Goal: Task Accomplishment & Management: Use online tool/utility

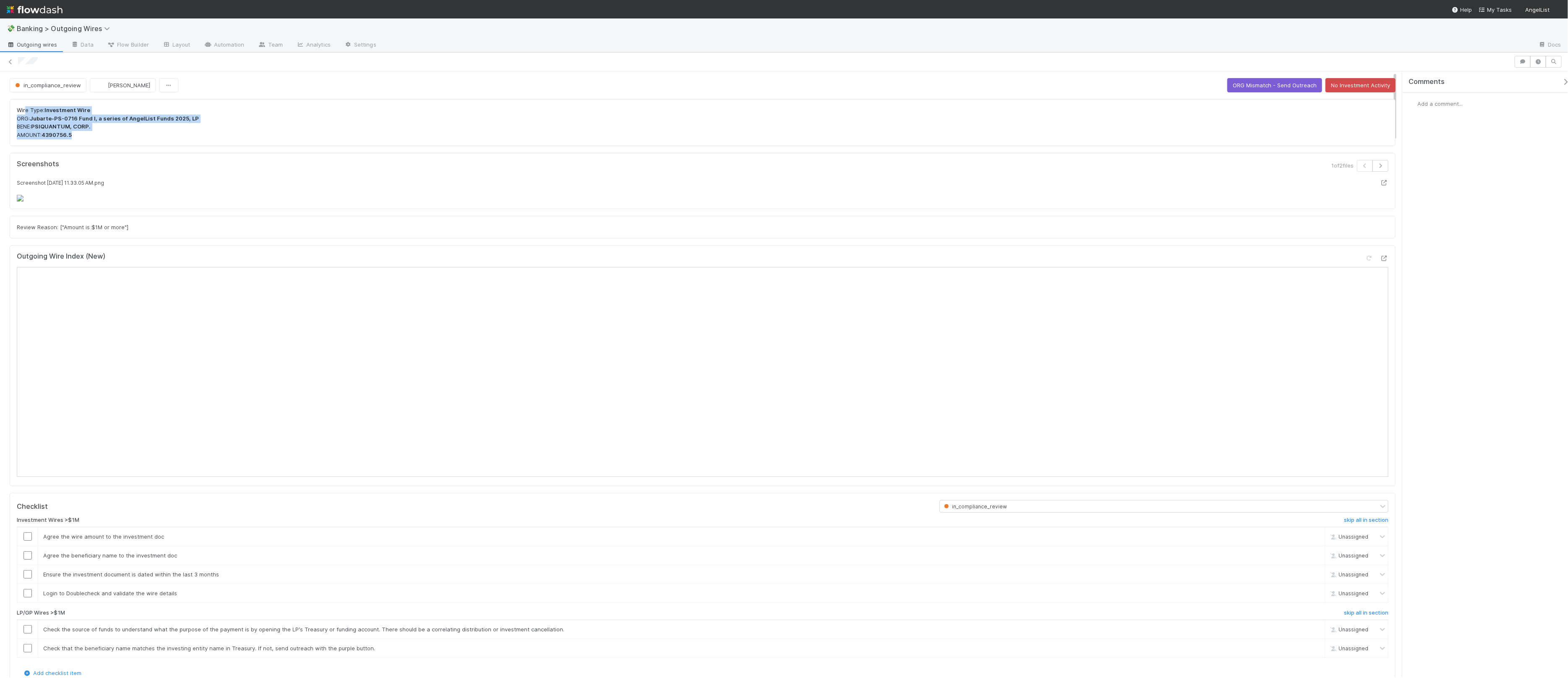
drag, startPoint x: 117, startPoint y: 145, endPoint x: 25, endPoint y: 108, distance: 99.2
click at [24, 110] on div "Wire Type: Investment Wire ORG: Jubarte-PS-0716 Fund I, a series of AngelList F…" at bounding box center [702, 122] width 1386 height 47
click at [134, 102] on div "Wire Type: Investment Wire ORG: Jubarte-PS-0716 Fund I, a series of AngelList F…" at bounding box center [702, 122] width 1386 height 47
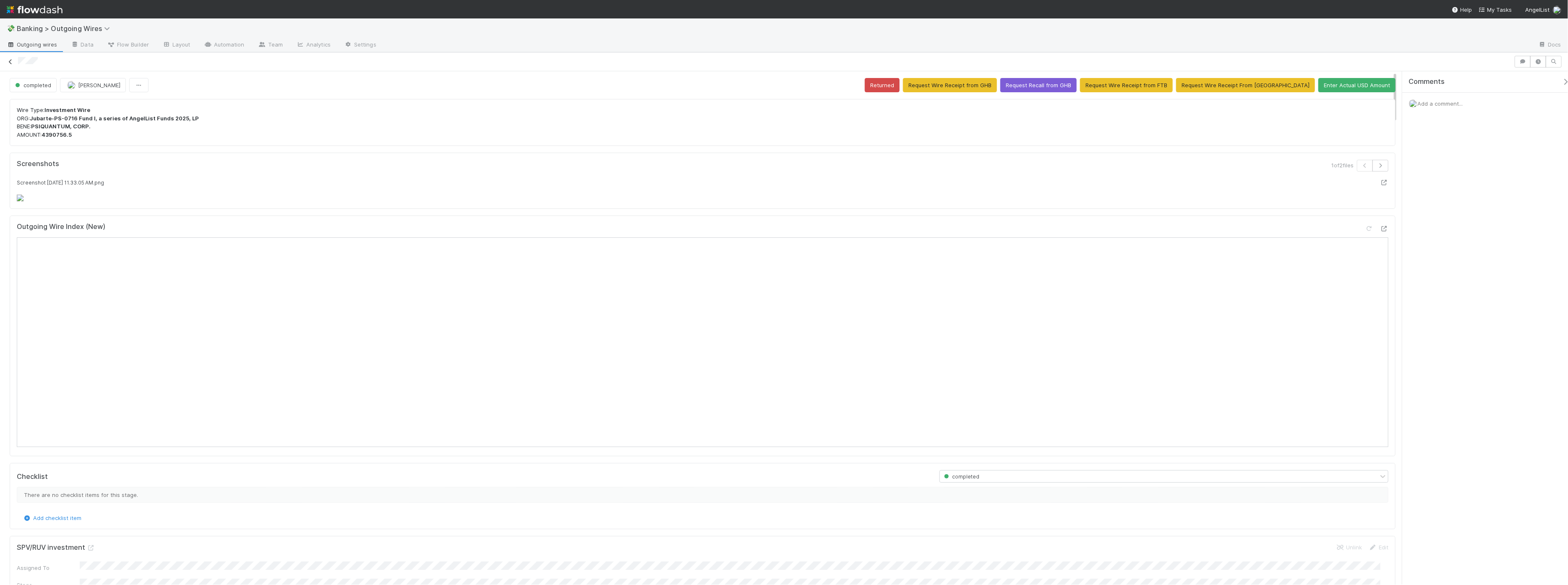
click at [8, 61] on icon at bounding box center [10, 62] width 8 height 5
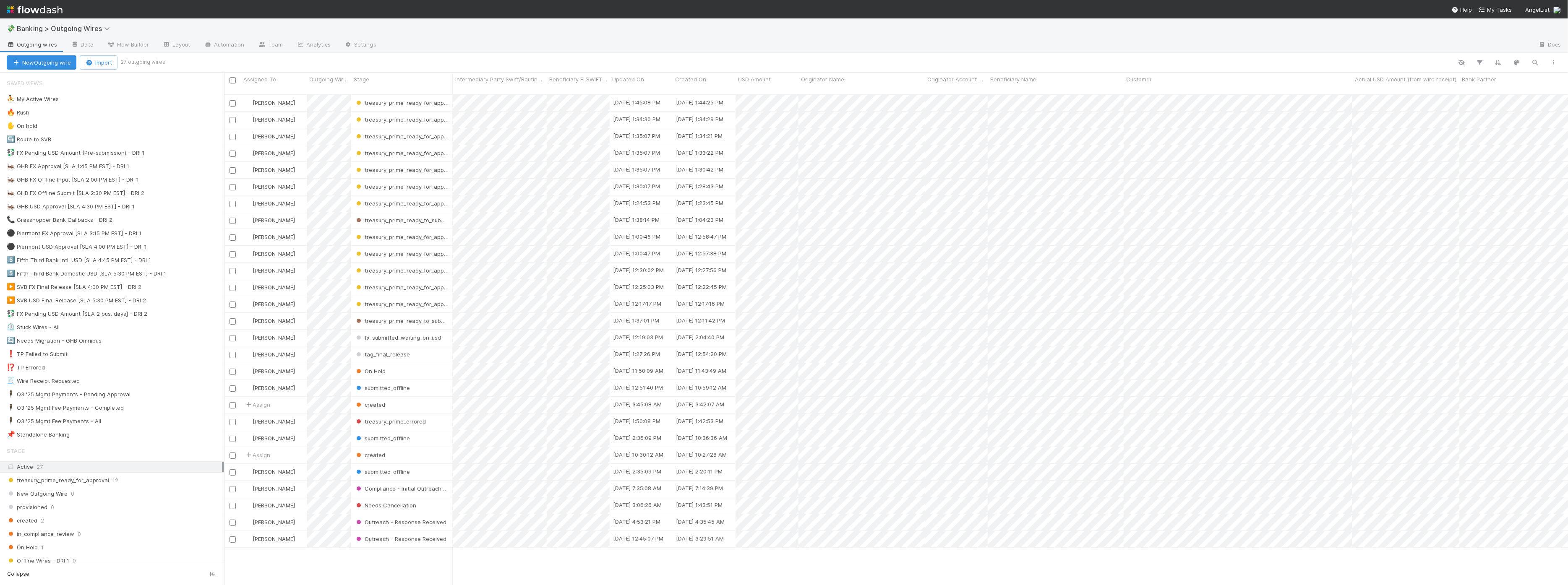
scroll to position [490, 1336]
click at [134, 102] on div "⛹️ My Active Wires" at bounding box center [115, 99] width 217 height 10
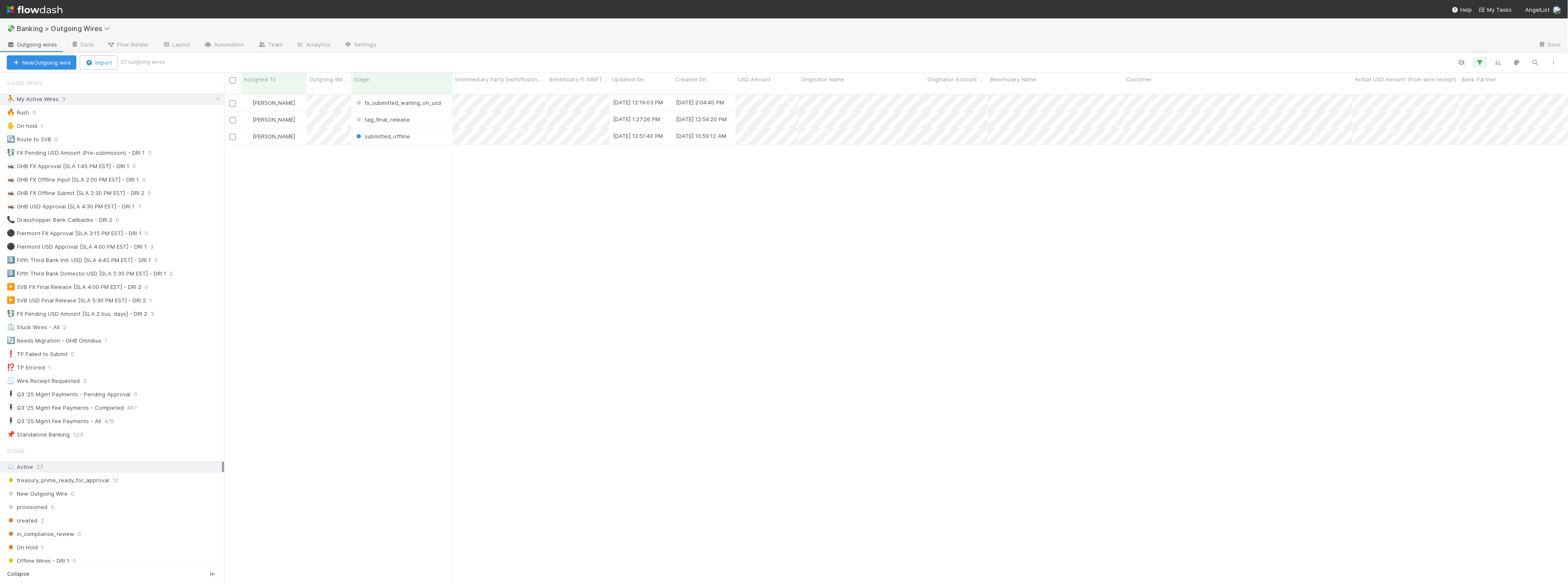
scroll to position [490, 1336]
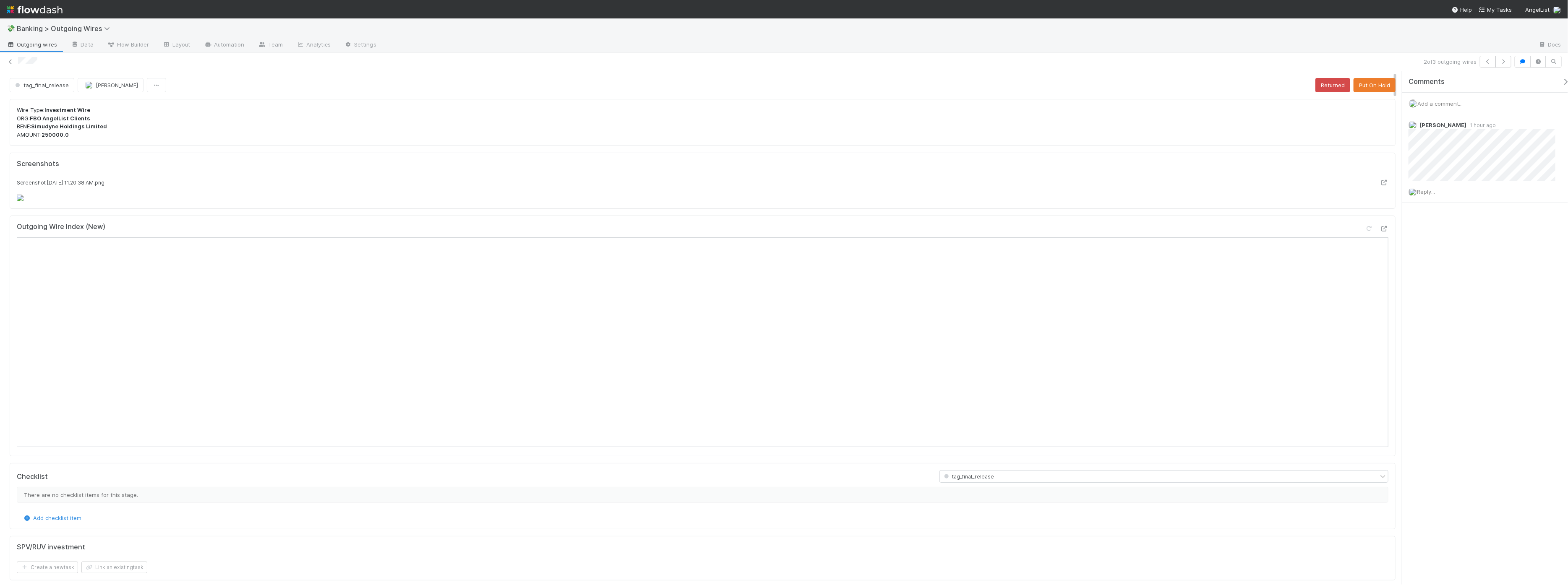
click at [492, 202] on div "Screenshot 2025-08-25 at 11.20.38 AM.png" at bounding box center [703, 190] width 1372 height 23
click at [1502, 65] on button "button" at bounding box center [1503, 61] width 16 height 12
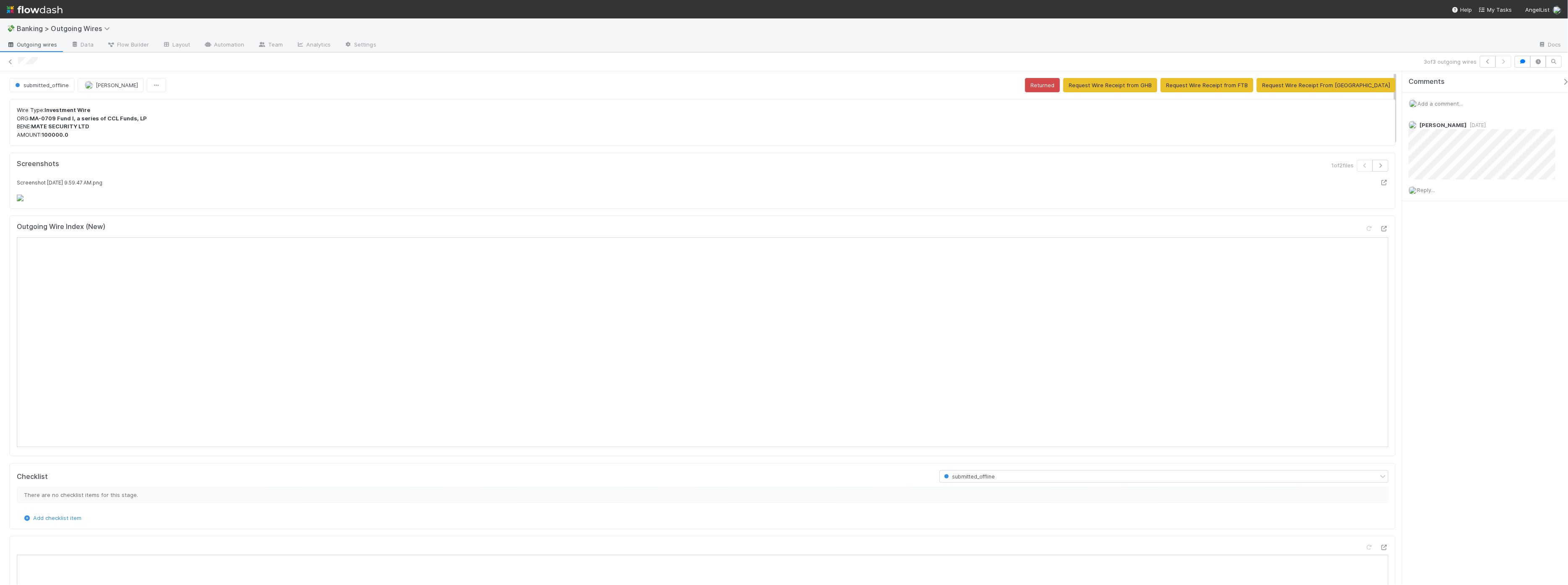
click at [3, 59] on div "3 of 3 outgoing wires" at bounding box center [784, 61] width 1568 height 12
click at [9, 59] on icon at bounding box center [10, 62] width 8 height 5
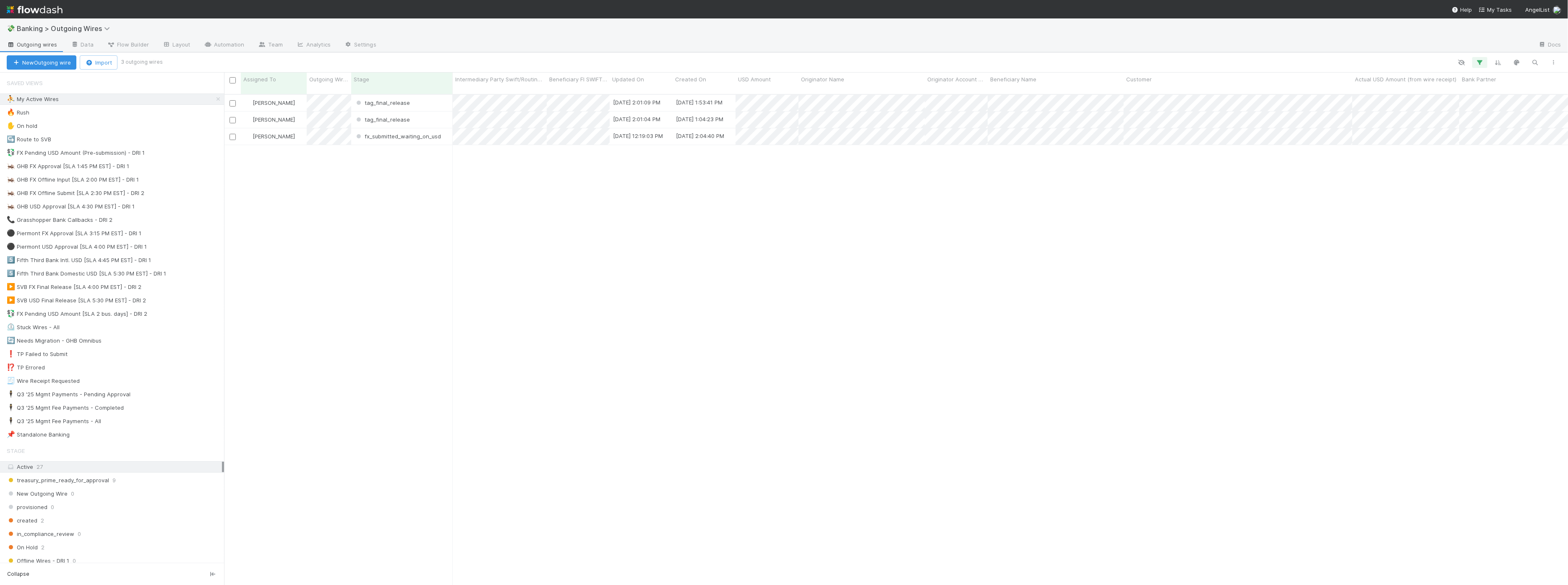
scroll to position [490, 1336]
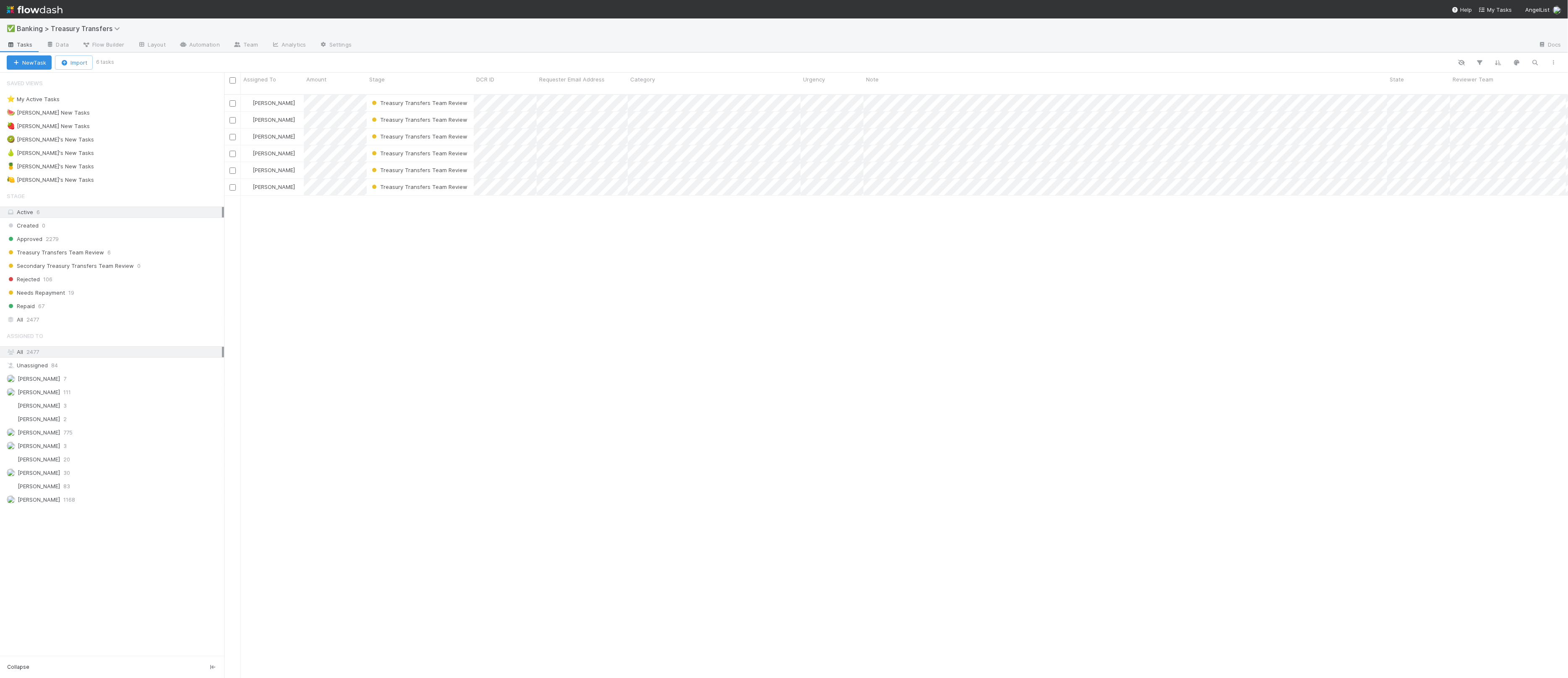
scroll to position [583, 1336]
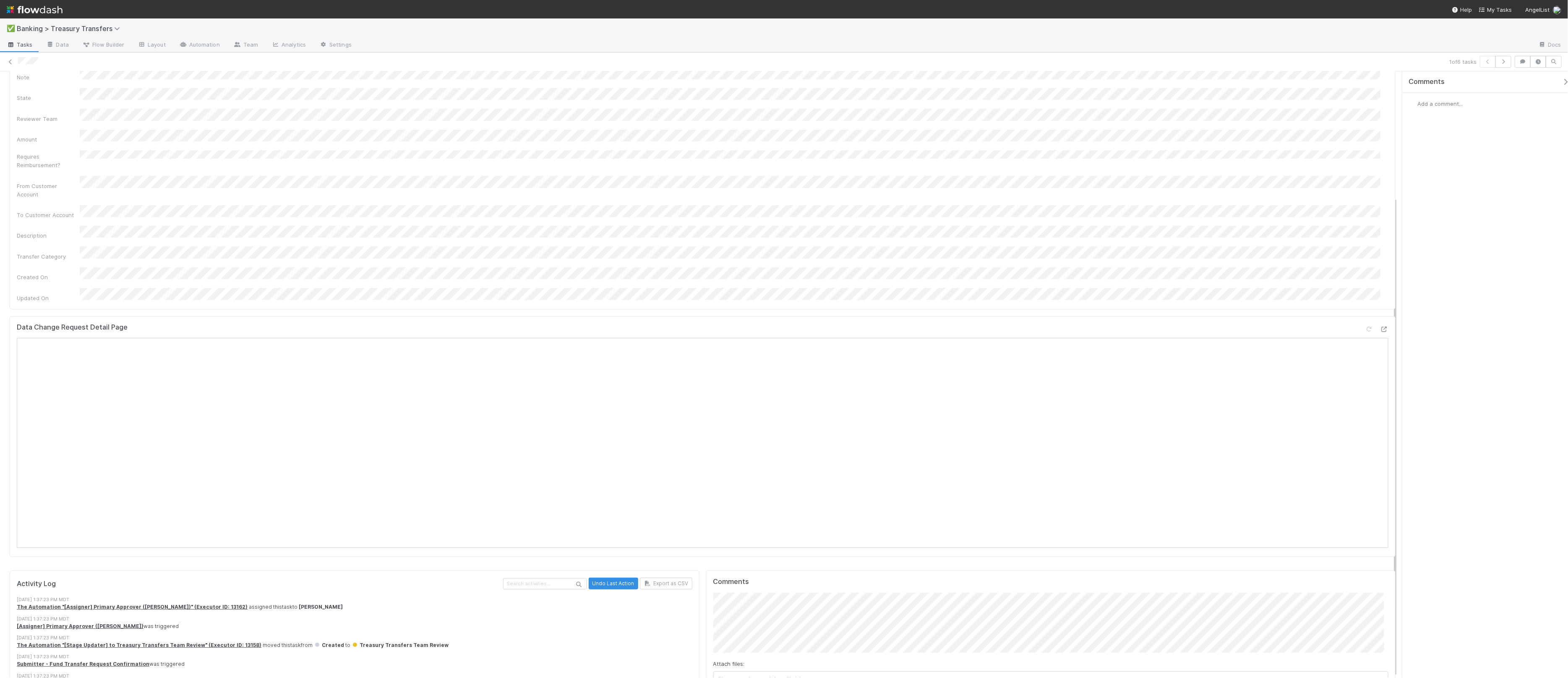
scroll to position [158, 0]
click at [1507, 63] on button "button" at bounding box center [1503, 61] width 16 height 12
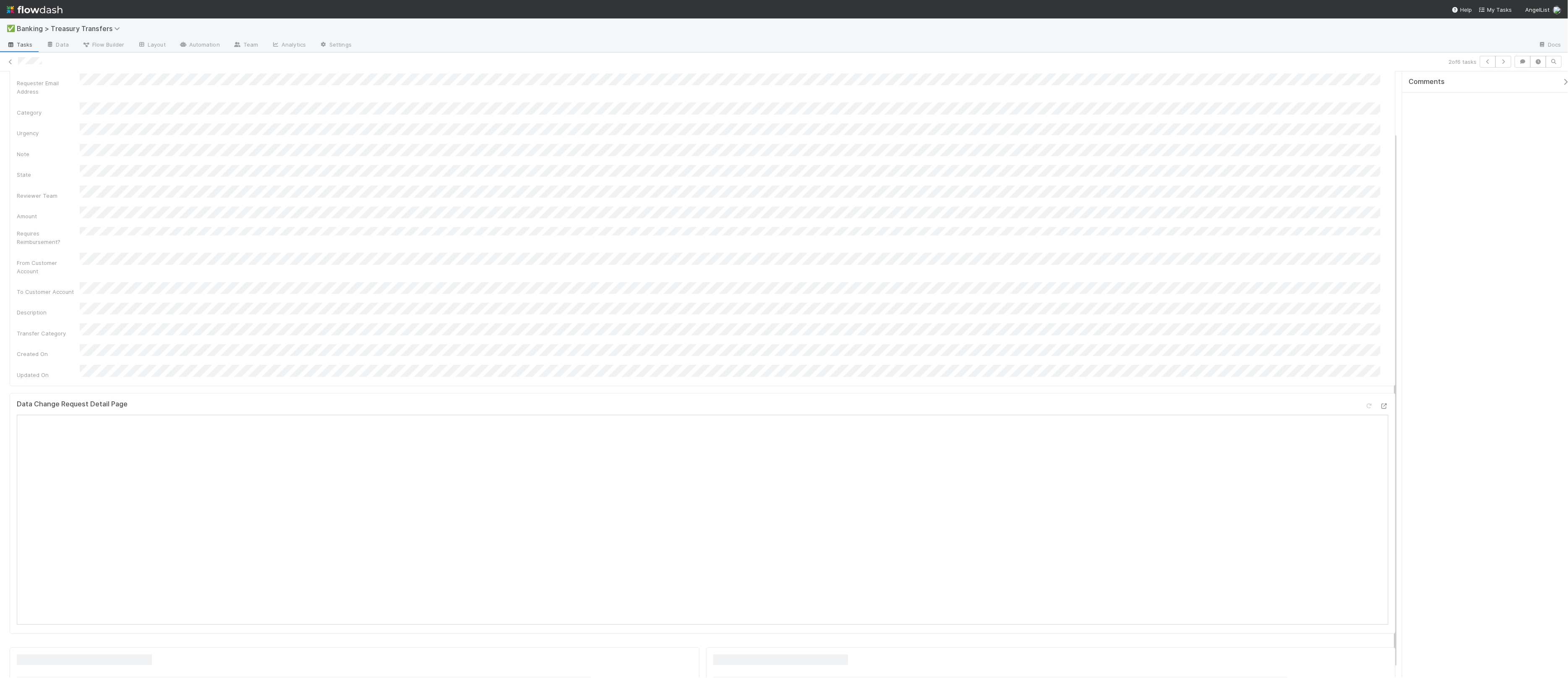
scroll to position [80, 0]
click at [1509, 59] on button "button" at bounding box center [1503, 61] width 16 height 12
click at [1505, 61] on icon "button" at bounding box center [1503, 61] width 8 height 5
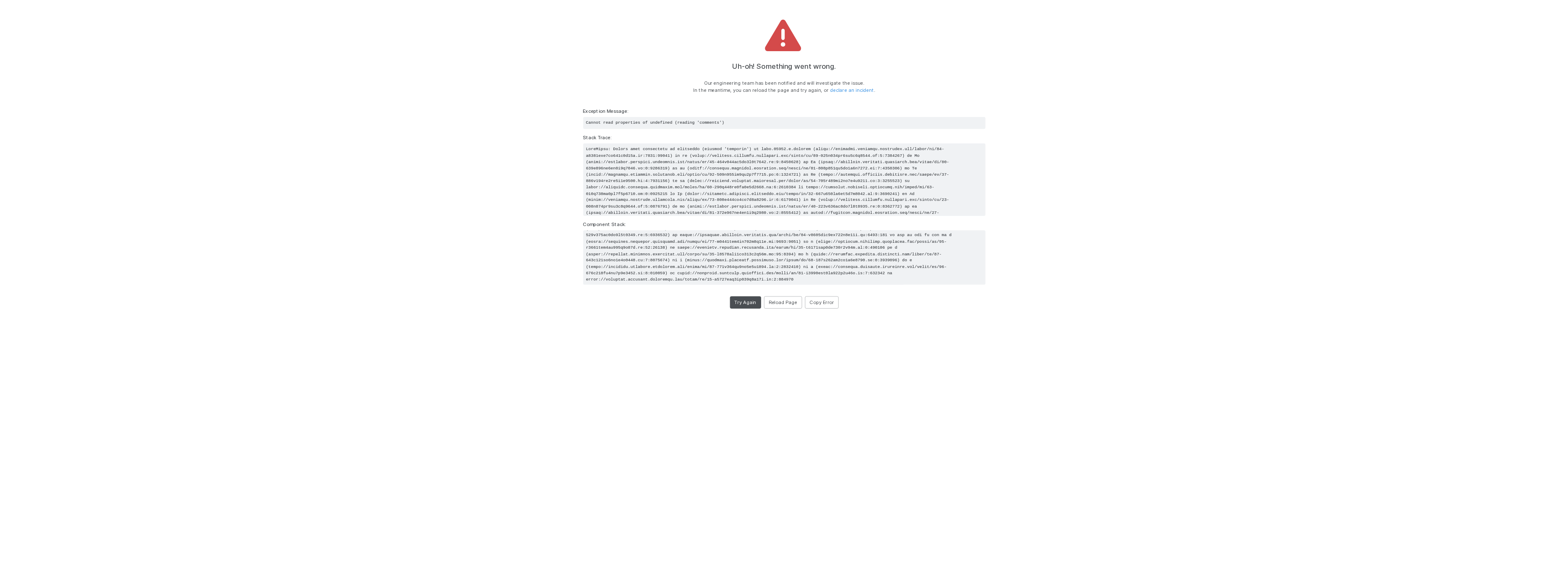
scroll to position [68, 0]
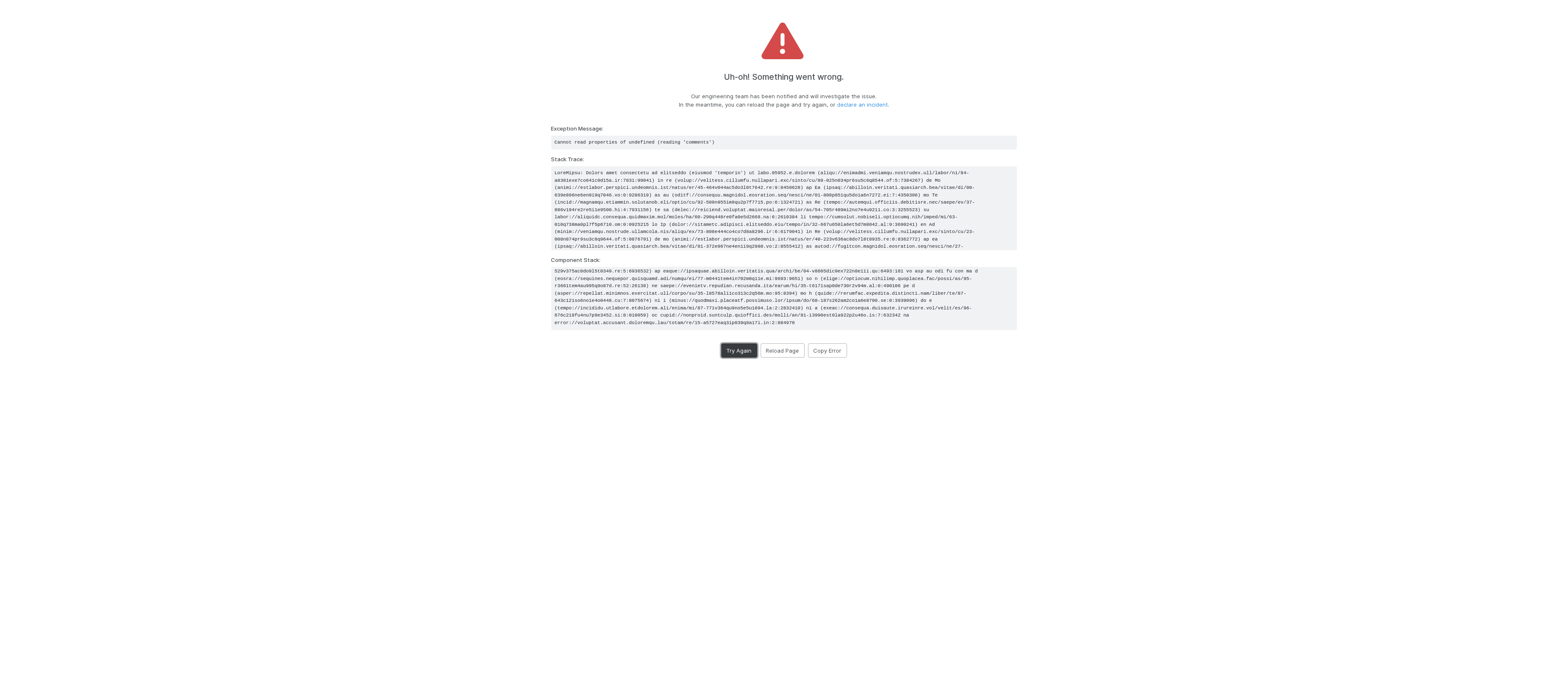
click at [736, 351] on button "Try Again" at bounding box center [739, 350] width 36 height 14
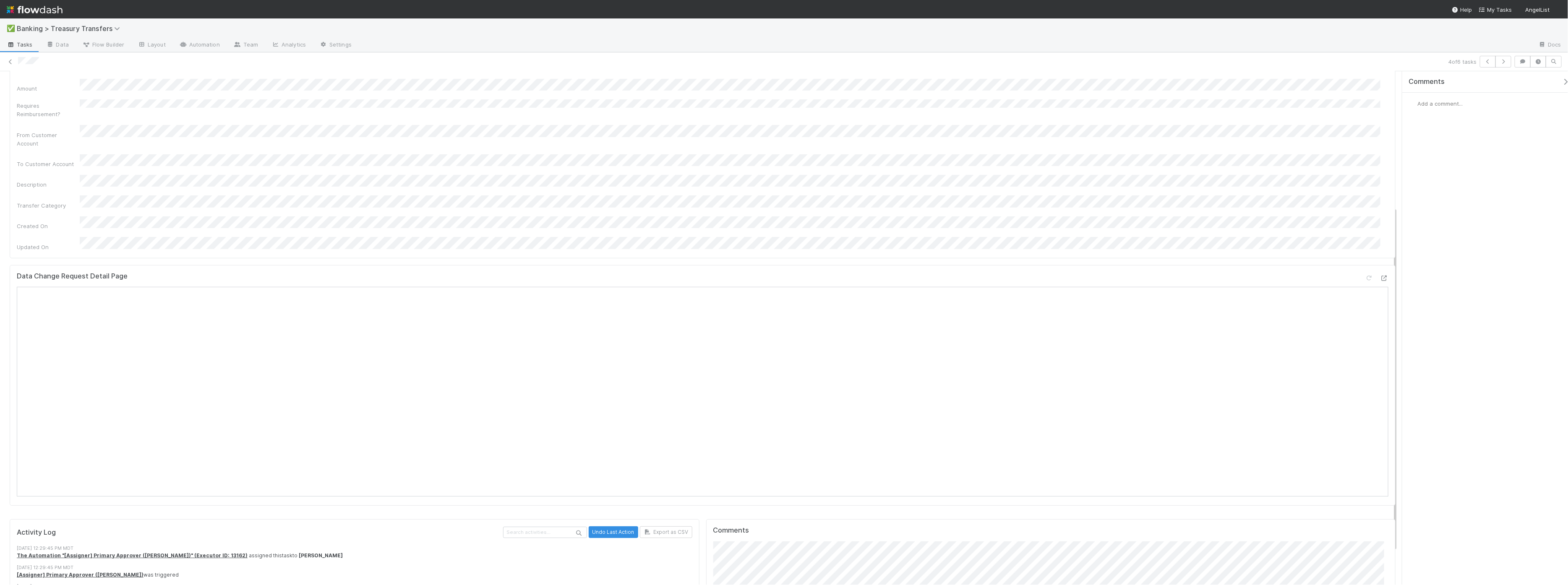
scroll to position [202, 0]
click at [1506, 56] on div at bounding box center [1496, 61] width 31 height 12
click at [1505, 57] on button "button" at bounding box center [1503, 61] width 16 height 12
click at [1513, 59] on div "5 of 6 tasks" at bounding box center [784, 61] width 1568 height 12
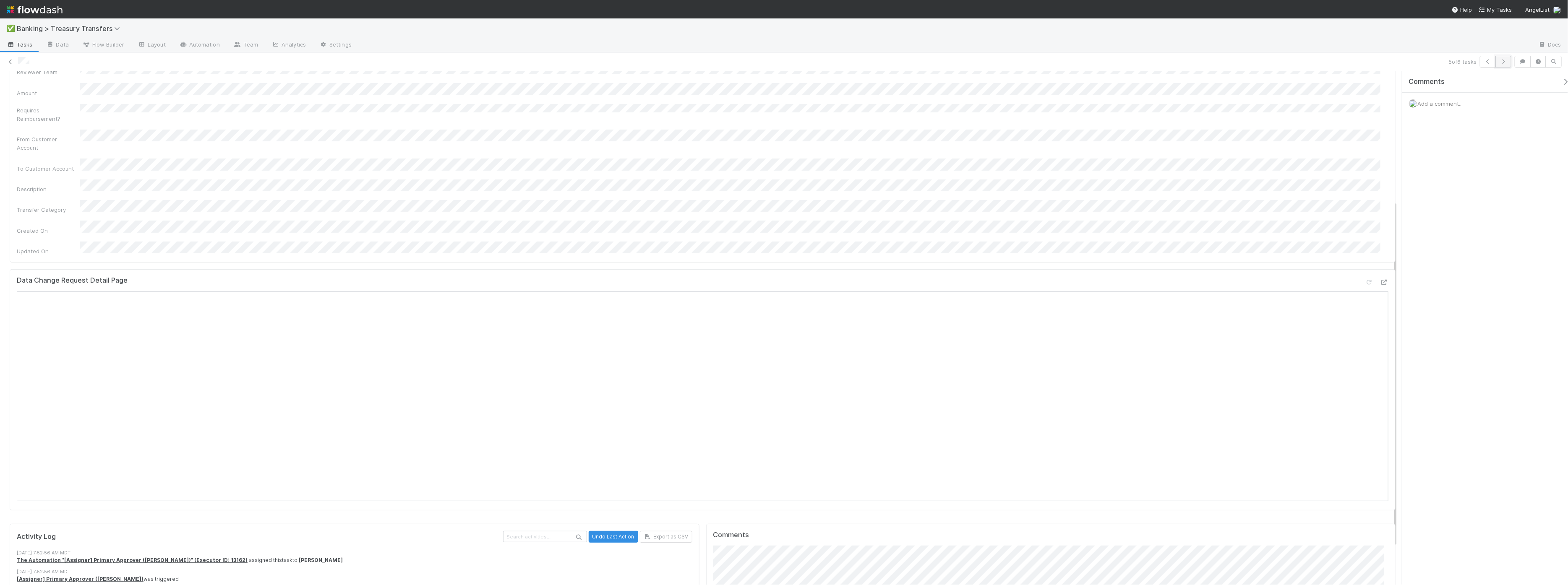
click at [1499, 63] on icon "button" at bounding box center [1503, 61] width 8 height 5
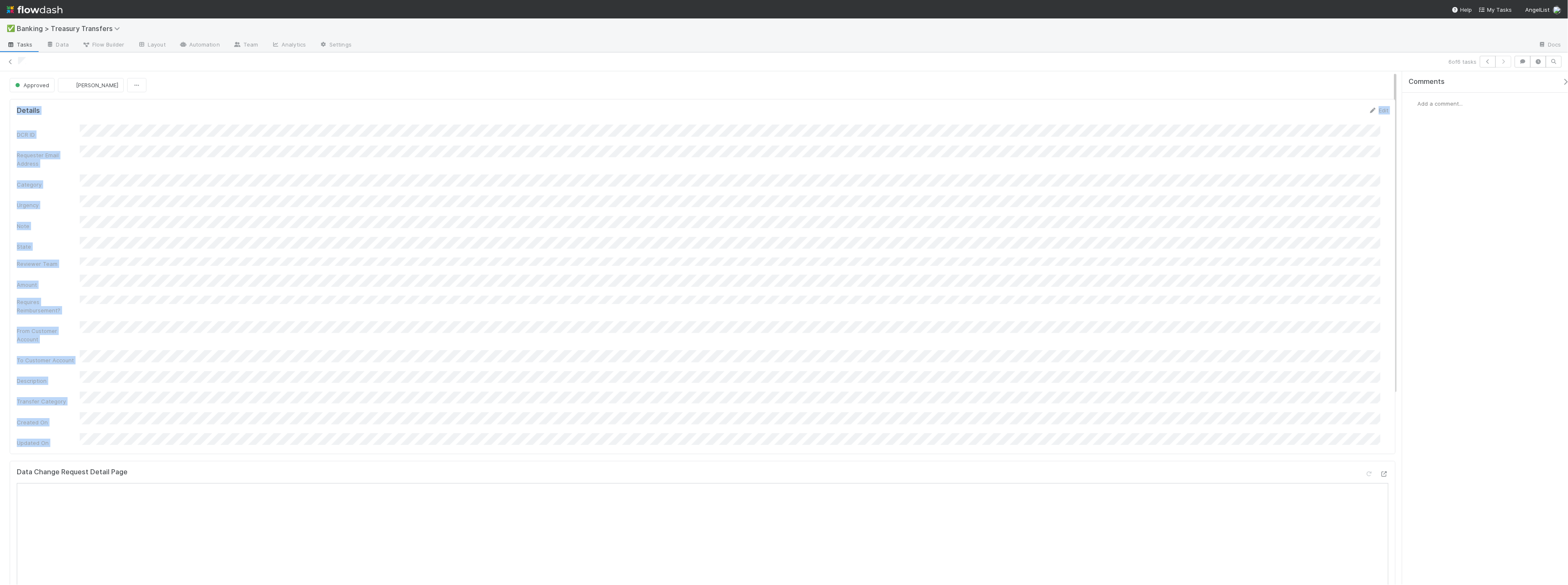
click at [215, 398] on div "Details Edit DCR ID Requester Email Address Category Urgency Note State Reviewe…" at bounding box center [702, 276] width 1386 height 355
drag, startPoint x: 17, startPoint y: 106, endPoint x: 12, endPoint y: 106, distance: 5.0
click at [17, 106] on form "Details Edit DCR ID Requester Email Address Category Urgency Note State Reviewe…" at bounding box center [703, 277] width 1372 height 341
click at [13, 107] on div "Details Edit" at bounding box center [702, 110] width 1384 height 8
click at [10, 60] on icon at bounding box center [10, 62] width 8 height 5
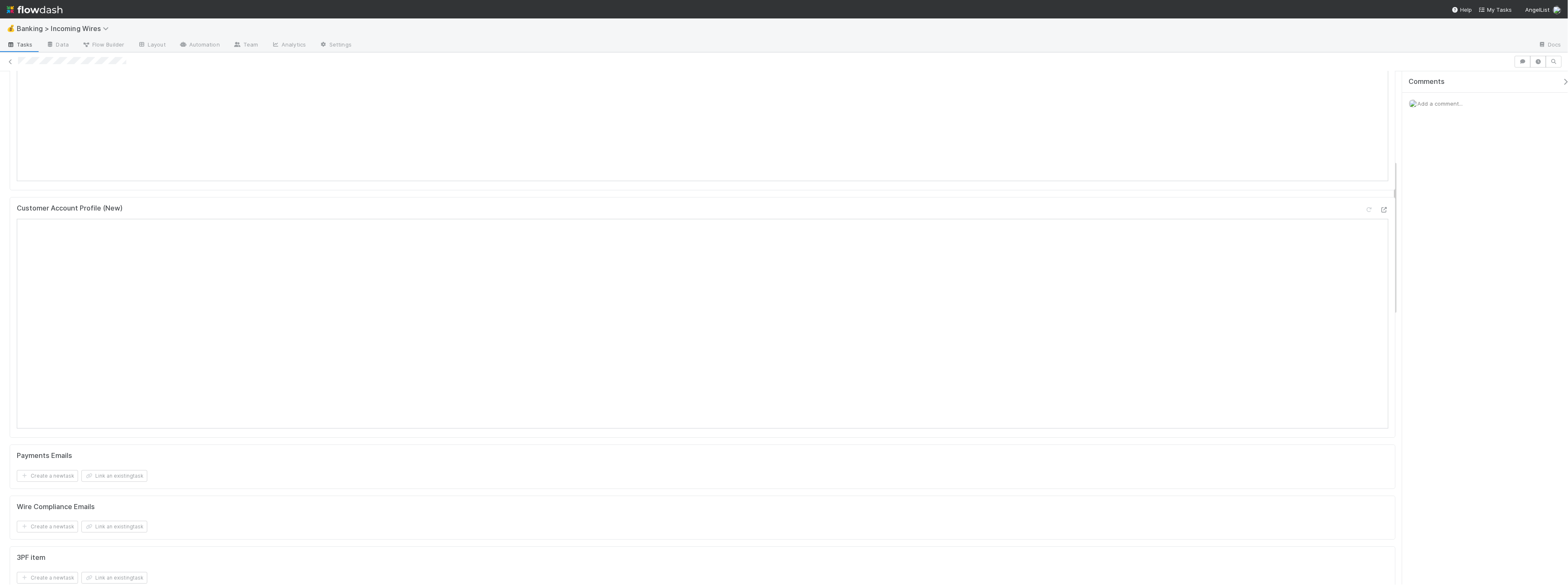
scroll to position [294, 0]
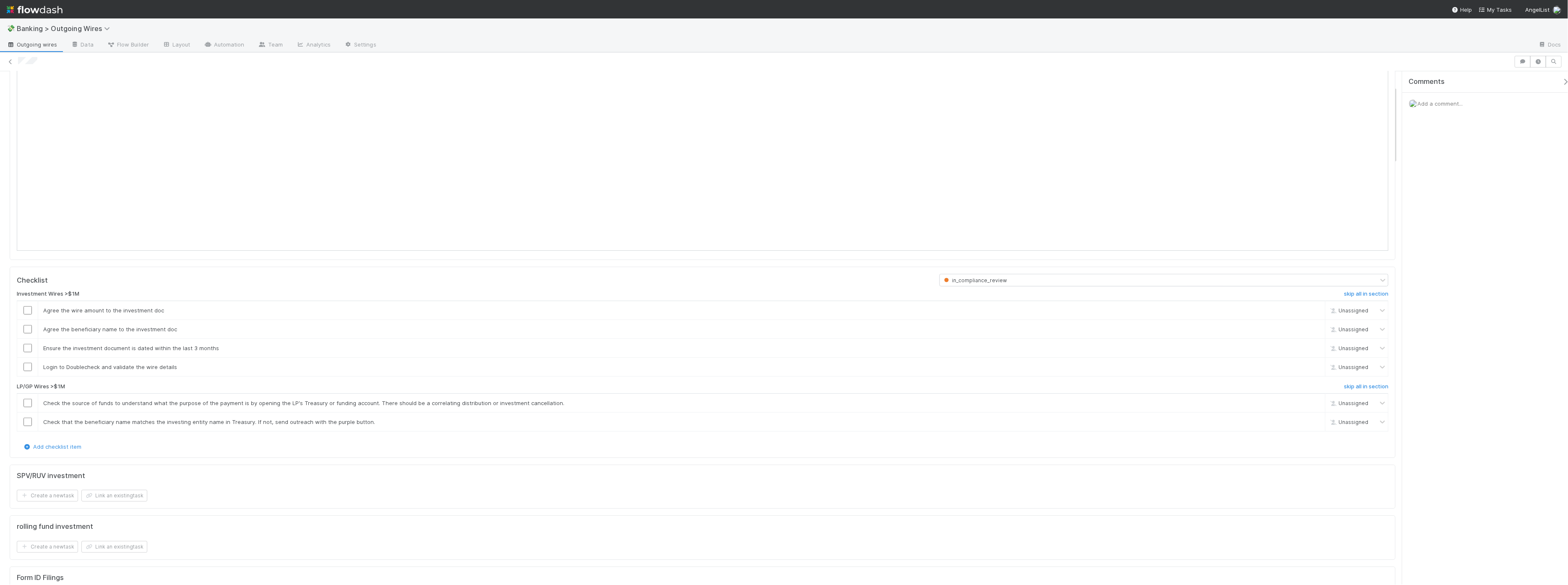
scroll to position [475, 0]
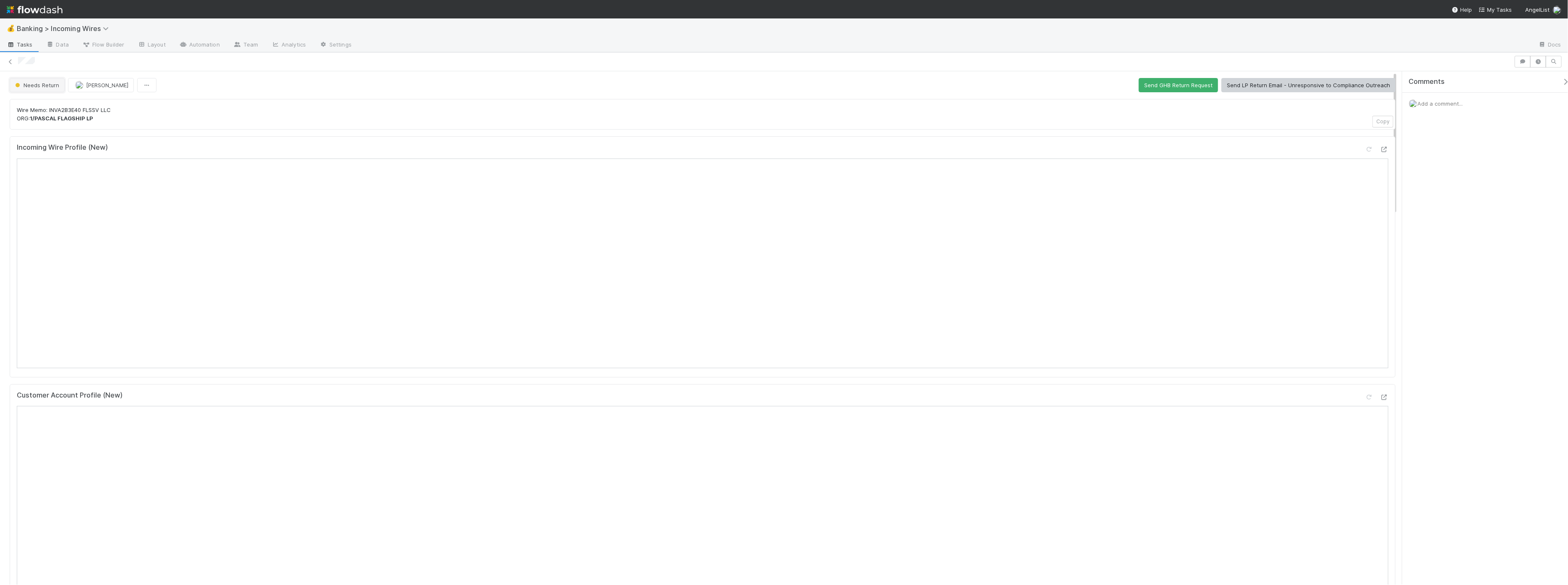
click at [44, 89] on button "Needs Return" at bounding box center [37, 85] width 55 height 14
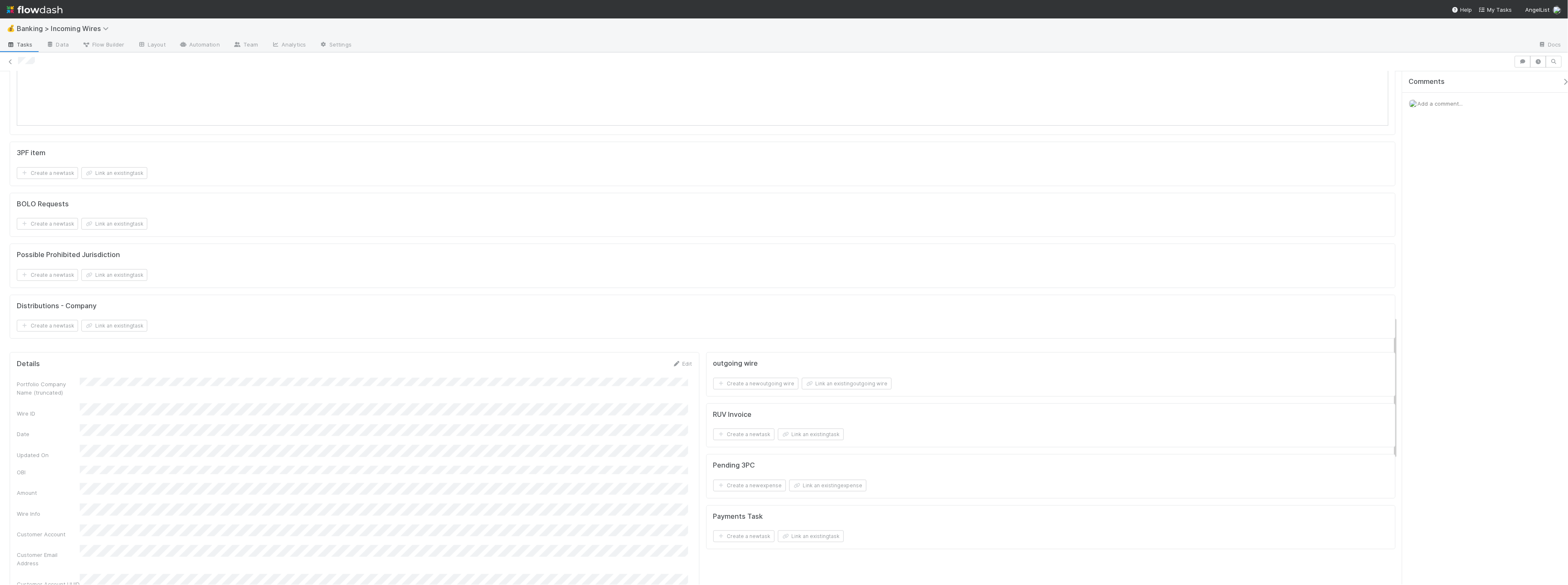
scroll to position [1324, 0]
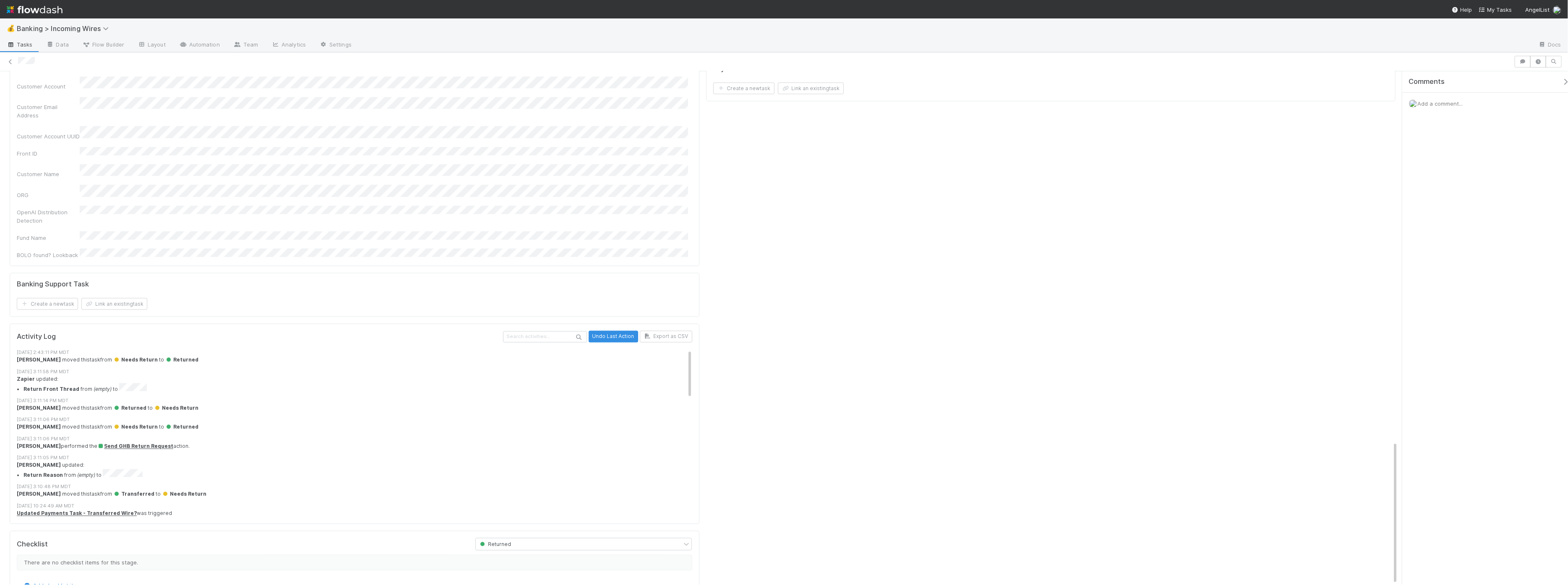
click at [228, 408] on div "8/27/25, 3:10:48 PM MDT" at bounding box center [359, 487] width 683 height 7
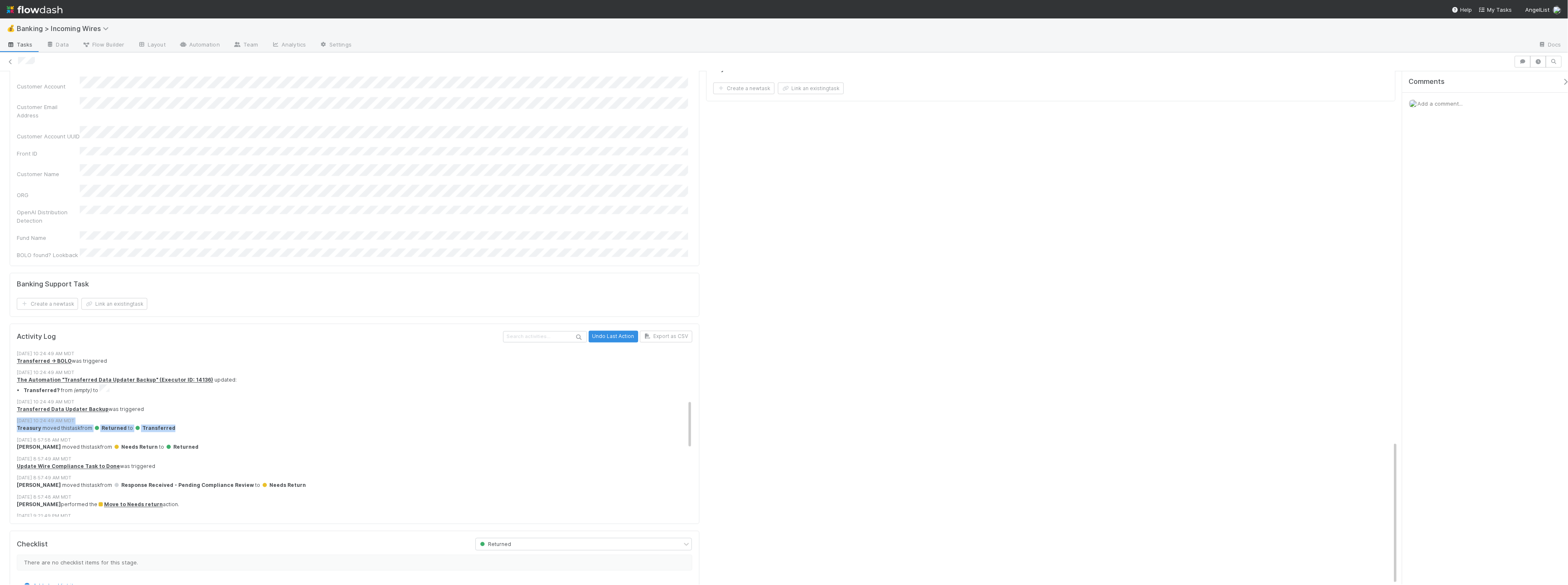
drag, startPoint x: 16, startPoint y: 390, endPoint x: 170, endPoint y: 402, distance: 154.5
click at [169, 402] on div "Activity Log Undo Last Action Export as CSV 8/28/25, 2:43:11 PM MDT Thomas Ambr…" at bounding box center [355, 424] width 690 height 200
click at [192, 408] on div "Treasury moved this task from Returned to Transferred" at bounding box center [359, 428] width 683 height 7
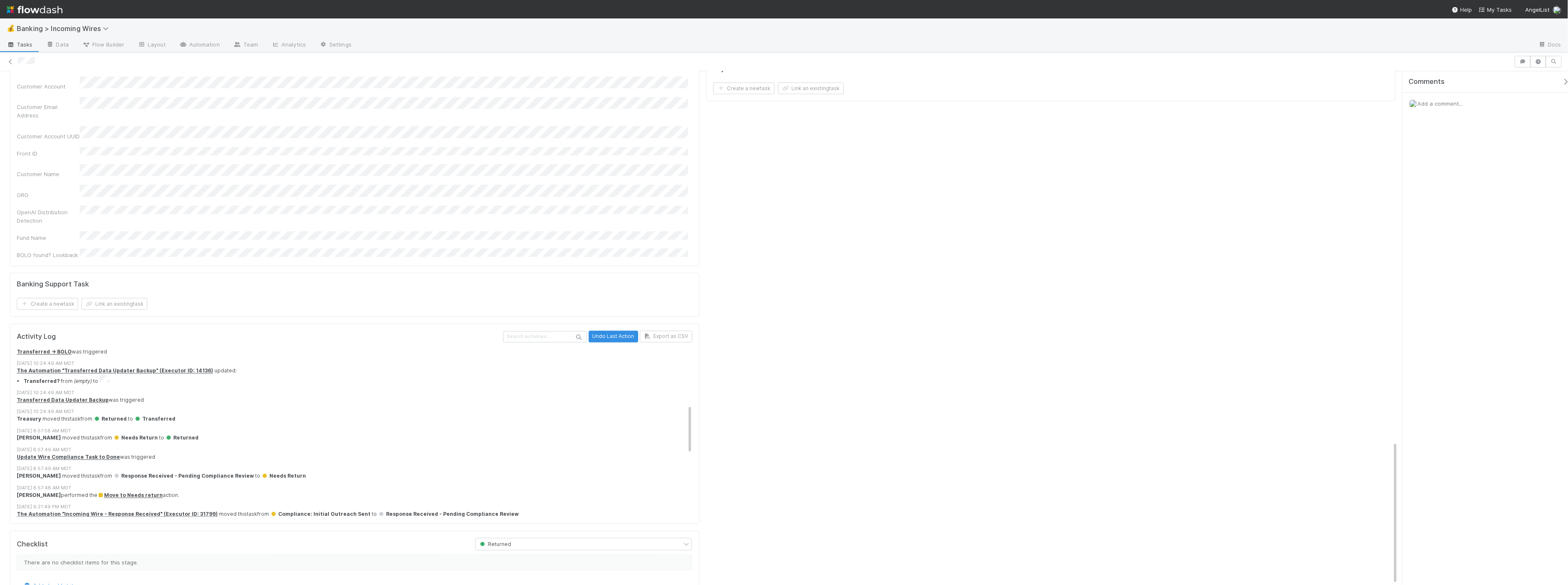
scroll to position [192, 0]
drag, startPoint x: 51, startPoint y: 375, endPoint x: 208, endPoint y: 385, distance: 157.3
click at [208, 385] on div "Activity Log Undo Last Action Export as CSV 8/28/25, 2:43:11 PM MDT Thomas Ambr…" at bounding box center [355, 424] width 690 height 200
click at [209, 384] on div "8/28/25, 2:43:11 PM MDT Thomas Ambrosia moved this task from Needs Return to Re…" at bounding box center [359, 449] width 683 height 583
drag, startPoint x: 181, startPoint y: 399, endPoint x: 13, endPoint y: 370, distance: 170.5
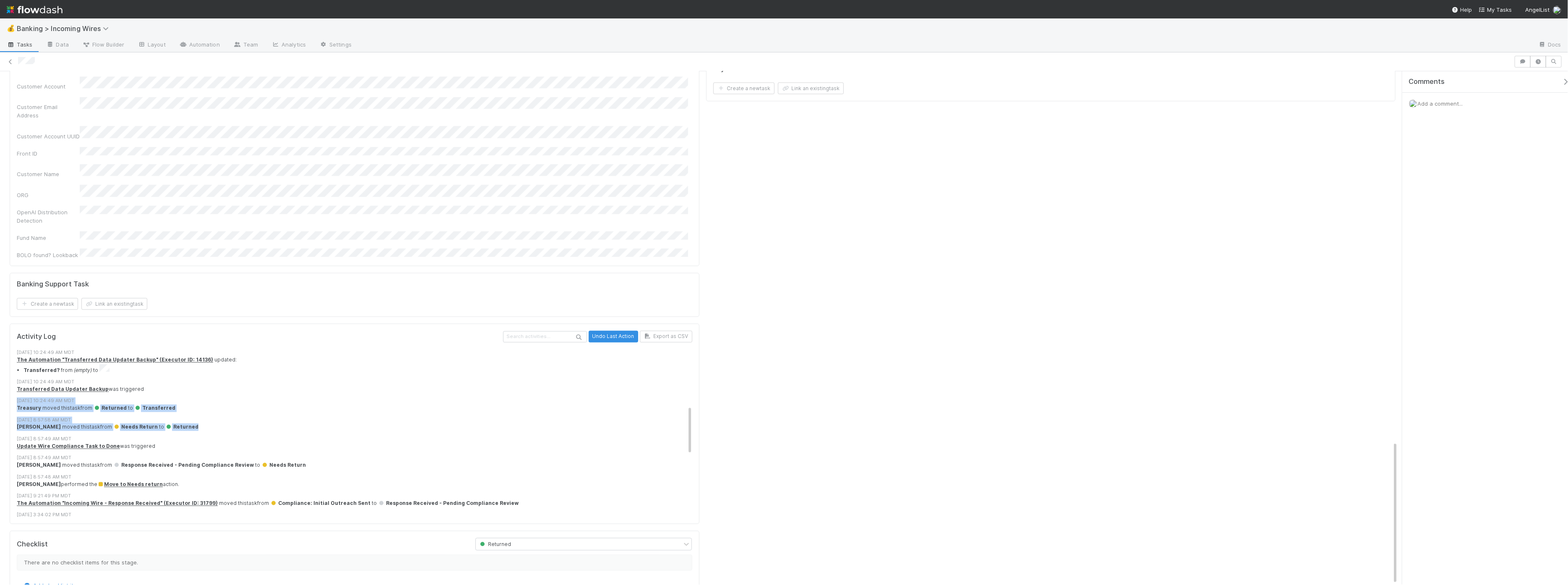
click at [13, 370] on div "Activity Log Undo Last Action Export as CSV 8/28/25, 2:43:11 PM MDT Thomas Ambr…" at bounding box center [355, 424] width 690 height 200
click at [155, 397] on div "7/28/25, 10:24:49 AM MDT" at bounding box center [359, 401] width 683 height 7
drag, startPoint x: 194, startPoint y: 380, endPoint x: 14, endPoint y: 367, distance: 180.5
click at [14, 367] on div "Activity Log Undo Last Action Export as CSV 8/28/25, 2:43:11 PM MDT Thomas Ambr…" at bounding box center [355, 424] width 690 height 200
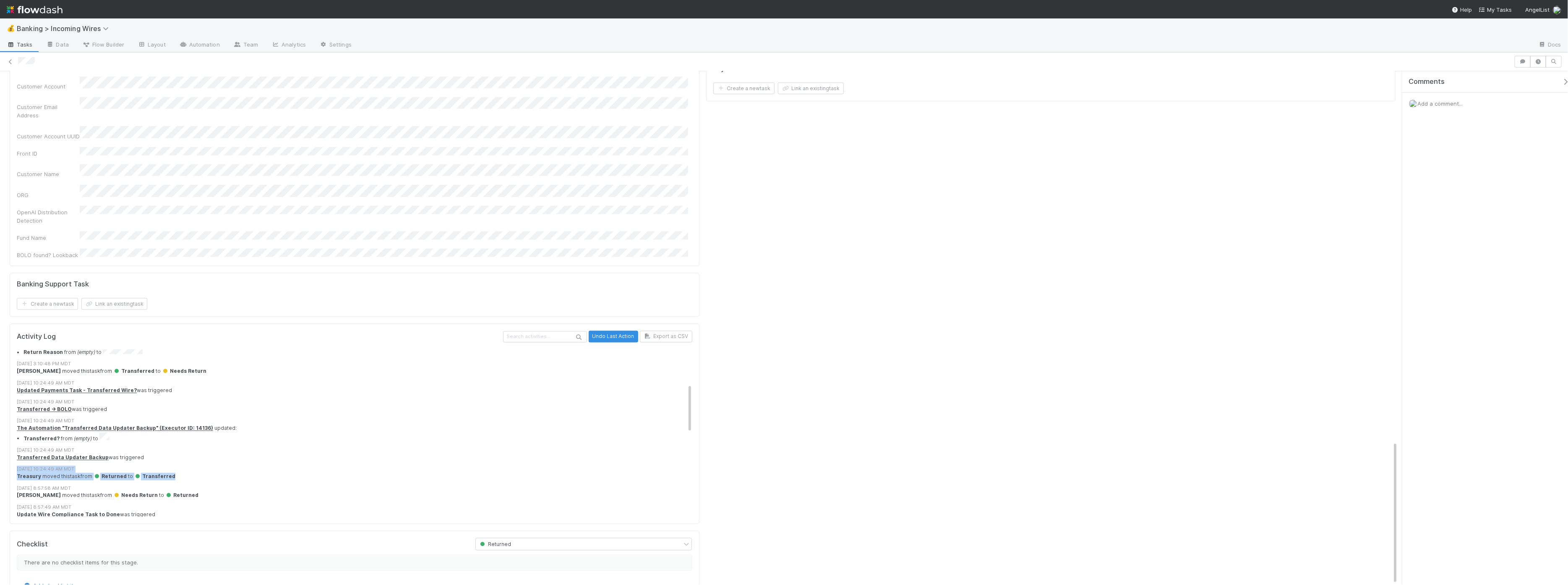
scroll to position [112, 0]
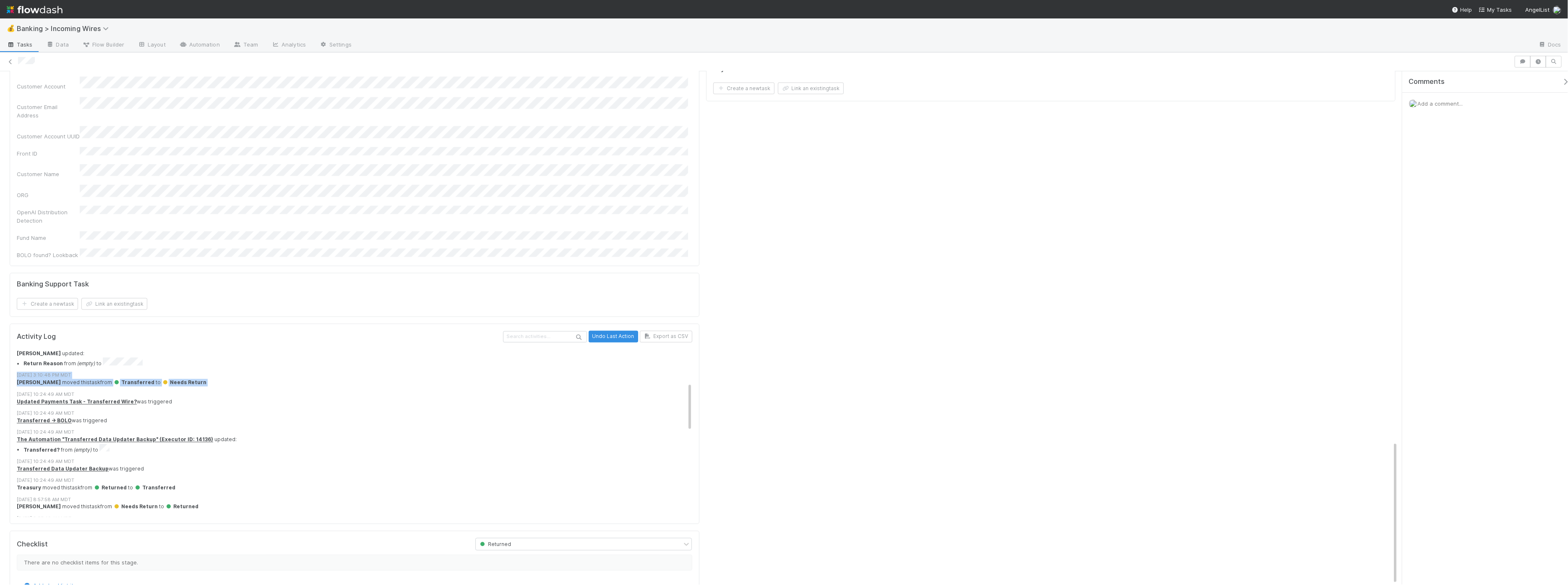
drag, startPoint x: 211, startPoint y: 359, endPoint x: 18, endPoint y: 345, distance: 193.5
click at [14, 345] on div "Activity Log Undo Last Action Export as CSV 8/28/25, 2:43:11 PM MDT Thomas Ambr…" at bounding box center [355, 424] width 690 height 200
click at [244, 343] on div "8/28/25, 2:43:11 PM MDT Thomas Ambrosia moved this task from Needs Return to Re…" at bounding box center [359, 529] width 683 height 583
drag, startPoint x: 196, startPoint y: 404, endPoint x: 37, endPoint y: 337, distance: 172.5
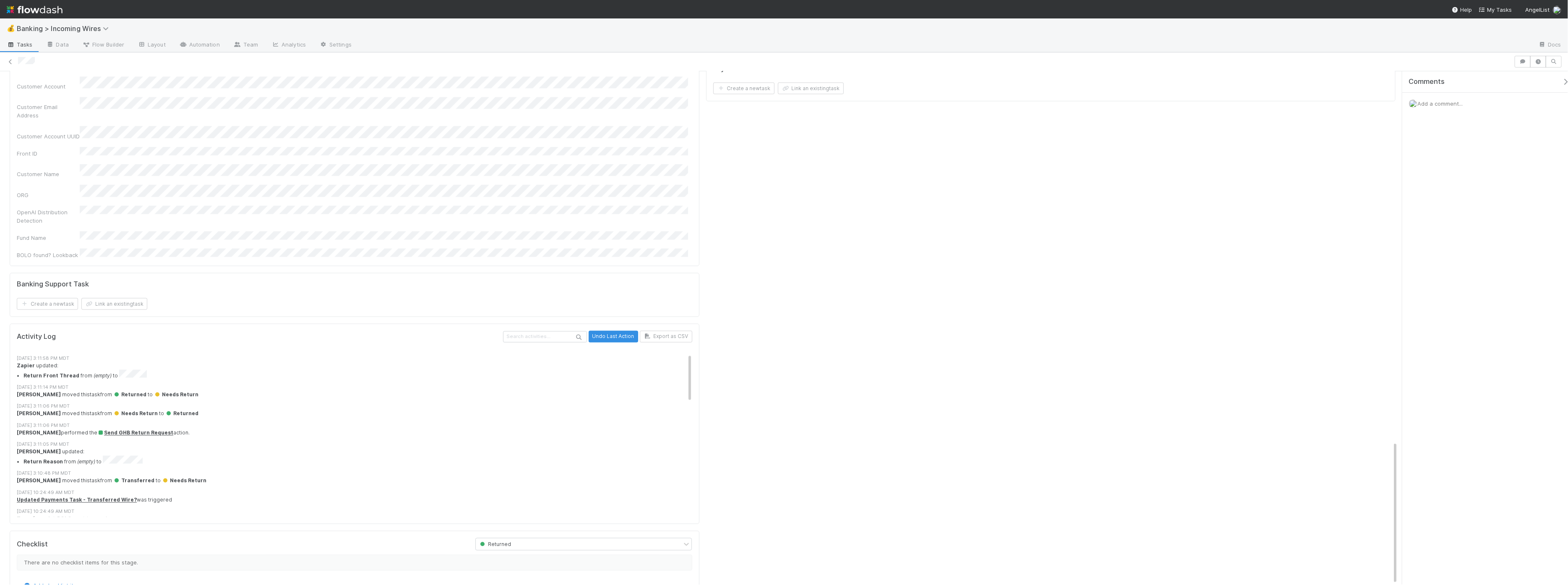
click at [260, 355] on div "8/27/25, 3:11:58 PM MDT" at bounding box center [359, 359] width 683 height 7
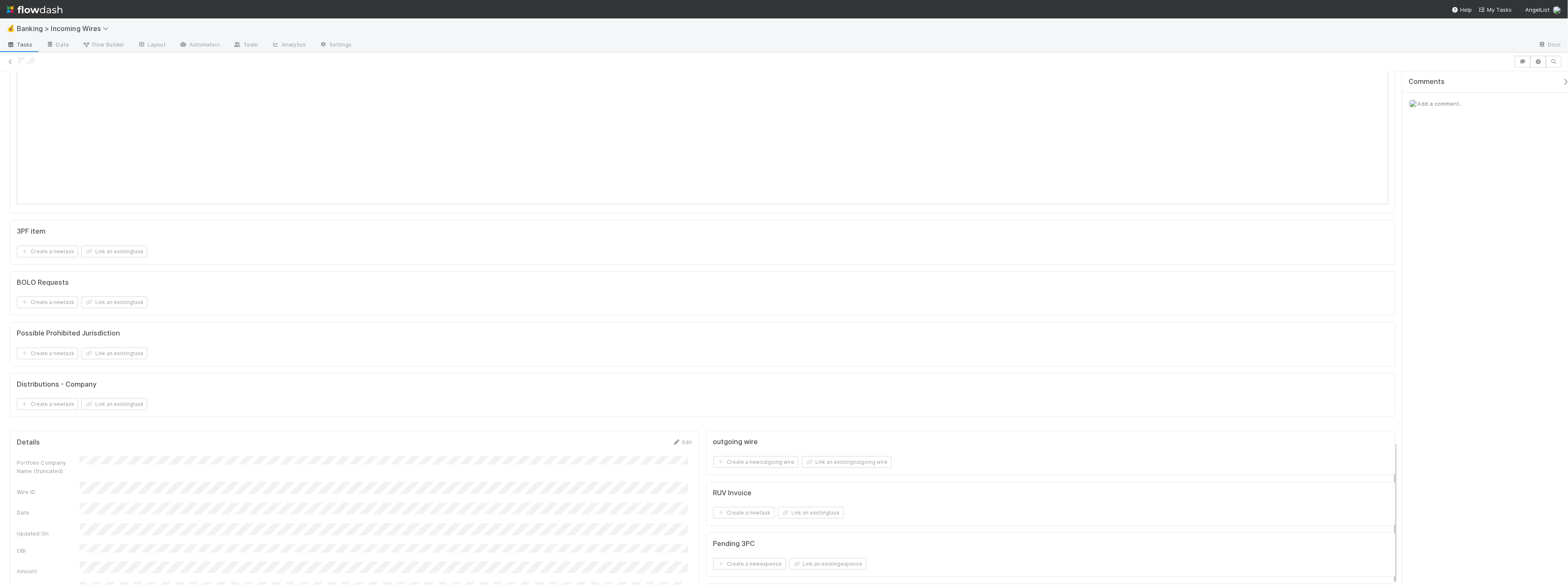
scroll to position [0, 0]
click at [772, 147] on div at bounding box center [1376, 151] width 23 height 12
click at [772, 150] on icon at bounding box center [1369, 149] width 8 height 5
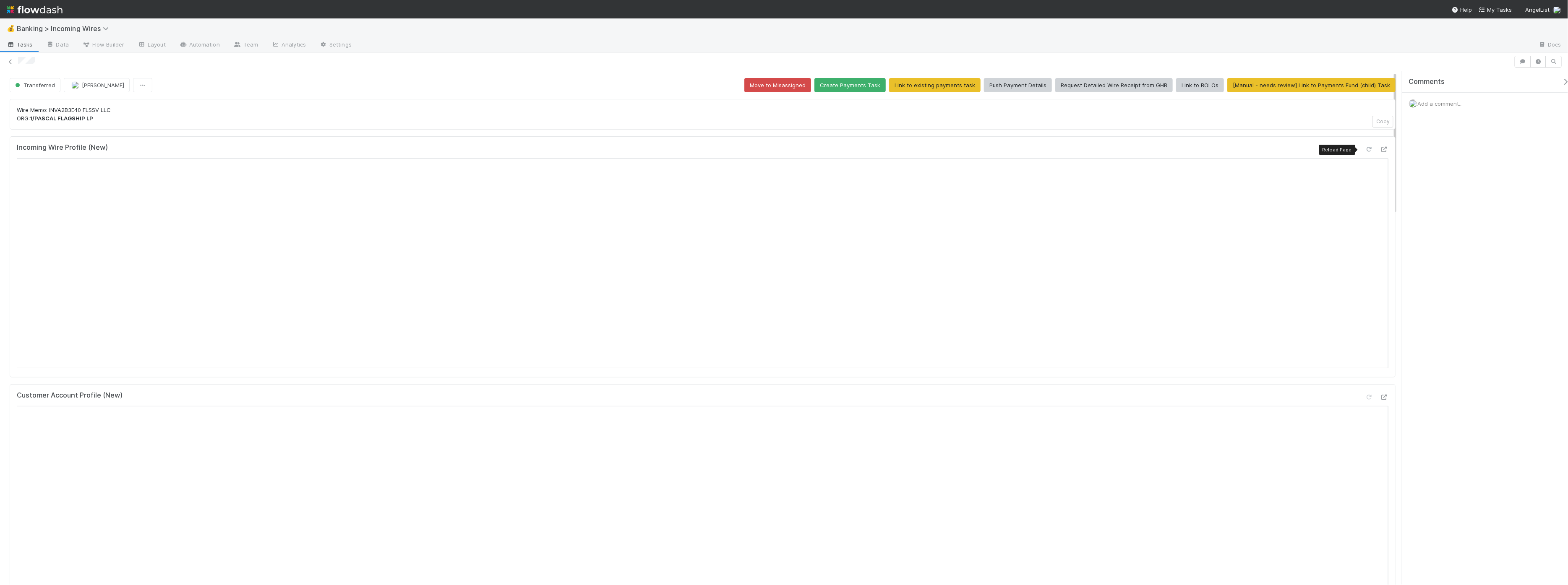
click at [772, 151] on icon at bounding box center [1369, 149] width 8 height 5
click at [772, 152] on icon at bounding box center [1384, 149] width 8 height 5
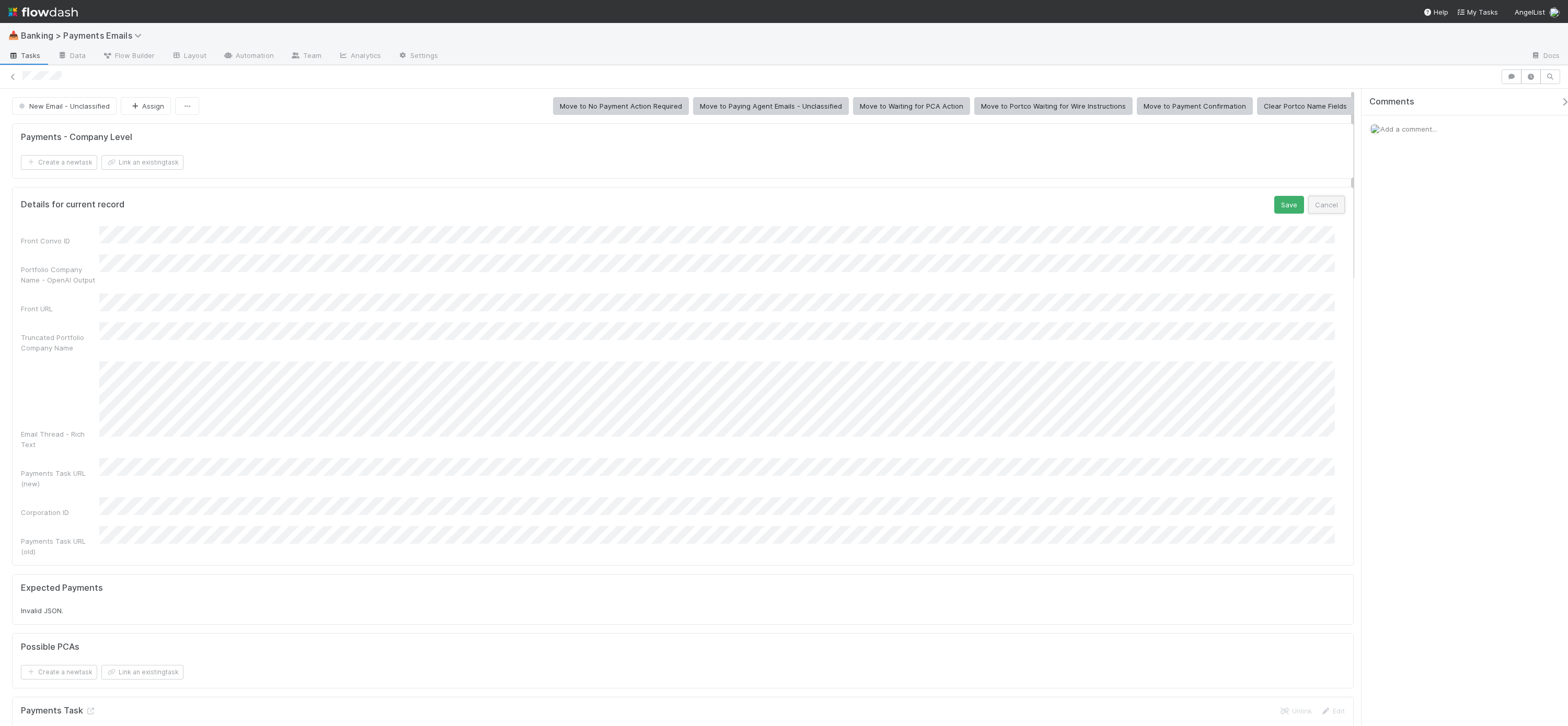
click at [1326, 205] on button "Cancel" at bounding box center [1326, 205] width 37 height 18
click at [1323, 98] on button "Clear Portco Name Fields" at bounding box center [1306, 105] width 97 height 18
click at [1274, 202] on button "Save" at bounding box center [1289, 205] width 30 height 18
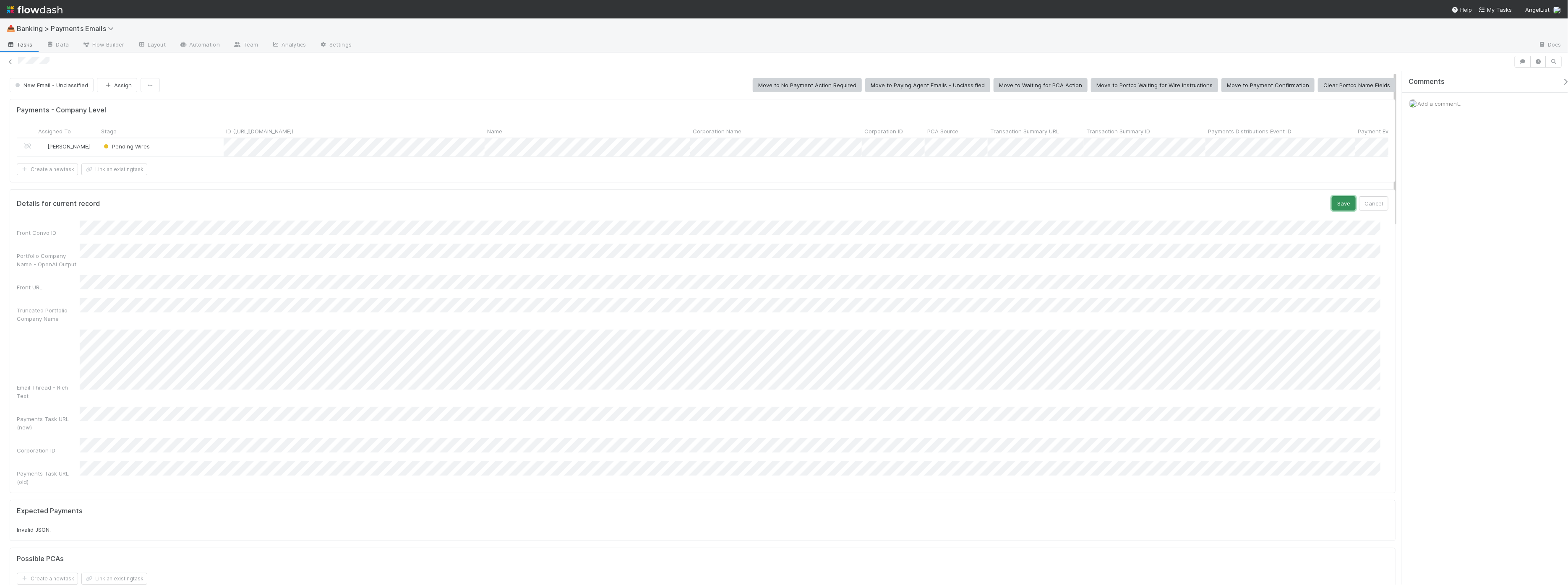
click at [1258, 210] on button "Save" at bounding box center [1343, 203] width 24 height 14
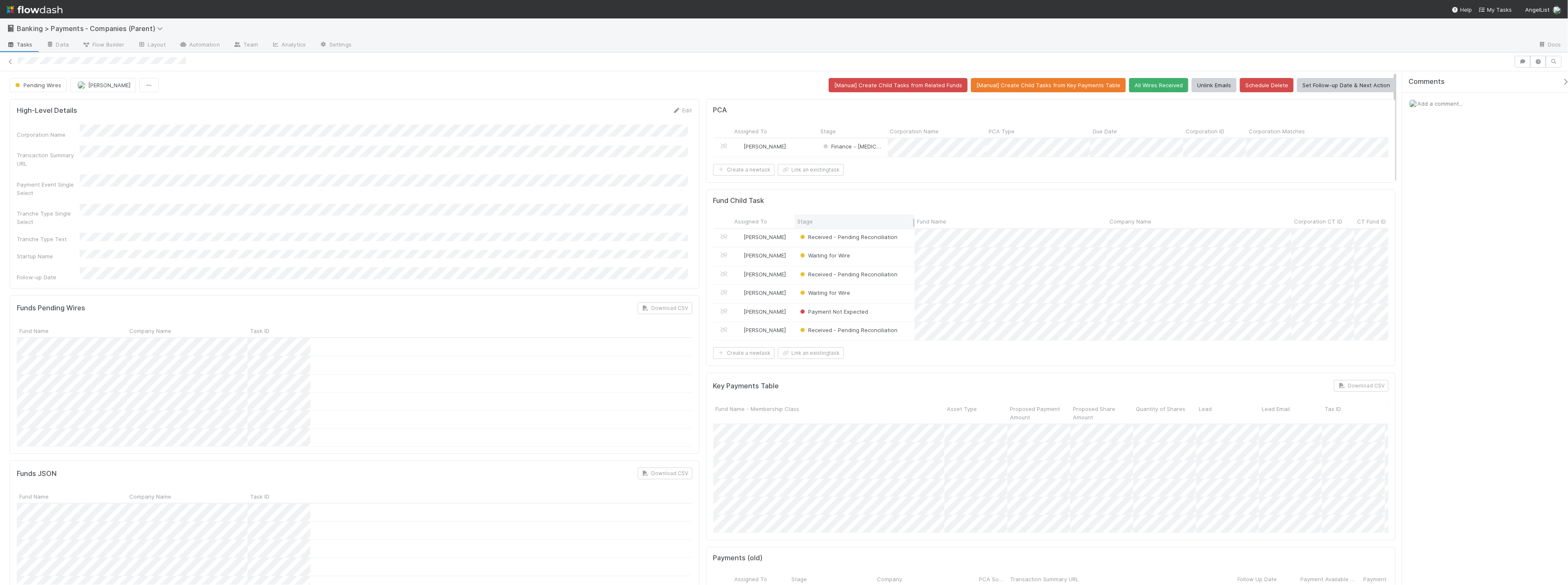
click at [868, 226] on div "Stage" at bounding box center [855, 222] width 115 height 8
click at [864, 244] on div "Sort First → Last" at bounding box center [842, 246] width 95 height 12
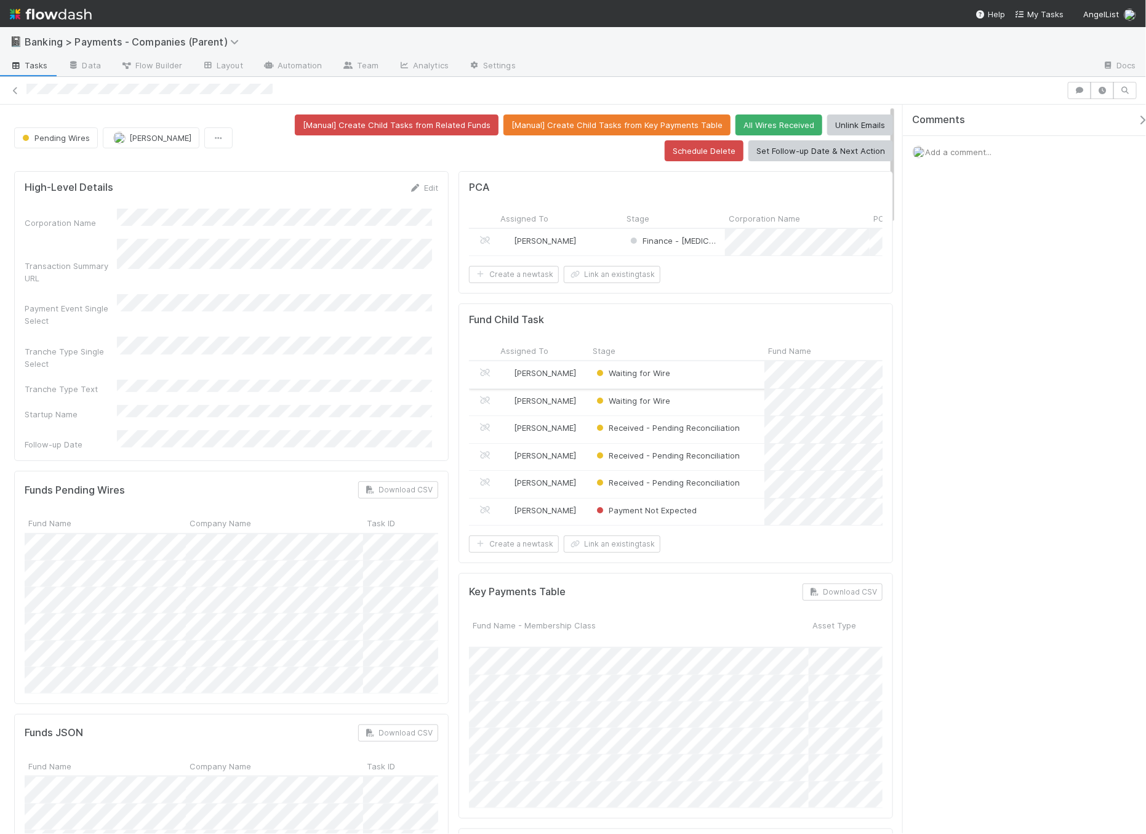
click at [711, 378] on div "Waiting for Wire" at bounding box center [676, 374] width 175 height 26
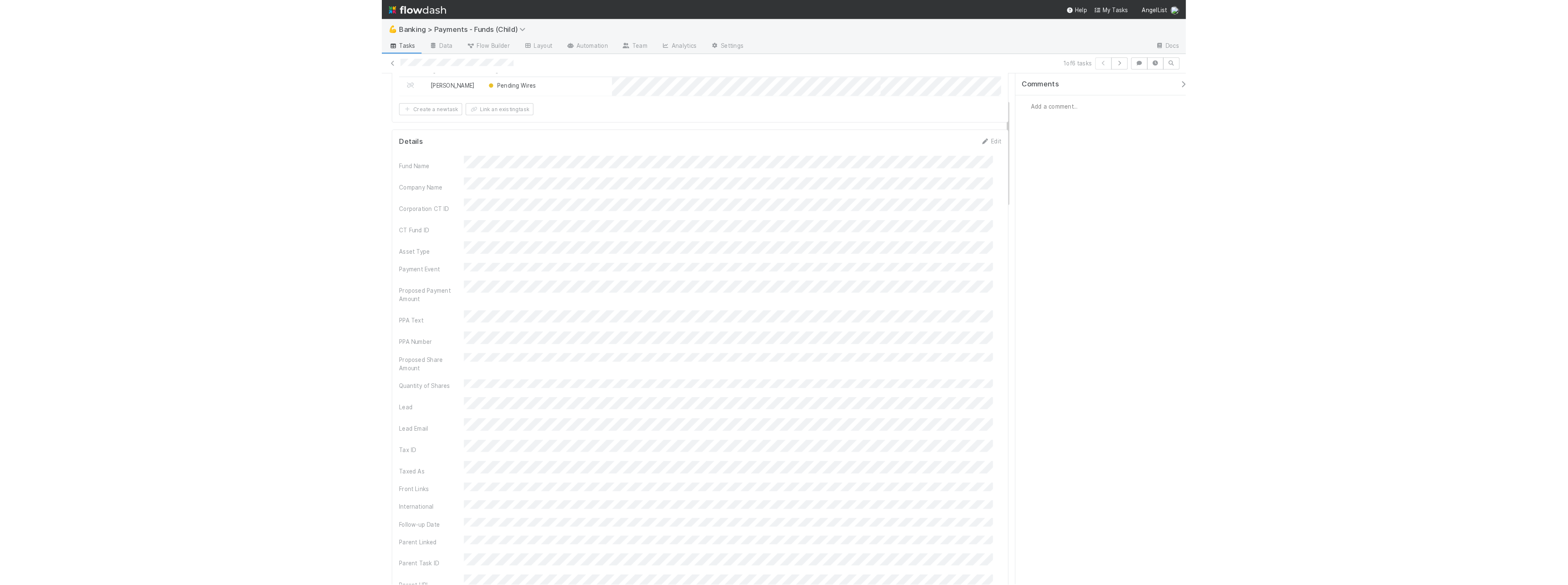
scroll to position [114, 0]
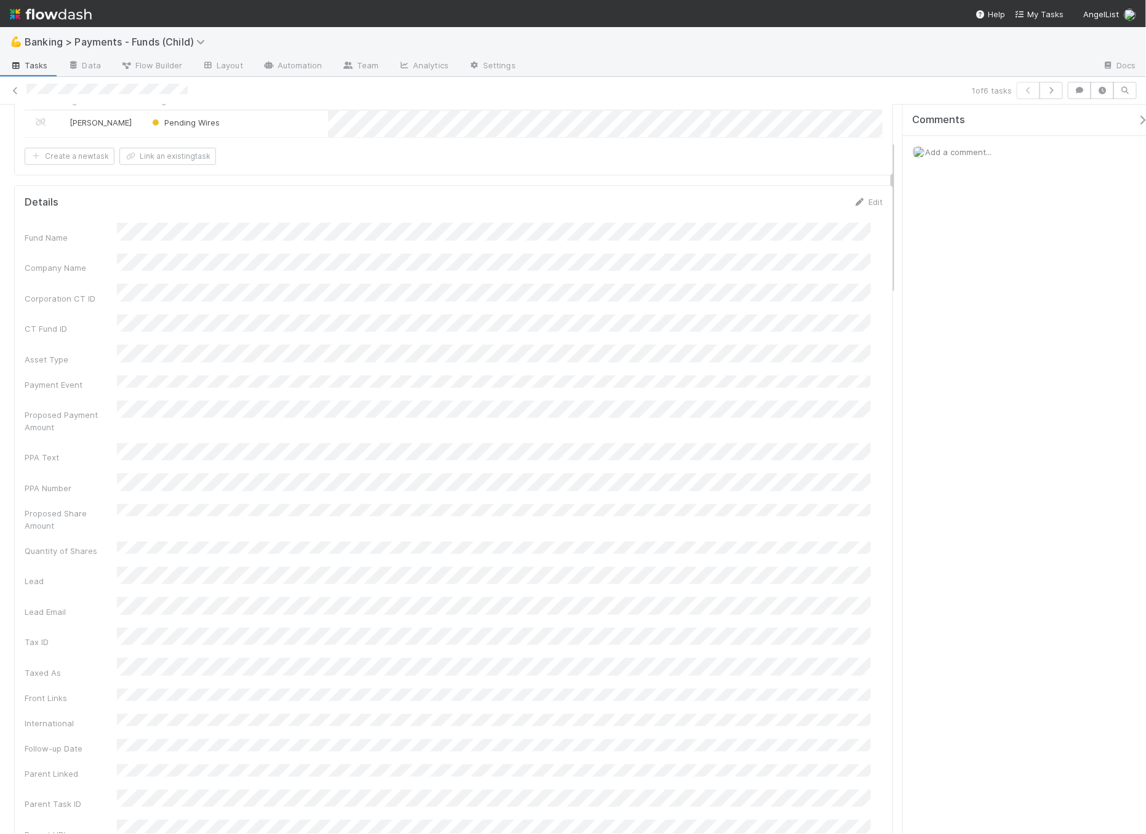
click at [285, 243] on div "Fund Name" at bounding box center [454, 233] width 858 height 20
copy div
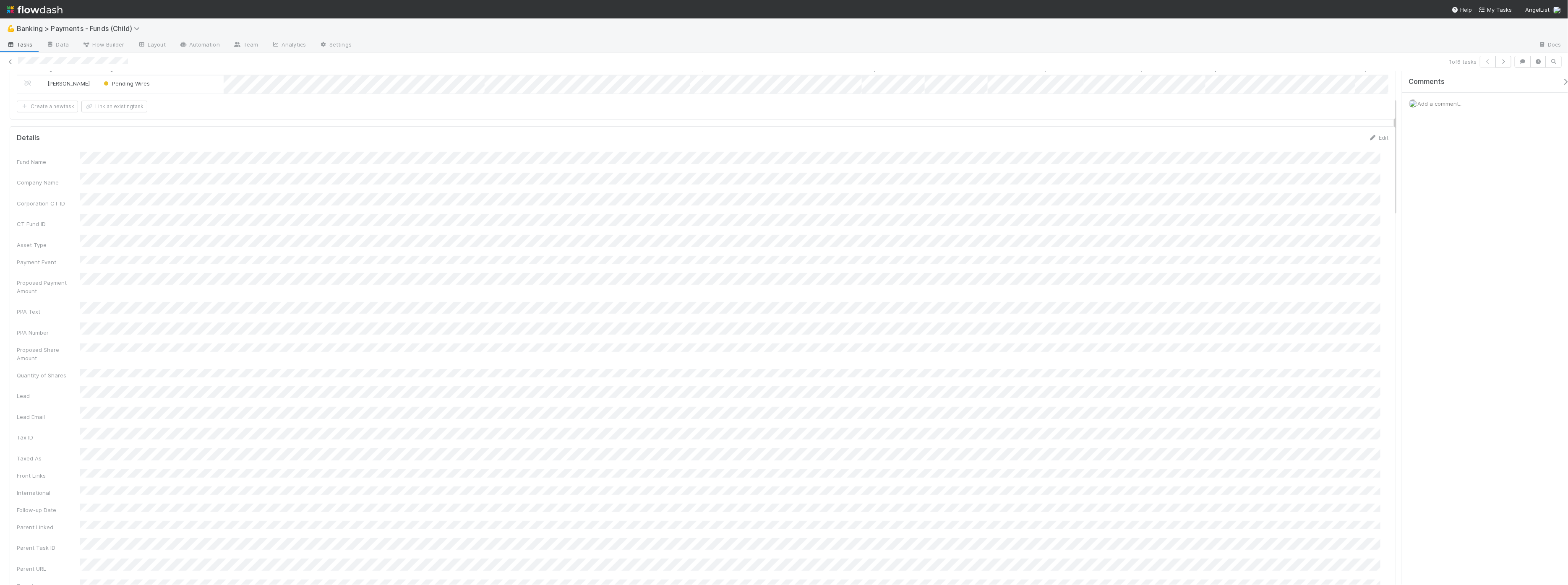
scroll to position [0, 0]
click at [472, 123] on form "Incoming Wire Create a new task Link an existing task" at bounding box center [703, 121] width 1372 height 30
click at [1258, 61] on icon "button" at bounding box center [1503, 61] width 8 height 5
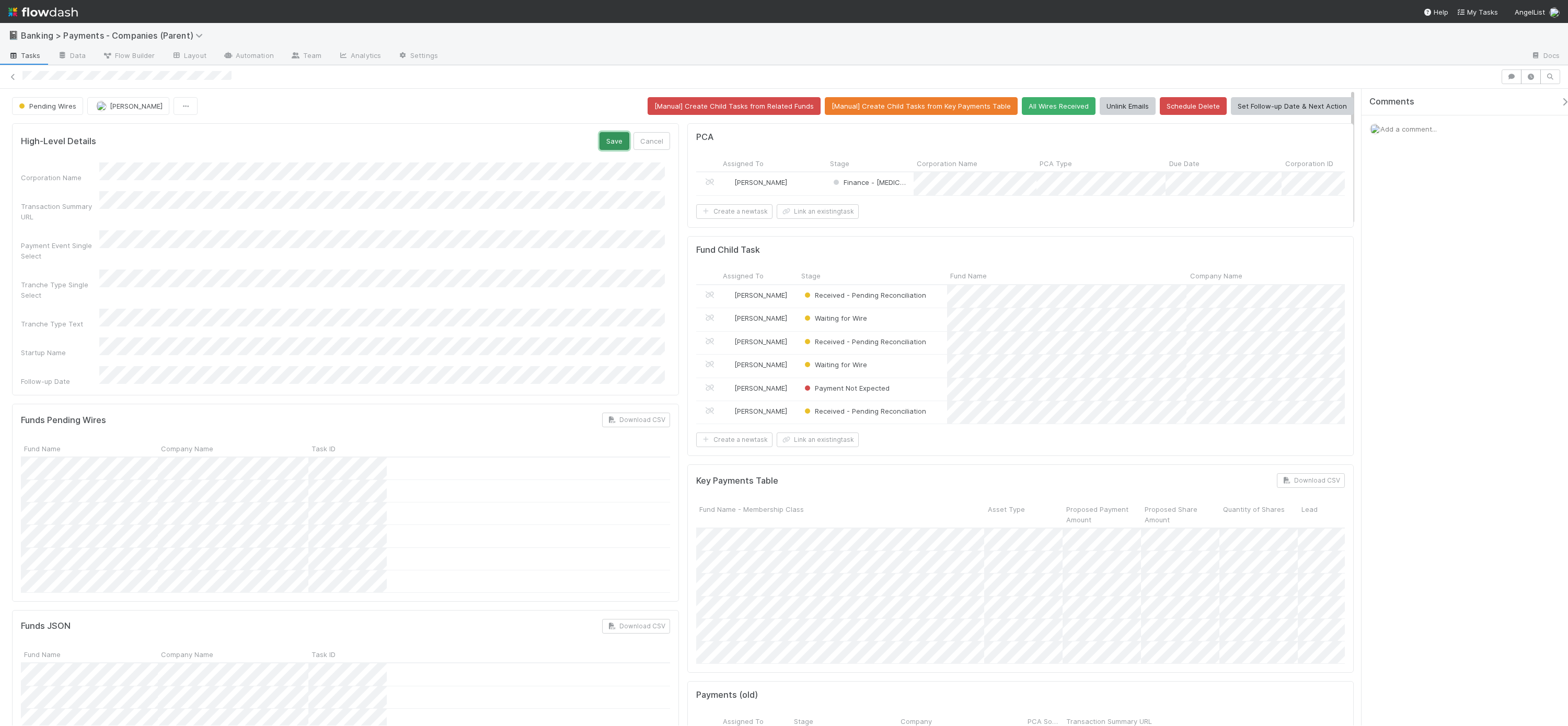
click at [613, 135] on button "Save" at bounding box center [614, 141] width 30 height 18
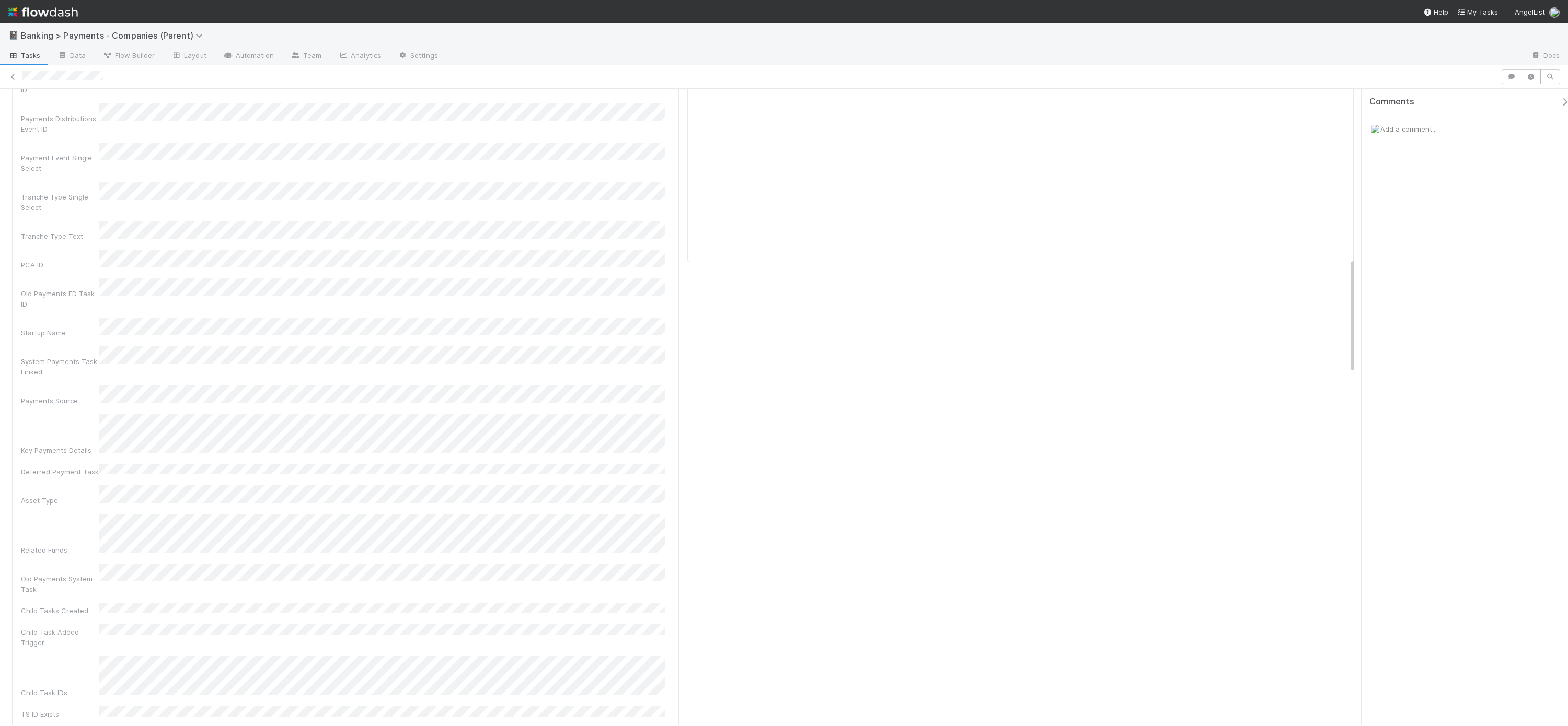
scroll to position [132, 0]
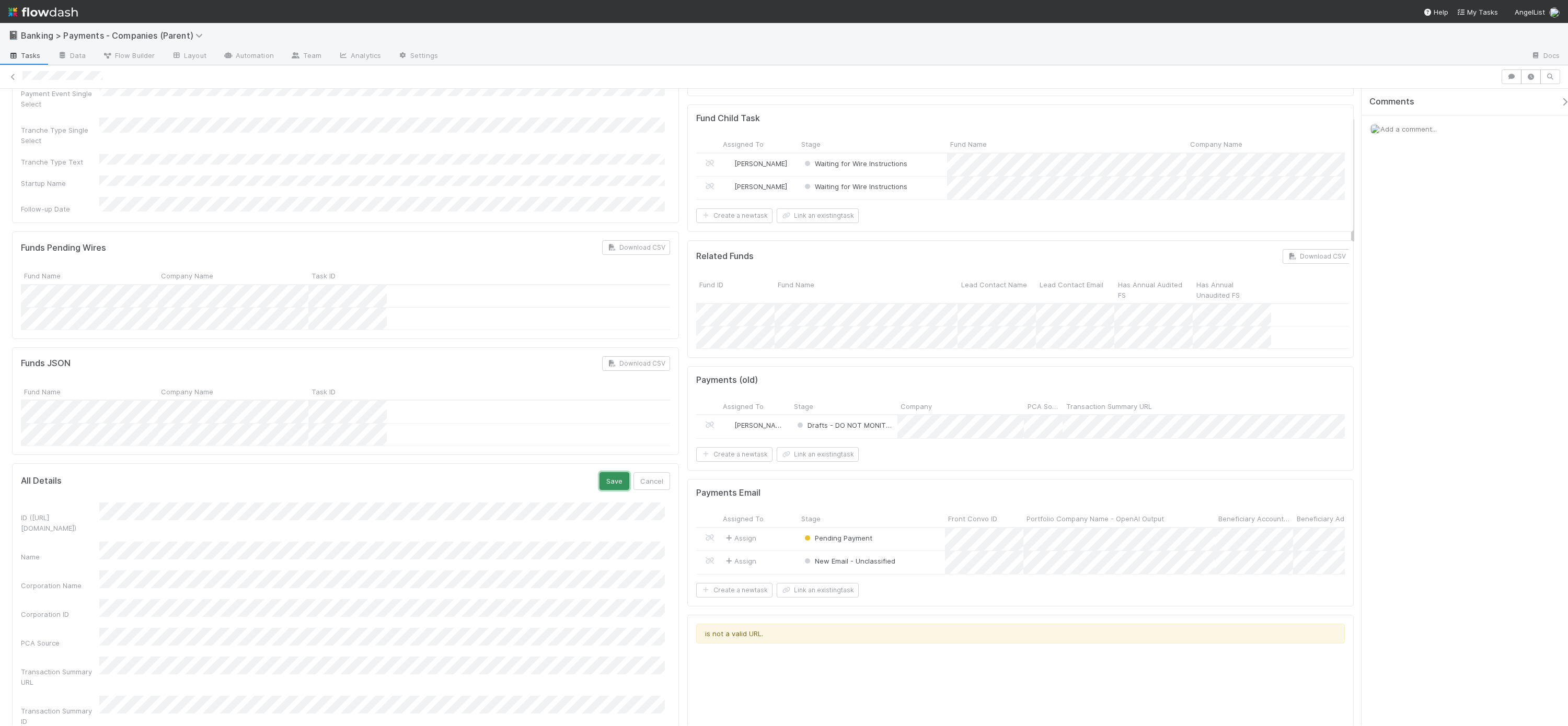
click at [612, 472] on button "Save" at bounding box center [614, 481] width 30 height 18
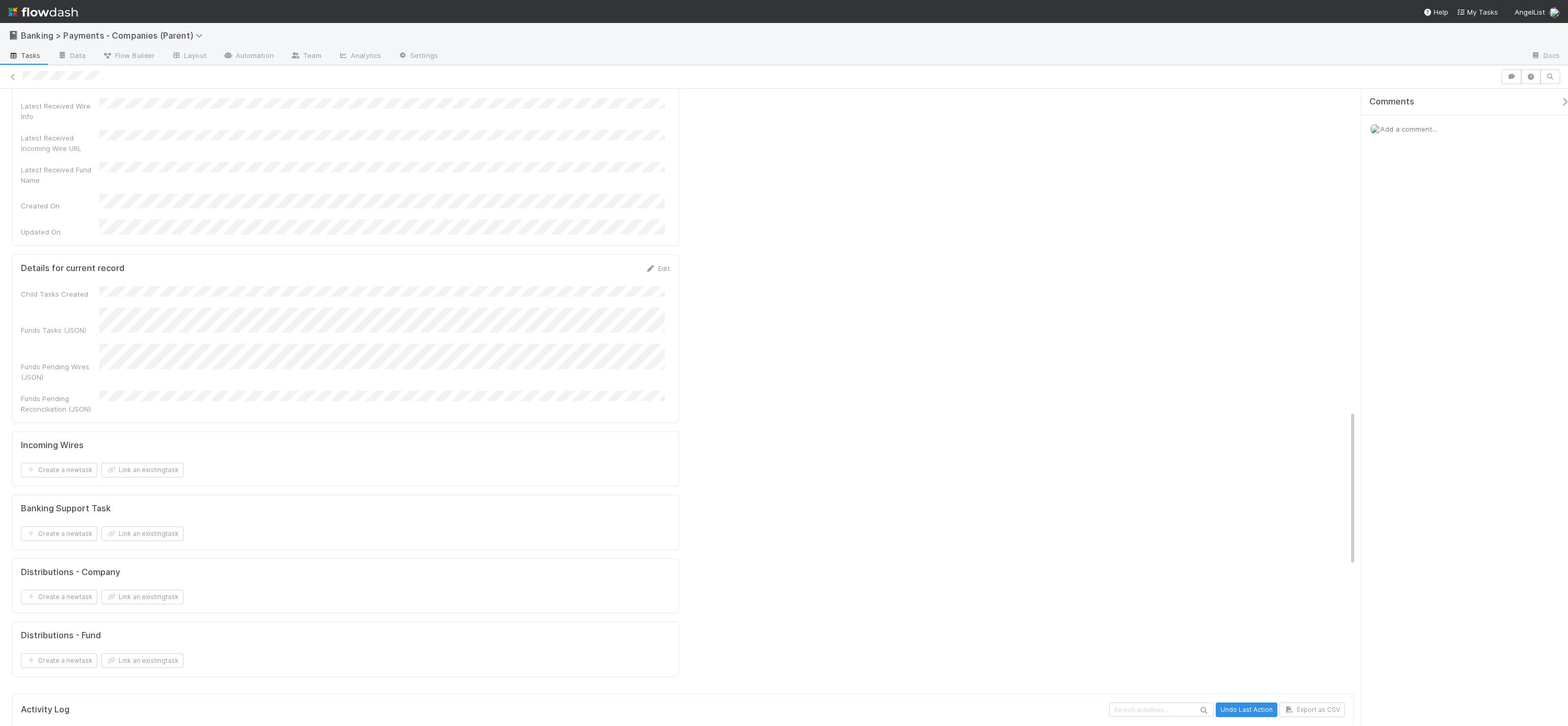
scroll to position [1322, 0]
click at [108, 414] on div "ID (TS_PCA.ID) Name Corporation Name Corporation ID PCA Source Transaction Summ…" at bounding box center [346, 100] width 649 height 1590
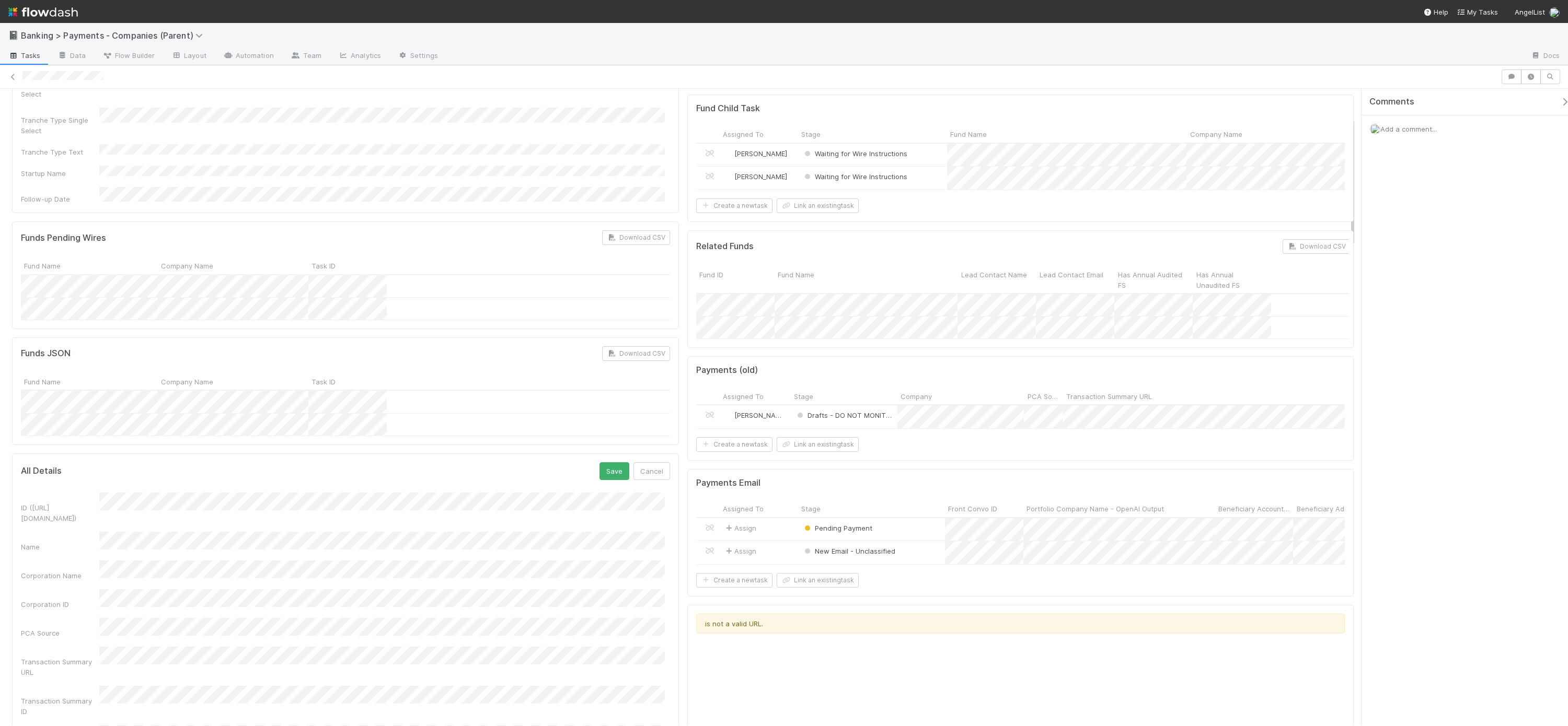
scroll to position [59, 0]
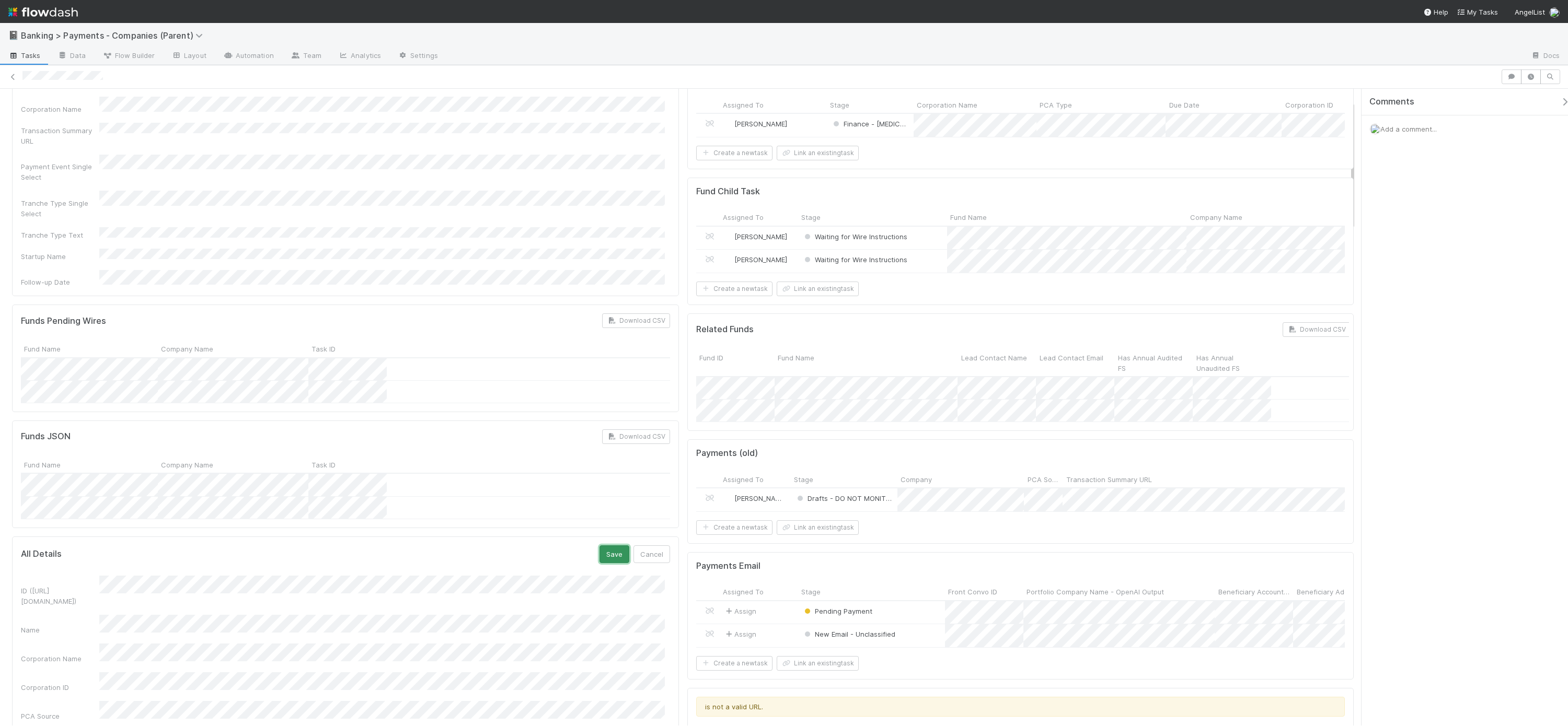
click at [612, 545] on button "Save" at bounding box center [614, 554] width 30 height 18
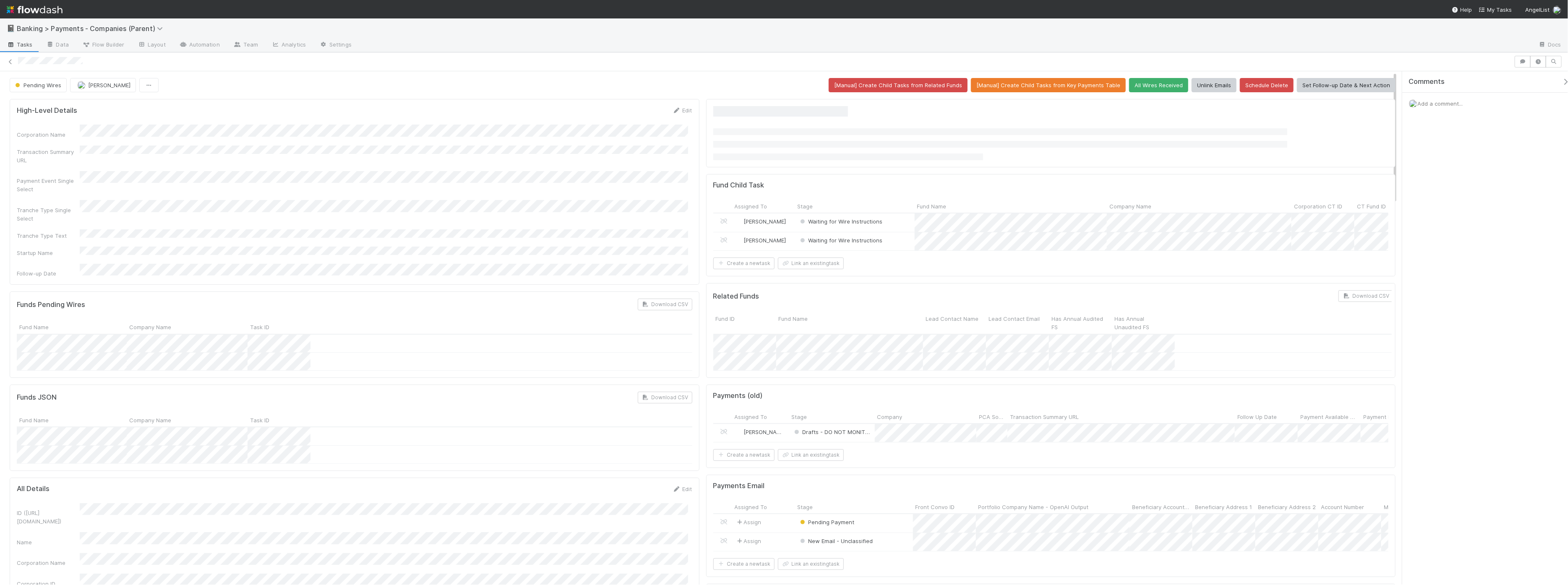
click at [629, 164] on div "Corporation Name Transaction Summary URL Payment Event Single Select Tranche Ty…" at bounding box center [355, 201] width 676 height 153
click at [851, 241] on span "Waiting for Wire Instructions" at bounding box center [841, 237] width 85 height 7
click at [847, 278] on span "Waiting for Wire" at bounding box center [823, 279] width 52 height 7
click at [835, 261] on span "Waiting for Wire Instructions" at bounding box center [841, 256] width 89 height 11
click at [843, 295] on span "Waiting for Wire" at bounding box center [823, 297] width 52 height 7
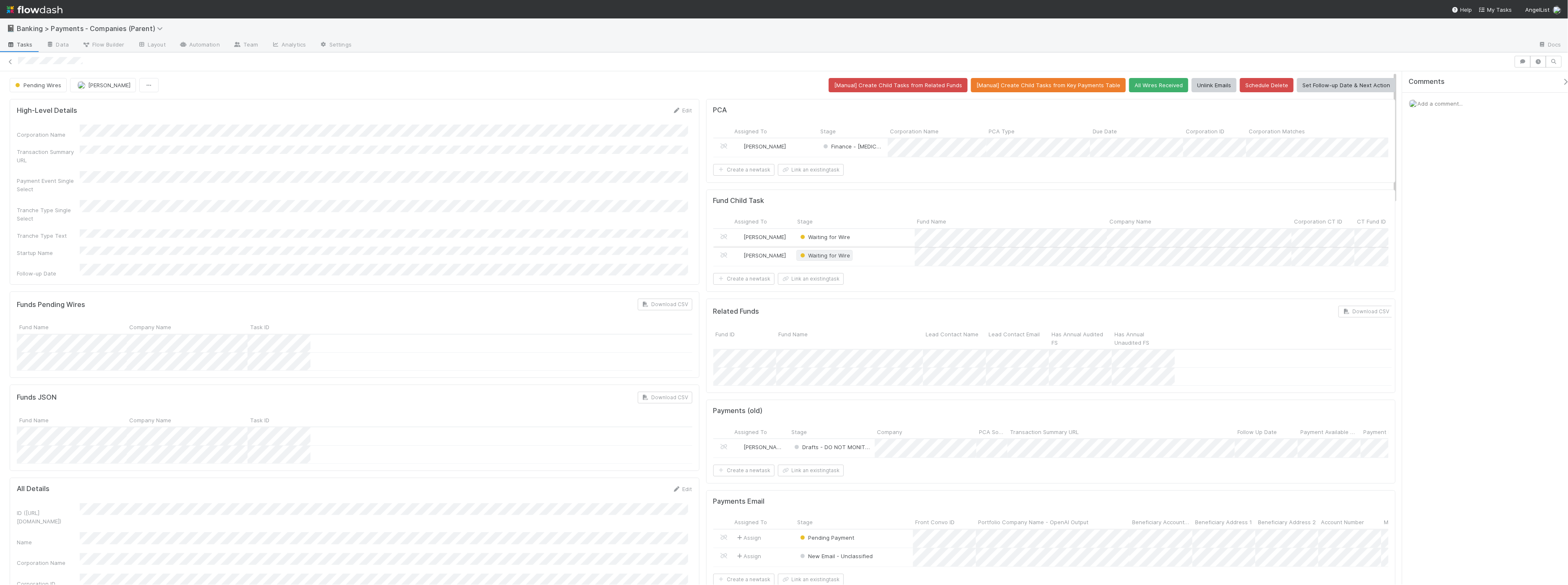
click at [827, 259] on span "Waiting for Wire" at bounding box center [824, 256] width 52 height 7
click at [1003, 292] on div at bounding box center [784, 292] width 1568 height 585
click at [832, 259] on span "Waiting for Wire" at bounding box center [824, 256] width 52 height 7
click at [856, 393] on span "Payment Not Expected" at bounding box center [828, 390] width 70 height 7
click at [877, 241] on div "Waiting for Wire" at bounding box center [854, 238] width 119 height 18
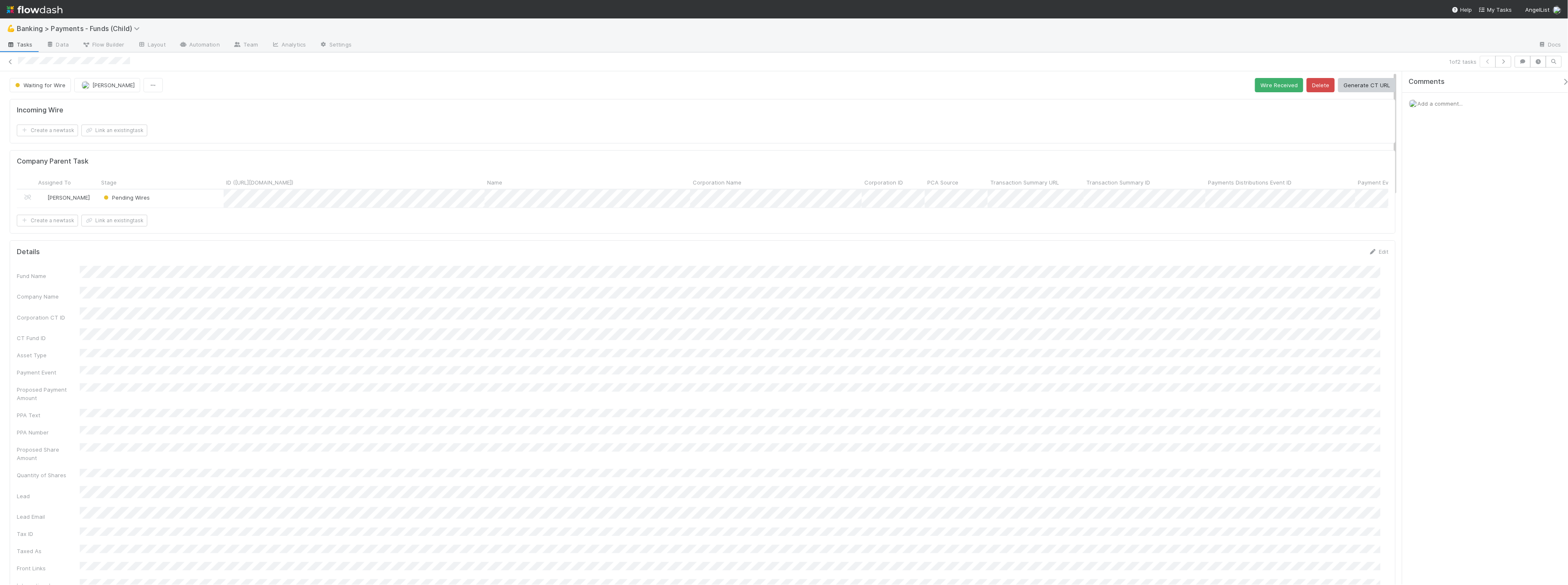
click at [194, 280] on div "Fund Name" at bounding box center [703, 273] width 1372 height 14
copy div
drag, startPoint x: 292, startPoint y: 61, endPoint x: 245, endPoint y: 74, distance: 48.8
click at [292, 61] on div at bounding box center [732, 61] width 1428 height 9
click at [11, 63] on icon at bounding box center [10, 62] width 8 height 5
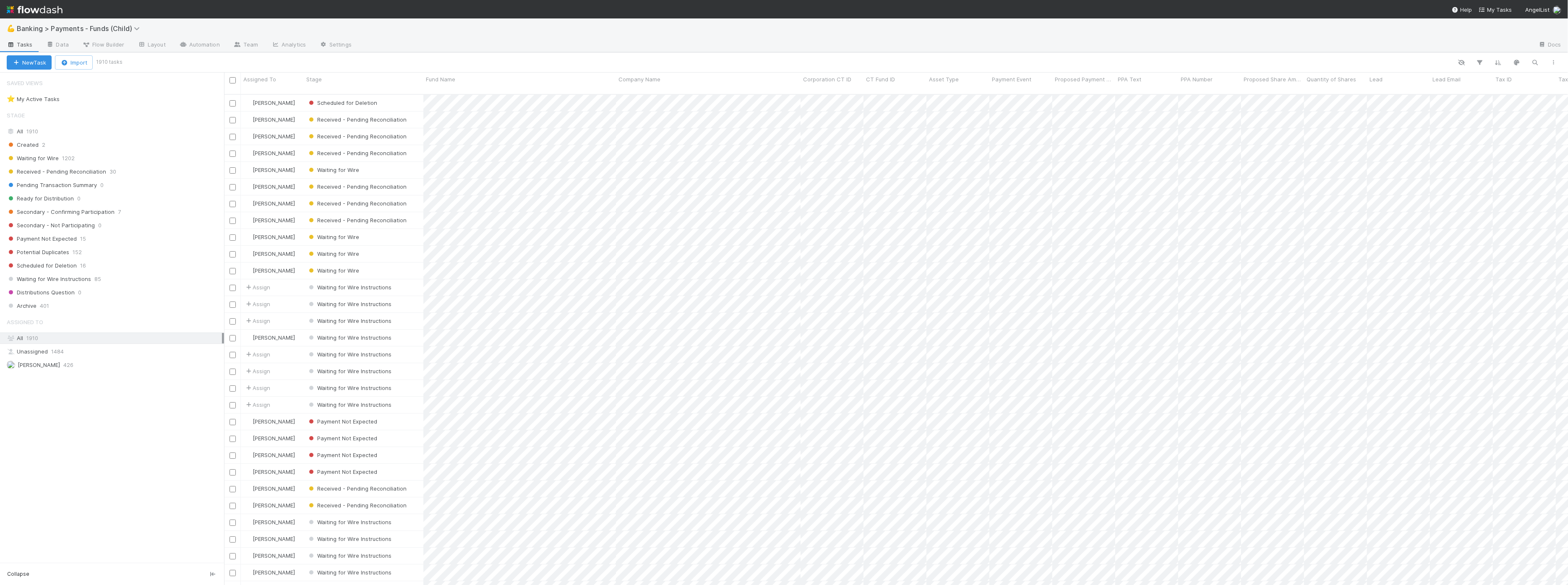
scroll to position [490, 1336]
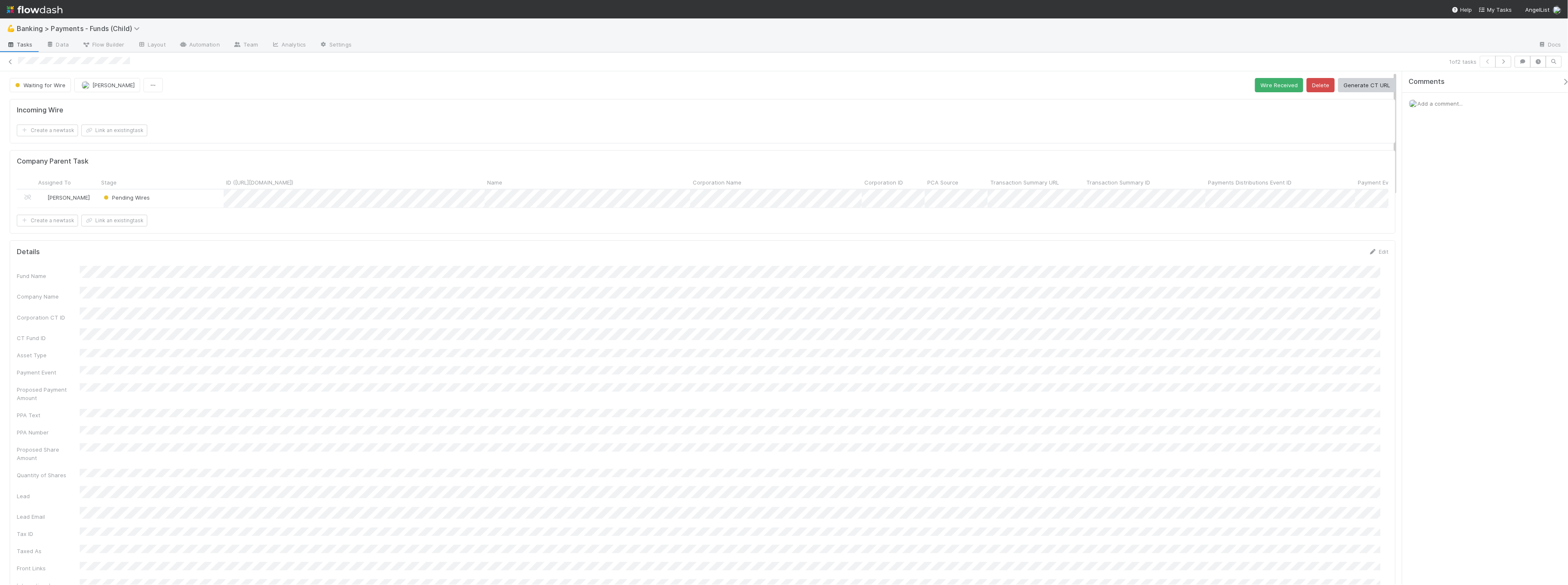
click at [172, 197] on div "Pending Wires" at bounding box center [161, 198] width 125 height 18
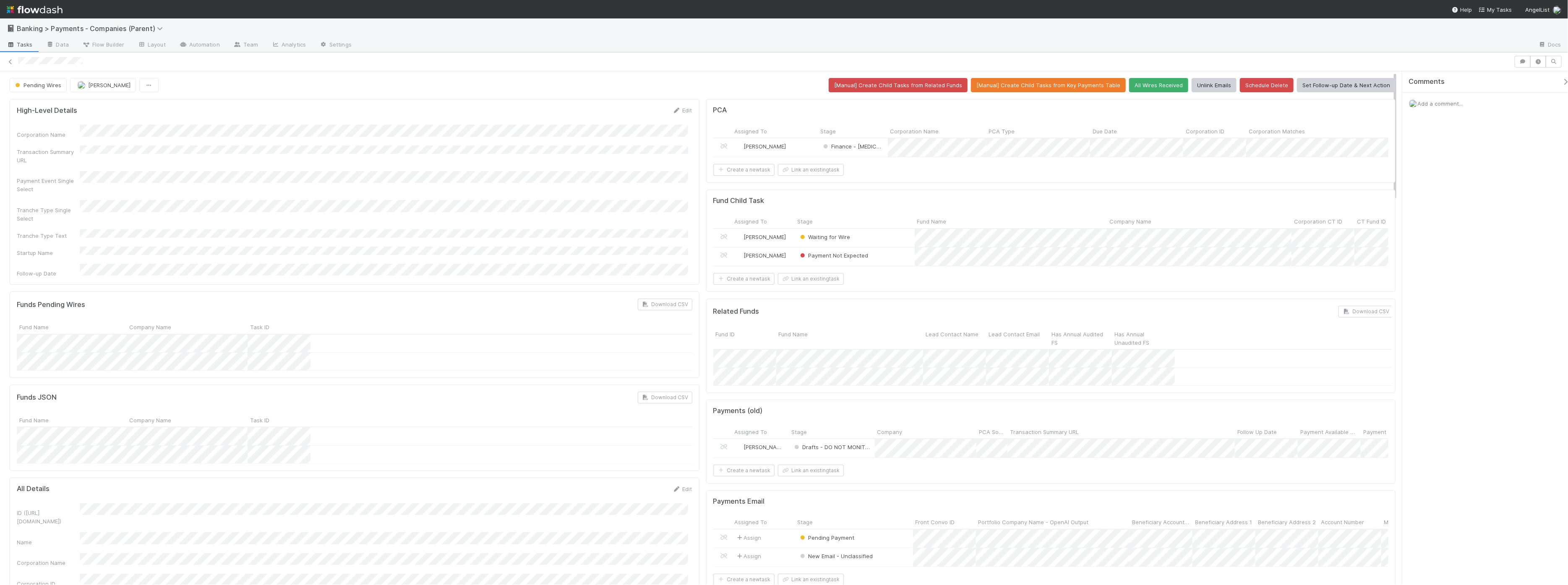
click at [661, 118] on form "High-Level Details Edit Corporation Name Transaction Summary URL Payment Event …" at bounding box center [355, 192] width 676 height 172
drag, startPoint x: 748, startPoint y: 216, endPoint x: 837, endPoint y: 222, distance: 89.2
click at [837, 222] on div "Fund Child Task Assigned To Stage Fund Name Company Name Corporation CT ID CT F…" at bounding box center [1051, 241] width 690 height 102
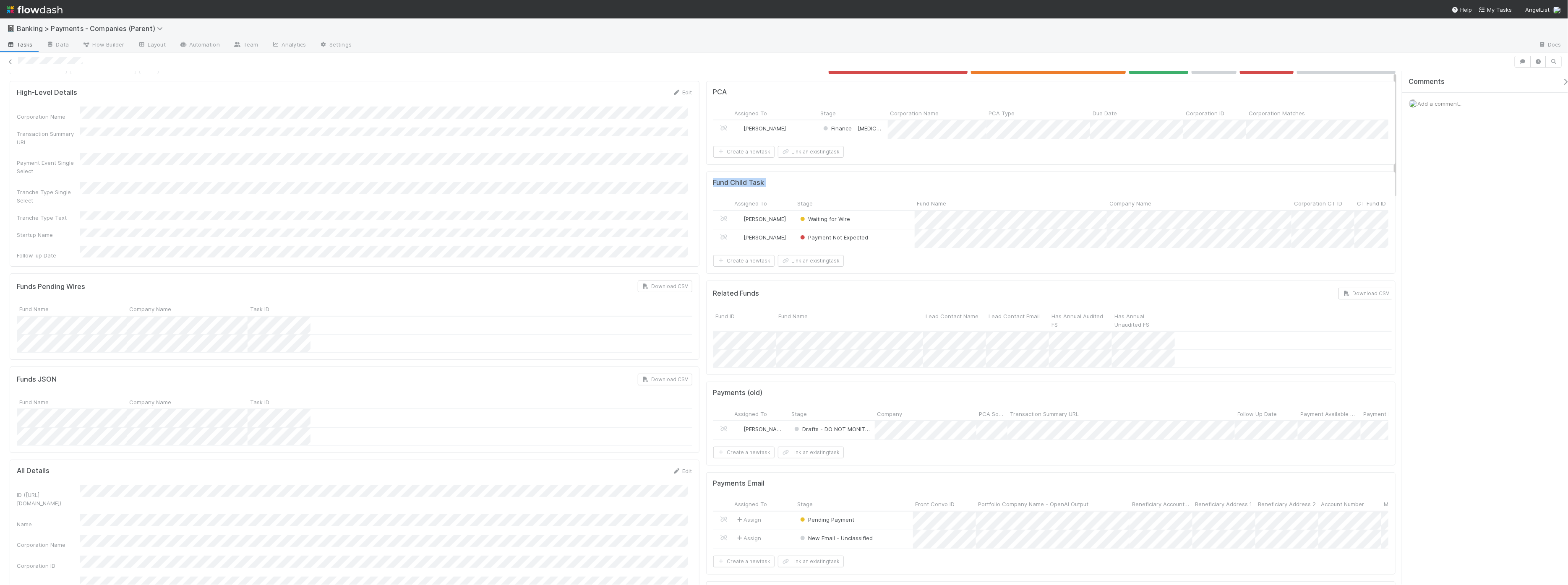
scroll to position [19, 0]
click at [135, 245] on div "Follow-up Date" at bounding box center [355, 252] width 676 height 14
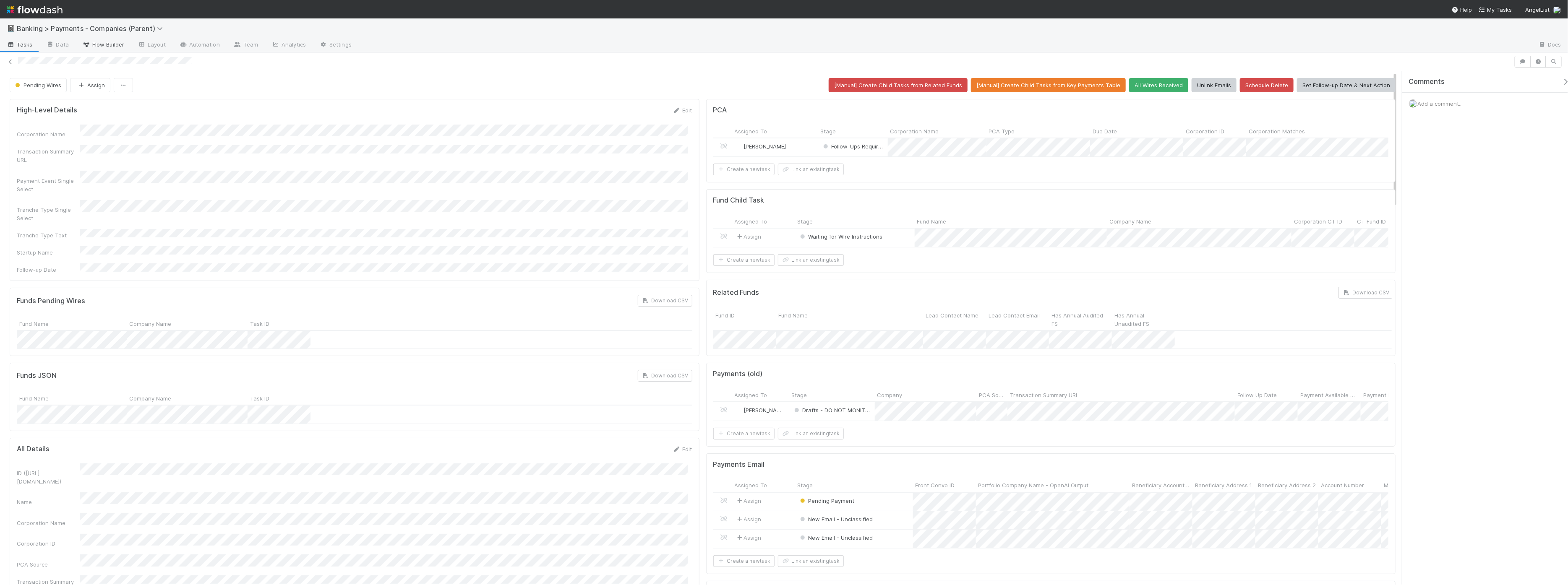
click at [102, 41] on span "Flow Builder" at bounding box center [104, 44] width 42 height 8
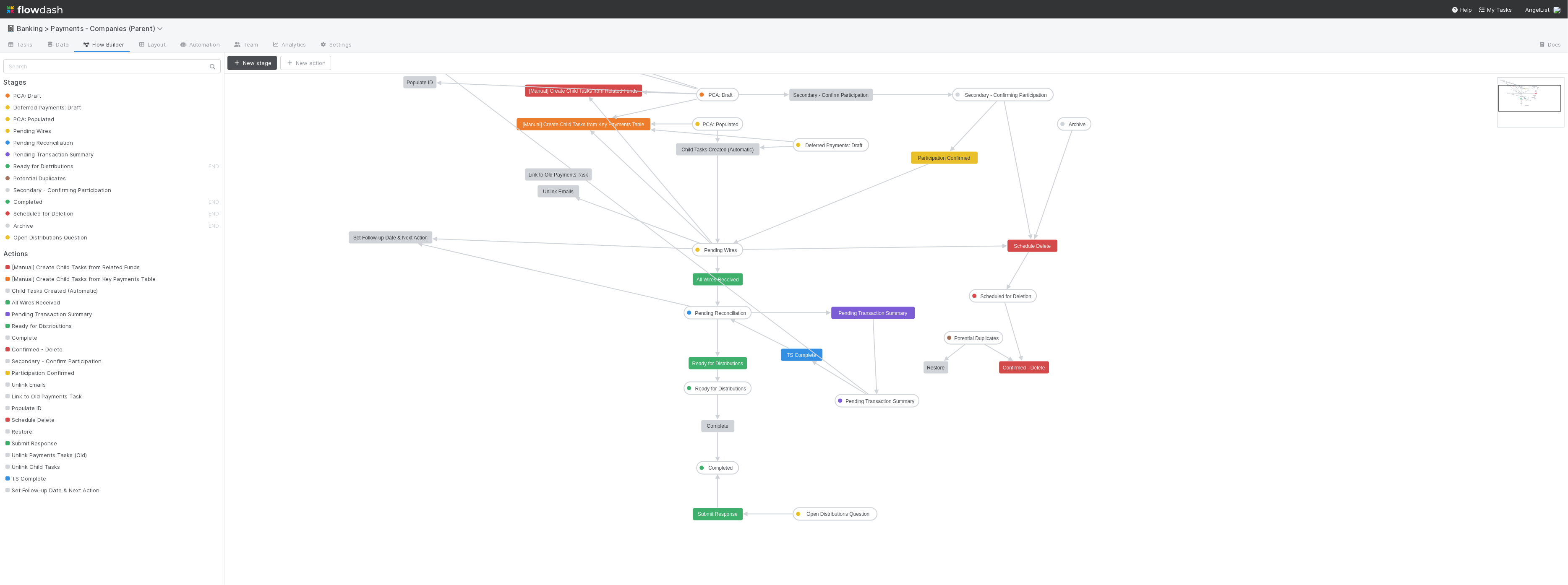
drag, startPoint x: 1535, startPoint y: 91, endPoint x: 1535, endPoint y: 97, distance: 6.0
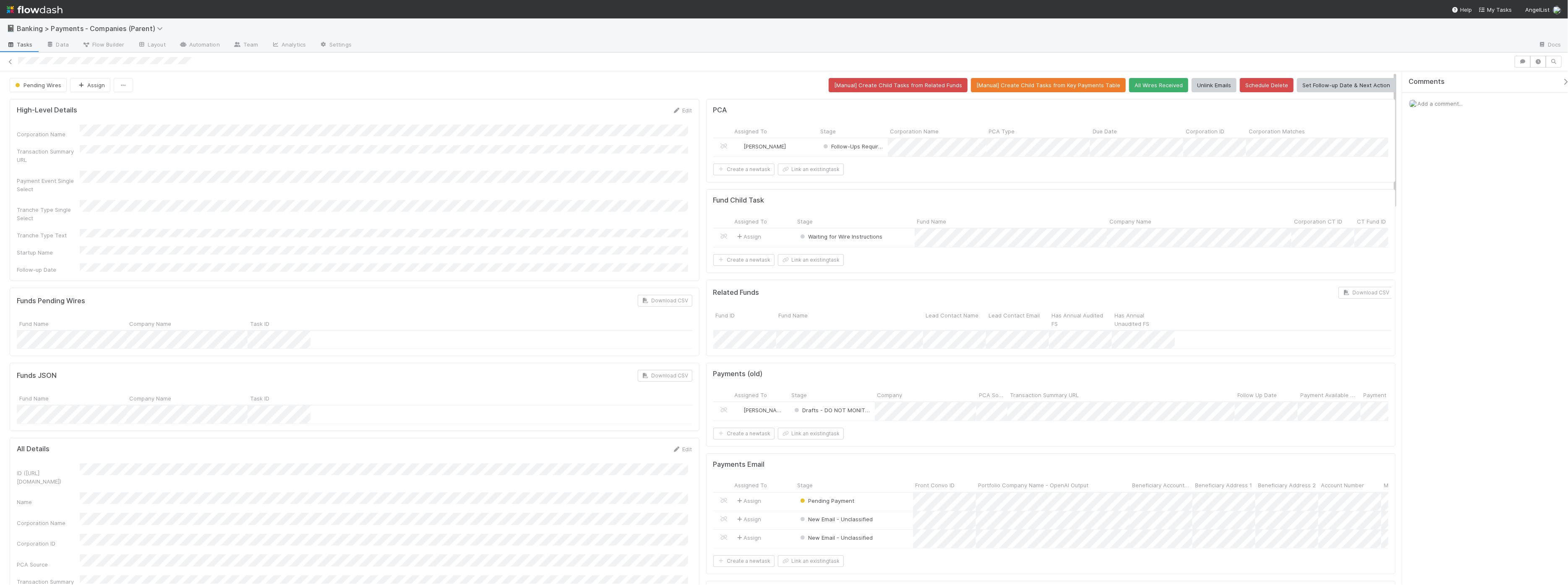
click at [858, 205] on div "Fund Child Task" at bounding box center [1051, 200] width 676 height 8
click at [851, 204] on div "Fund Child Task Assigned To Stage Fund Name Company Name Corporation CT ID CT F…" at bounding box center [1051, 231] width 690 height 83
click at [849, 240] on span "Waiting for Wire Instructions" at bounding box center [841, 237] width 85 height 7
click at [853, 279] on div "Waiting for Wire" at bounding box center [851, 279] width 119 height 15
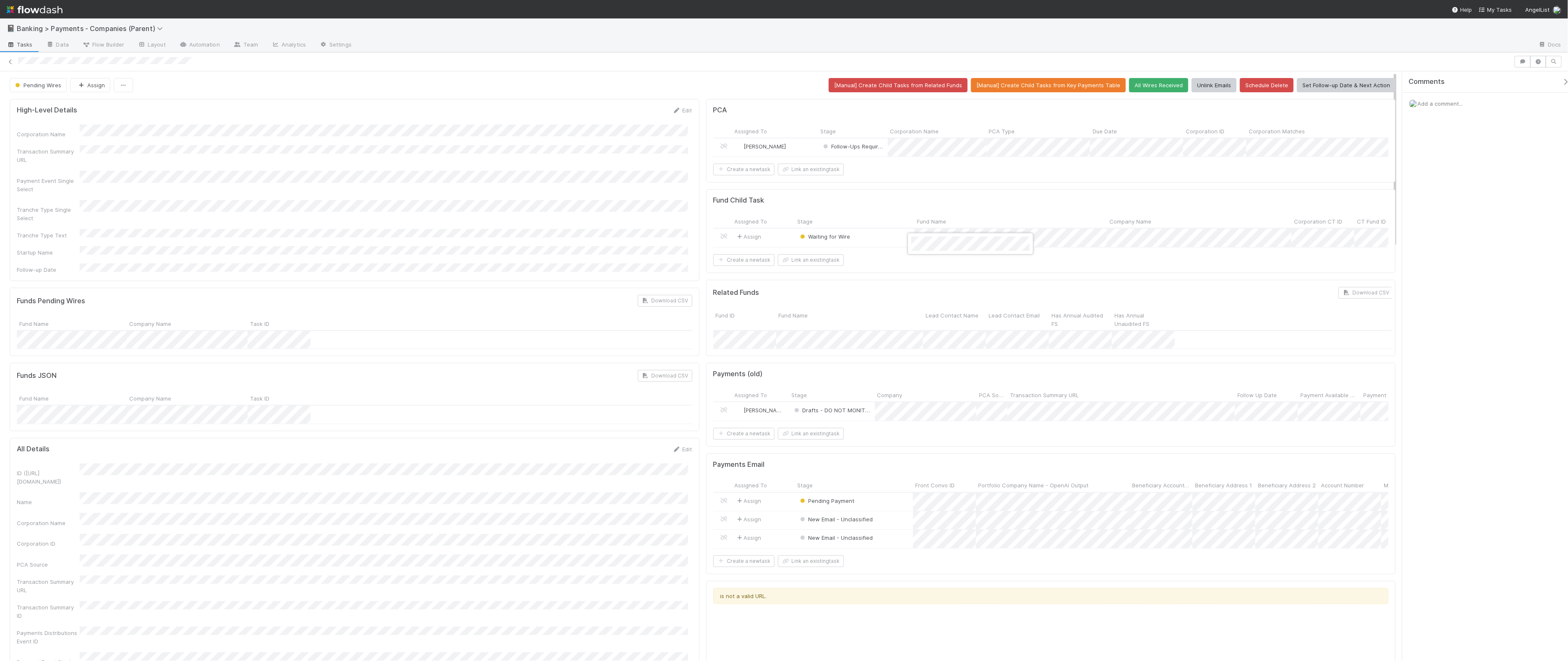
drag, startPoint x: 1453, startPoint y: 147, endPoint x: 1442, endPoint y: 121, distance: 28.2
click at [1258, 146] on div at bounding box center [784, 330] width 1568 height 661
click at [1258, 103] on span "Add a comment..." at bounding box center [1440, 104] width 45 height 7
click at [1258, 196] on div "Attach files: Choose or drag and drop file(s)" at bounding box center [1488, 206] width 147 height 26
click at [1258, 225] on div "Attach files: Choose or drag and drop file(s) Add Comment" at bounding box center [1488, 177] width 147 height 125
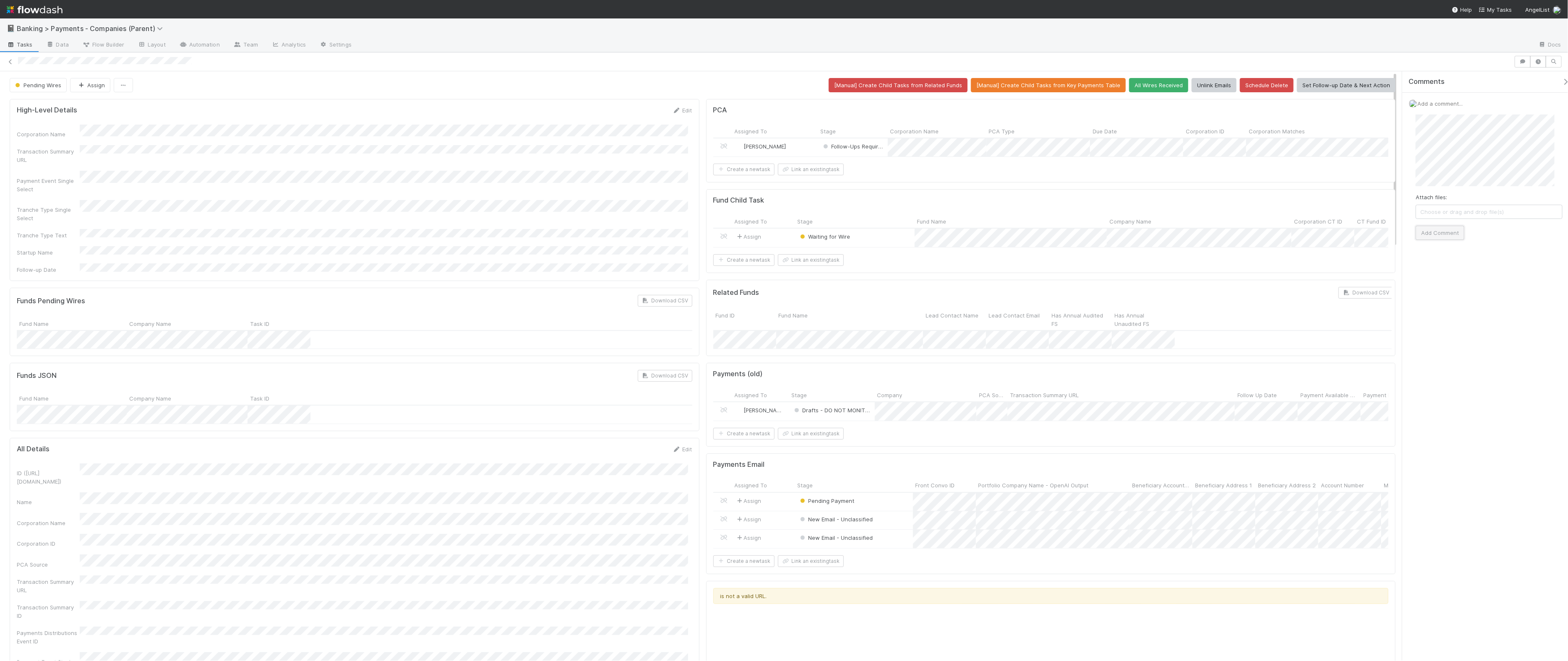
click at [1258, 230] on button "Add Comment" at bounding box center [1439, 232] width 48 height 14
drag, startPoint x: 14, startPoint y: 251, endPoint x: 100, endPoint y: 268, distance: 87.7
click at [397, 396] on div "4" at bounding box center [399, 395] width 12 height 12
click at [652, 112] on button "Save" at bounding box center [647, 113] width 24 height 14
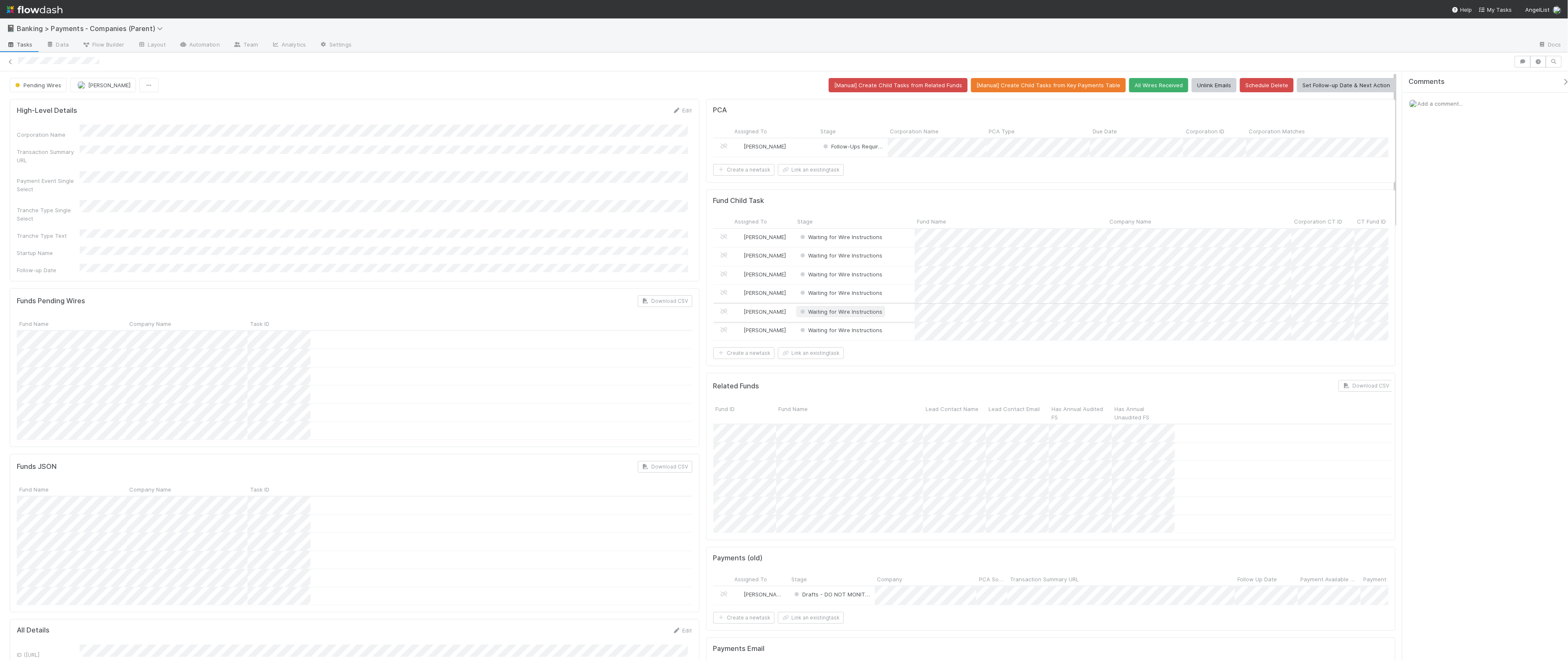
click at [839, 315] on span "Waiting for Wire Instructions" at bounding box center [841, 311] width 85 height 7
click at [851, 368] on span "Payment Not Expected" at bounding box center [832, 370] width 70 height 7
click at [839, 333] on span "Waiting for Wire Instructions" at bounding box center [841, 330] width 85 height 7
click at [850, 388] on span "Payment Not Expected" at bounding box center [832, 389] width 70 height 7
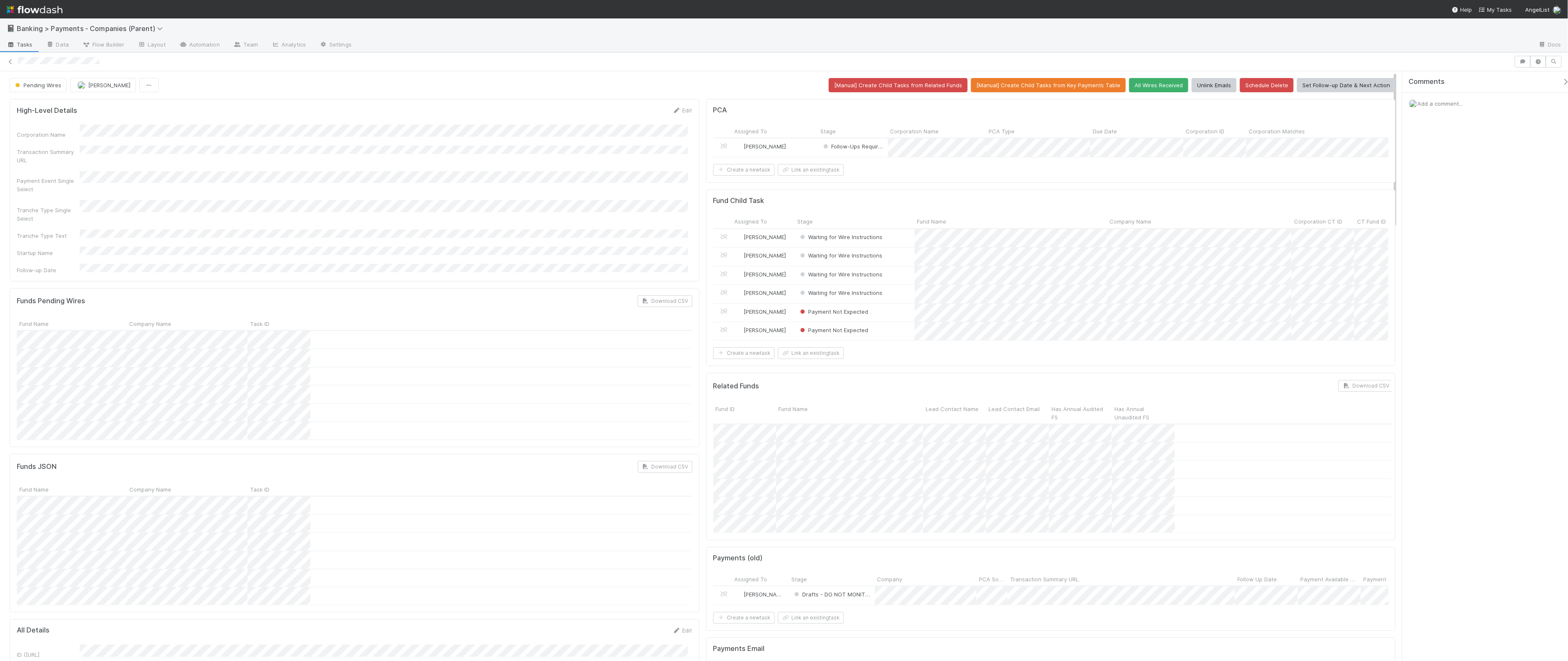
click at [783, 149] on div "[PERSON_NAME]" at bounding box center [775, 147] width 86 height 18
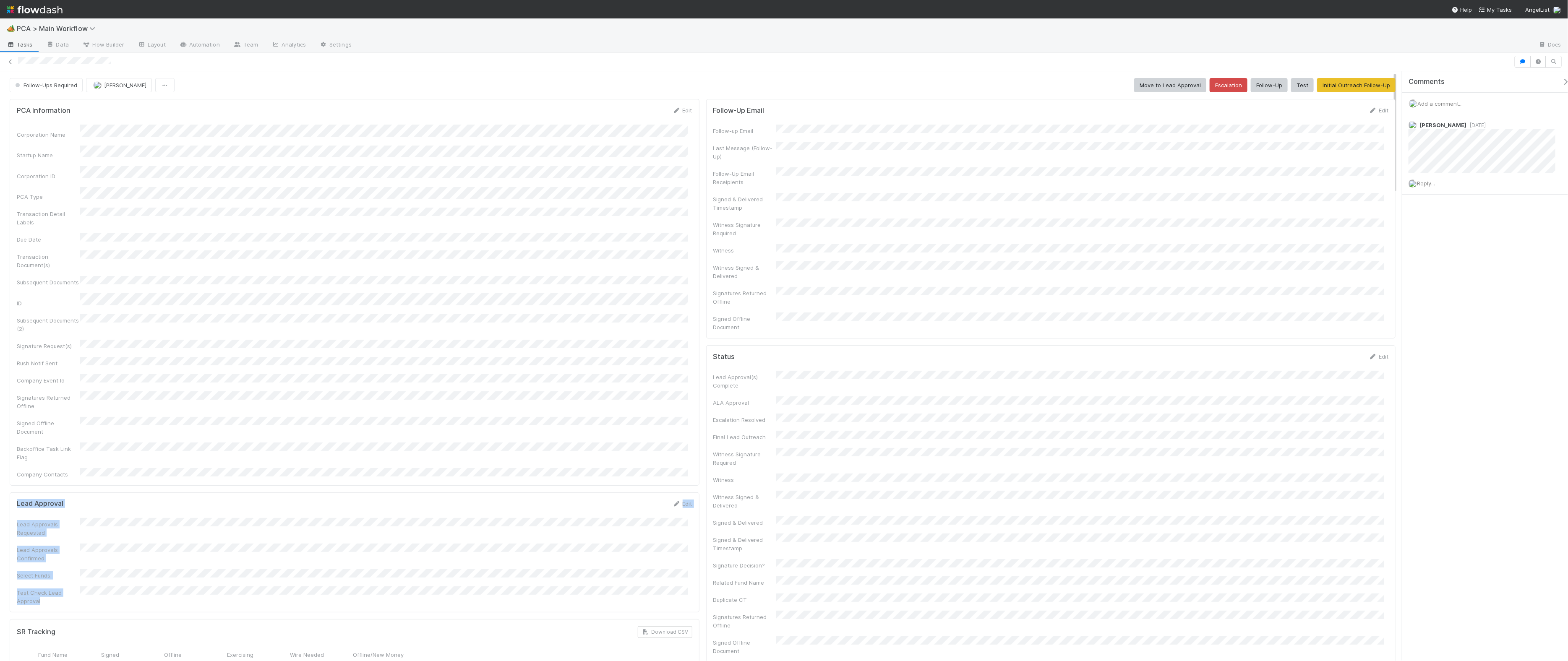
click at [164, 551] on form "Lead Approval Edit Lead Approvals Requested Lead Approvals Confirmed Select Fun…" at bounding box center [355, 552] width 676 height 106
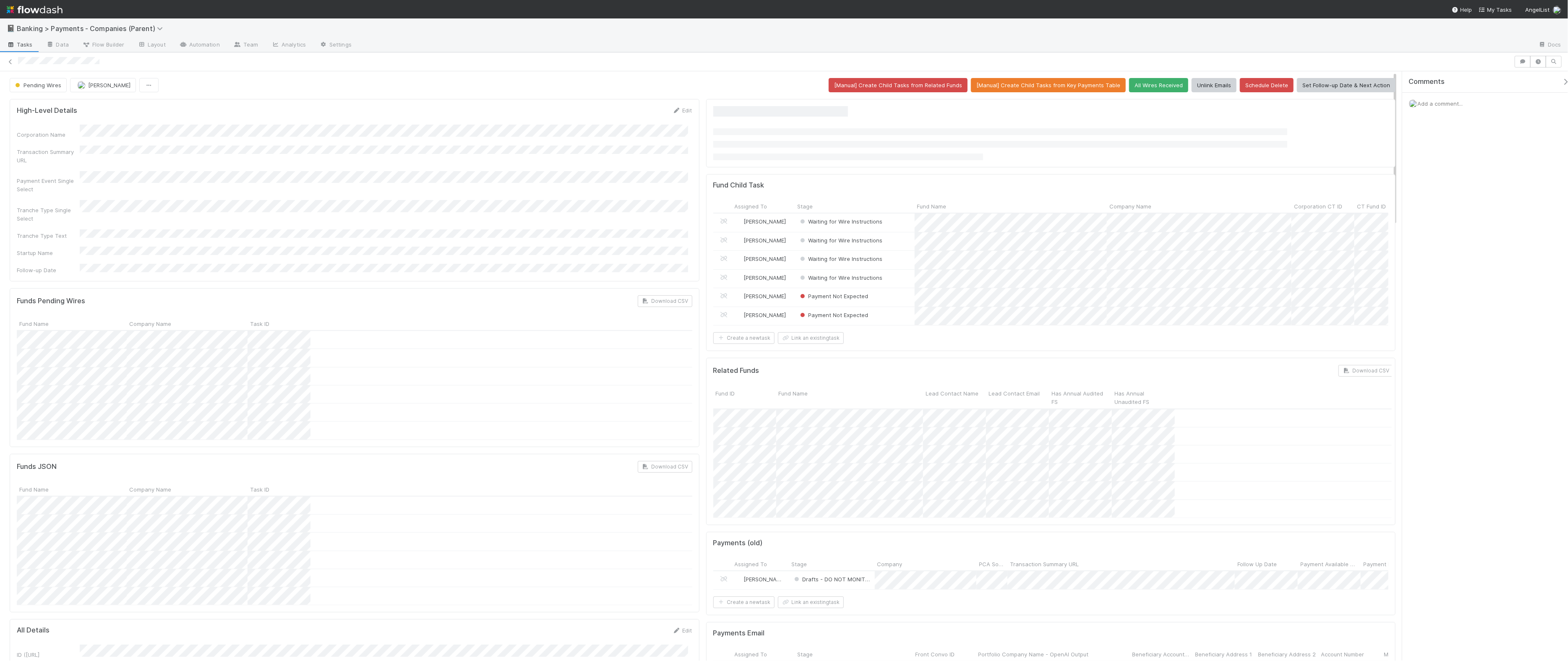
click at [1258, 104] on span "Add a comment..." at bounding box center [1440, 104] width 45 height 7
click at [1258, 209] on span "Choose or drag and drop file(s)" at bounding box center [1489, 212] width 146 height 14
click at [1258, 255] on button "Add Comment" at bounding box center [1439, 255] width 48 height 14
click at [1258, 106] on span "Add a comment..." at bounding box center [1440, 104] width 45 height 7
click at [1258, 234] on button "Add Comment" at bounding box center [1439, 232] width 48 height 14
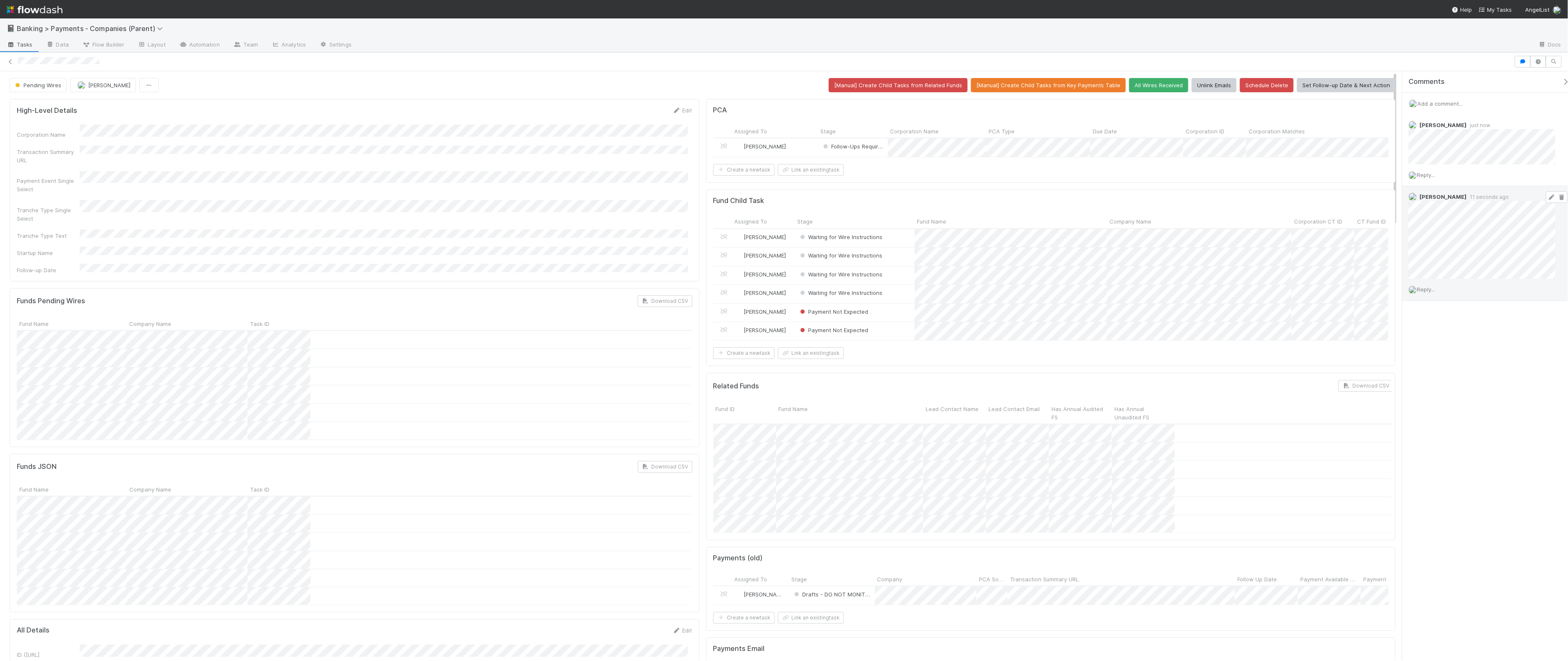
click at [1258, 197] on icon at bounding box center [1552, 198] width 8 height 5
click at [1258, 99] on div at bounding box center [784, 330] width 1568 height 661
click at [1258, 102] on span "Add a comment..." at bounding box center [1440, 104] width 45 height 7
click at [1258, 224] on div "Attach files: Choose or drag and drop file(s) Add Comment" at bounding box center [1488, 177] width 147 height 125
click at [1258, 235] on button "Add Comment" at bounding box center [1439, 232] width 48 height 14
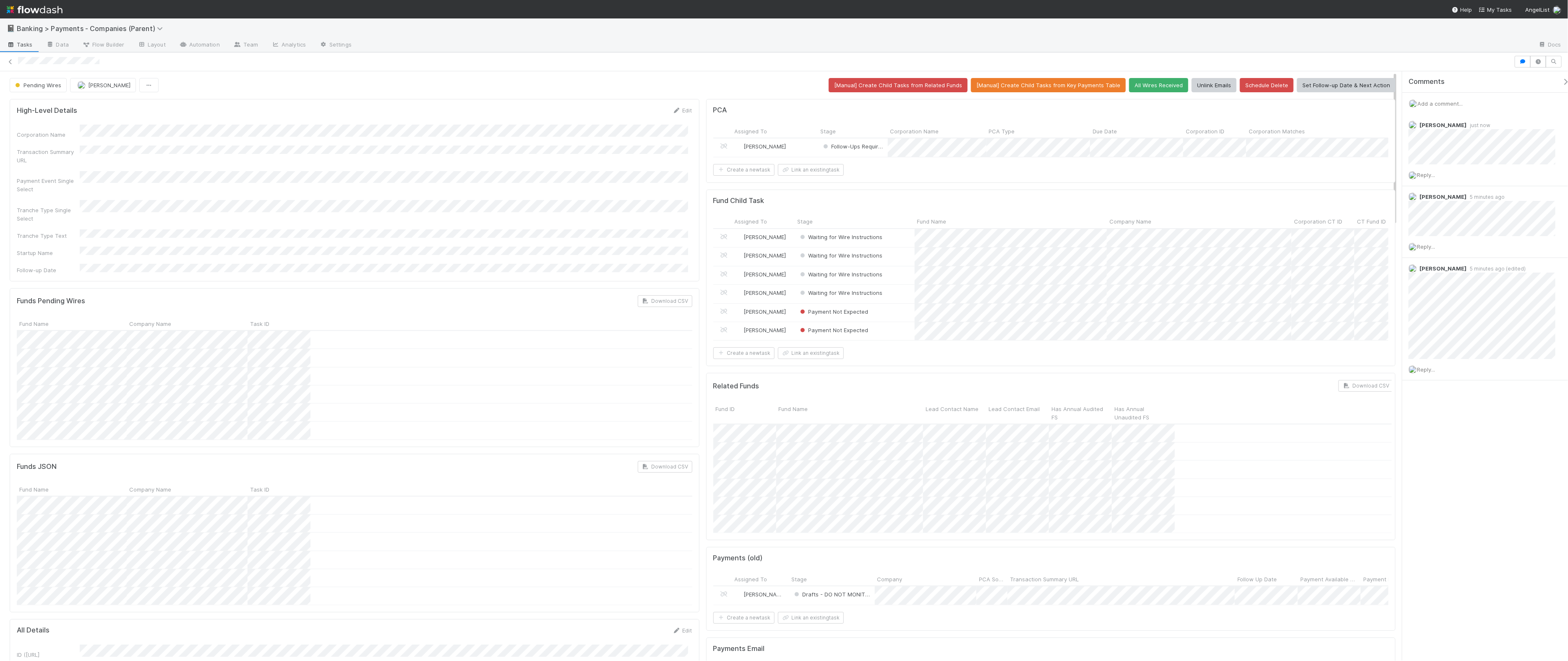
click at [1258, 104] on span "Add a comment..." at bounding box center [1440, 104] width 45 height 7
click at [1258, 143] on div "Add a comment... Attach files: Choose or drag and drop file(s) Add Comment" at bounding box center [1489, 173] width 174 height 161
click at [1258, 236] on button "Add Comment" at bounding box center [1439, 232] width 48 height 14
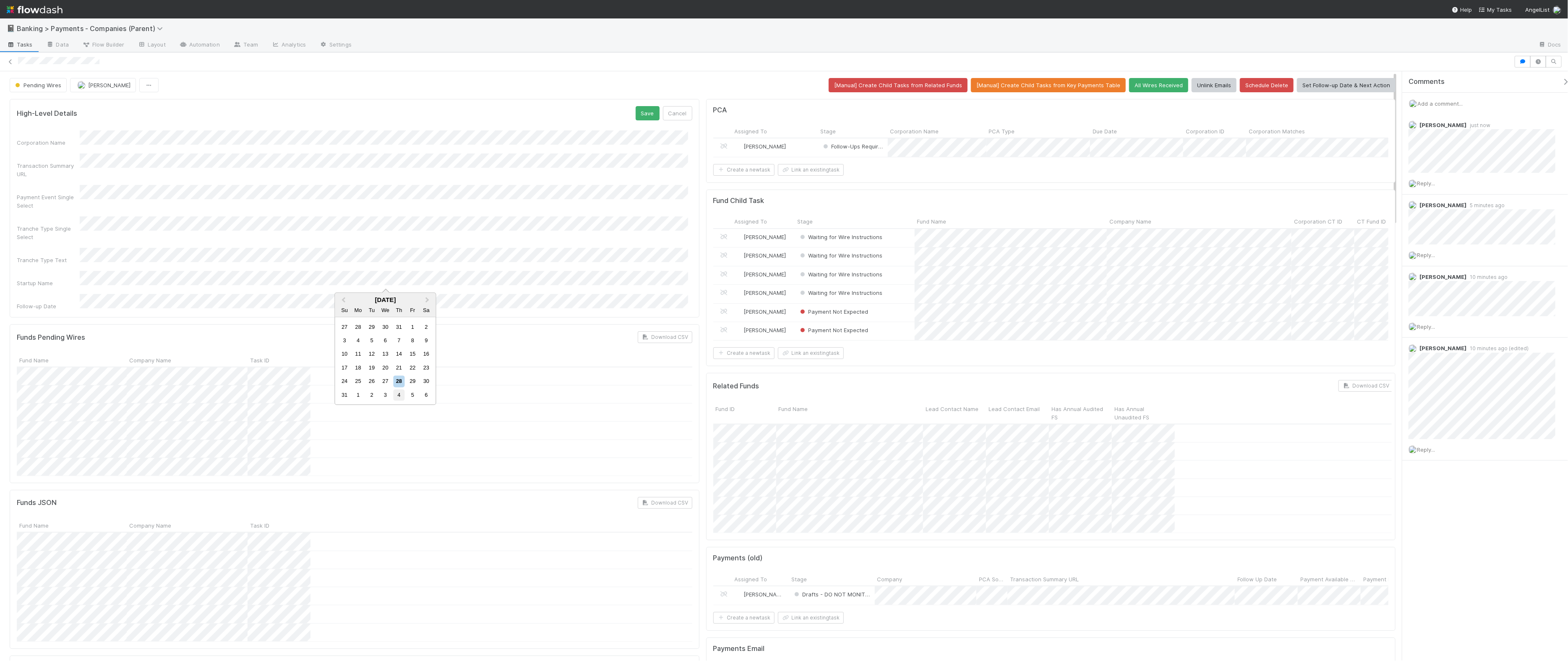
click at [402, 397] on div "4" at bounding box center [399, 395] width 12 height 12
click at [650, 108] on button "Save" at bounding box center [647, 113] width 24 height 14
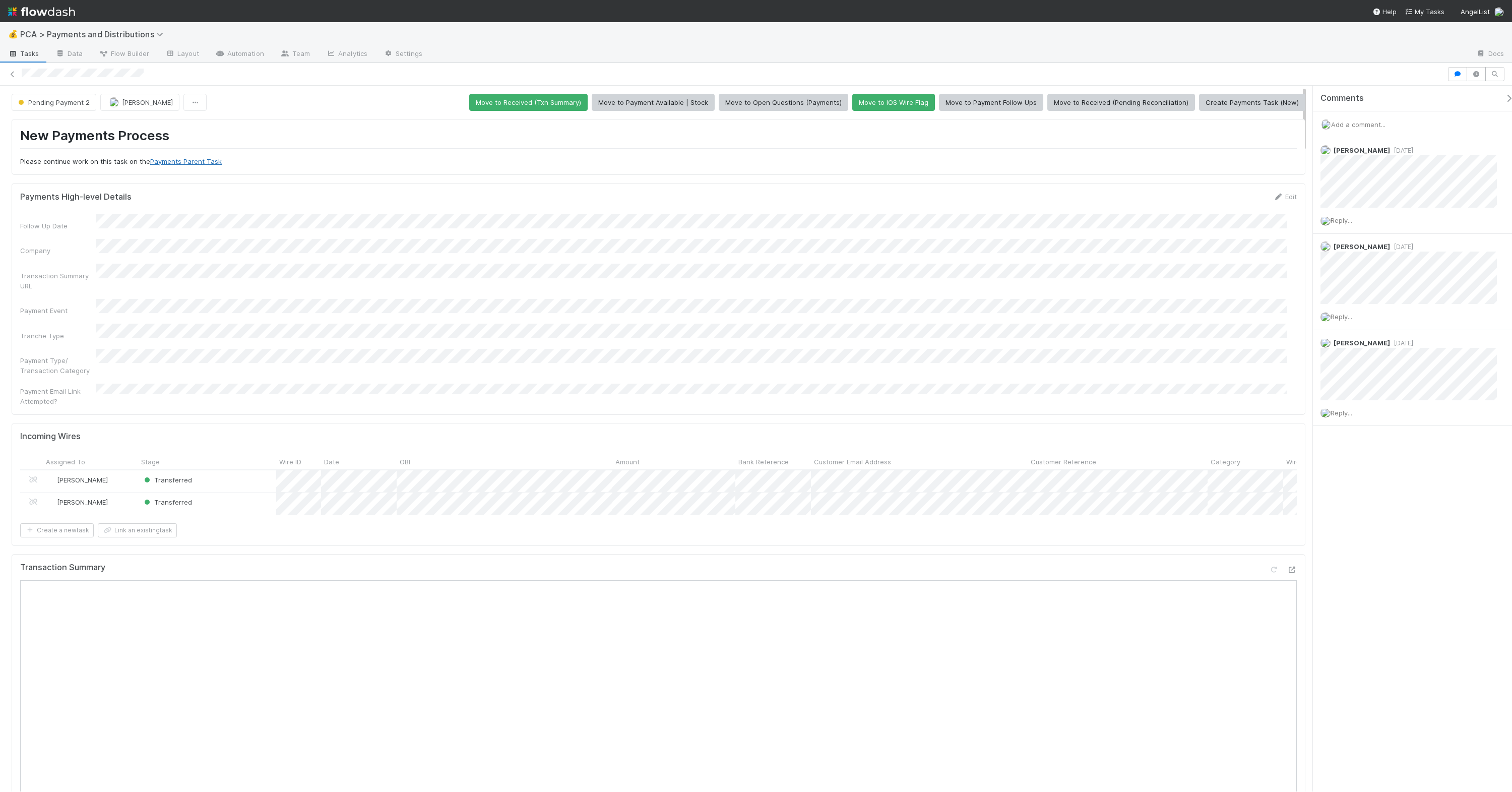
click at [192, 161] on link "Payments Parent Task" at bounding box center [185, 161] width 71 height 8
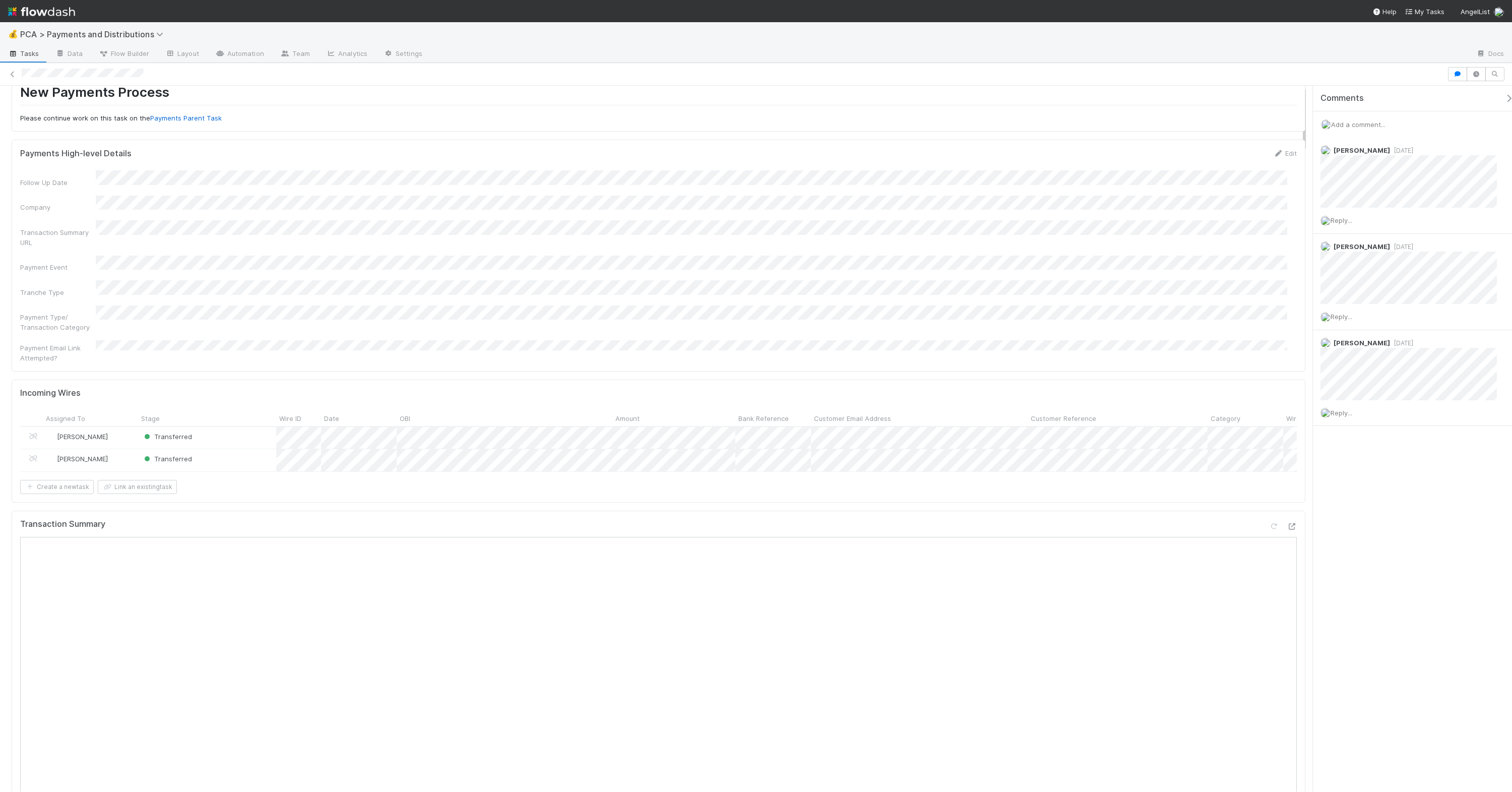
scroll to position [139, 0]
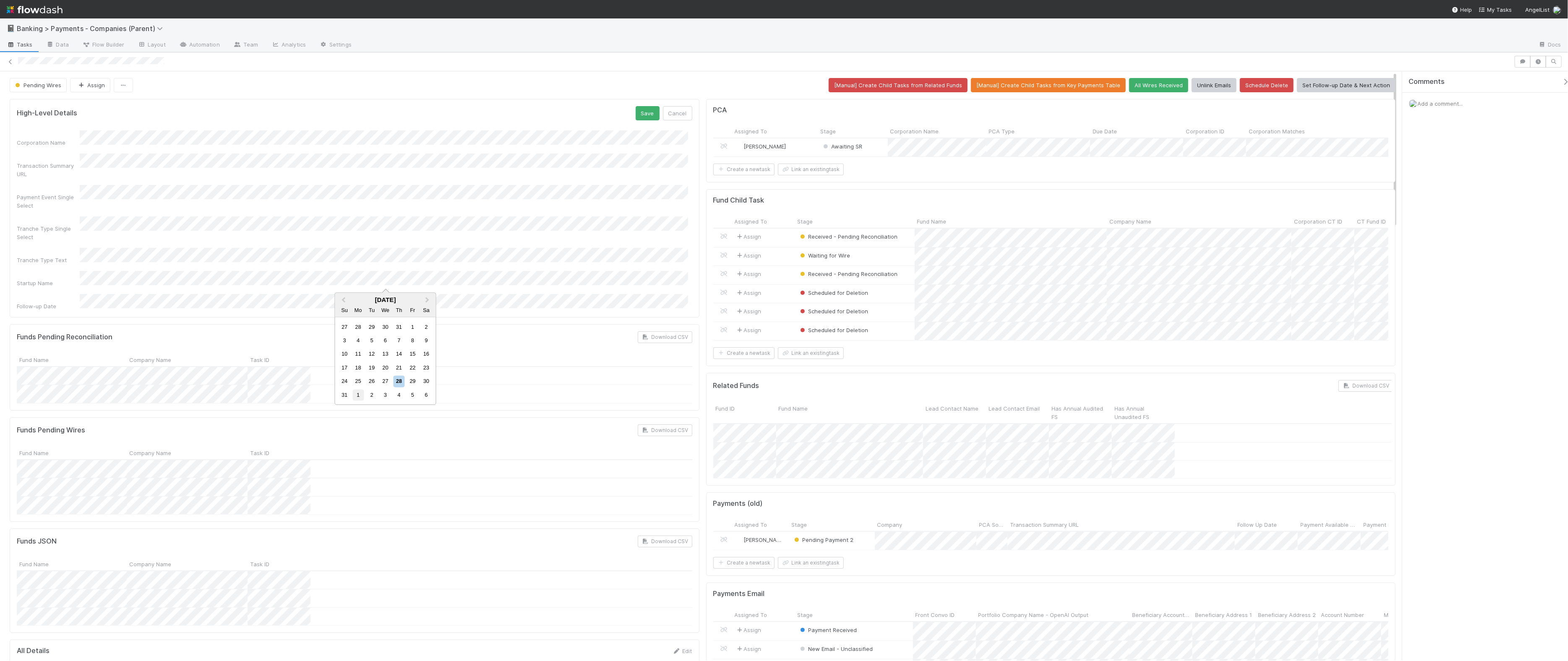
click at [361, 397] on div "1" at bounding box center [358, 395] width 12 height 12
click at [643, 117] on button "Save" at bounding box center [647, 113] width 24 height 14
click at [1258, 102] on span "Add a comment..." at bounding box center [1440, 104] width 45 height 7
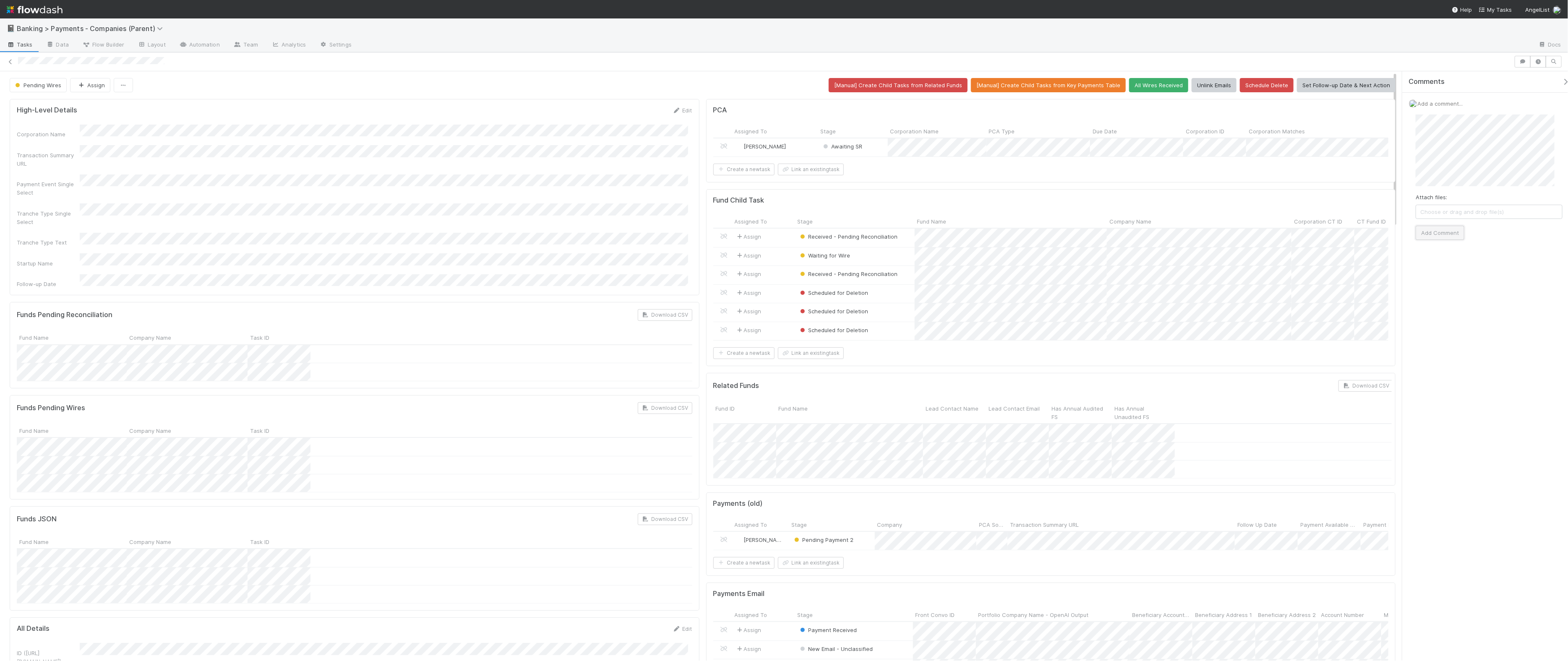
click at [1258, 235] on button "Add Comment" at bounding box center [1439, 232] width 48 height 14
click at [824, 259] on span "Waiting for Wire" at bounding box center [824, 256] width 52 height 7
click at [864, 363] on div "Waiting for Wire Instructions" at bounding box center [851, 359] width 119 height 15
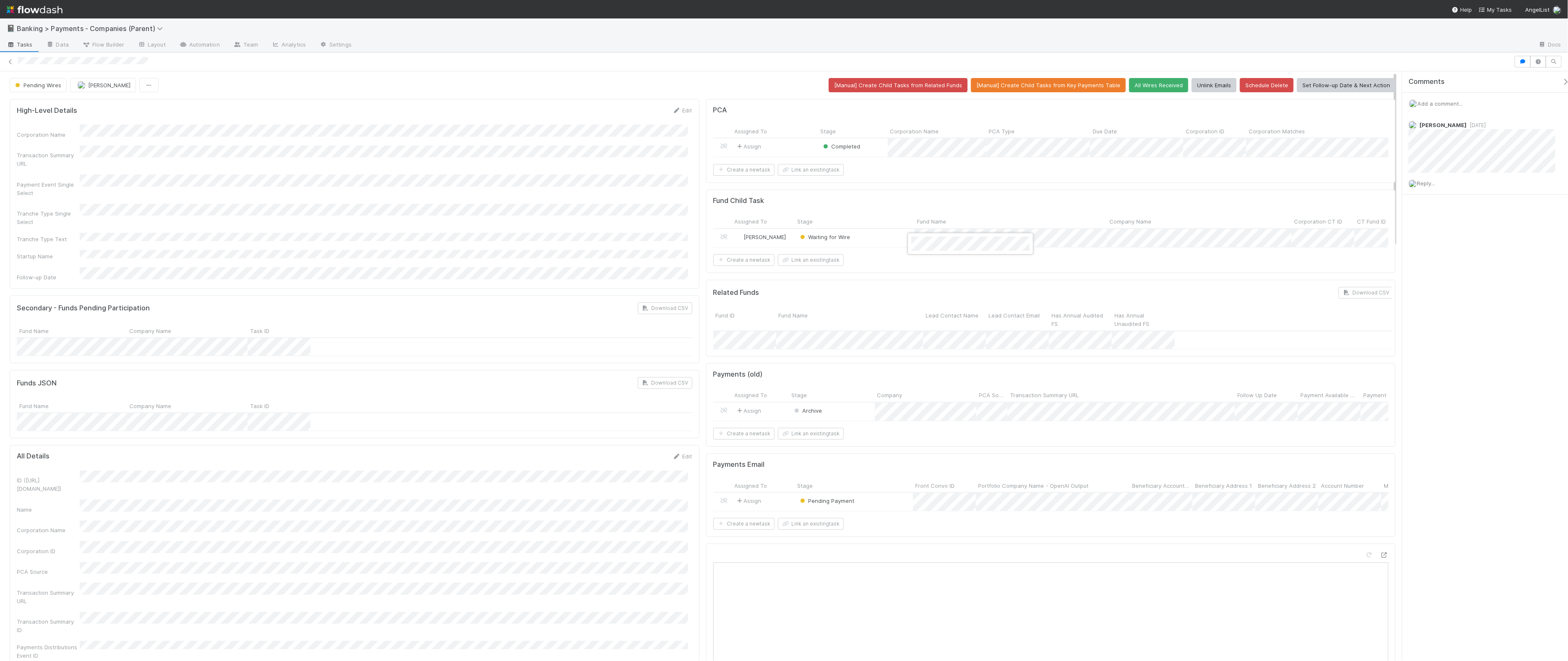
click at [577, 303] on div at bounding box center [784, 330] width 1568 height 661
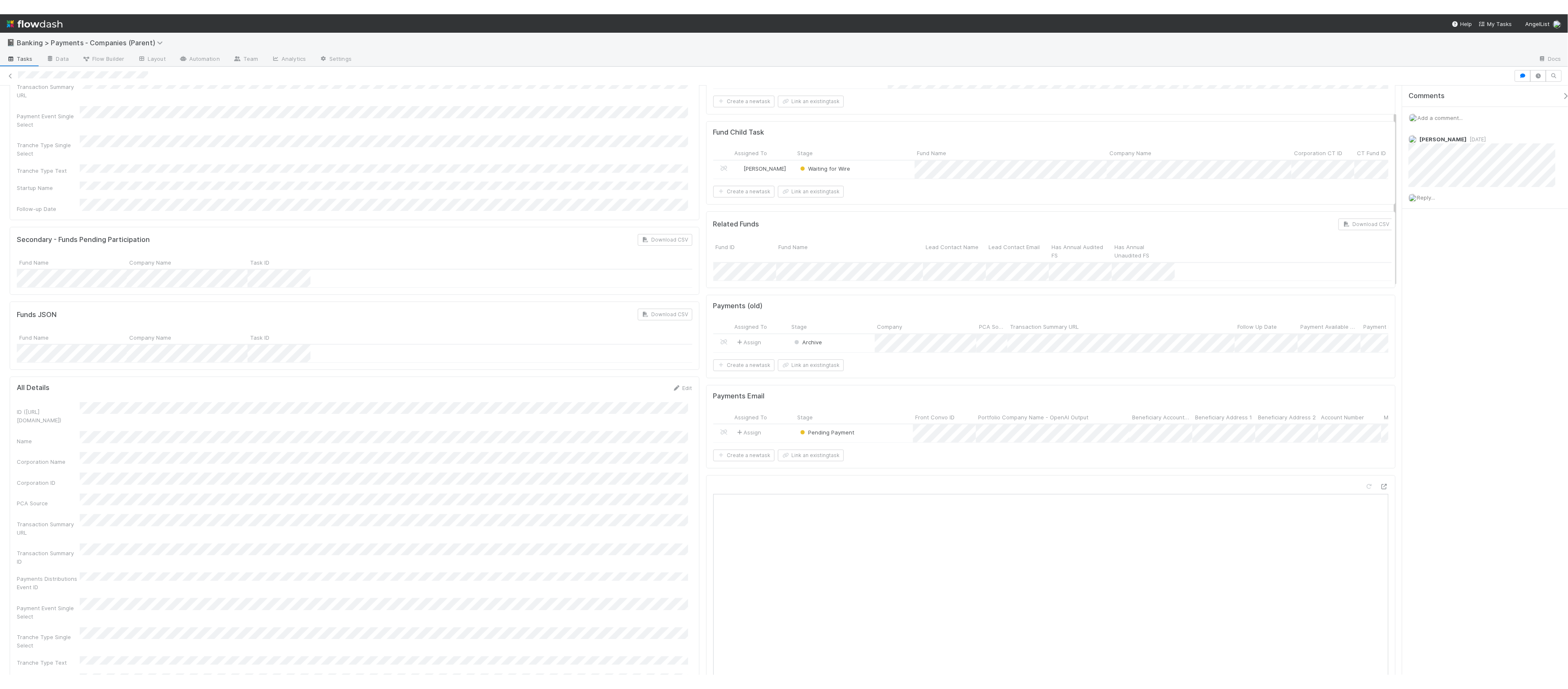
scroll to position [88, 0]
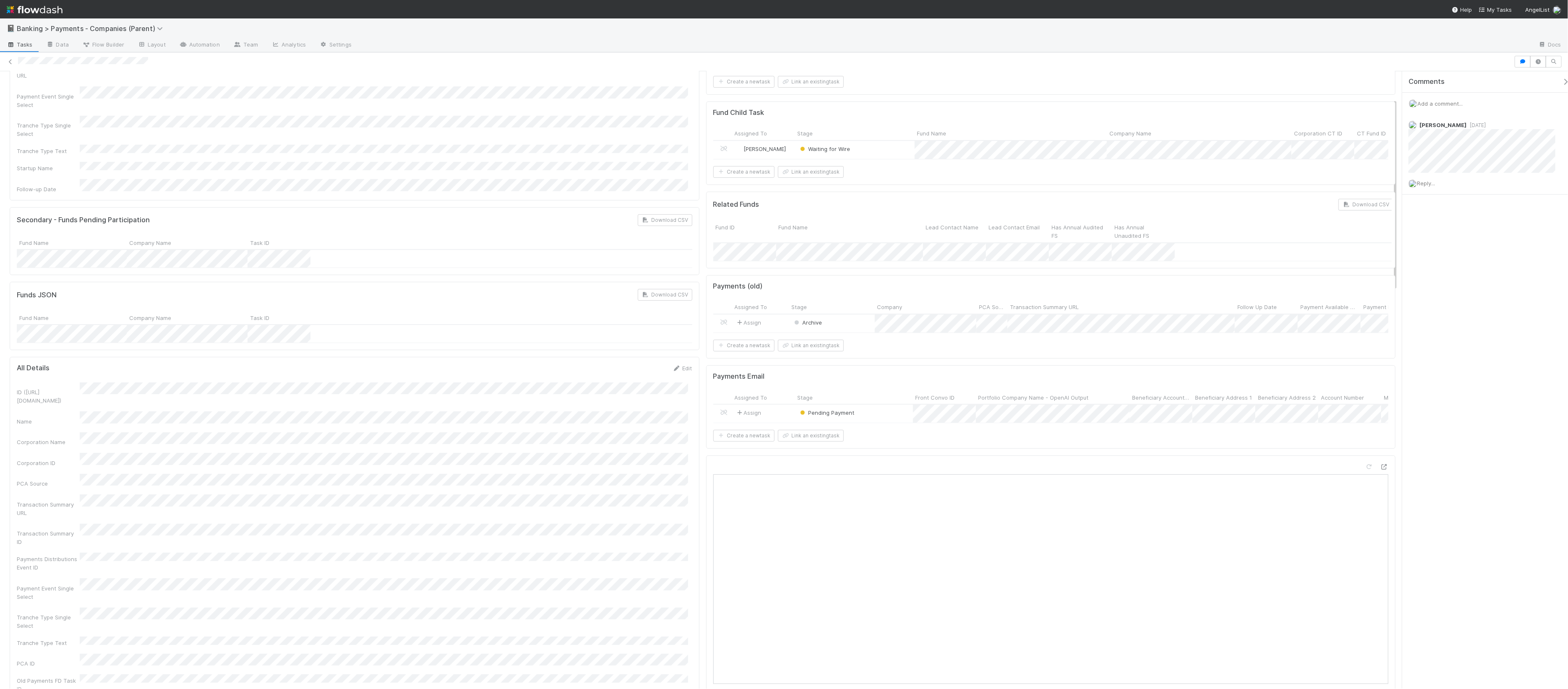
click at [1258, 103] on span "Add a comment..." at bounding box center [1440, 104] width 45 height 7
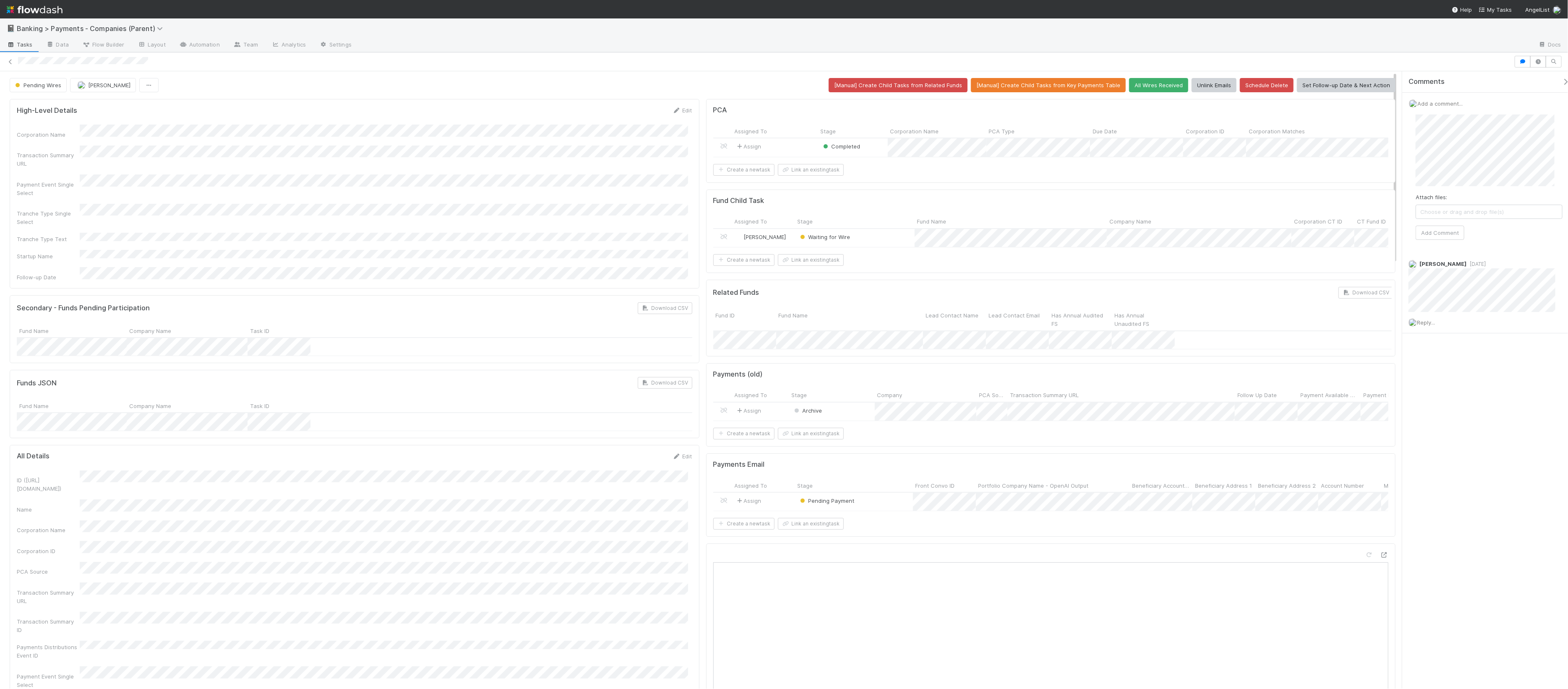
drag, startPoint x: 590, startPoint y: 138, endPoint x: 594, endPoint y: 142, distance: 5.7
click at [590, 138] on div "Corporation Name Transaction Summary URL Payment Event Single Select Tranche Ty…" at bounding box center [355, 203] width 676 height 157
click at [1258, 83] on button "Set Follow-up Date & Next Action" at bounding box center [1346, 85] width 99 height 14
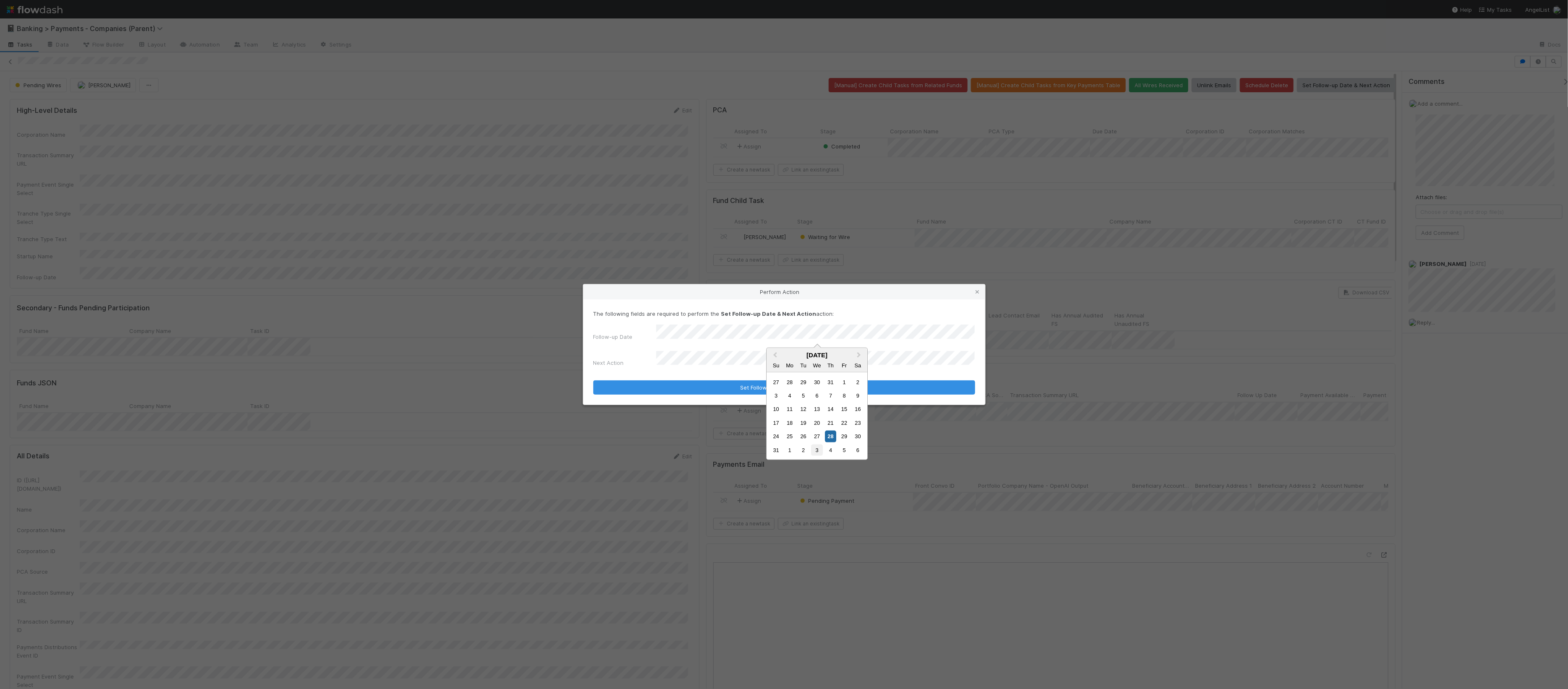
click at [814, 453] on div "3" at bounding box center [817, 450] width 12 height 12
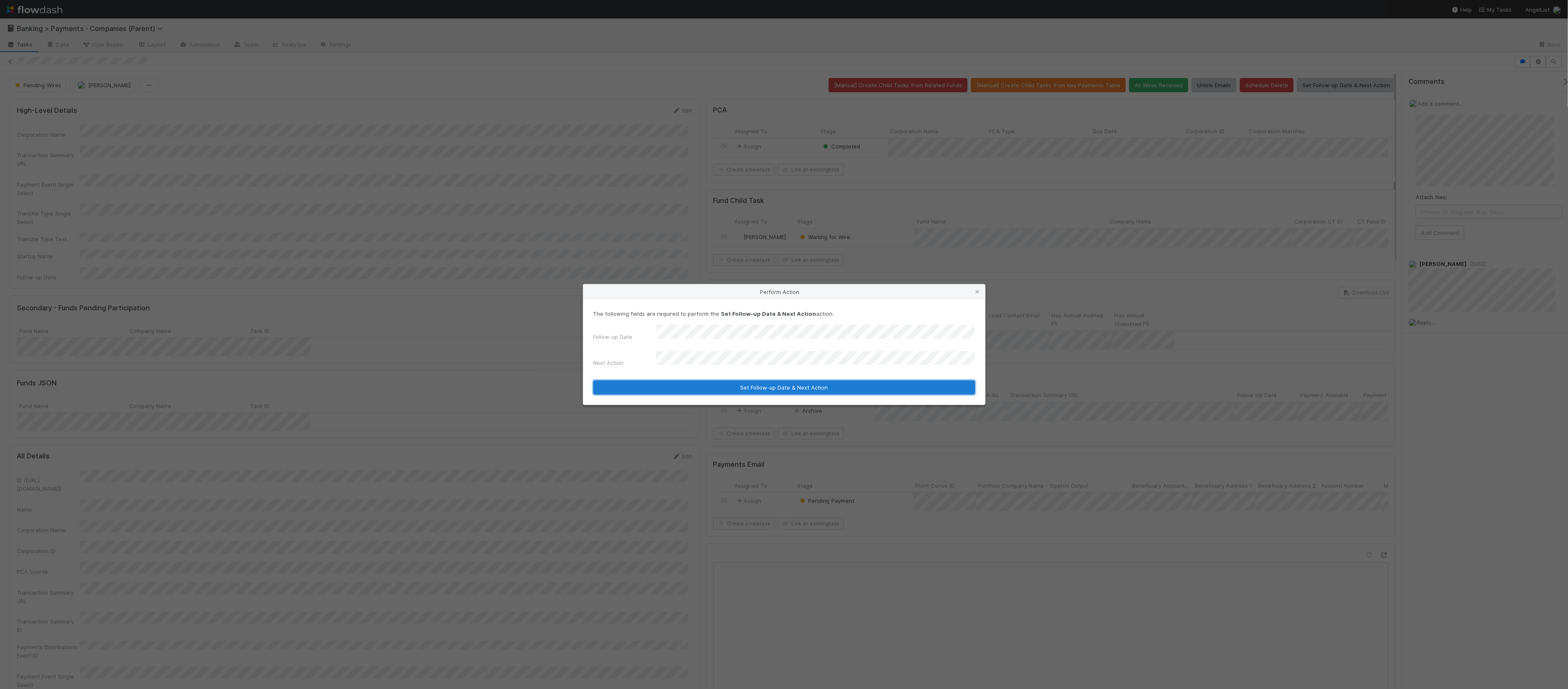
click at [819, 380] on button "Set Follow-up Date & Next Action" at bounding box center [784, 387] width 382 height 14
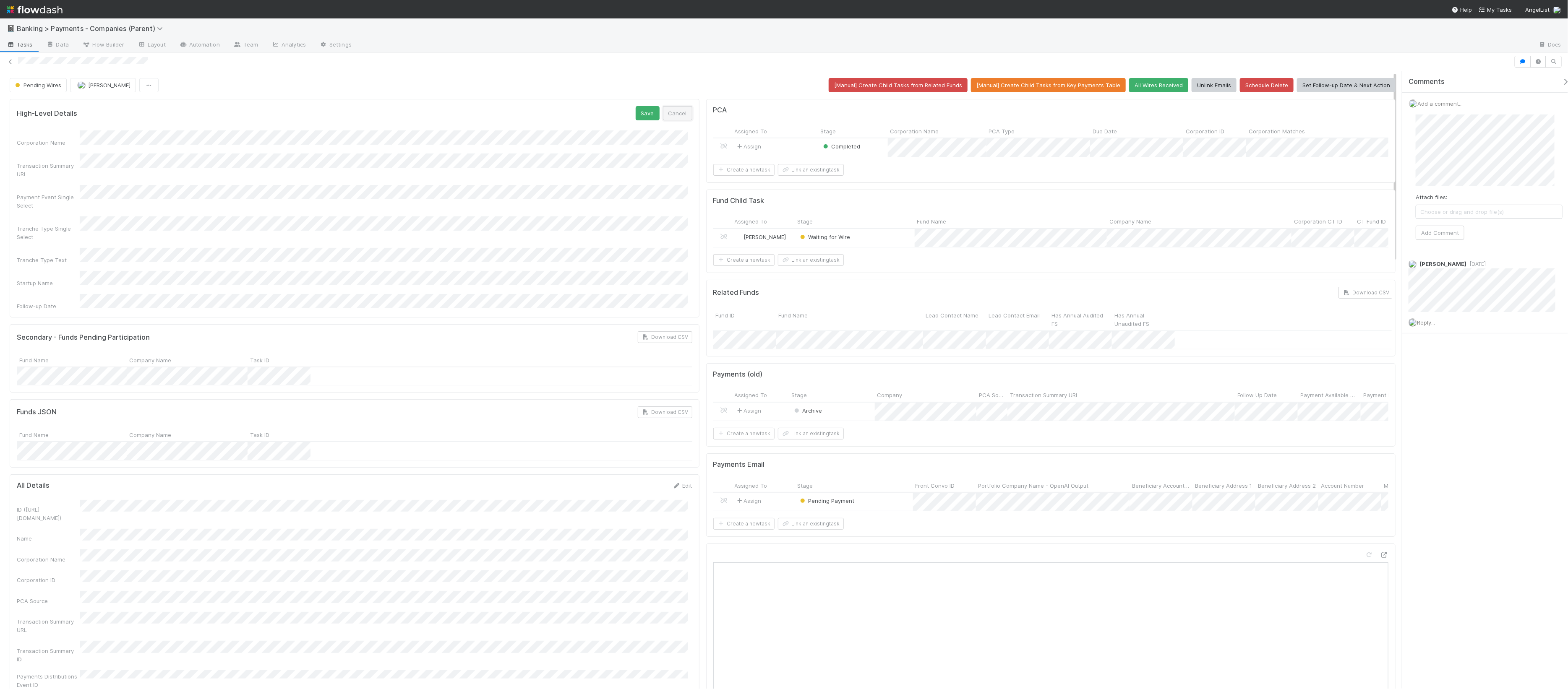
click at [679, 118] on button "Cancel" at bounding box center [677, 113] width 29 height 14
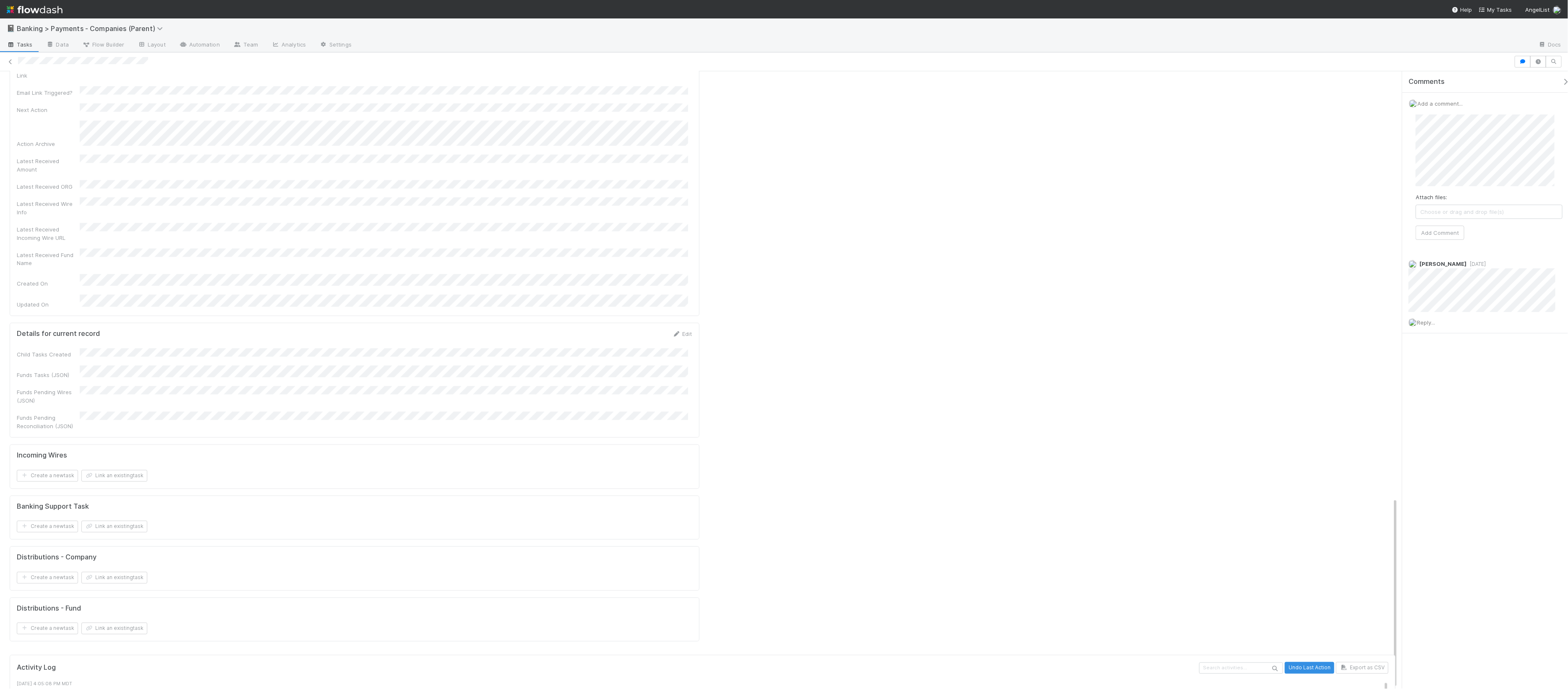
scroll to position [1380, 0]
click at [89, 658] on strong "The Automation "Empty Next Action" (Executor ID: 60232)" at bounding box center [95, 690] width 157 height 6
drag, startPoint x: 199, startPoint y: 553, endPoint x: -4, endPoint y: 532, distance: 204.1
click at [0, 532] on html "📓 Banking > Payments - Companies (Parent) Tasks Data Flow Builder Layout Automa…" at bounding box center [784, 344] width 1568 height 689
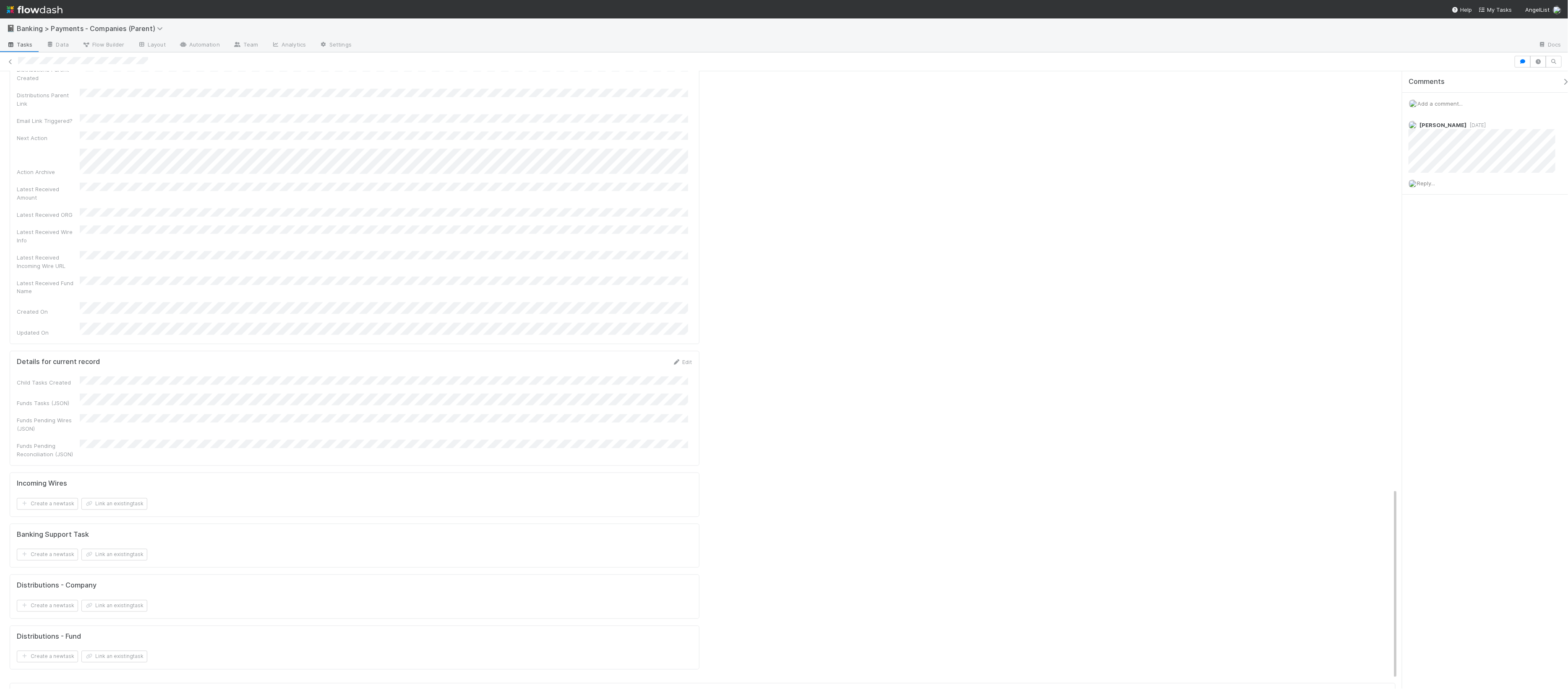
drag, startPoint x: 191, startPoint y: 551, endPoint x: 20, endPoint y: 532, distance: 172.1
click at [139, 658] on h5 "Activity Log" at bounding box center [607, 696] width 1181 height 8
drag, startPoint x: 226, startPoint y: 588, endPoint x: 4, endPoint y: 564, distance: 223.3
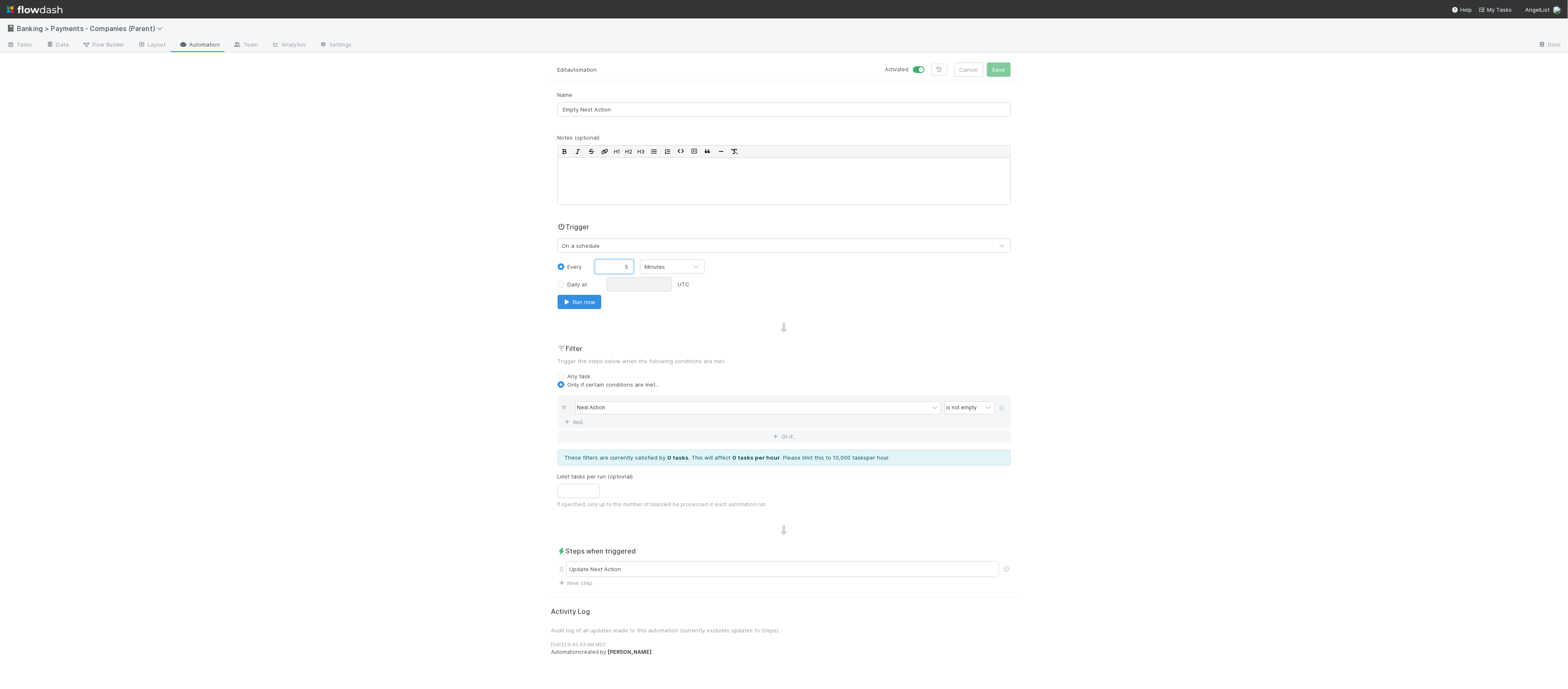
click at [618, 266] on input "5" at bounding box center [614, 266] width 39 height 14
drag, startPoint x: 618, startPoint y: 267, endPoint x: 633, endPoint y: 270, distance: 15.3
click at [632, 269] on input "5" at bounding box center [614, 266] width 39 height 14
click at [715, 322] on div "Name Empty Next Action Notes (optional) H1 H2 H3 Trigger On a schedule Every 5 …" at bounding box center [784, 339] width 466 height 497
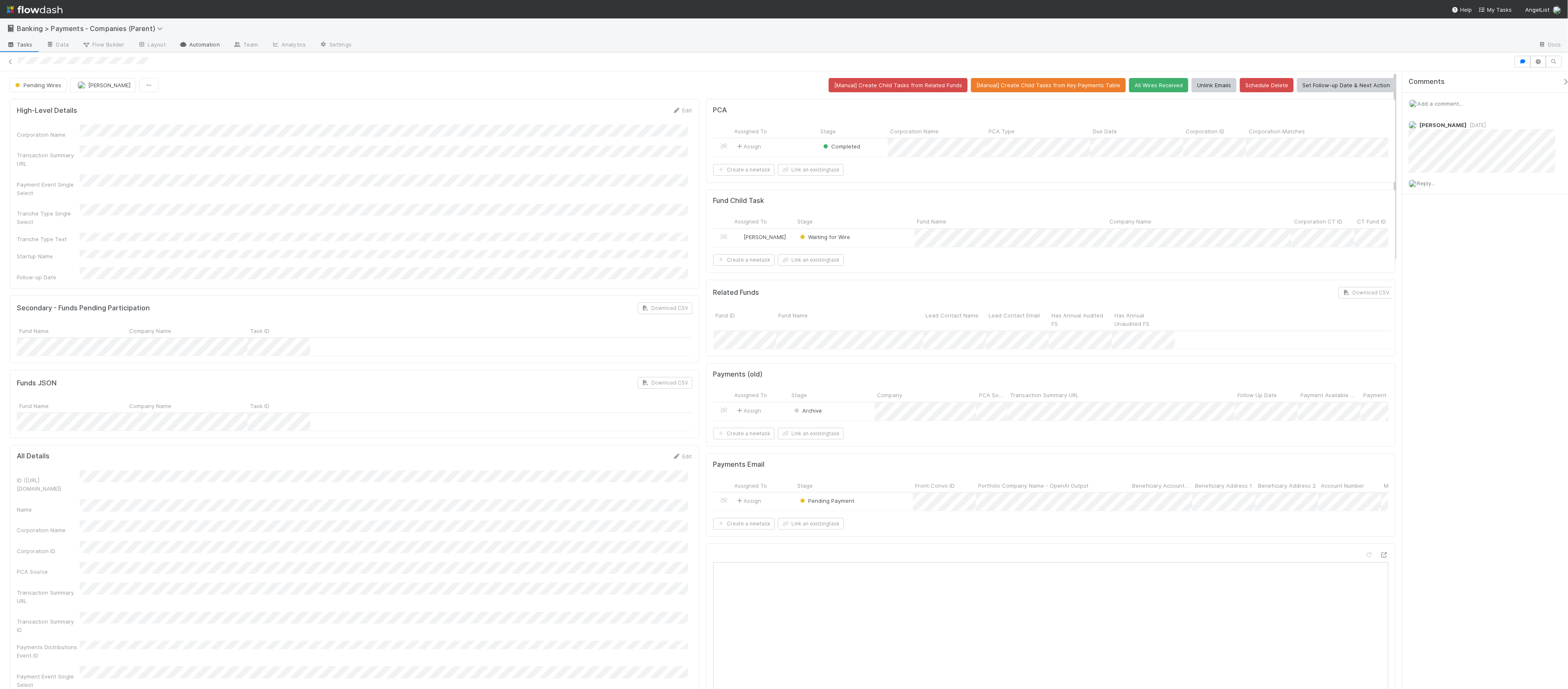
click at [213, 50] on link "Automation" at bounding box center [199, 46] width 54 height 14
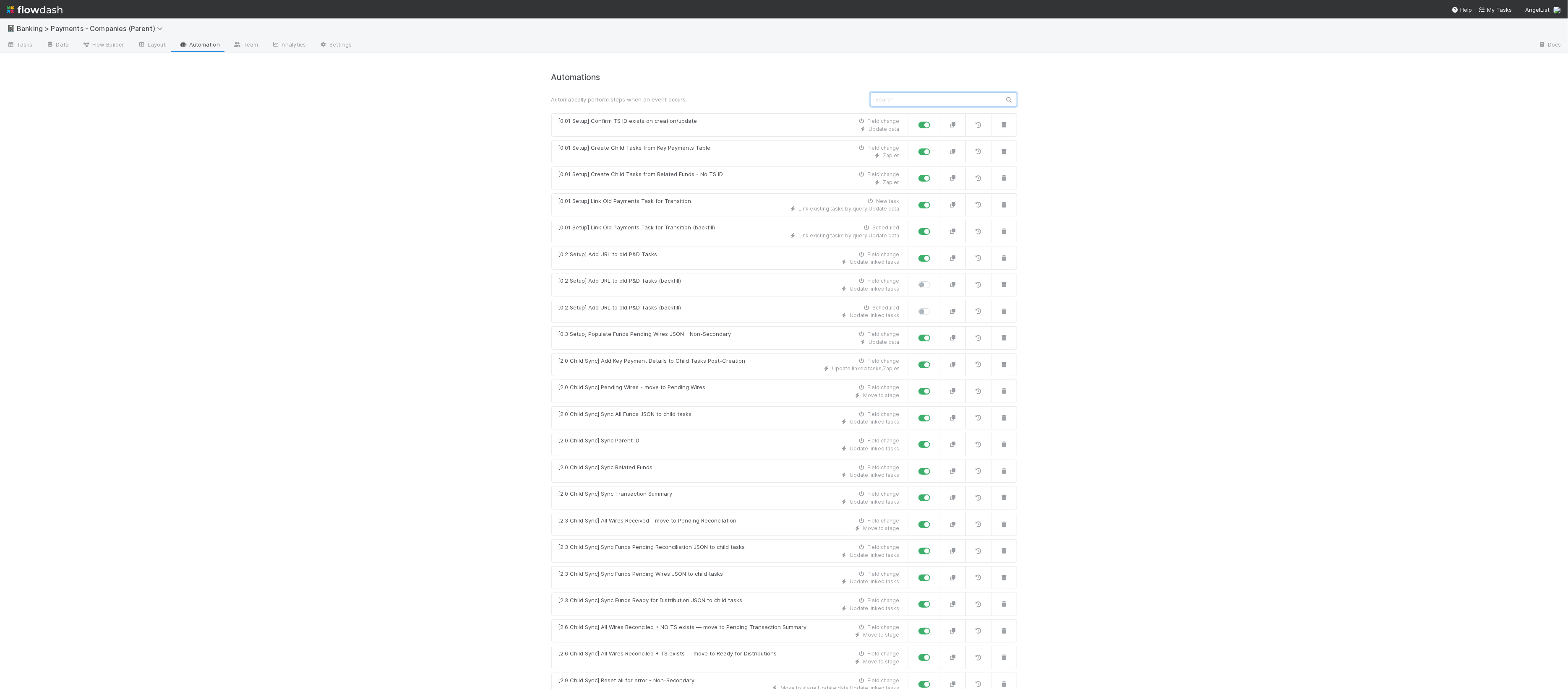
click at [961, 93] on input "text" at bounding box center [943, 99] width 147 height 14
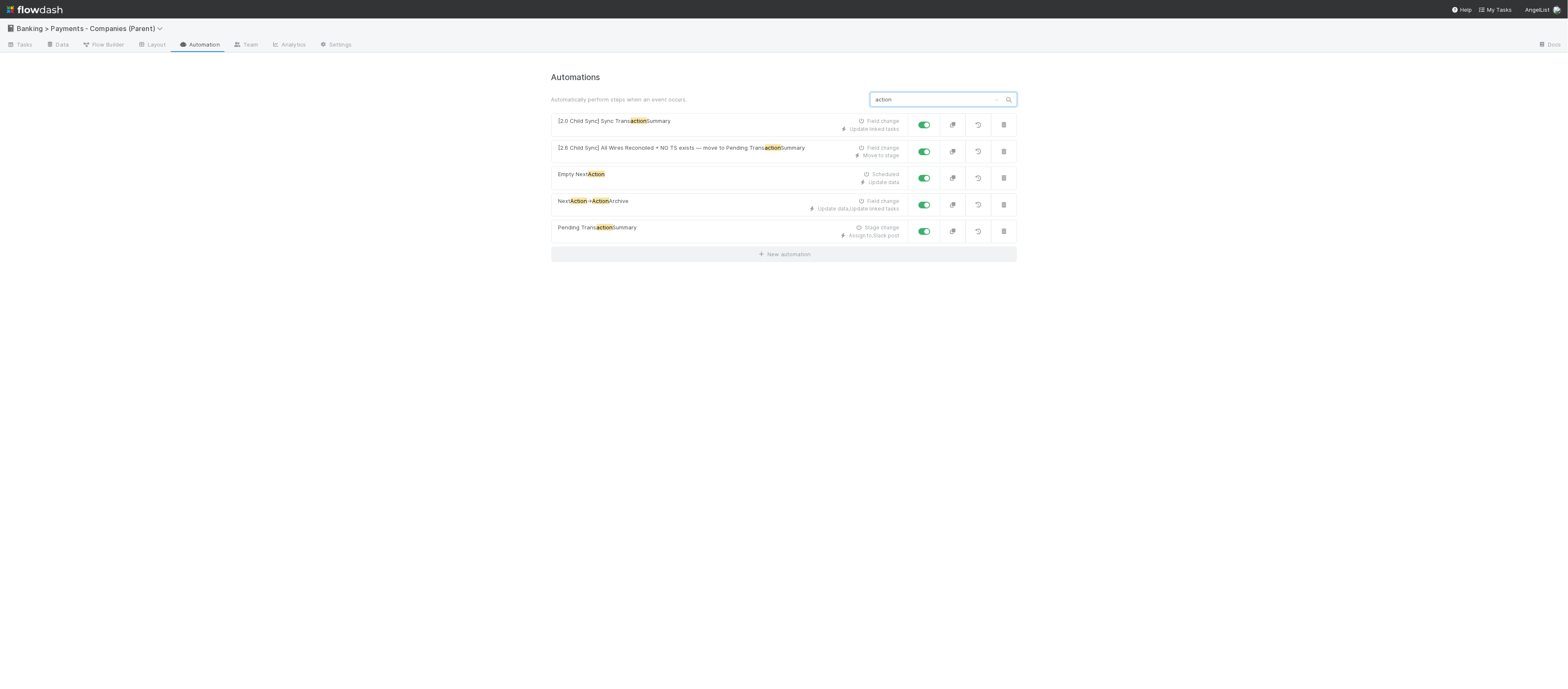
click at [912, 100] on input "action" at bounding box center [943, 99] width 147 height 14
type input "front"
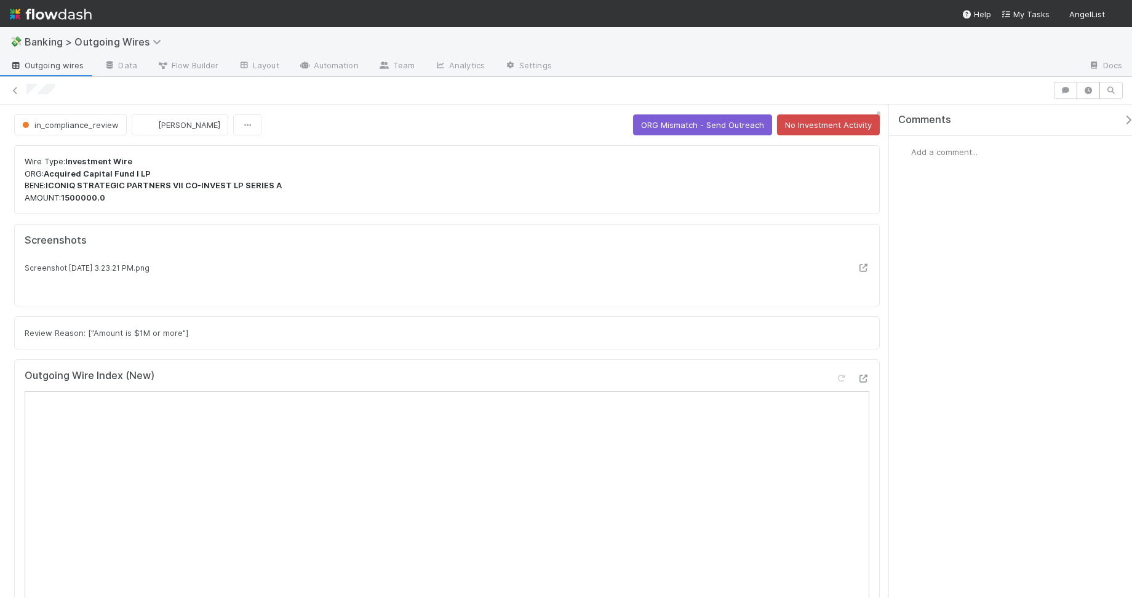
scroll to position [486, 0]
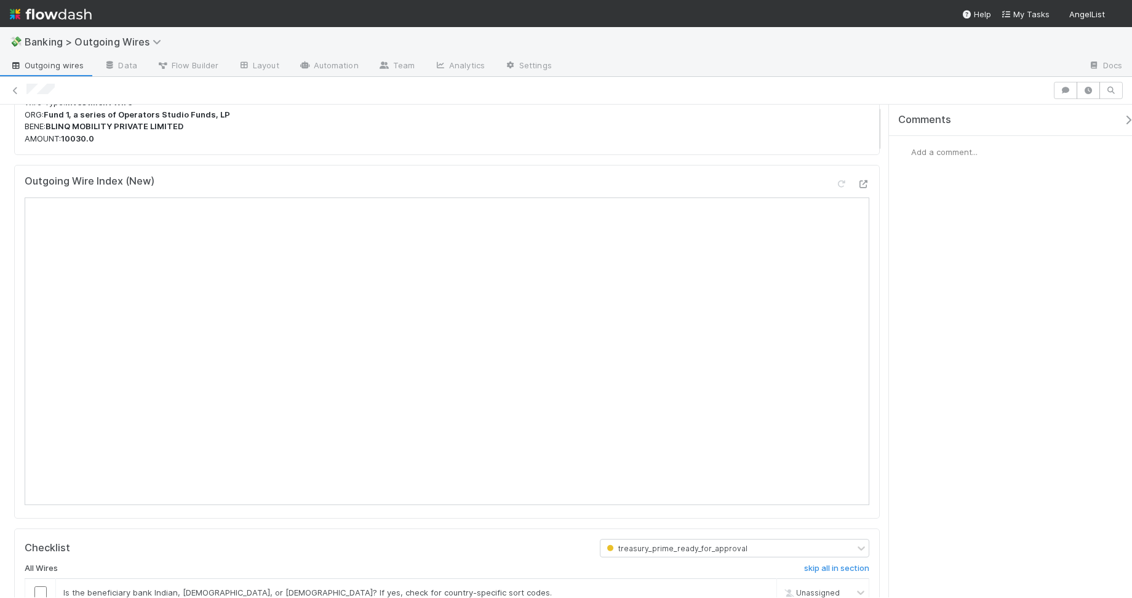
scroll to position [128, 0]
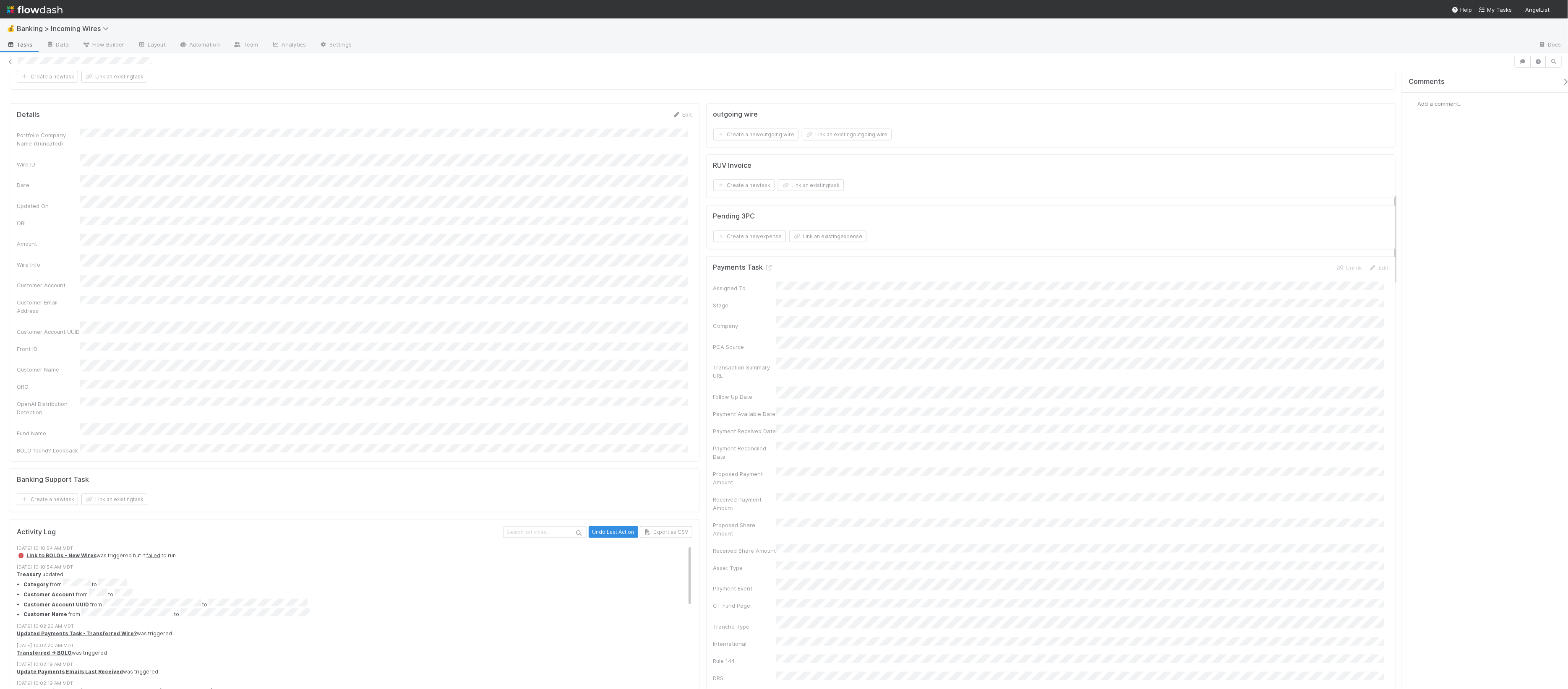
scroll to position [987, 0]
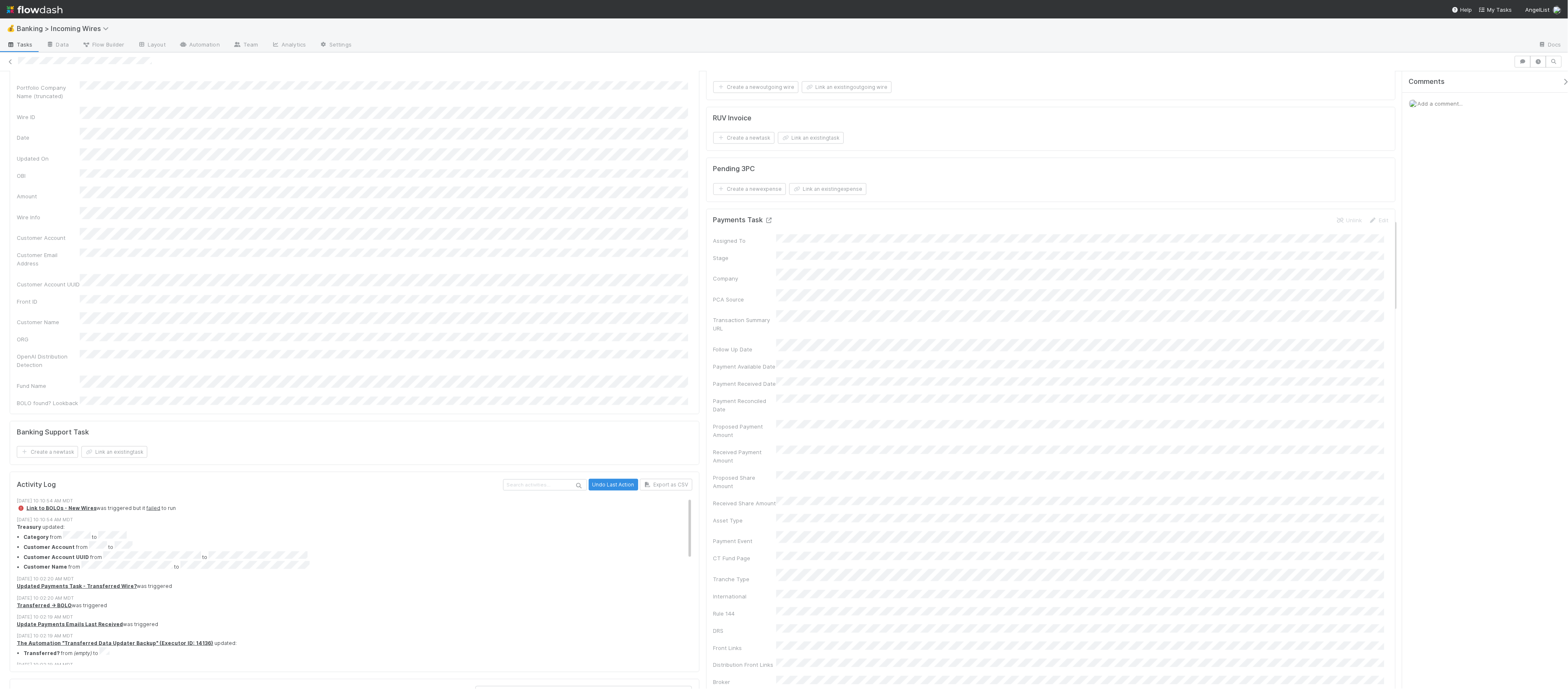
click at [765, 223] on icon at bounding box center [769, 220] width 8 height 5
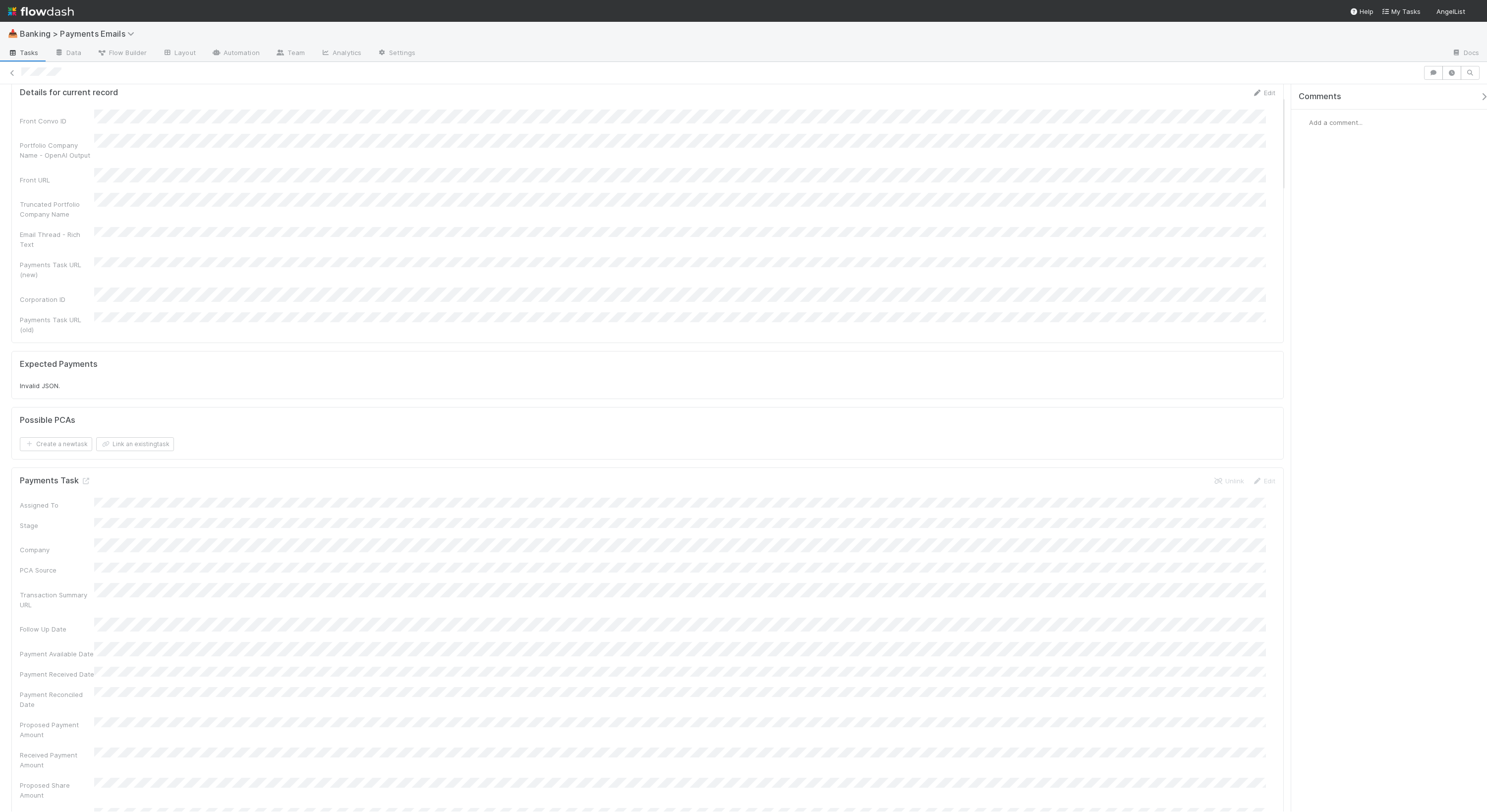
scroll to position [110, 0]
click at [87, 466] on icon at bounding box center [85, 469] width 10 height 6
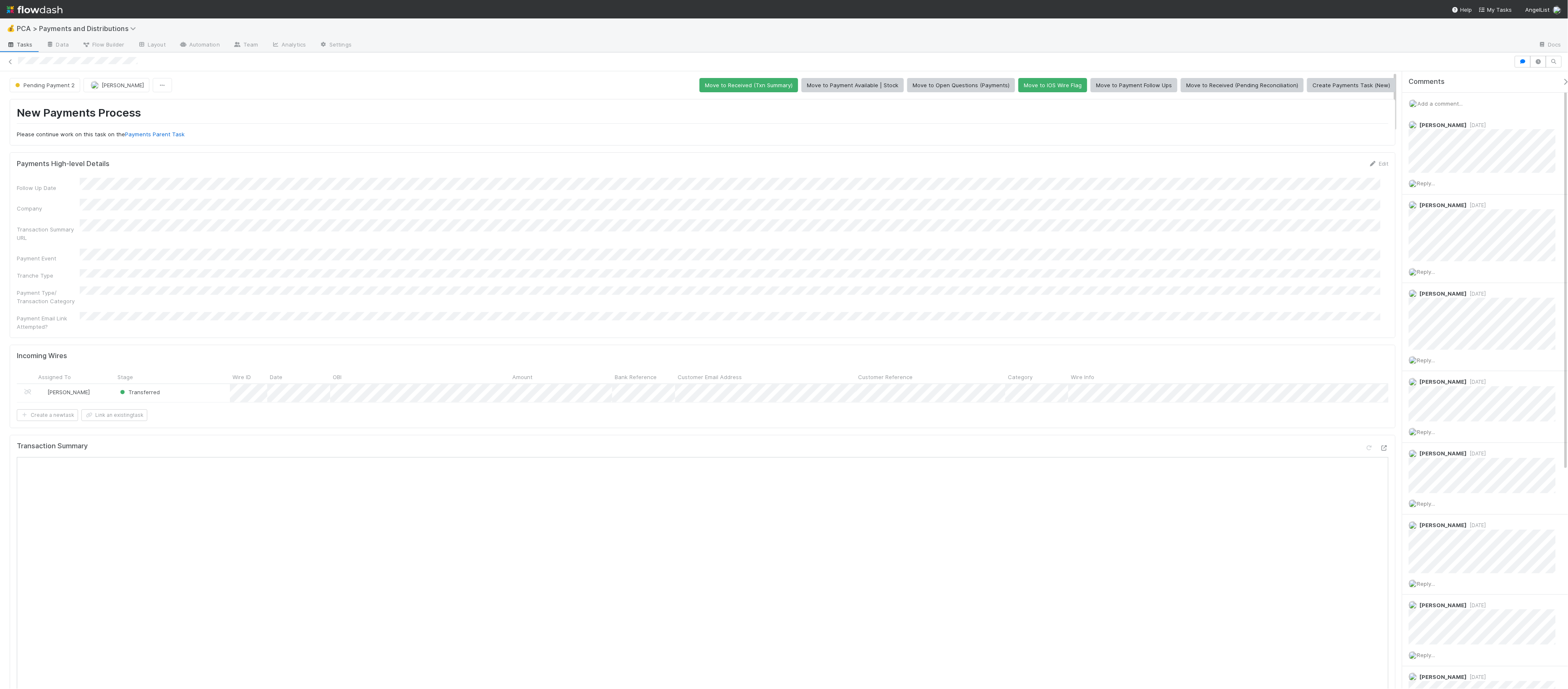
click at [35, 65] on div at bounding box center [764, 61] width 1493 height 9
click at [1234, 87] on button "Move to Received (Pending Reconciliation)" at bounding box center [1242, 85] width 123 height 14
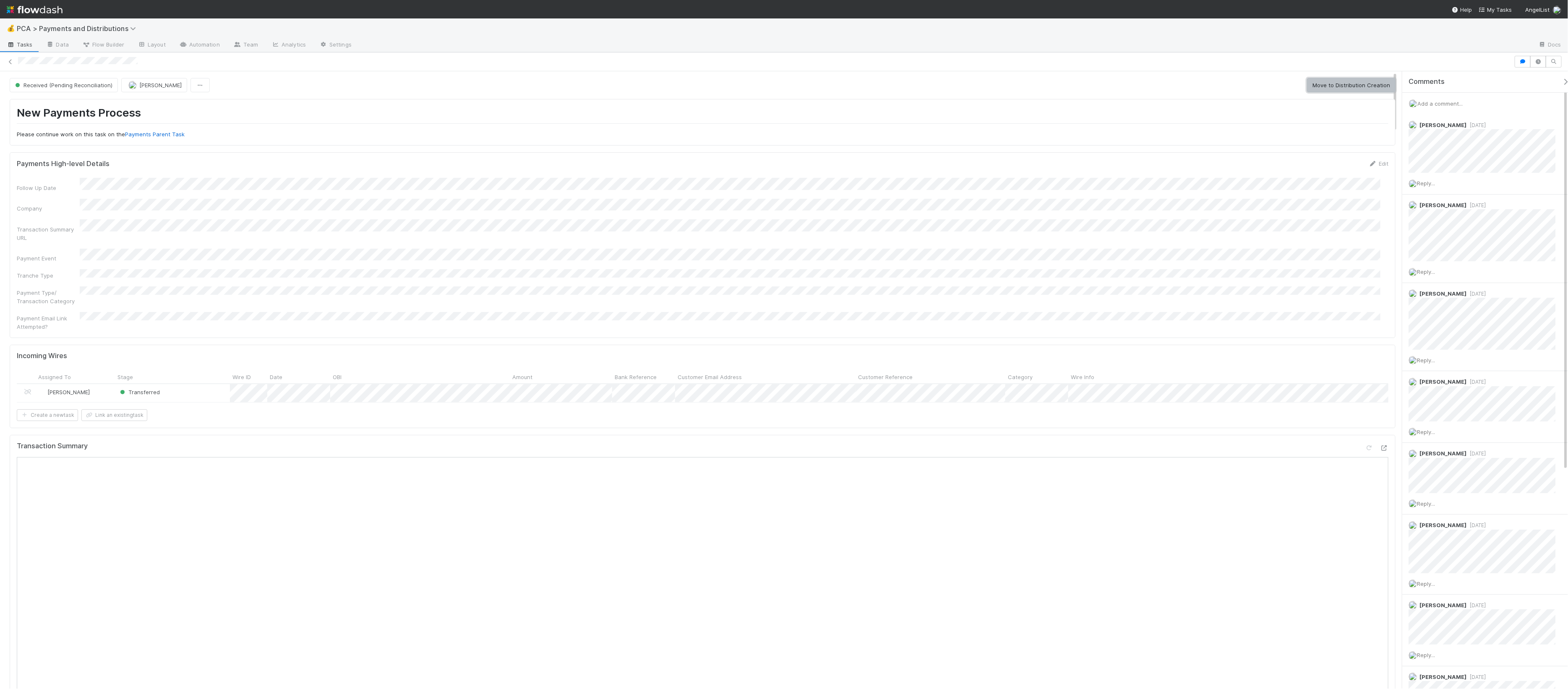
click at [1326, 83] on button "Move to Distribution Creation" at bounding box center [1351, 85] width 89 height 14
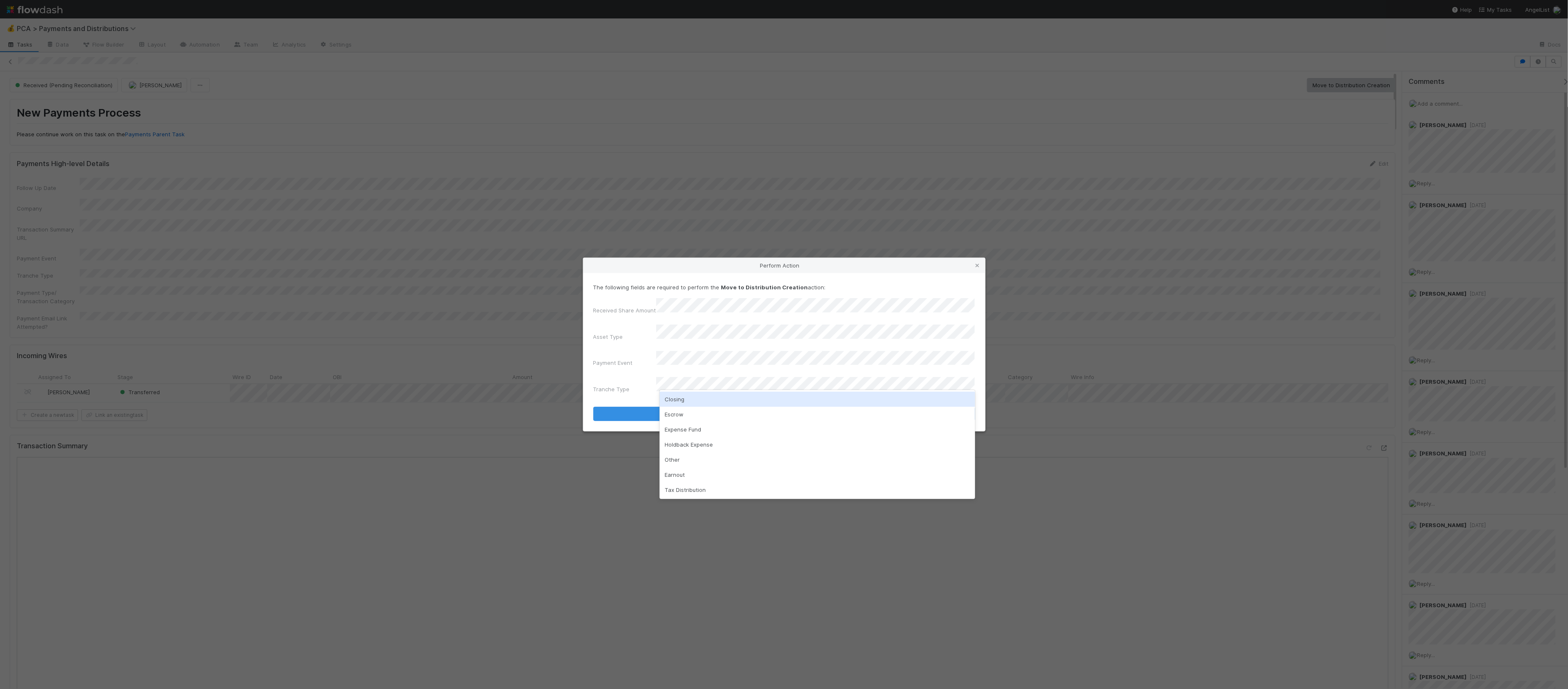
click at [713, 395] on div "Closing" at bounding box center [817, 399] width 316 height 15
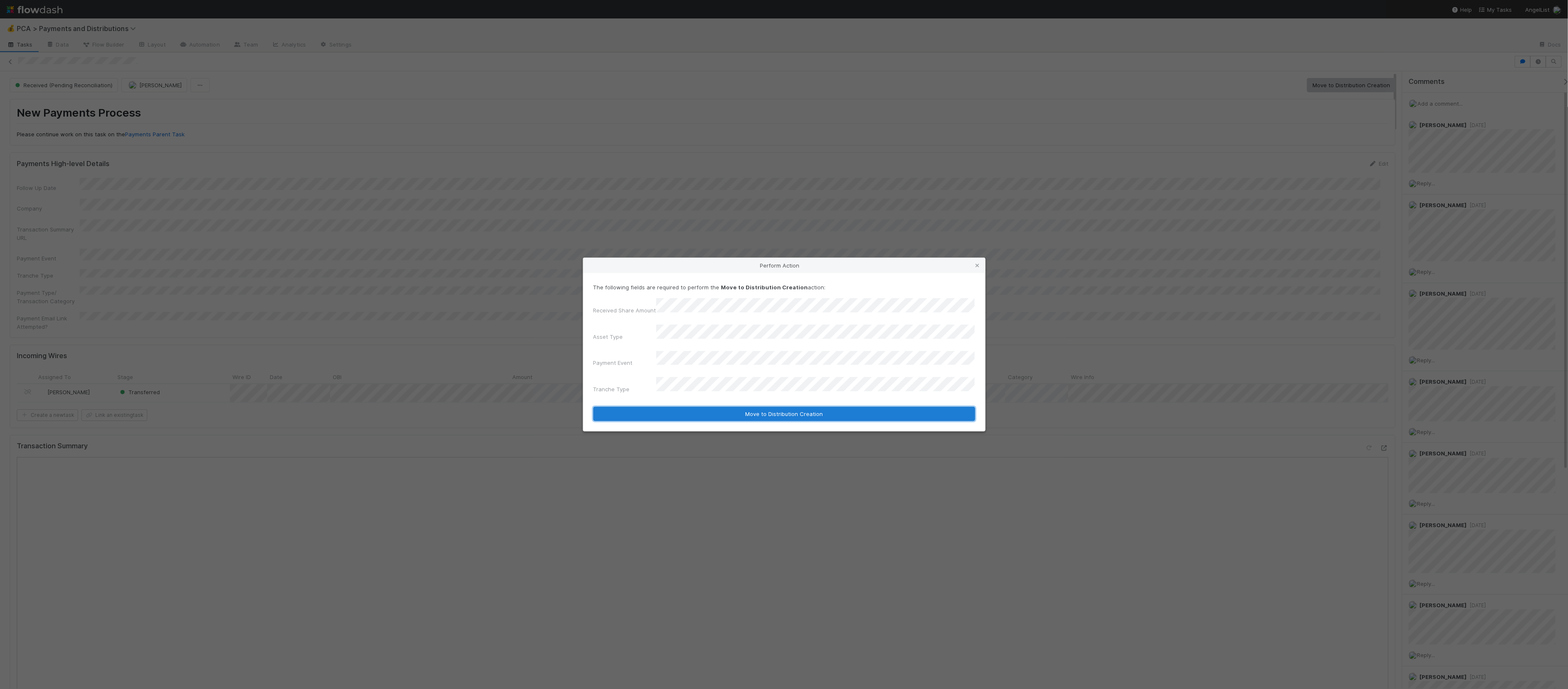
click at [715, 407] on button "Move to Distribution Creation" at bounding box center [784, 414] width 382 height 14
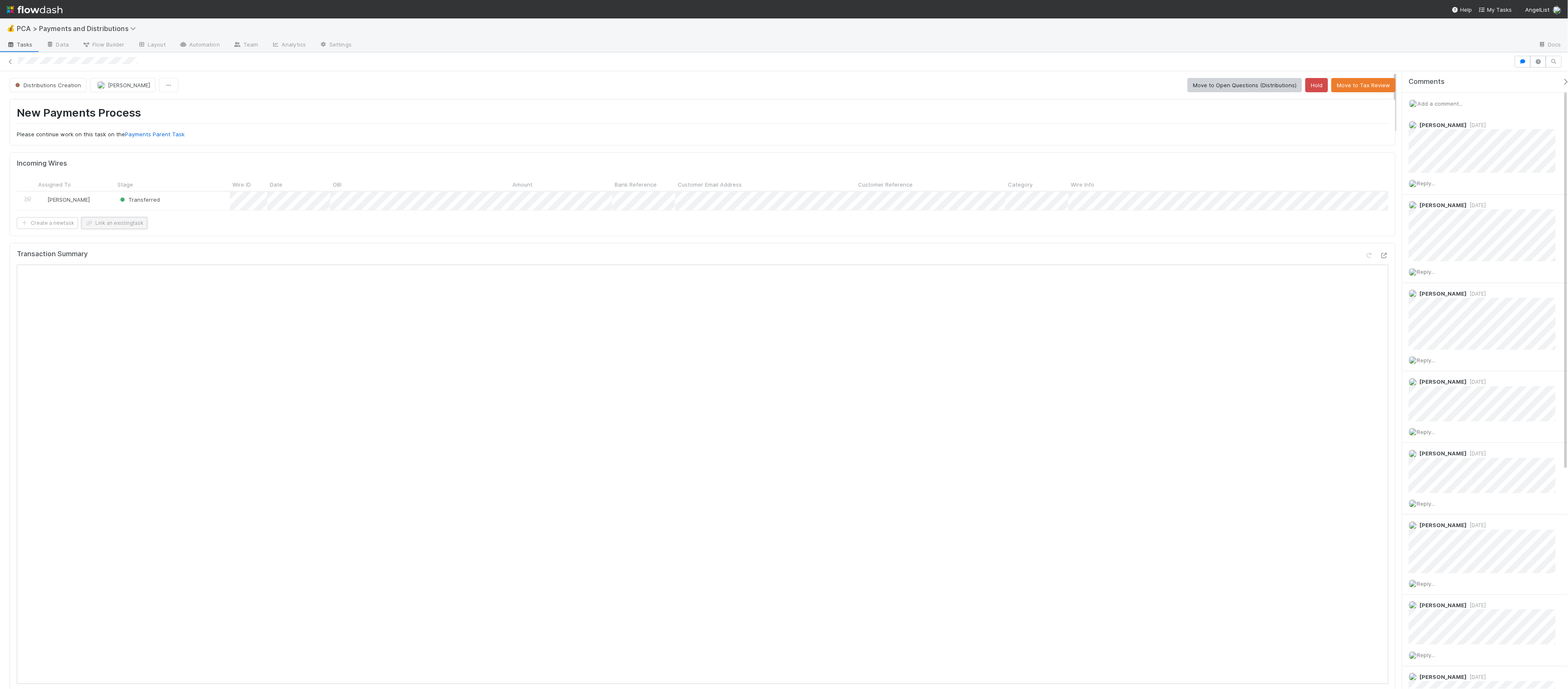
click at [130, 229] on button "Link an existing task" at bounding box center [114, 223] width 66 height 12
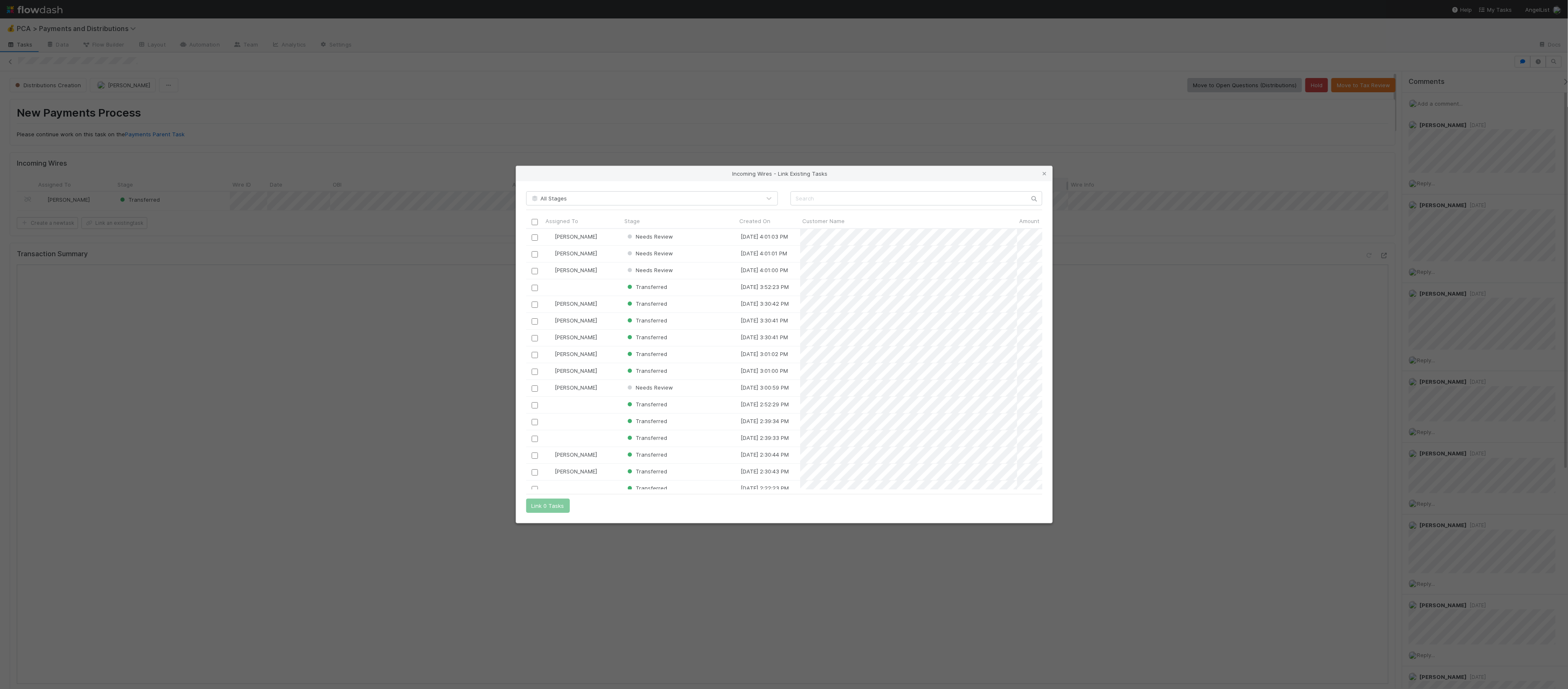
scroll to position [7, 8]
click at [1041, 170] on link at bounding box center [1044, 174] width 8 height 8
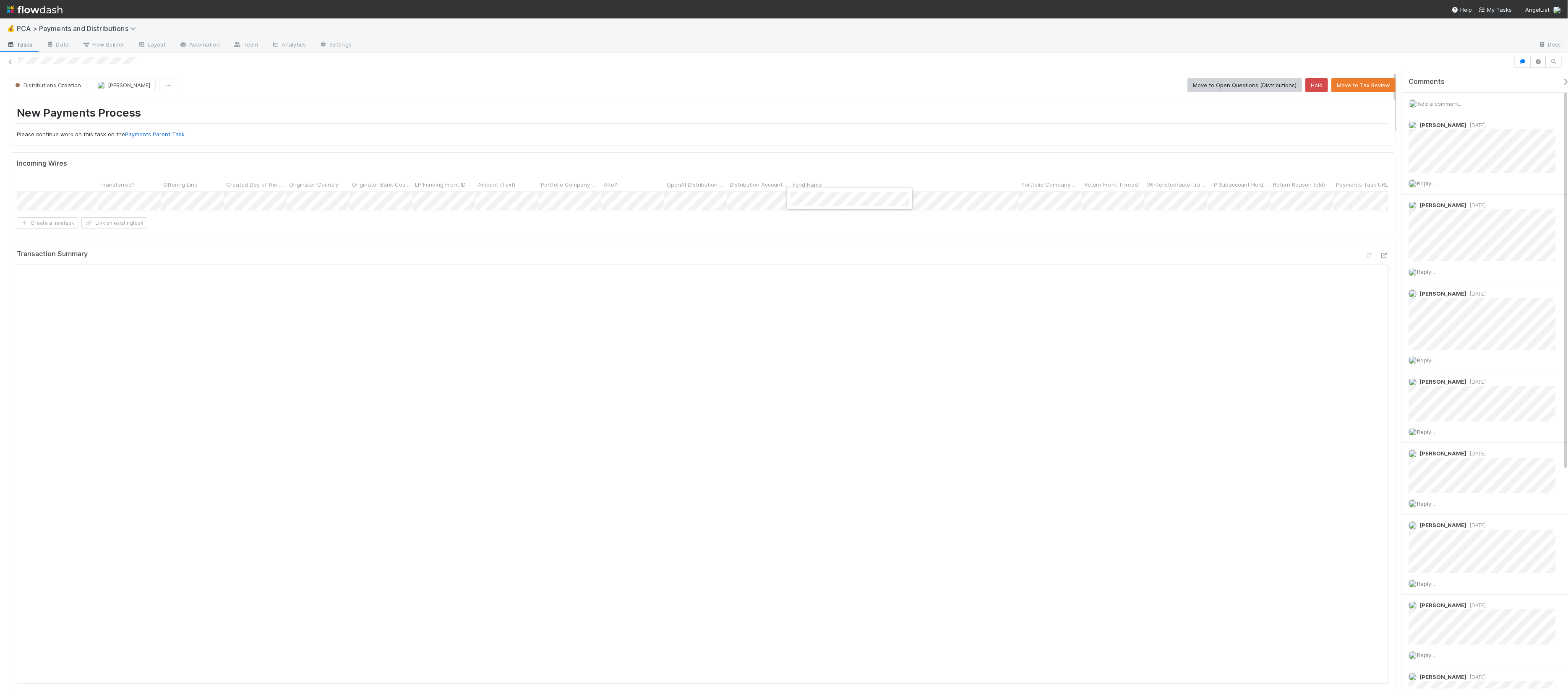
click at [320, 99] on div at bounding box center [784, 344] width 1568 height 689
click at [113, 229] on button "Link an existing task" at bounding box center [114, 223] width 66 height 12
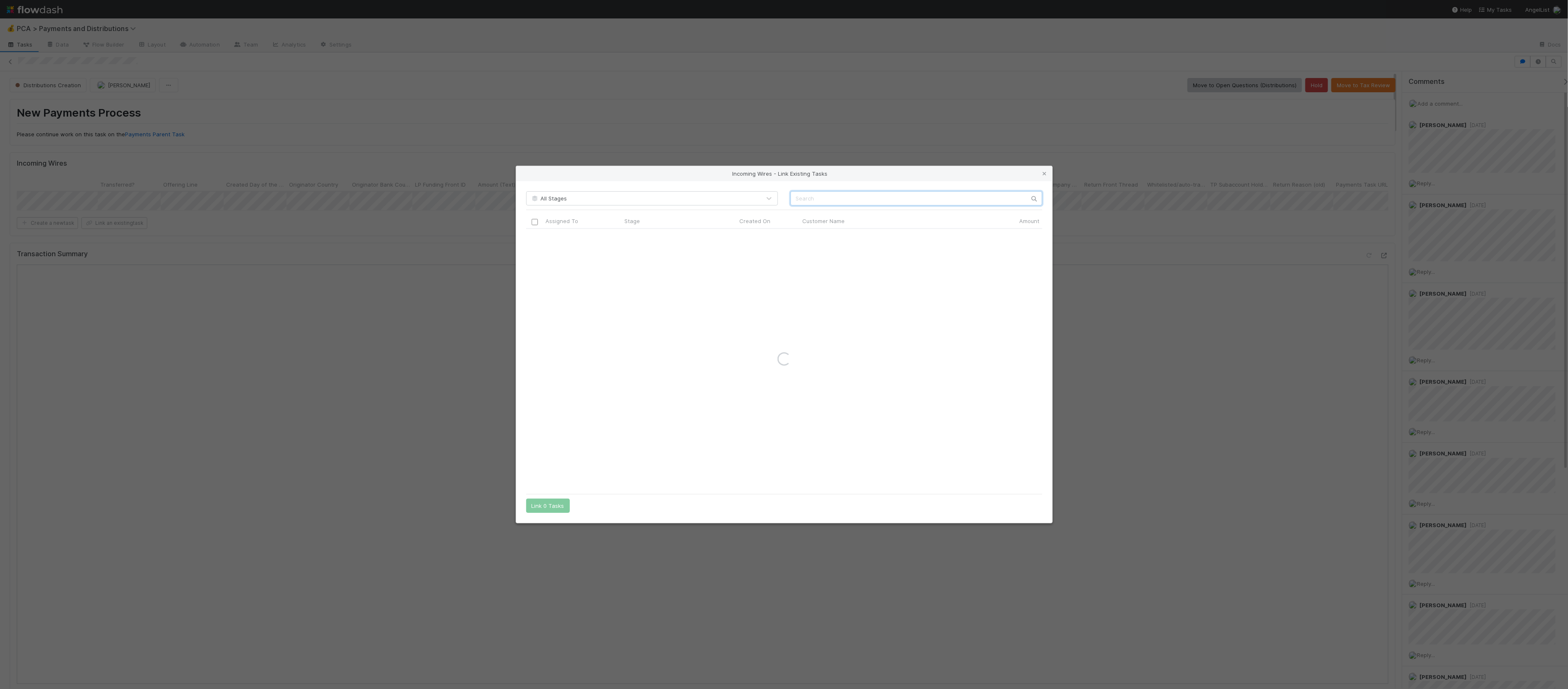
click at [950, 192] on input "text" at bounding box center [916, 198] width 252 height 14
paste input "A-CFD-27-Fund, a series of AngelList Omnibus, LLC"
type input "A-CFD-27-Fund, a series of AngelList Omnibus, LLC"
click at [534, 237] on input "checkbox" at bounding box center [534, 237] width 6 height 6
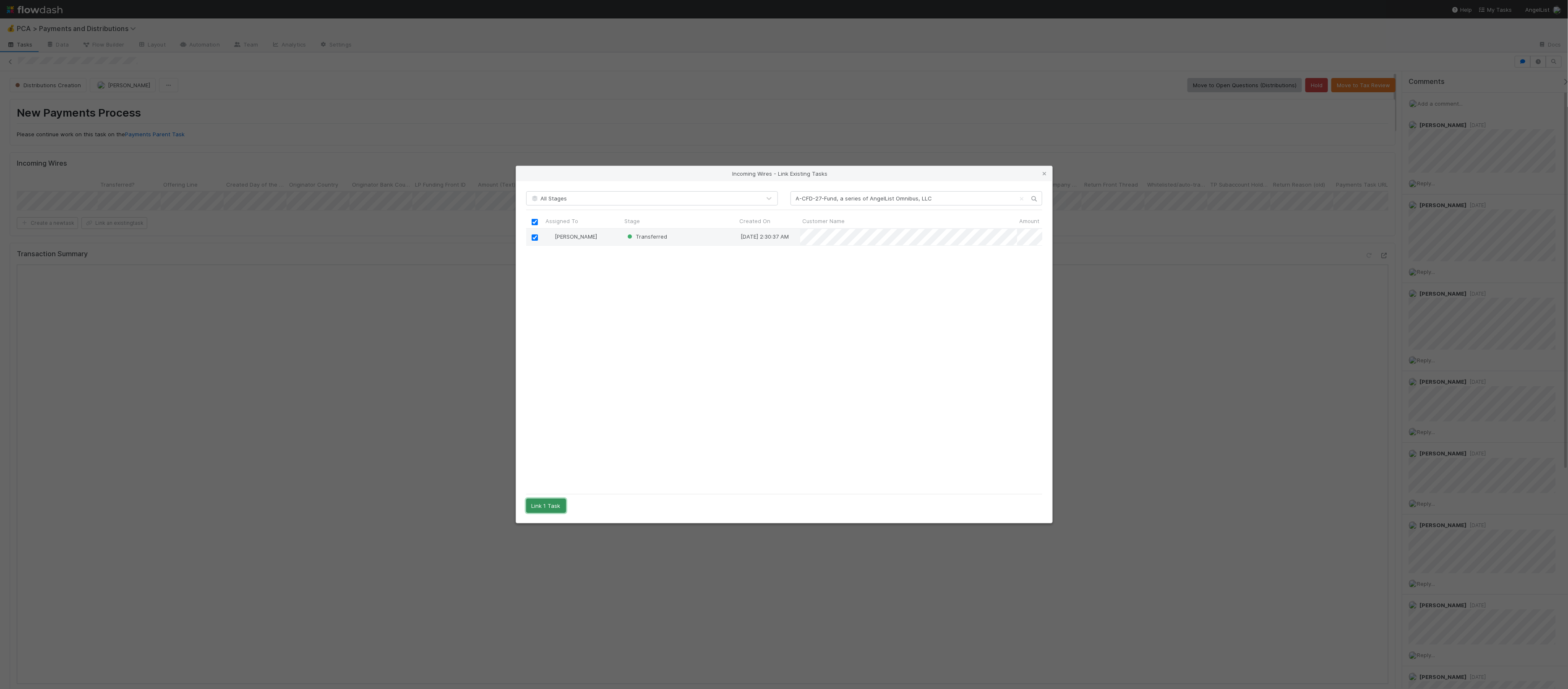
click at [554, 508] on button "Link 1 Task" at bounding box center [546, 506] width 40 height 14
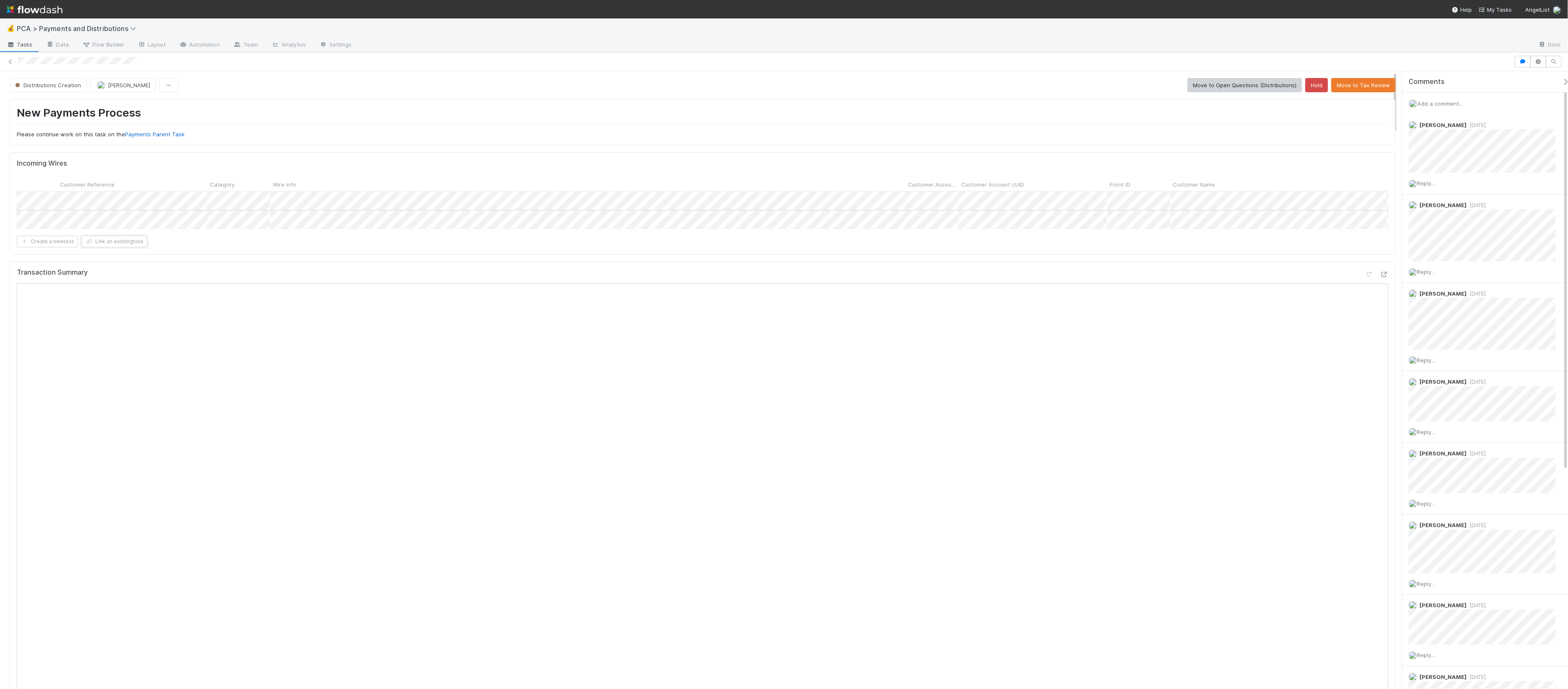
scroll to position [0, 219]
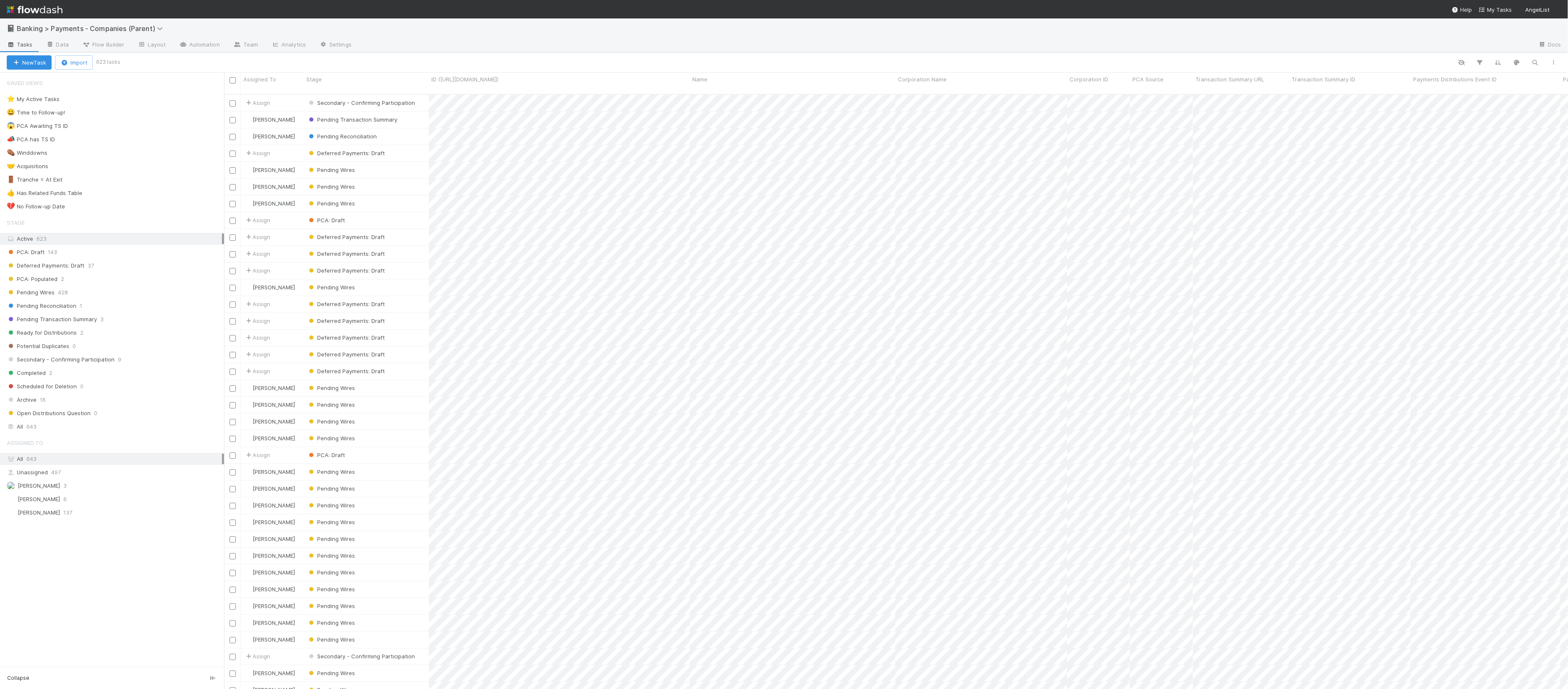
scroll to position [594, 1336]
click at [1532, 63] on icon "button" at bounding box center [1535, 62] width 8 height 7
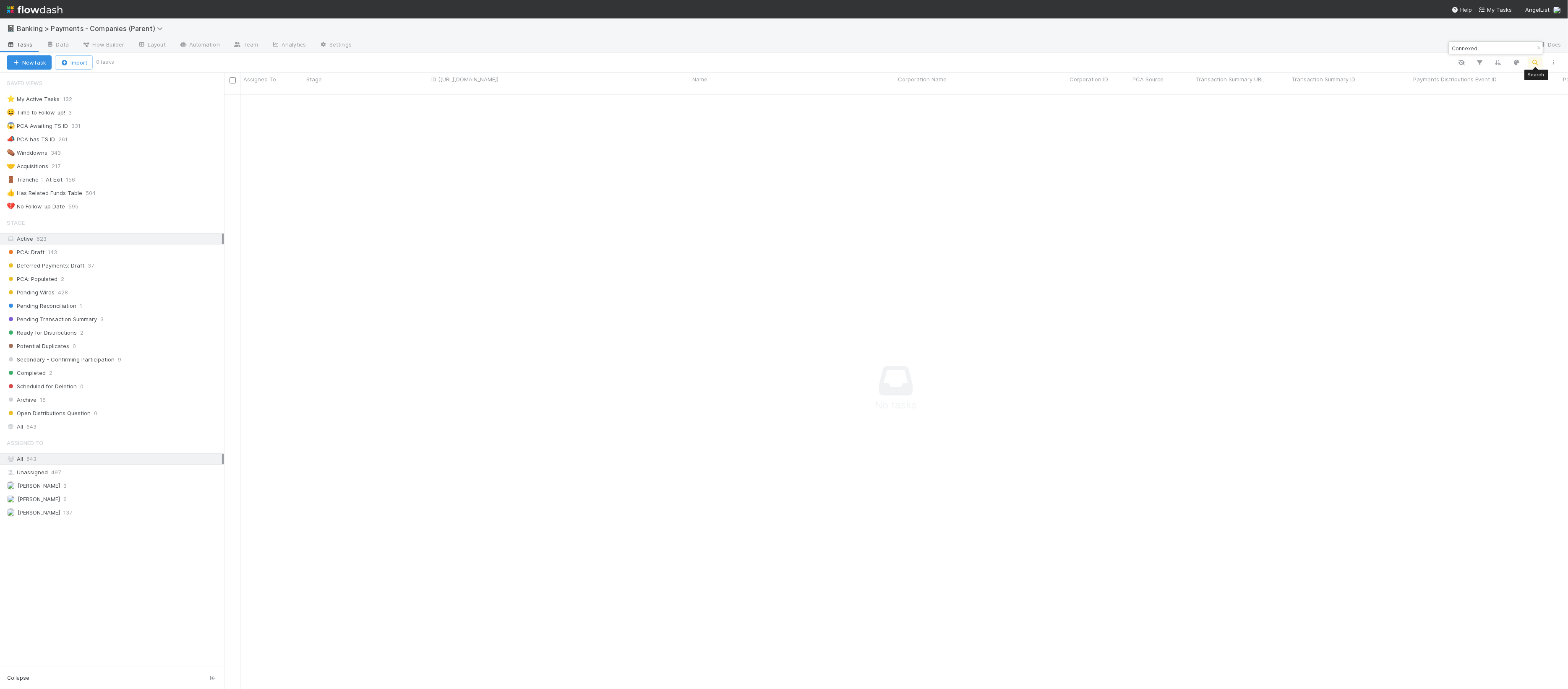
scroll to position [585, 1328]
type input "Connexed"
click at [144, 337] on div "Ready for Distributions 2" at bounding box center [115, 333] width 217 height 10
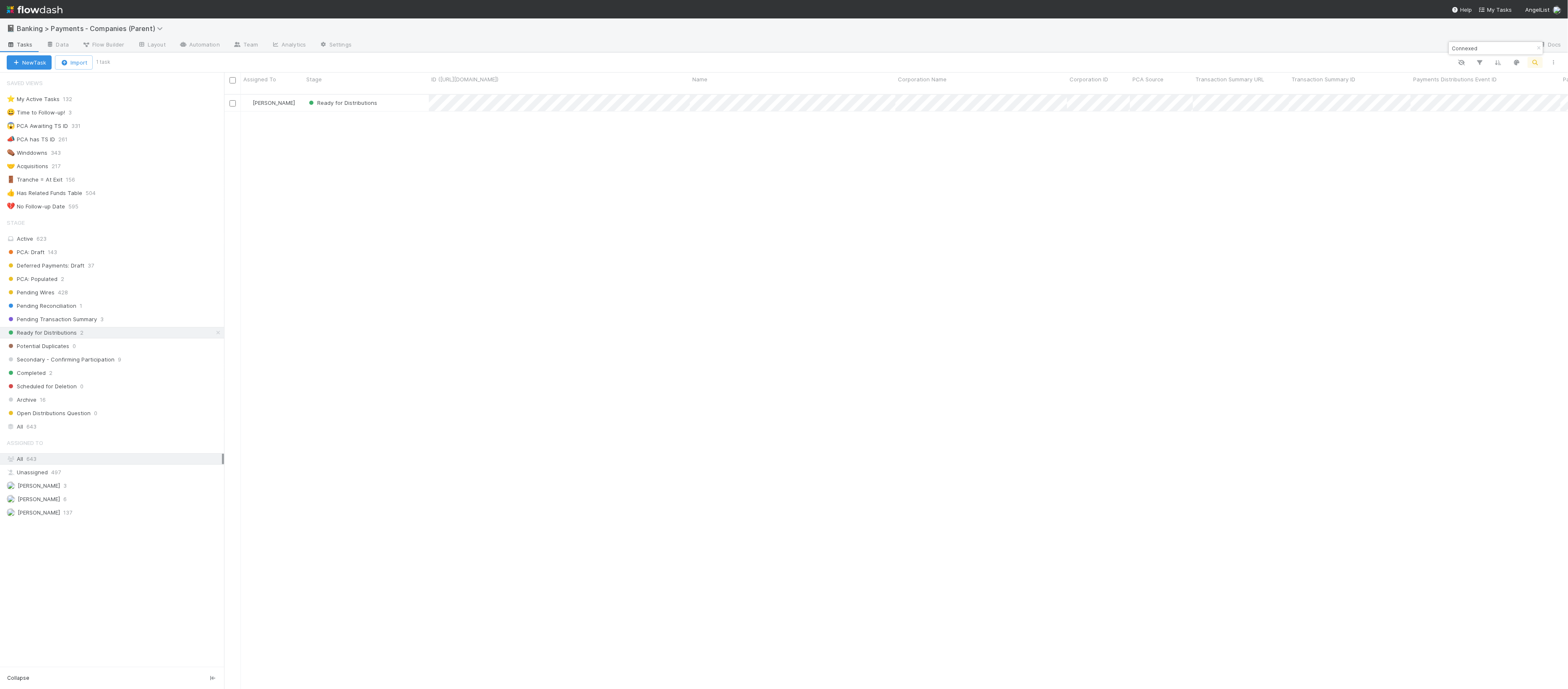
click at [399, 99] on div "Ready for Distributions" at bounding box center [366, 103] width 125 height 16
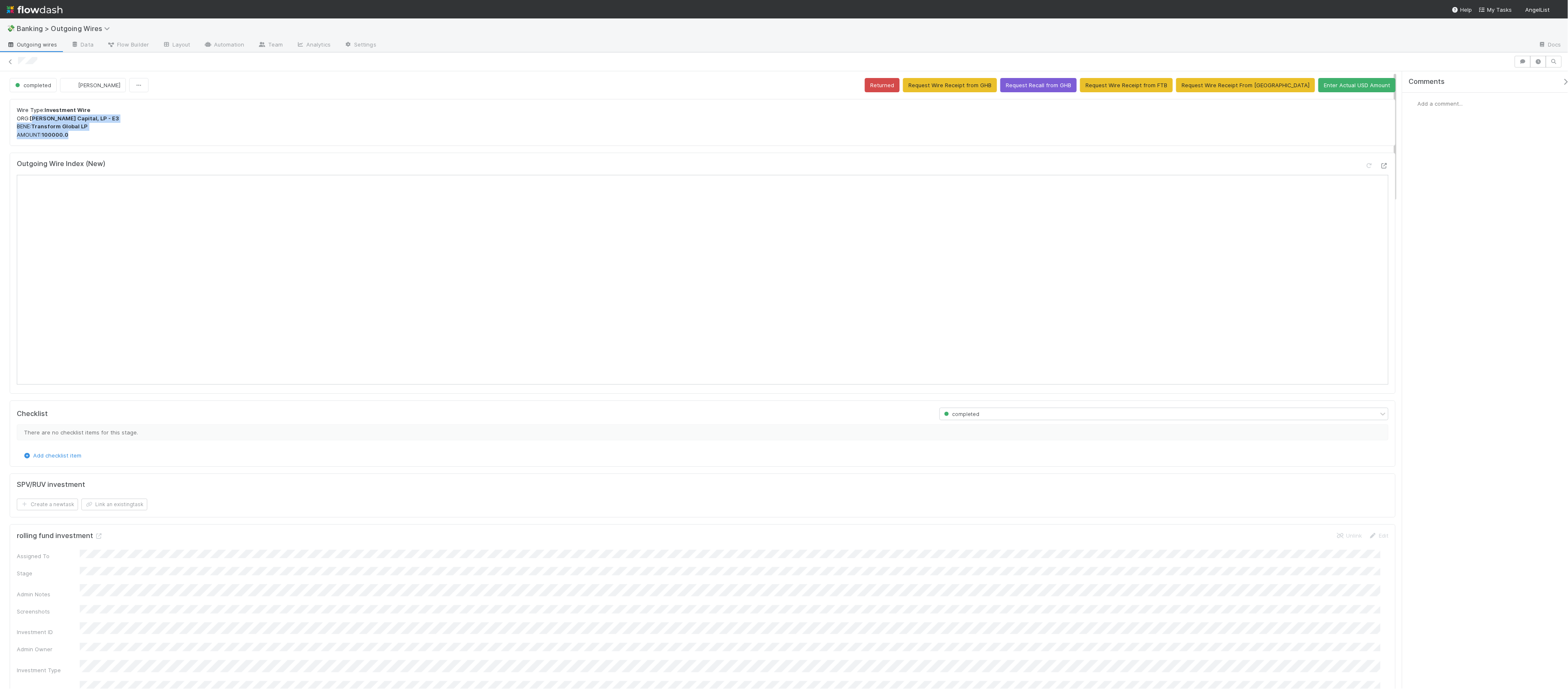
drag, startPoint x: 57, startPoint y: 127, endPoint x: 37, endPoint y: 116, distance: 22.8
click at [35, 116] on div "Wire Type: Investment Wire ORG: [PERSON_NAME] Capital, LP - E3 BENE: Transform …" at bounding box center [702, 122] width 1386 height 47
click at [249, 106] on div "Wire Type: Investment Wire ORG: Kamal Ravikant Capital, LP - E3 BENE: Transform…" at bounding box center [702, 122] width 1386 height 47
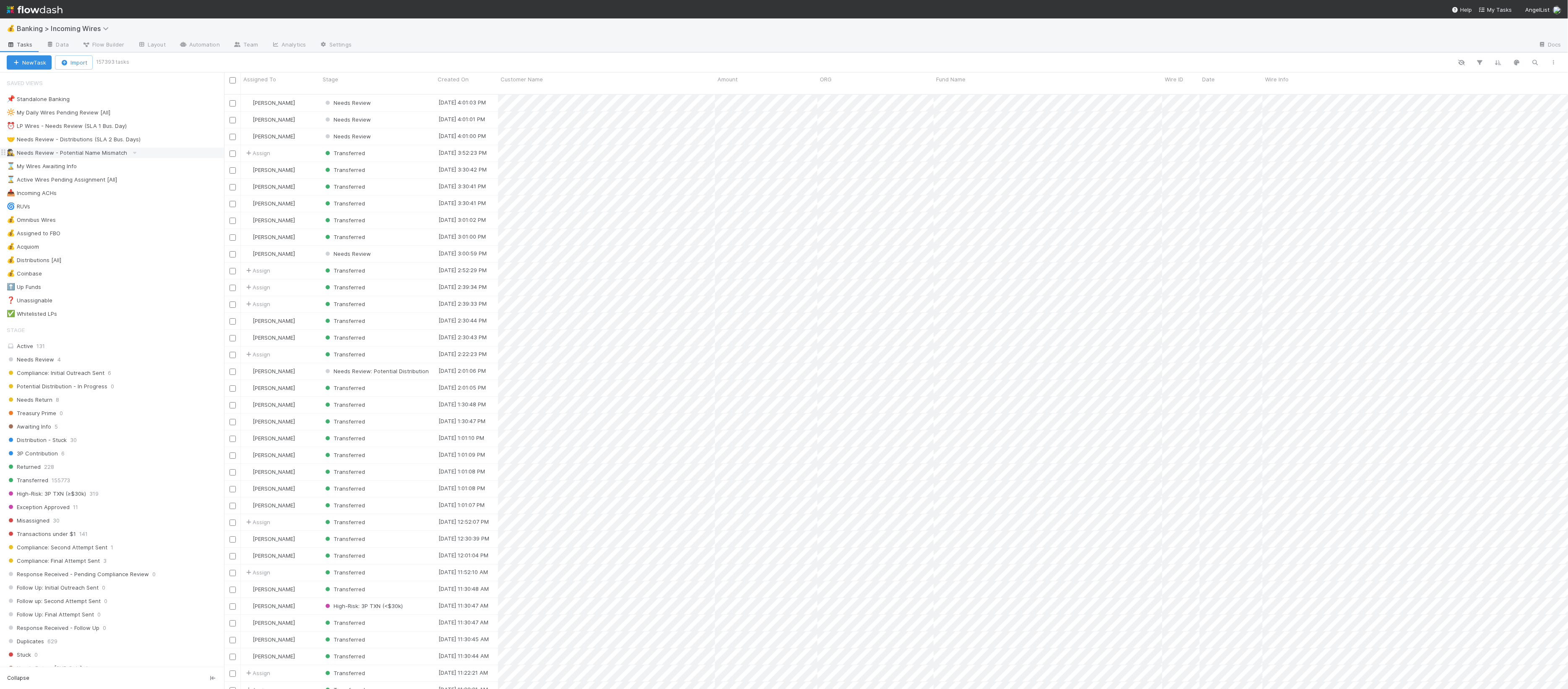
scroll to position [594, 1336]
click at [1536, 63] on icon "button" at bounding box center [1535, 62] width 8 height 7
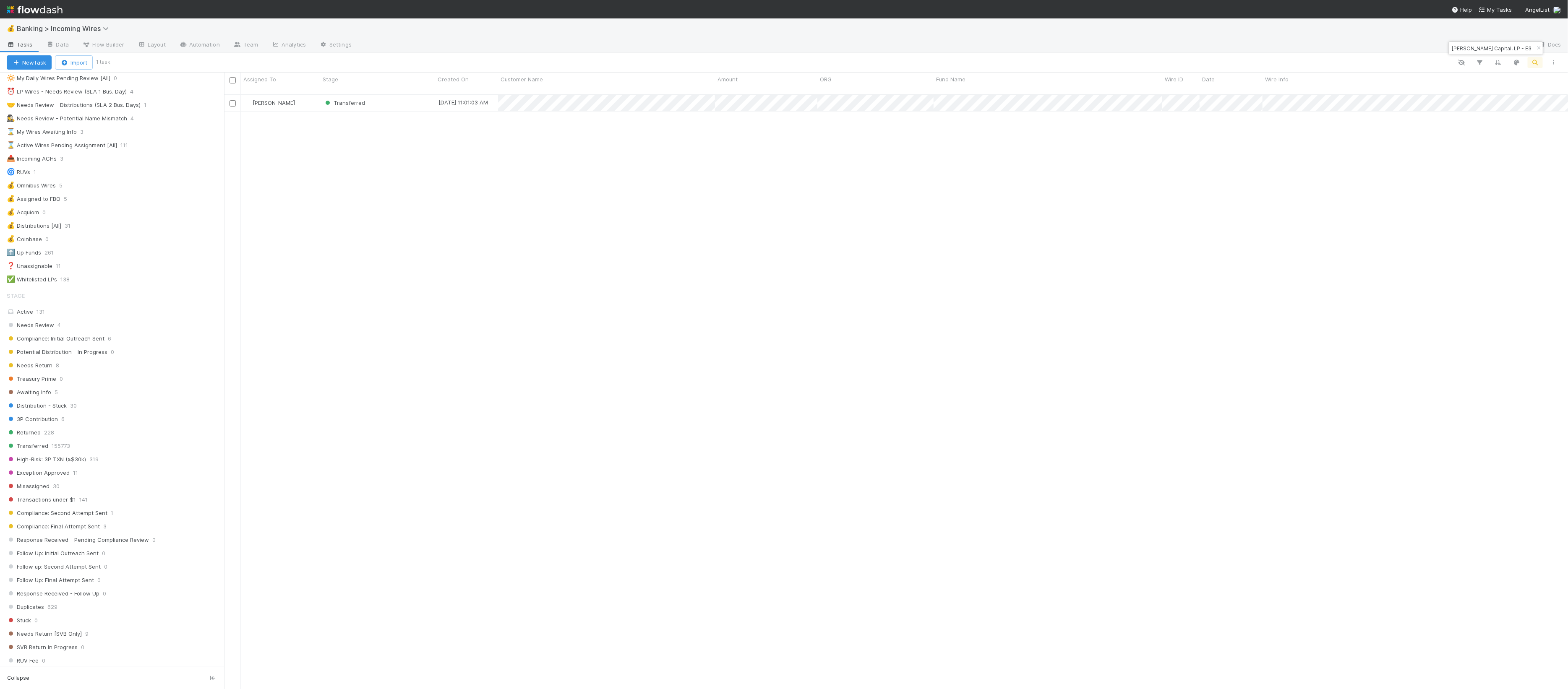
scroll to position [0, 0]
type input "Kamal Ravikant Capital, LP - E3"
click at [386, 97] on div "Transferred" at bounding box center [378, 103] width 115 height 16
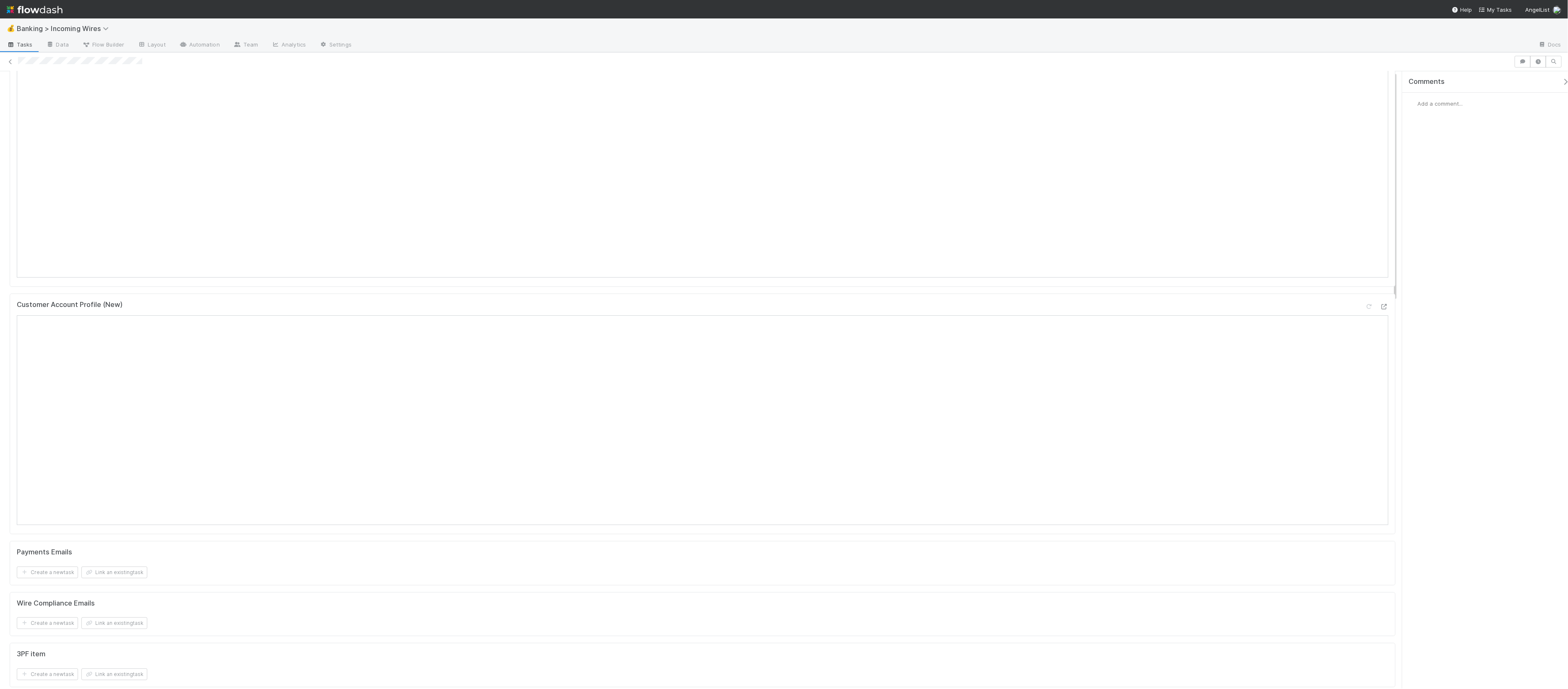
scroll to position [192, 0]
click at [1380, 306] on icon at bounding box center [1384, 304] width 8 height 5
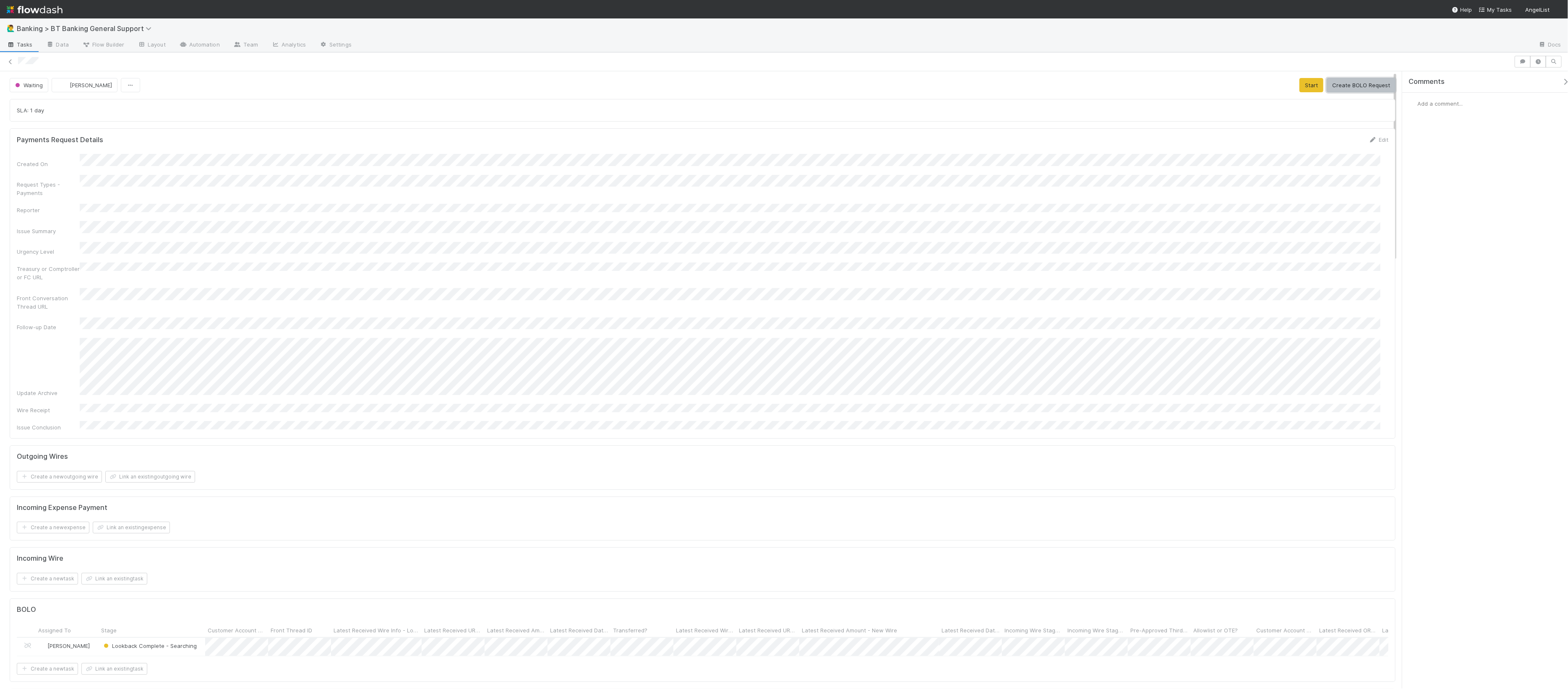
click at [1258, 84] on button "Create BOLO Request" at bounding box center [1361, 85] width 69 height 14
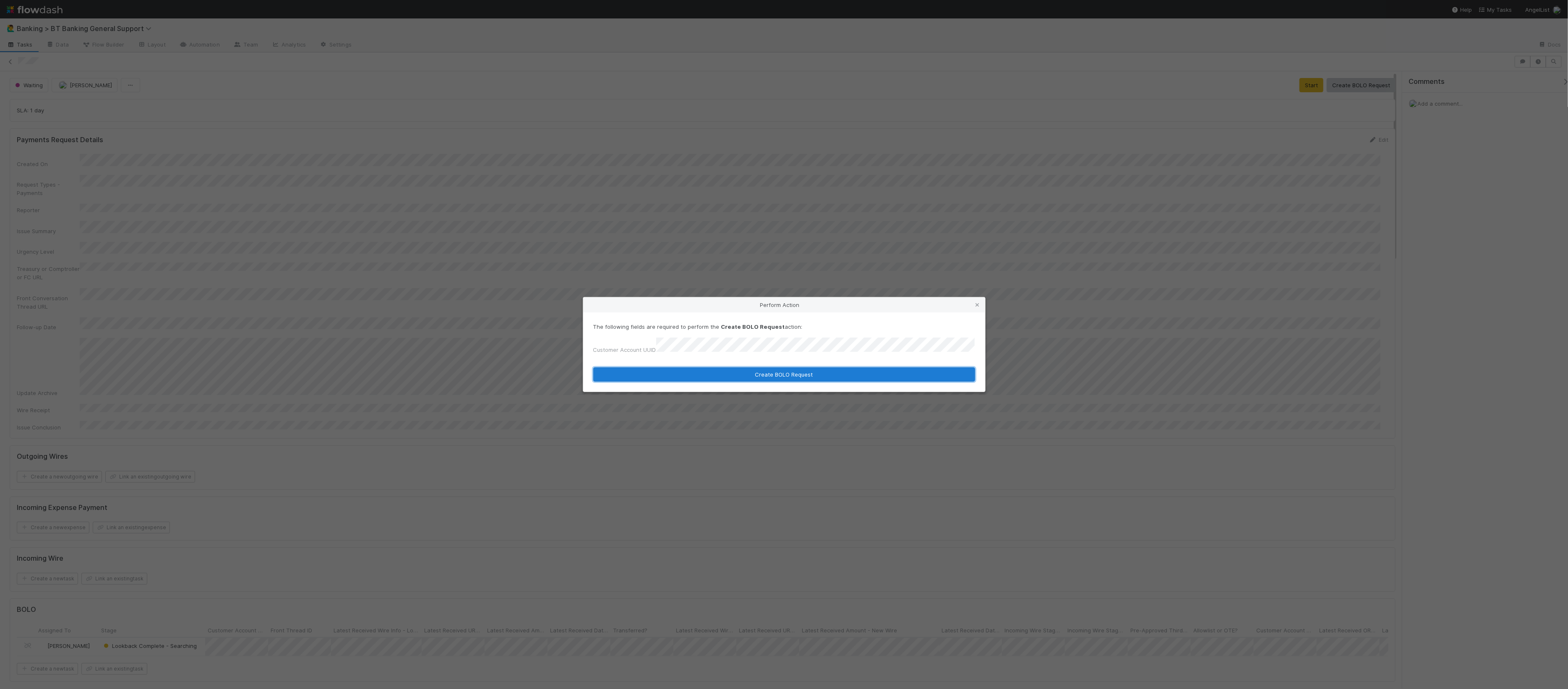
click at [770, 371] on button "Create BOLO Request" at bounding box center [784, 374] width 382 height 14
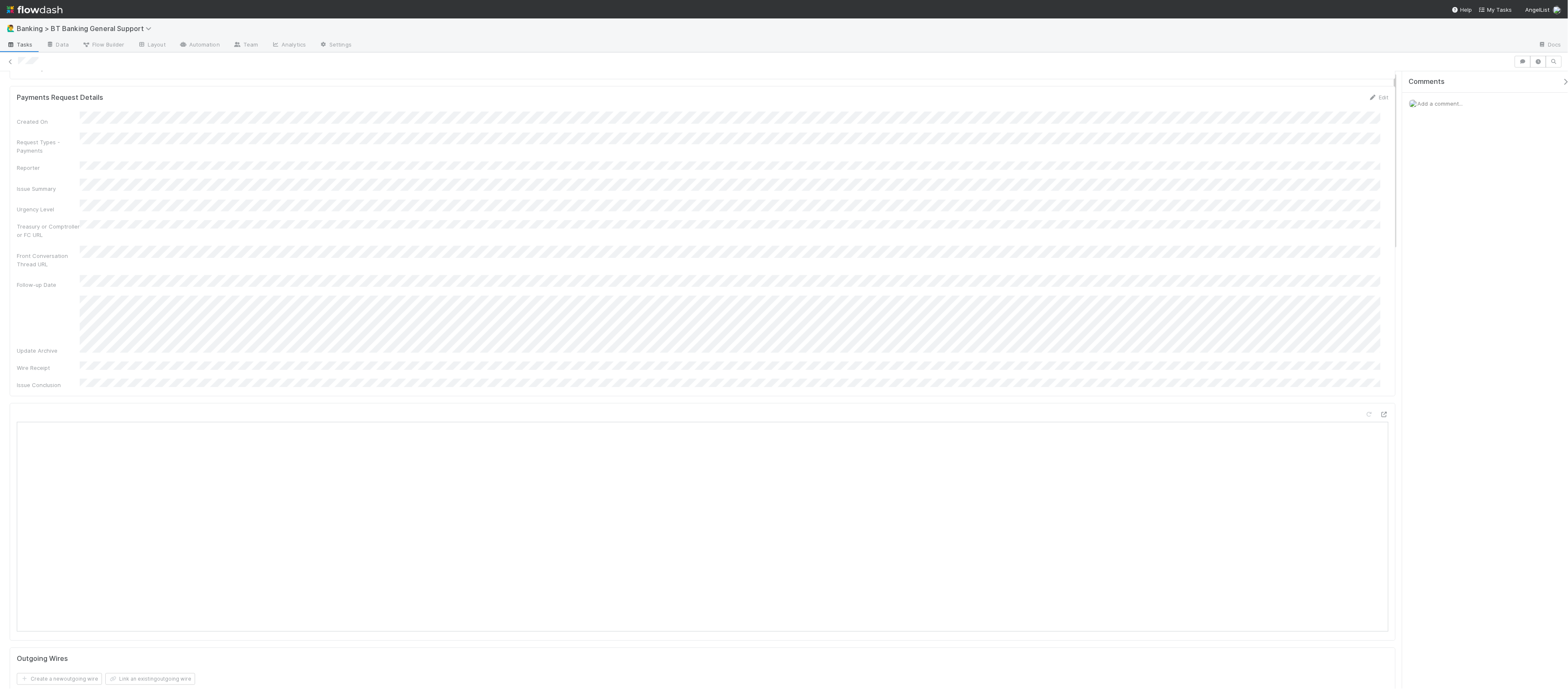
scroll to position [200, 0]
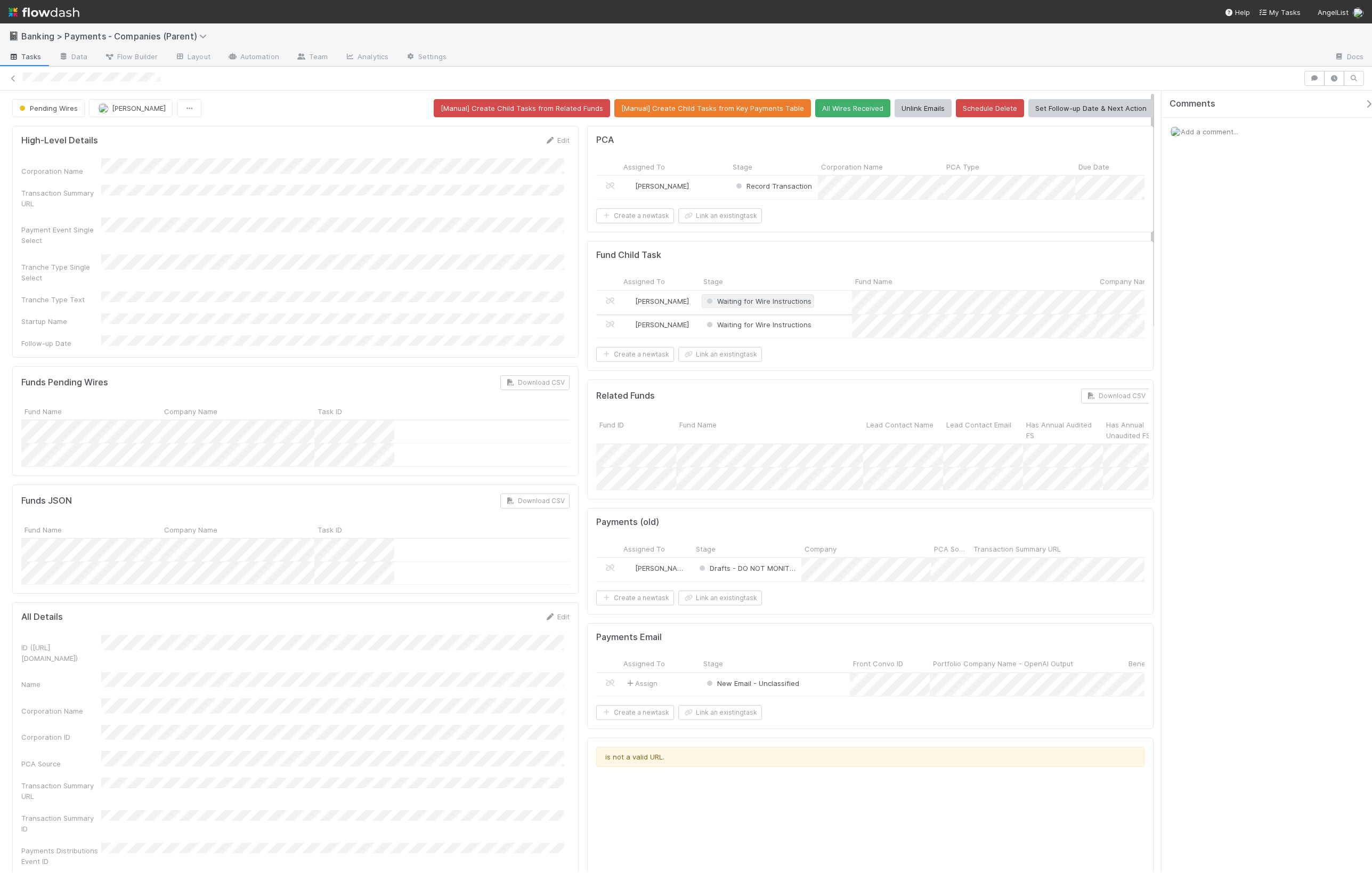
click at [768, 306] on span "Waiting for Wire Instructions" at bounding box center [758, 301] width 107 height 9
click at [809, 273] on div at bounding box center [686, 436] width 1372 height 873
click at [776, 329] on span "Waiting for Wire Instructions" at bounding box center [758, 325] width 107 height 9
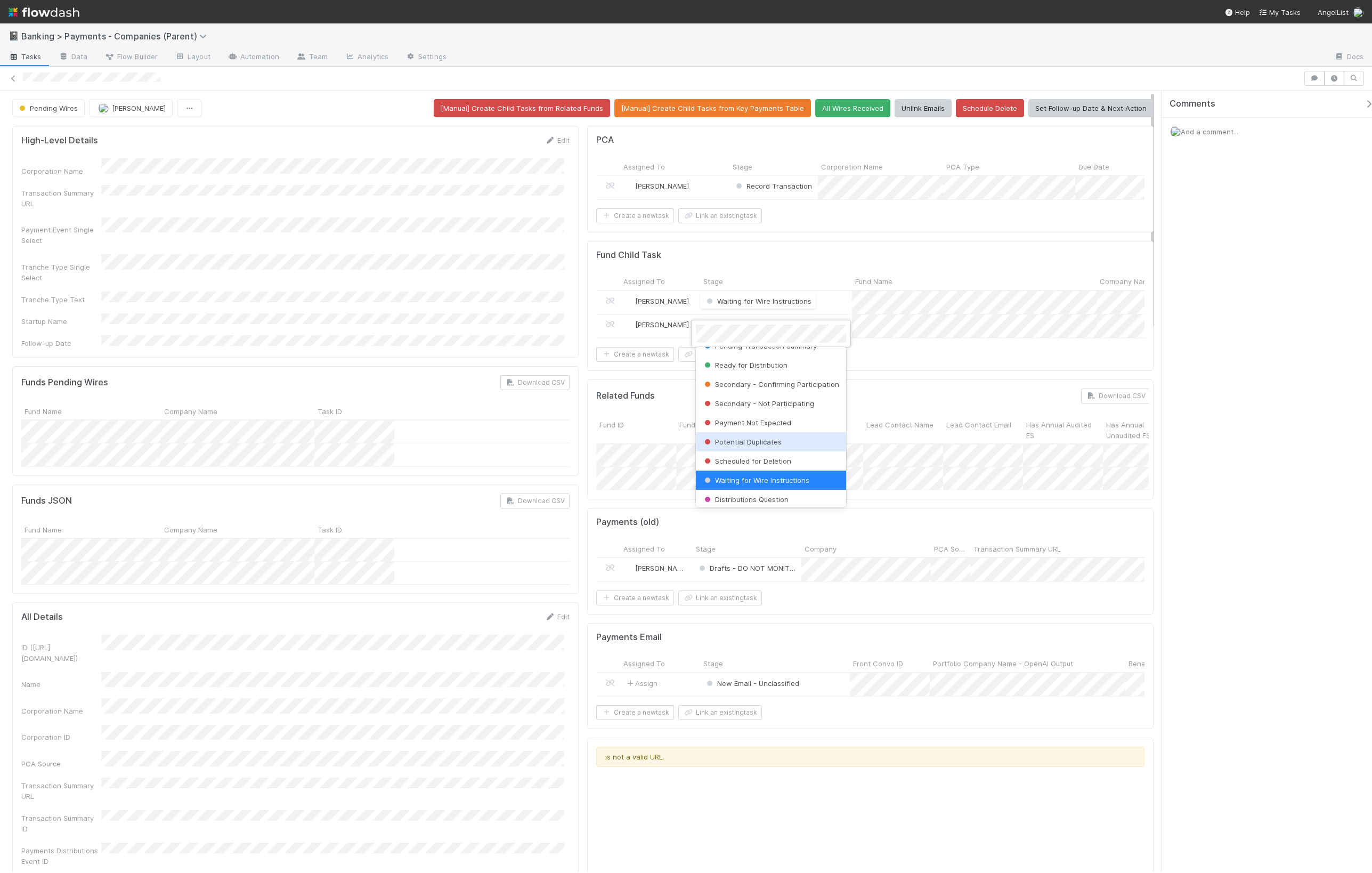
click at [776, 427] on span "Payment Not Expected" at bounding box center [746, 423] width 89 height 9
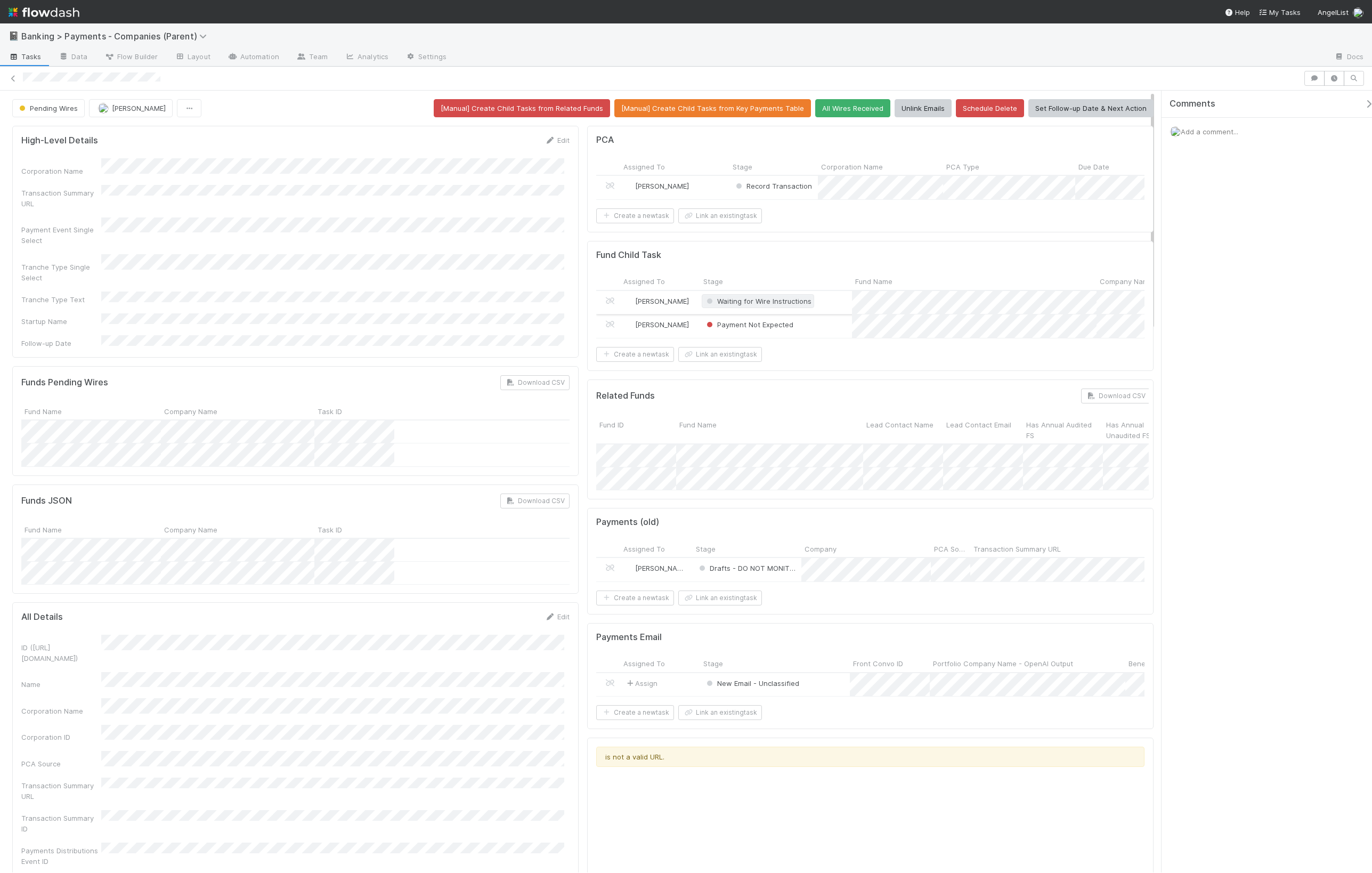
click at [754, 306] on span "Waiting for Wire Instructions" at bounding box center [758, 301] width 107 height 9
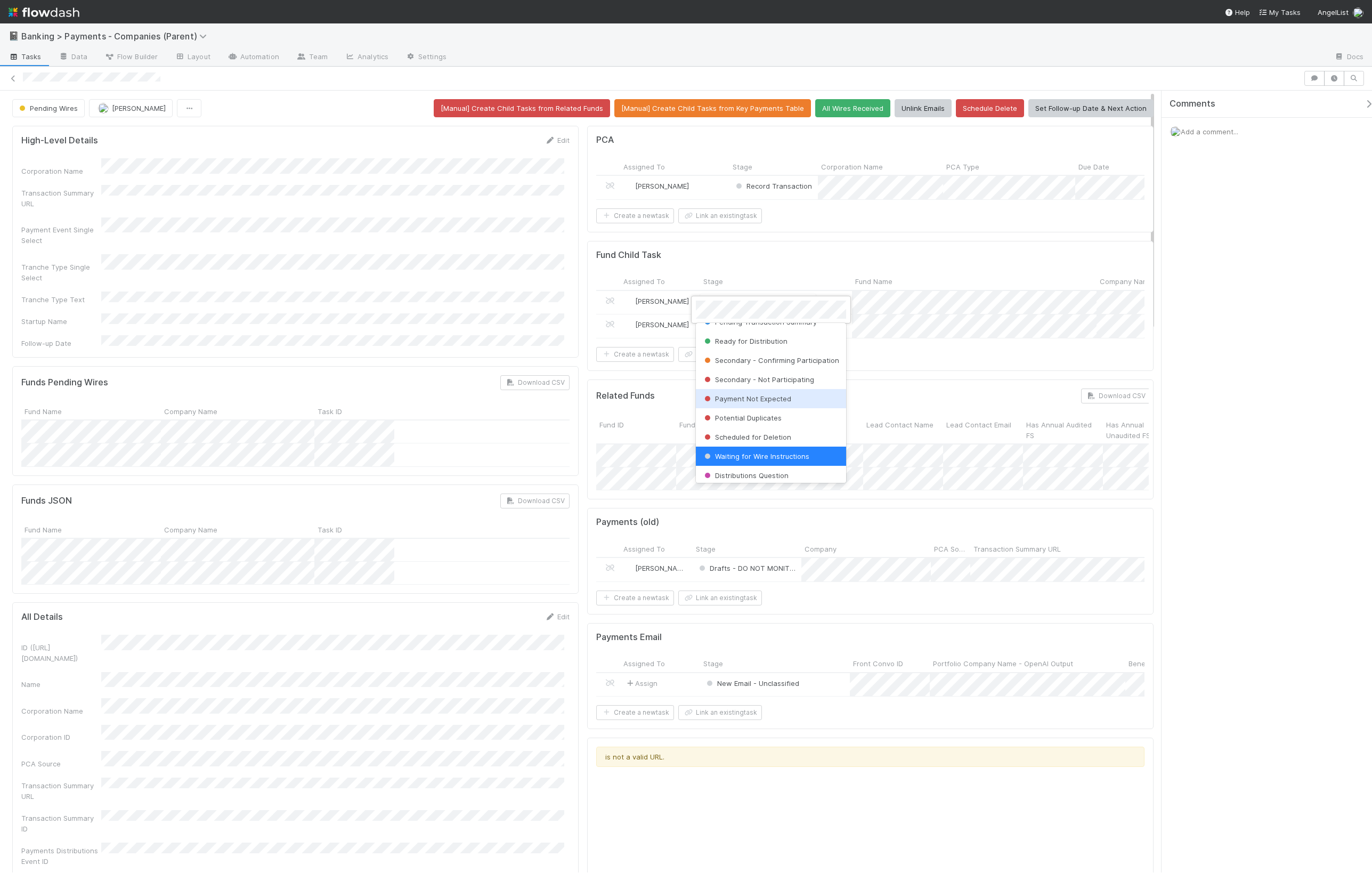
scroll to position [0, 0]
click at [768, 353] on div "Waiting for Wire" at bounding box center [771, 354] width 151 height 19
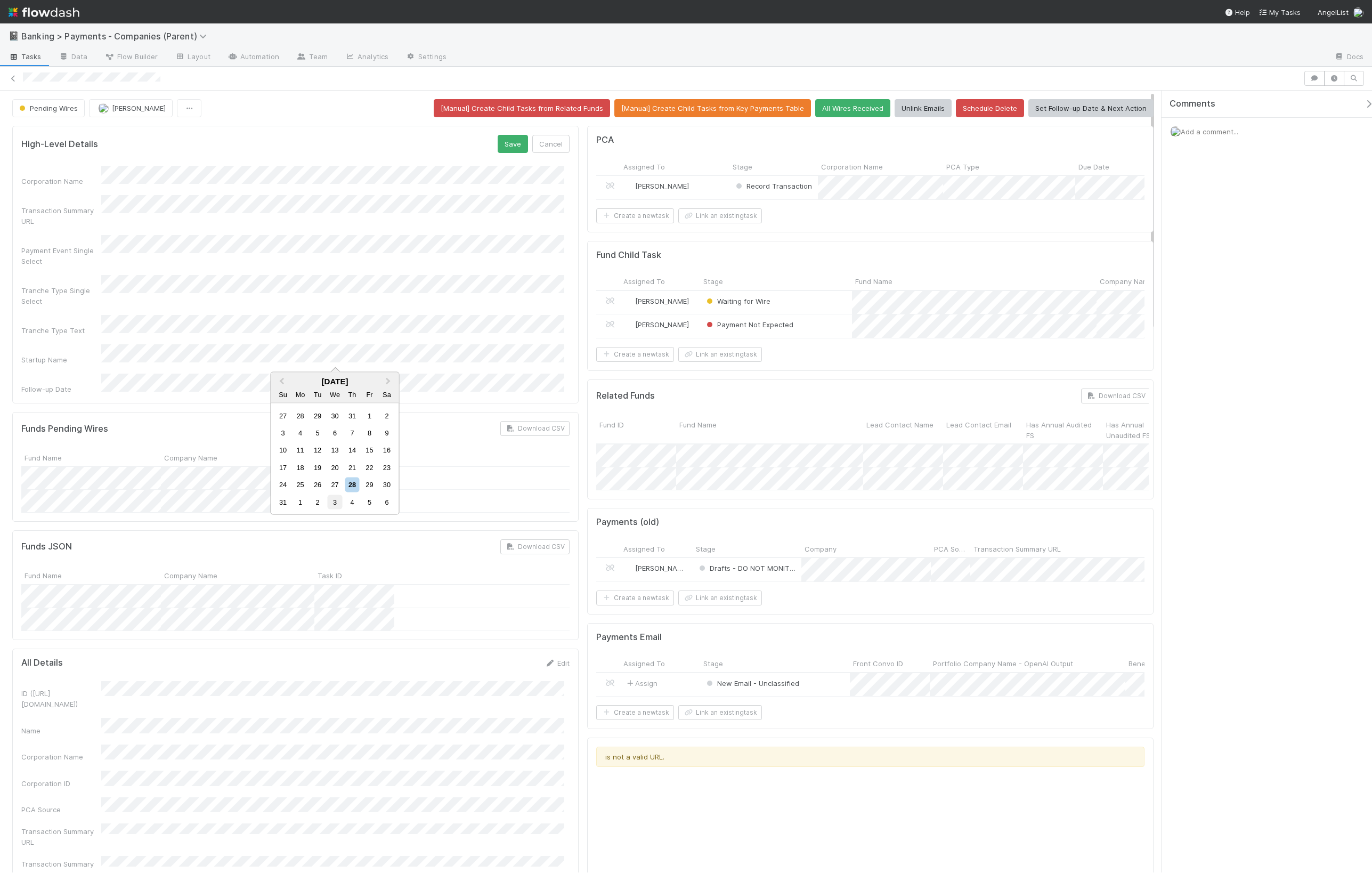
click at [333, 502] on div "3" at bounding box center [334, 501] width 15 height 15
click at [512, 147] on button "Save" at bounding box center [512, 144] width 30 height 18
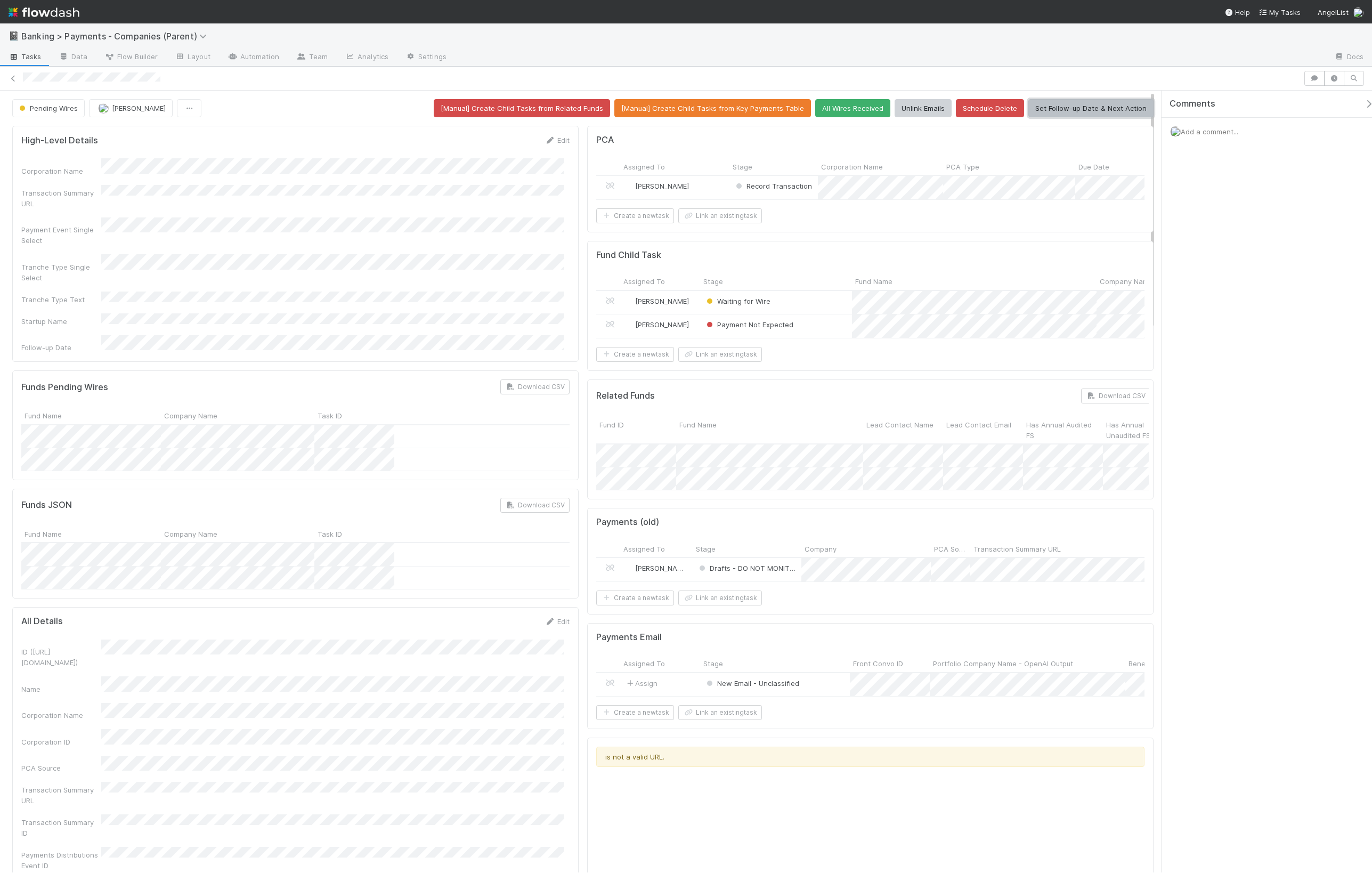
click at [1093, 107] on button "Set Follow-up Date & Next Action" at bounding box center [1091, 107] width 126 height 18
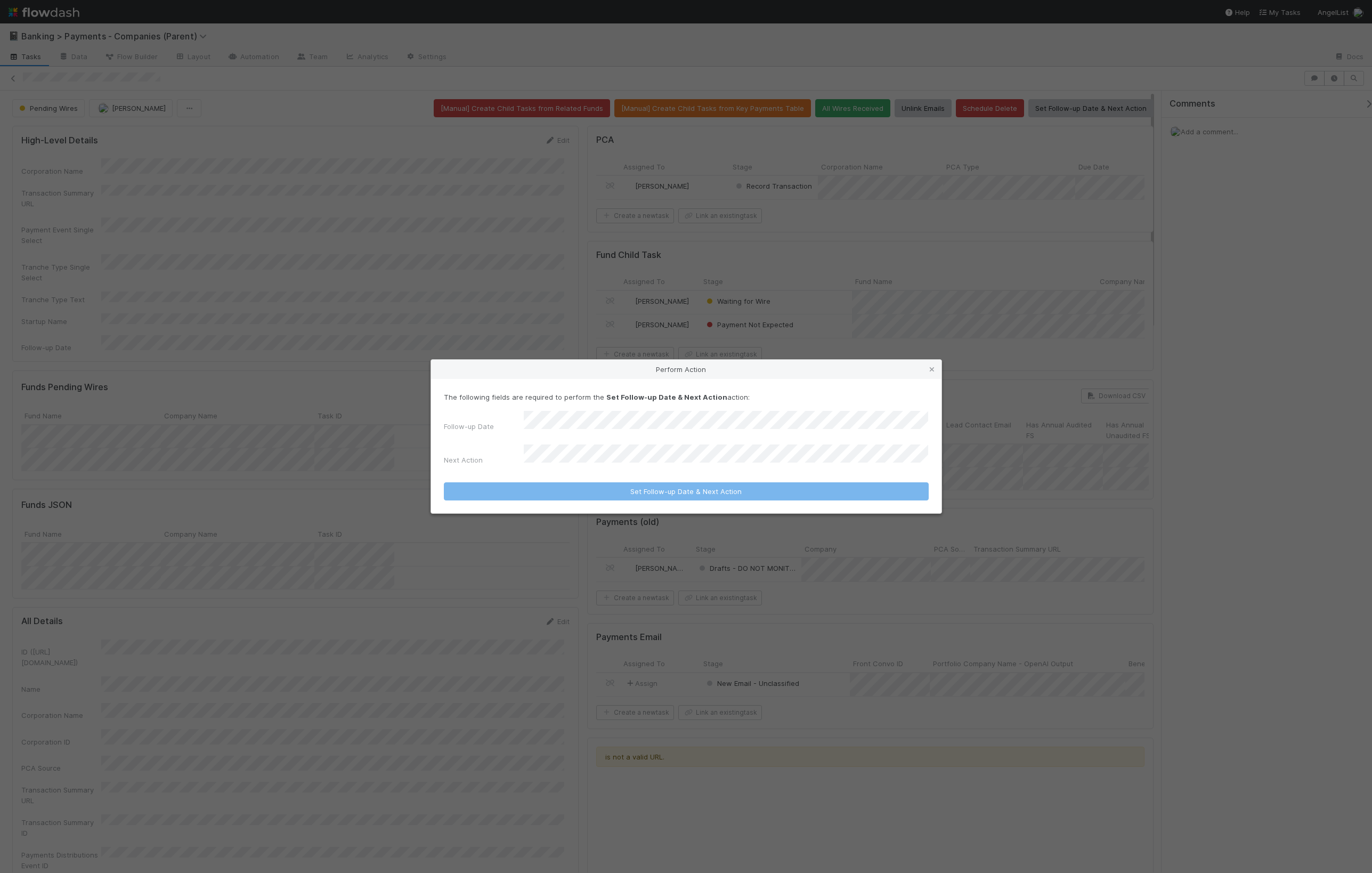
click at [612, 463] on form "The following fields are required to perform the Set Follow-up Date & Next Acti…" at bounding box center [686, 446] width 485 height 109
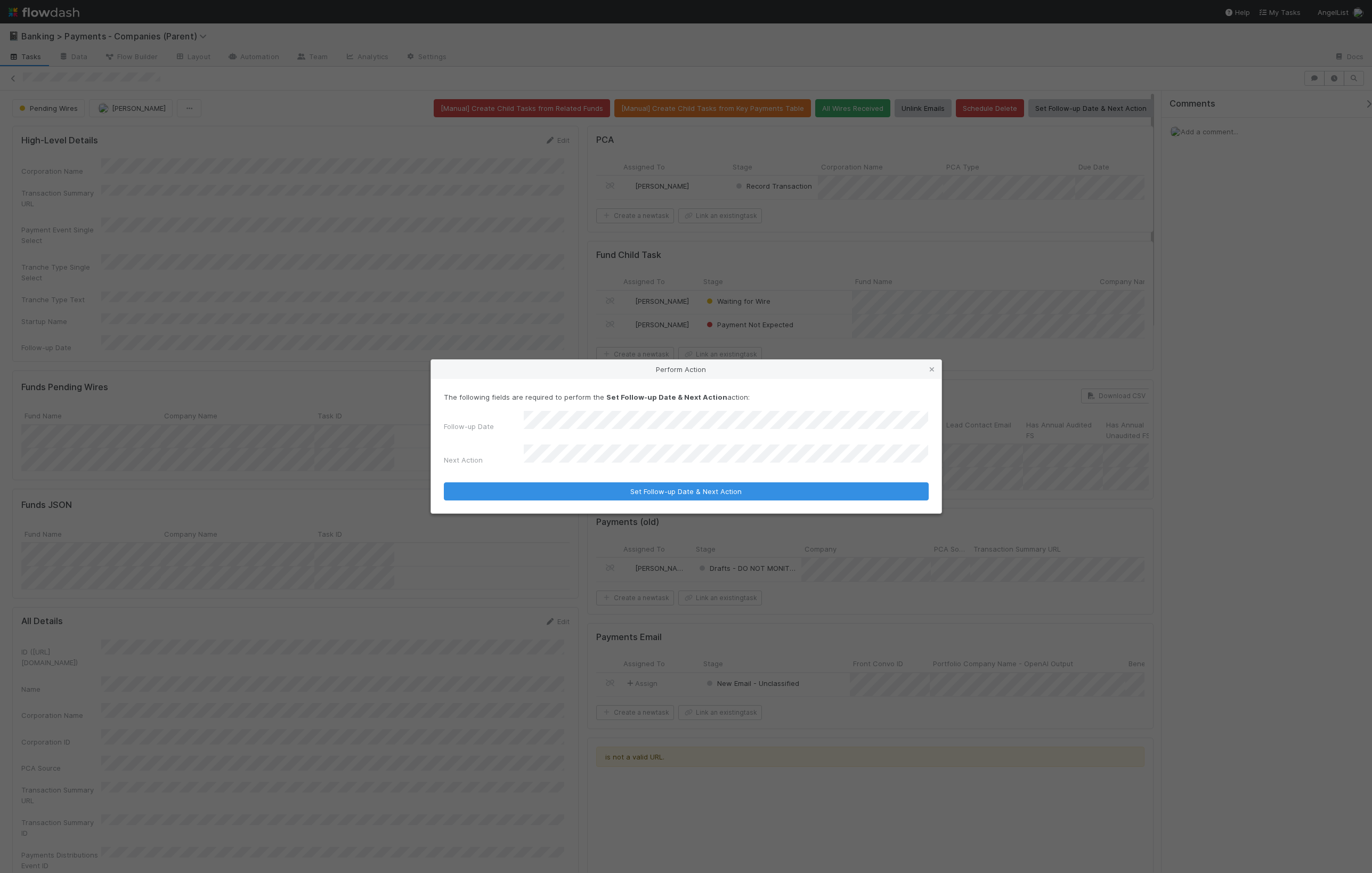
click at [444, 482] on button "Set Follow-up Date & Next Action" at bounding box center [686, 491] width 485 height 18
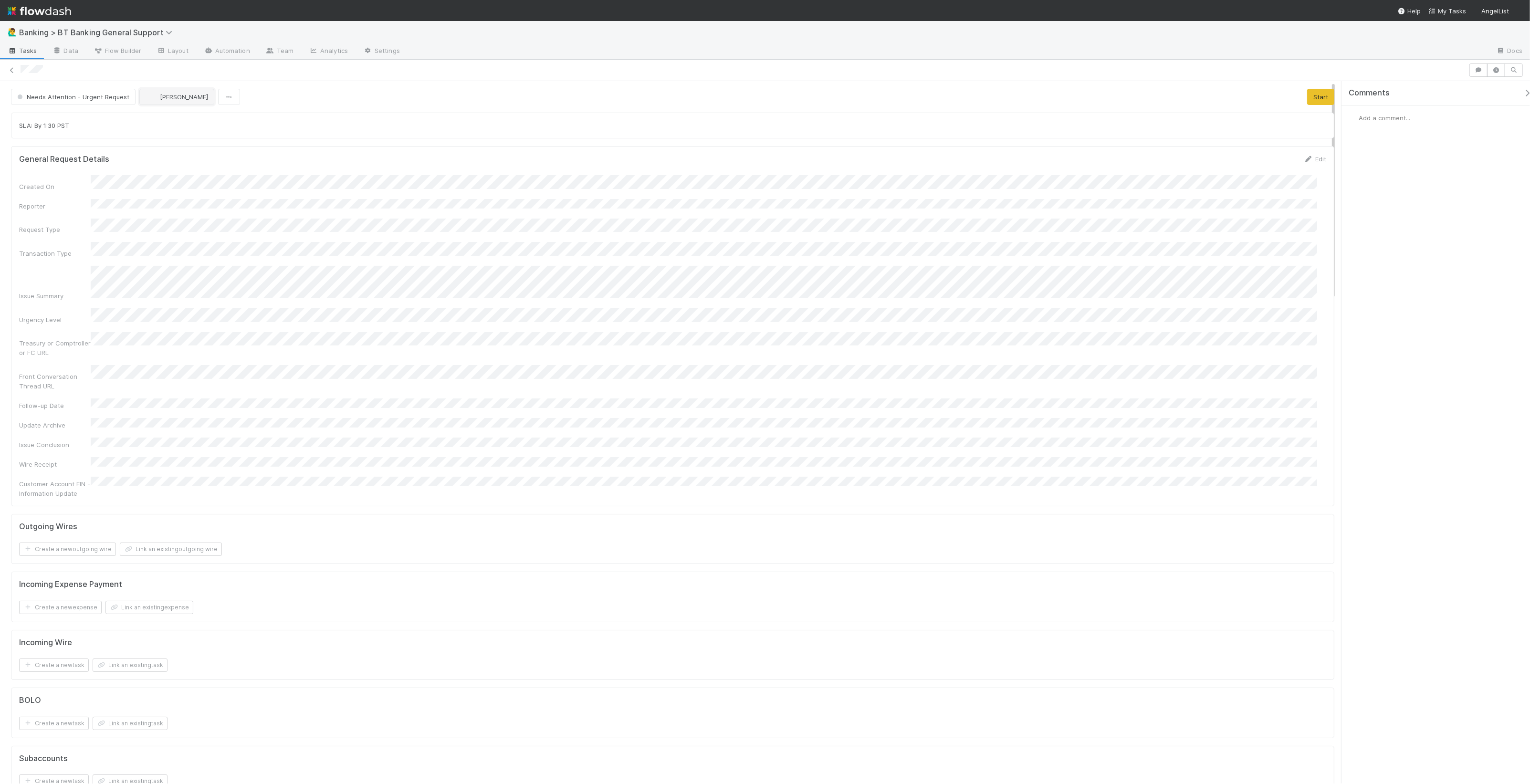
click at [177, 100] on span "[PERSON_NAME]" at bounding box center [184, 97] width 48 height 8
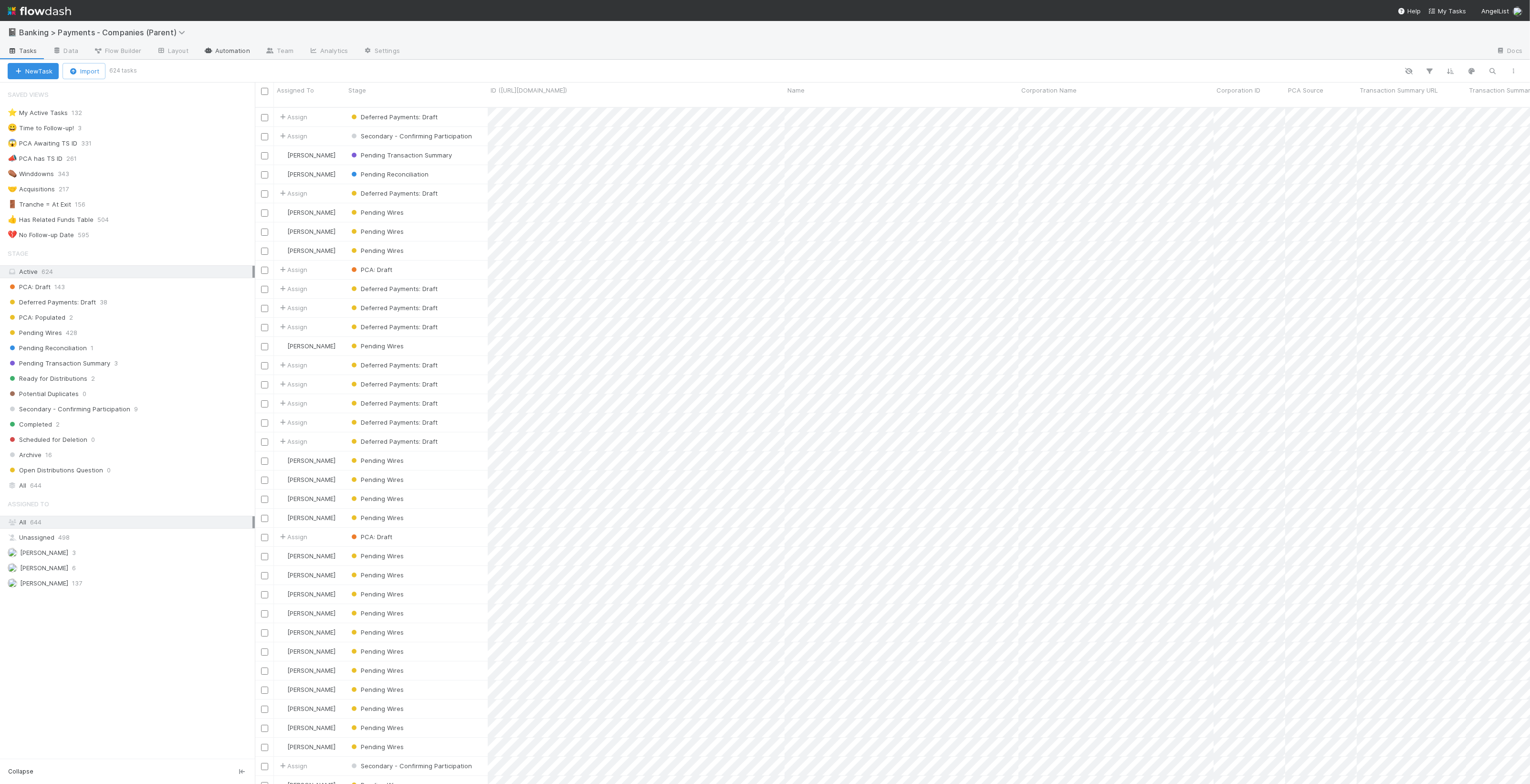
click at [226, 53] on link "Automation" at bounding box center [226, 52] width 61 height 16
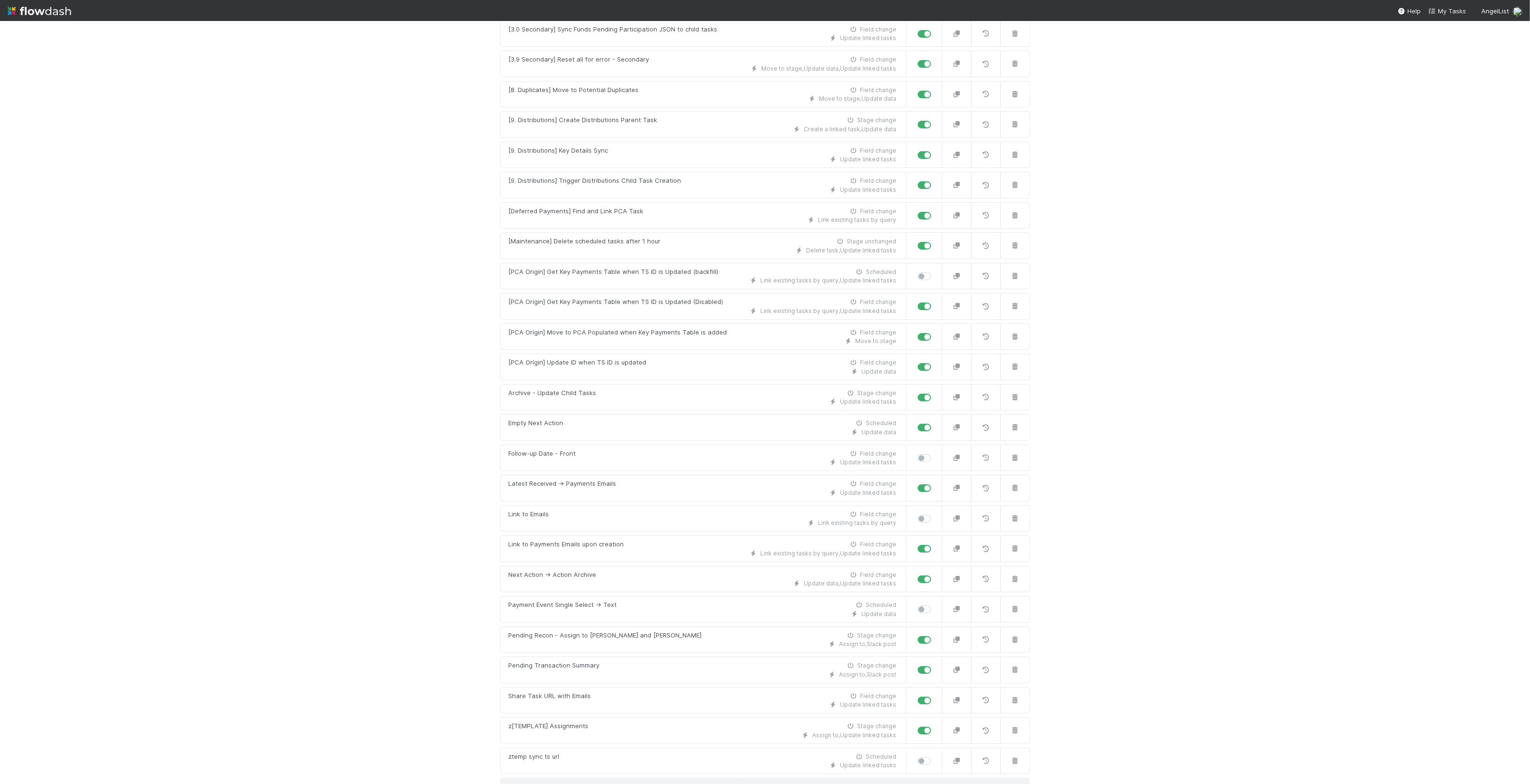
scroll to position [889, 0]
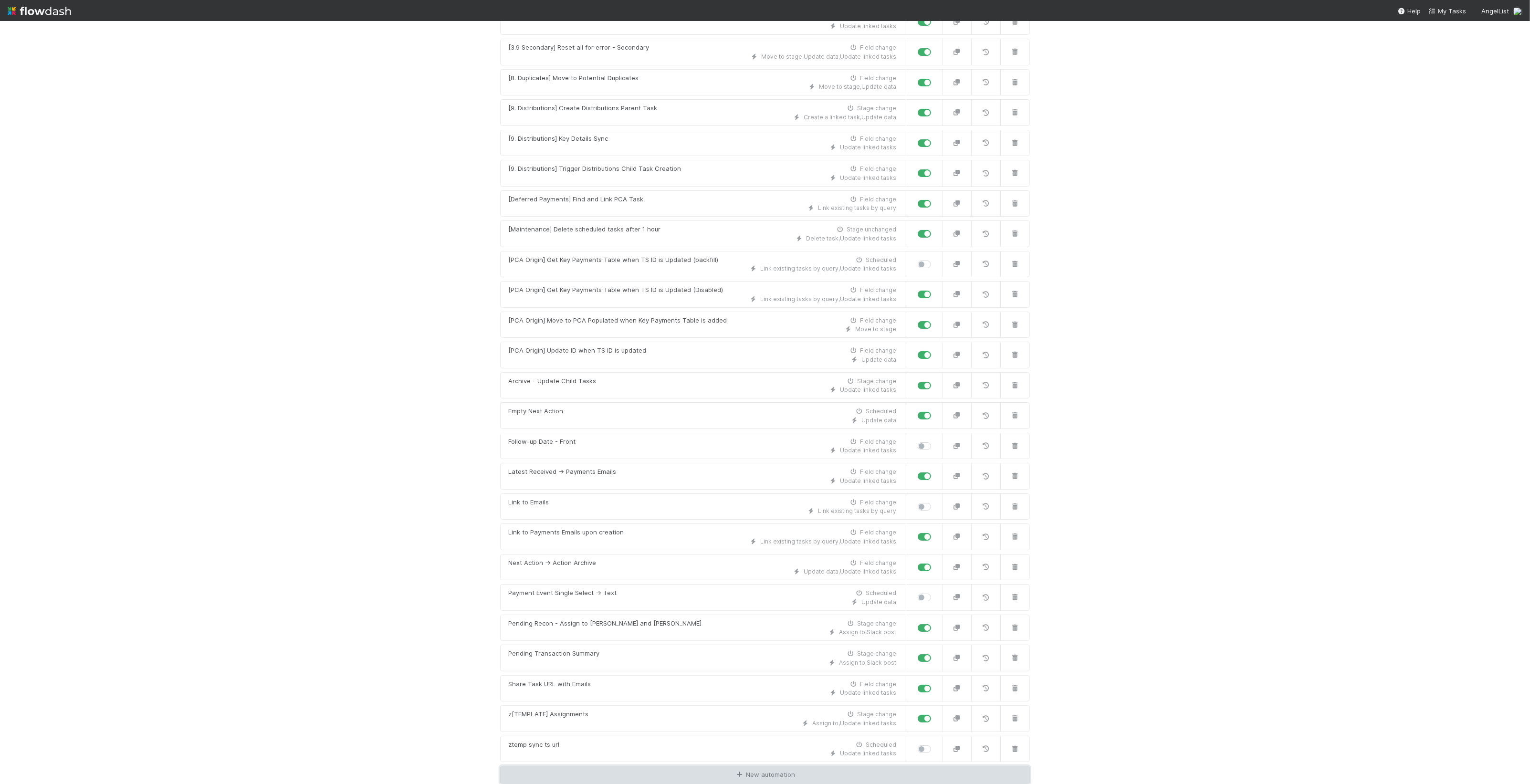
click at [780, 768] on link "New automation" at bounding box center [765, 775] width 530 height 18
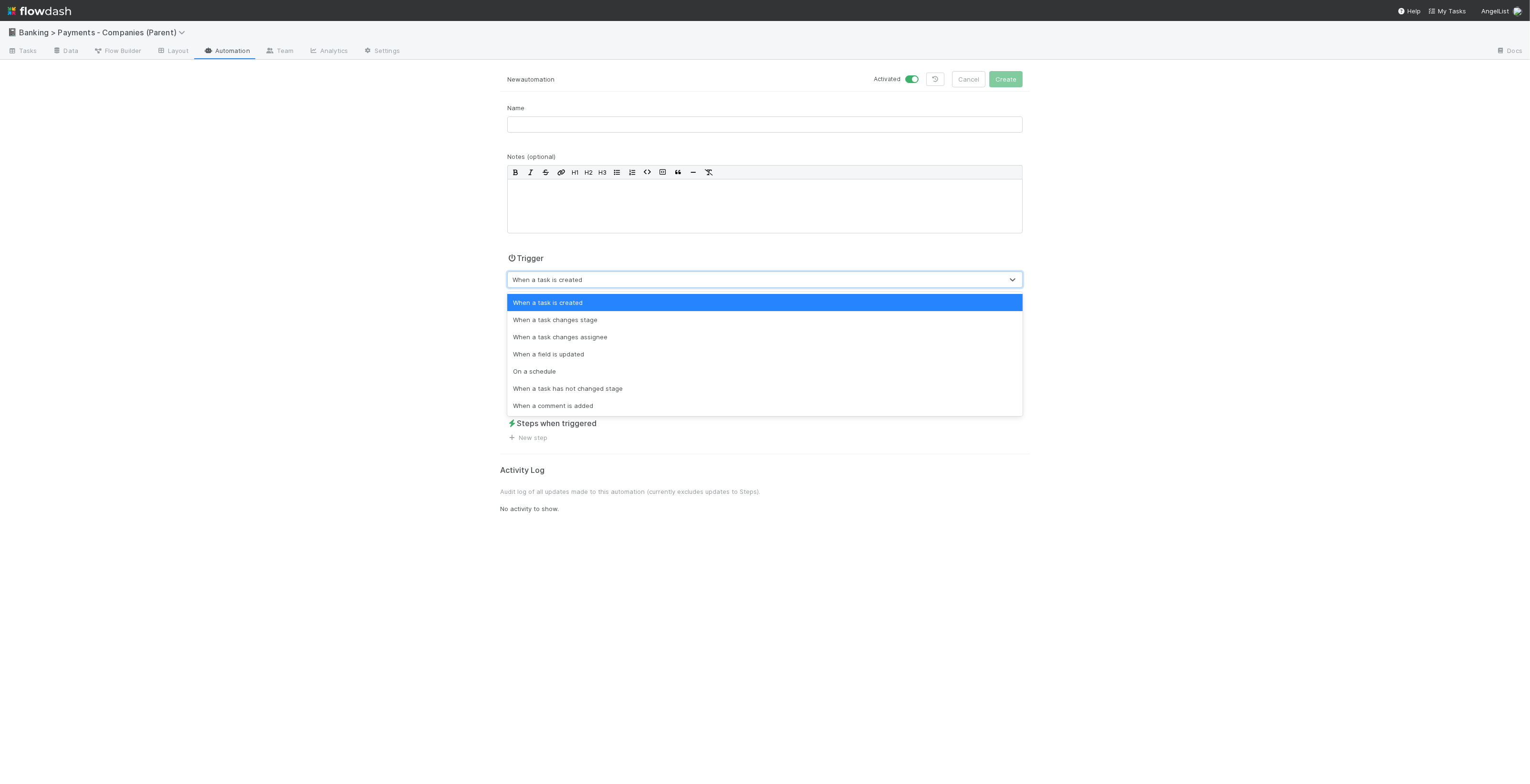
click at [594, 278] on div "When a task is created" at bounding box center [755, 280] width 496 height 16
click at [577, 367] on div "On a schedule" at bounding box center [765, 371] width 516 height 17
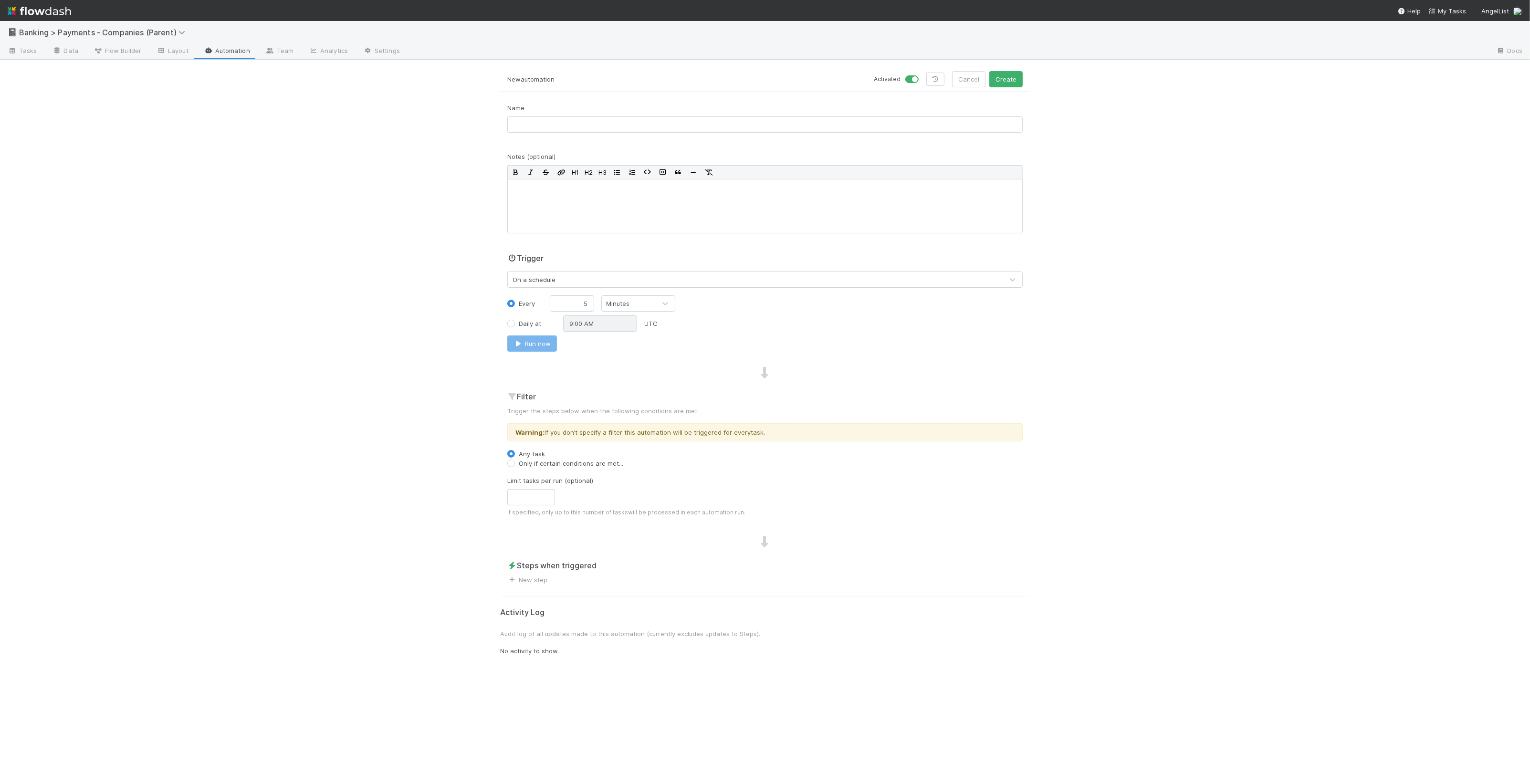
click at [529, 323] on label "Daily at" at bounding box center [530, 323] width 22 height 9
click at [515, 323] on input "Daily at" at bounding box center [511, 323] width 8 height 9
radio input "true"
click at [564, 327] on input "9:00 AM" at bounding box center [599, 323] width 74 height 16
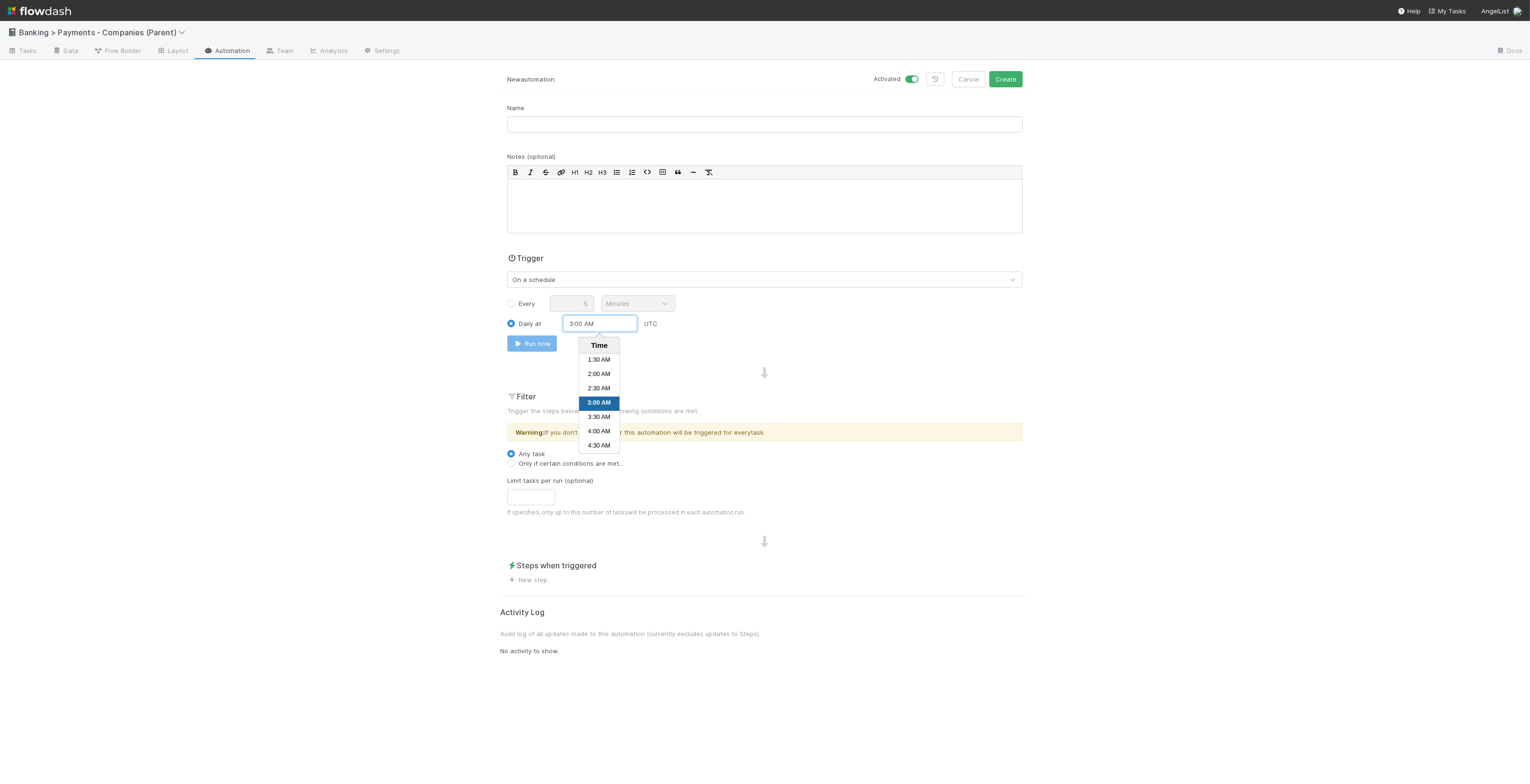
click at [608, 318] on input "3:00 AM" at bounding box center [599, 323] width 74 height 16
click at [607, 325] on input "3:00 AM" at bounding box center [599, 323] width 74 height 16
click at [378, 371] on div "📓 Banking > Payments - Companies (Parent) Tasks Data Flow Builder Layout Automa…" at bounding box center [765, 402] width 1530 height 763
click at [572, 325] on input "3:00 PM" at bounding box center [599, 323] width 74 height 16
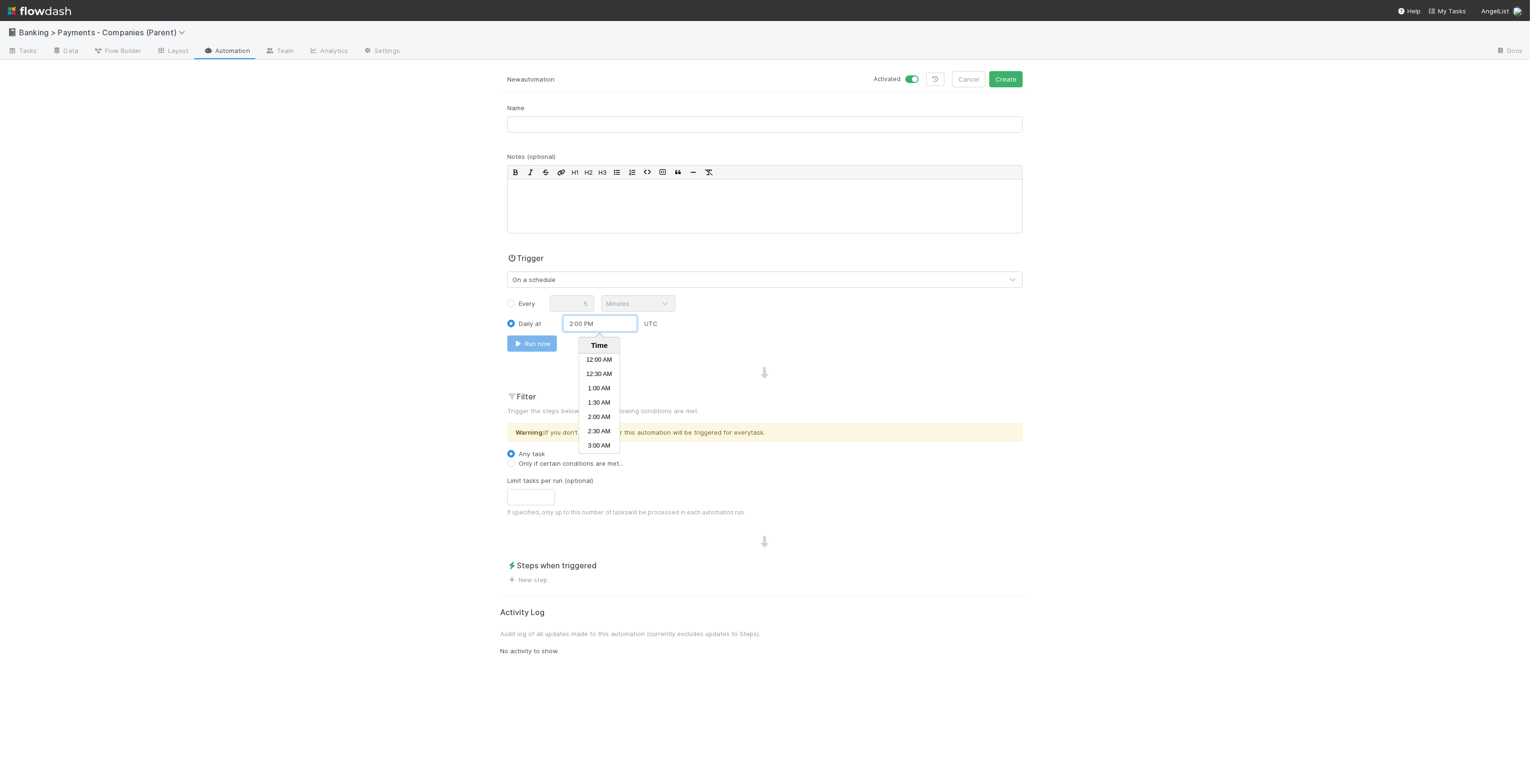
scroll to position [358, 0]
type input "2:00 PM"
click at [723, 327] on div "Daily at 2:00 PM UTC" at bounding box center [765, 323] width 530 height 16
click at [552, 460] on label "Only if certain conditions are met..." at bounding box center [571, 463] width 105 height 9
click at [515, 460] on input "Only if certain conditions are met..." at bounding box center [511, 462] width 8 height 9
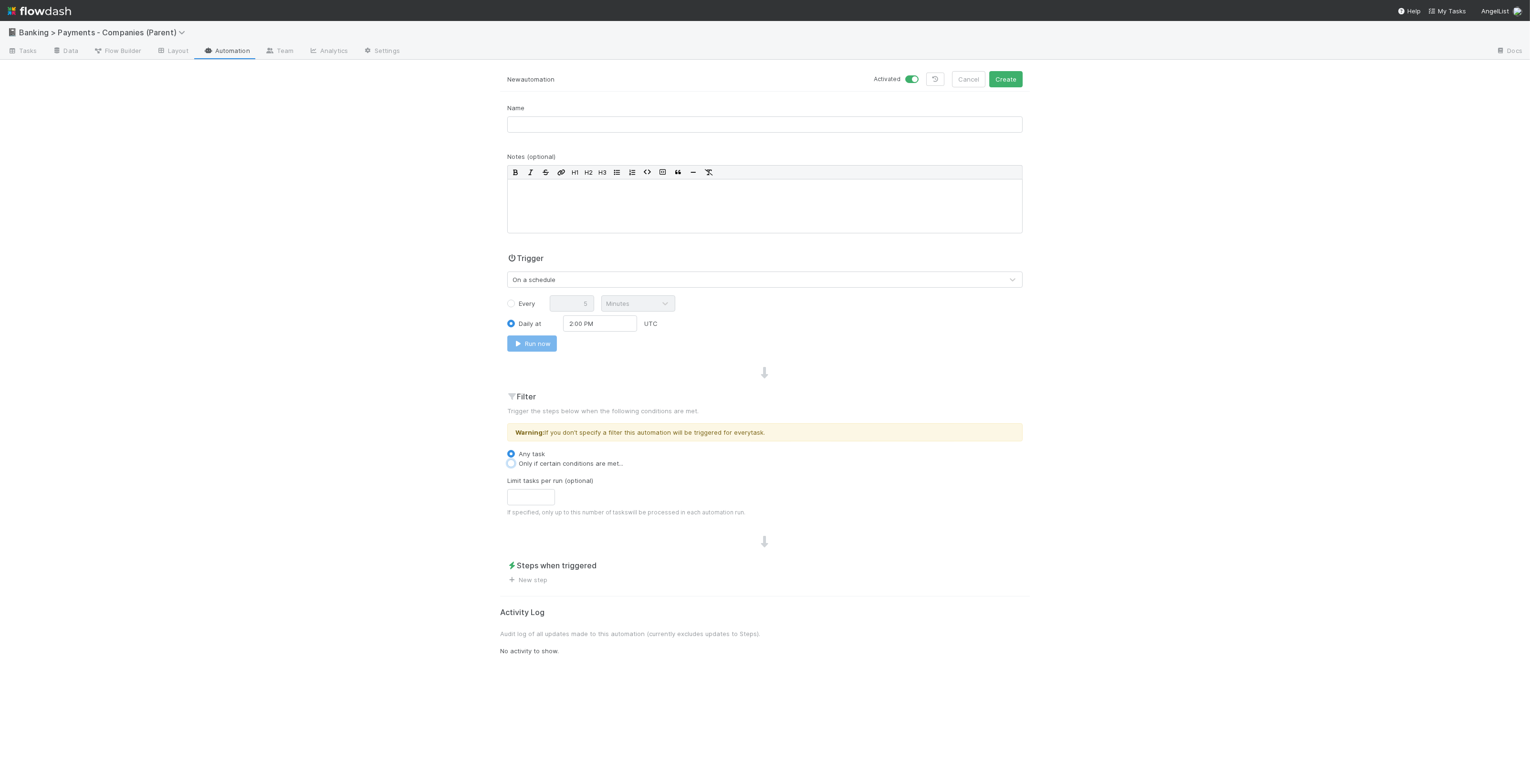
radio input "true"
click at [564, 483] on button "Add Filter" at bounding box center [765, 483] width 516 height 14
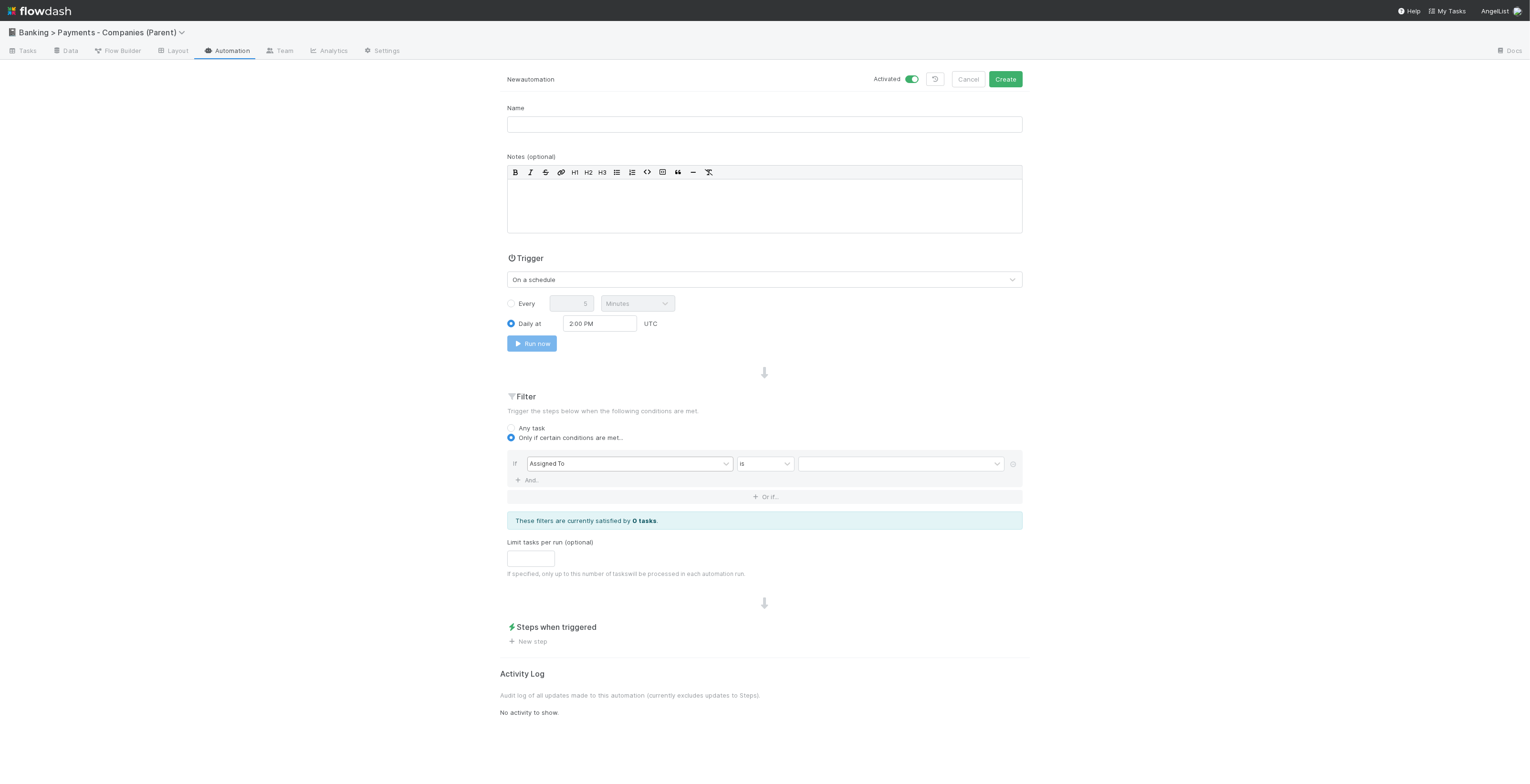
click at [675, 468] on div "Assigned To" at bounding box center [623, 465] width 192 height 14
type input "foll"
click at [923, 461] on input "text" at bounding box center [902, 464] width 206 height 14
click at [789, 471] on div at bounding box center [787, 465] width 13 height 14
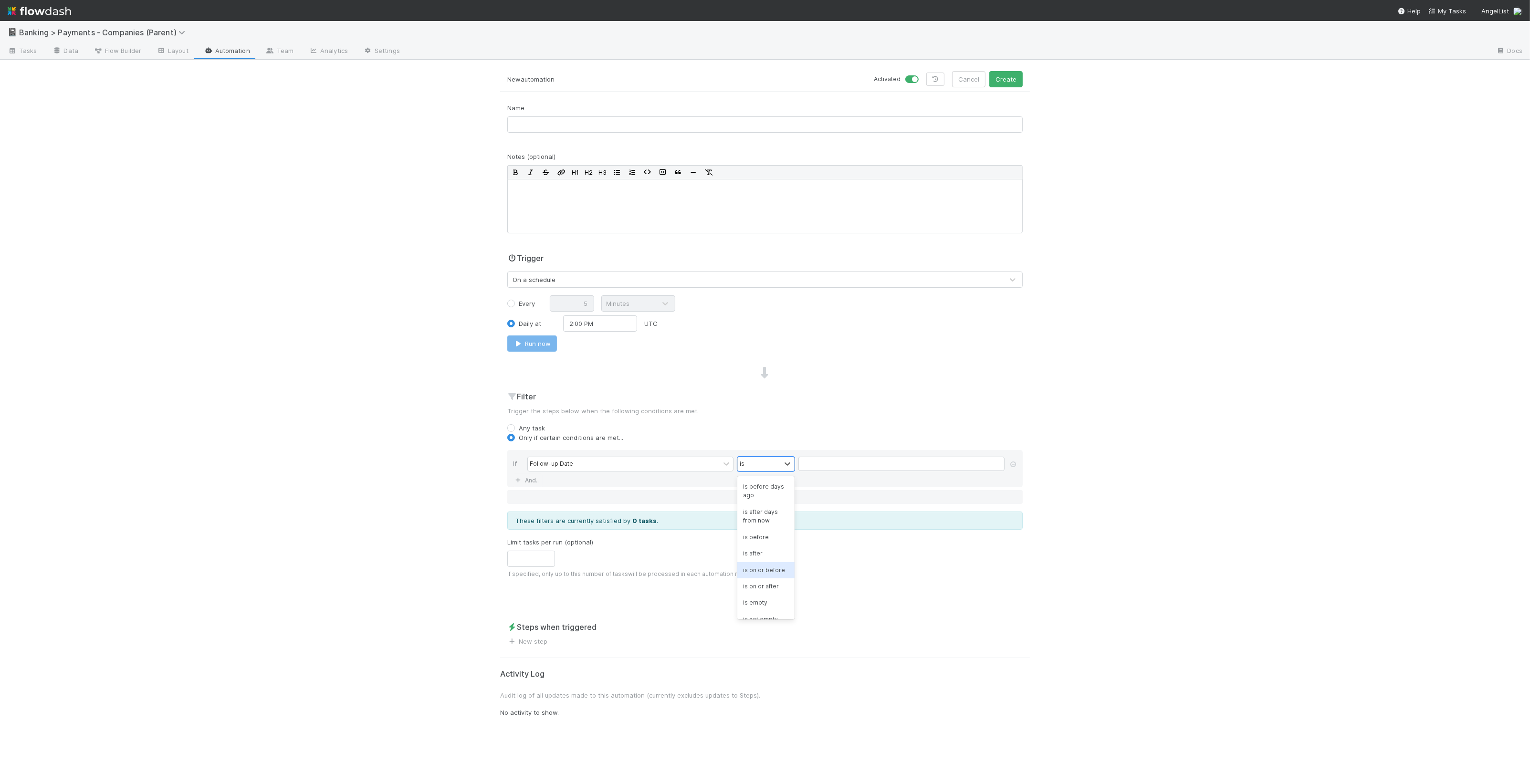
click at [773, 572] on div "is on or before" at bounding box center [766, 570] width 57 height 16
click at [838, 468] on input "text" at bounding box center [902, 464] width 206 height 14
click at [780, 468] on div "is on or before" at bounding box center [766, 464] width 57 height 15
click at [768, 585] on div "is today (UTC)" at bounding box center [766, 576] width 57 height 16
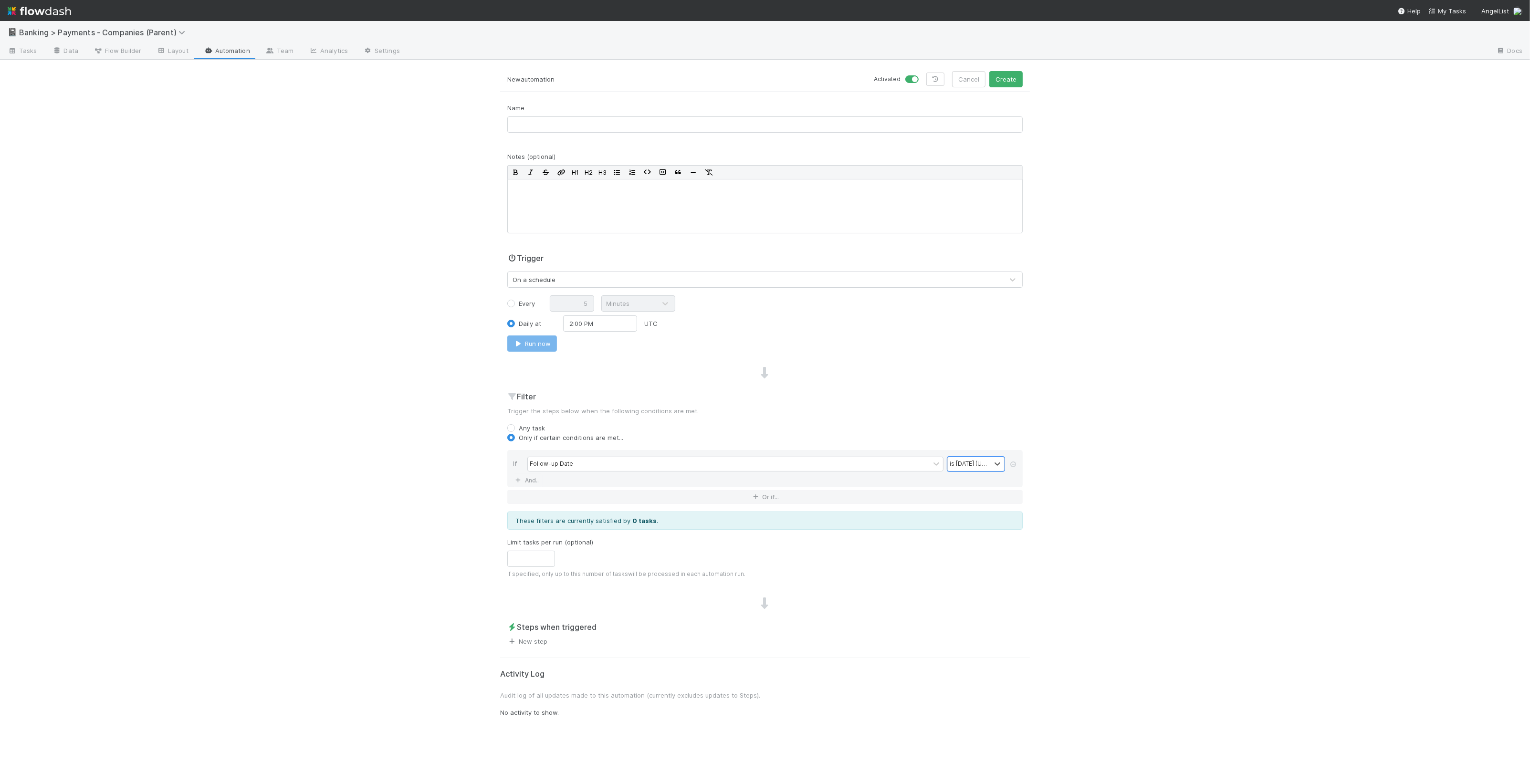
click at [536, 644] on link "New step" at bounding box center [527, 641] width 40 height 8
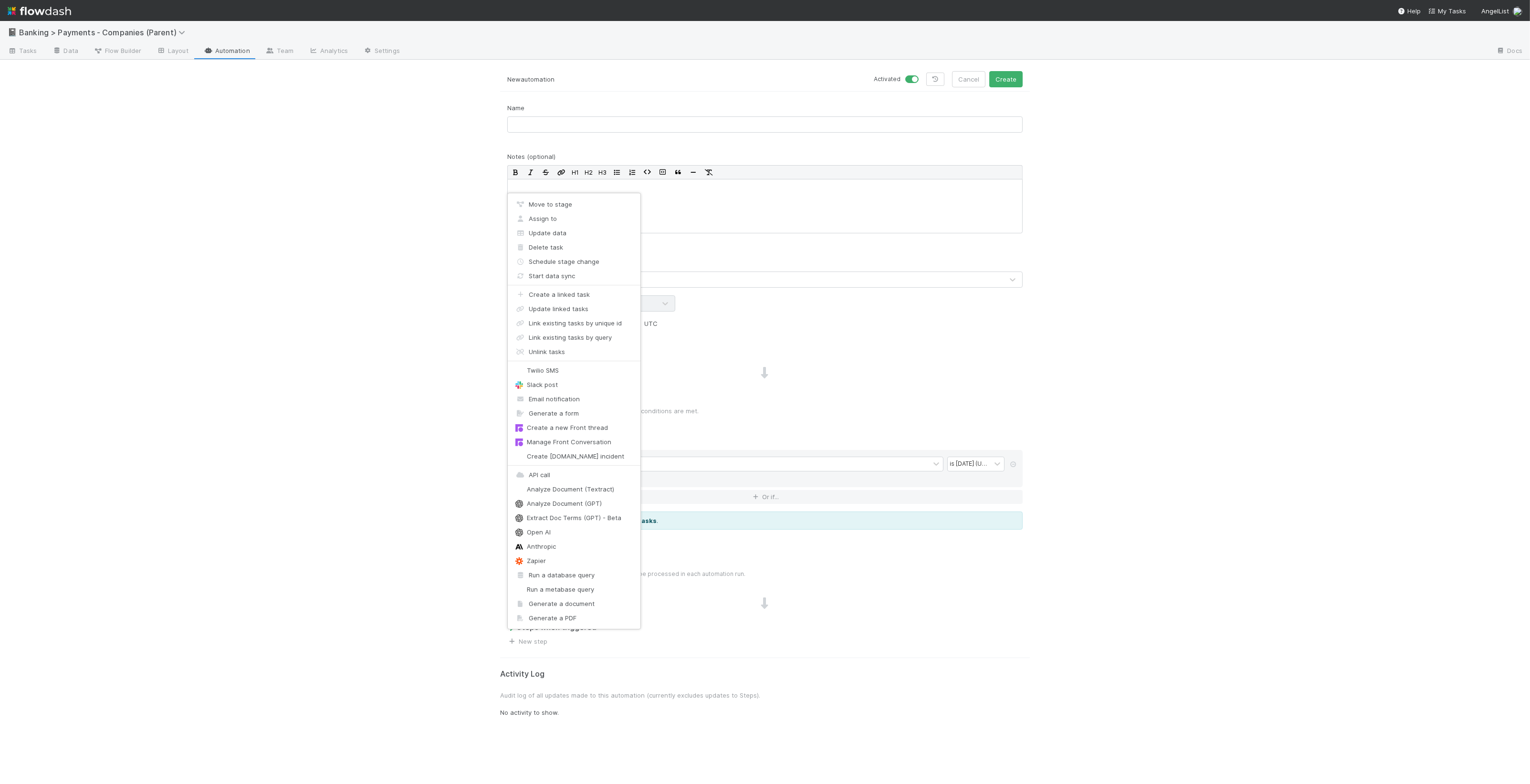
click at [416, 402] on div "Move to stage Assign to Update data Delete task Schedule stage change Start dat…" at bounding box center [765, 392] width 1530 height 784
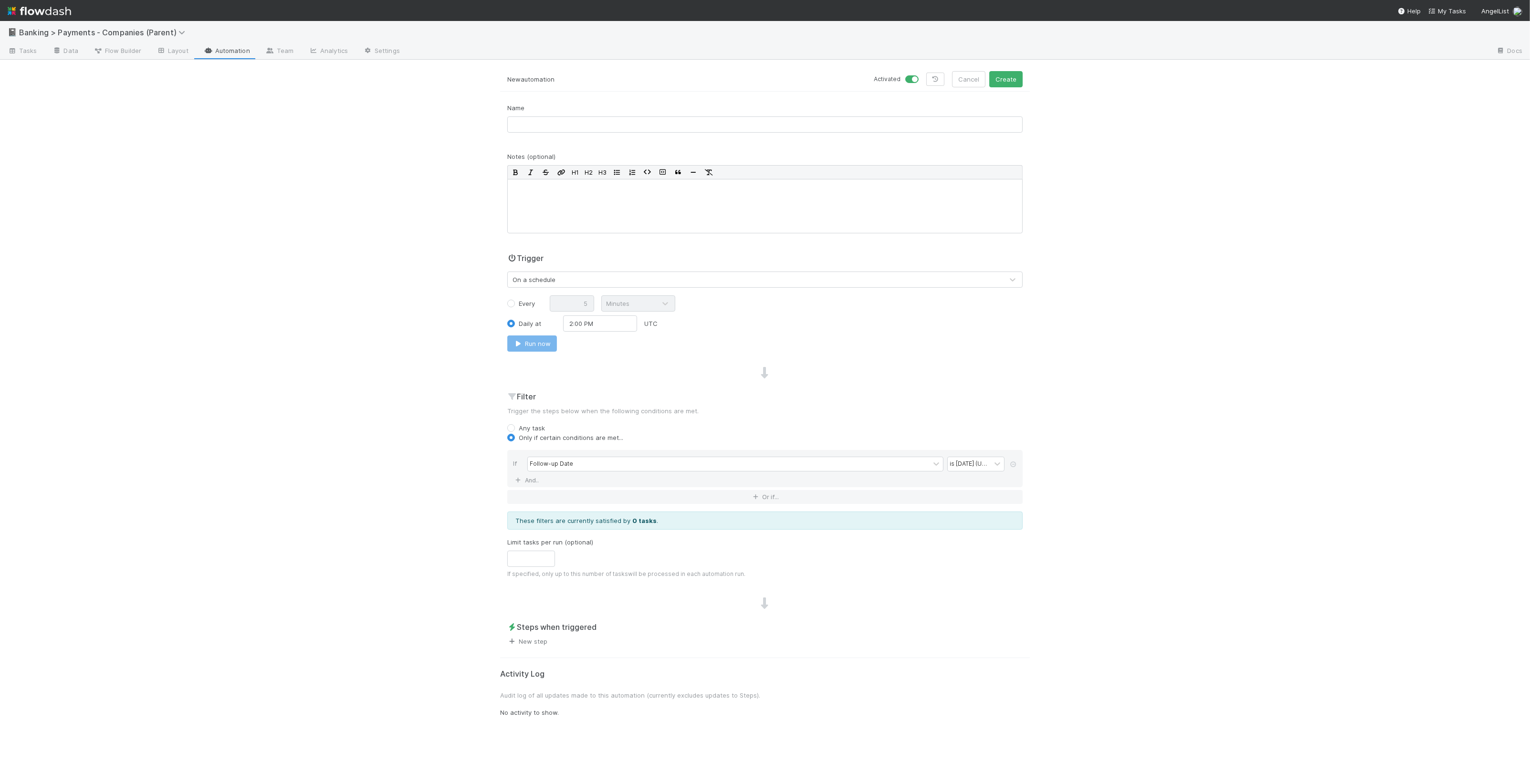
click at [535, 642] on link "New step" at bounding box center [527, 641] width 40 height 8
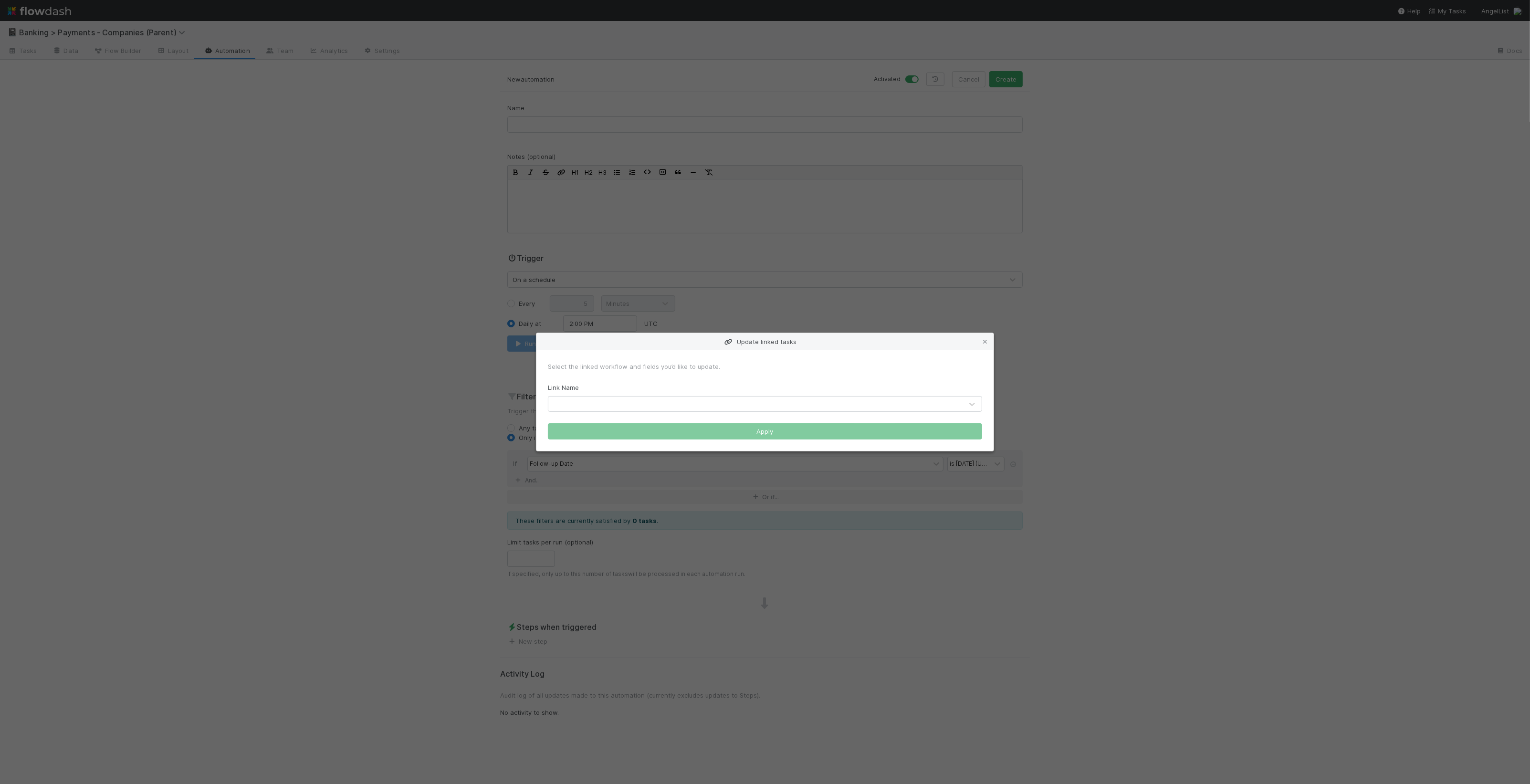
click at [688, 395] on div "Link Name" at bounding box center [765, 398] width 434 height 29
click at [689, 406] on div at bounding box center [755, 404] width 414 height 16
type input "email"
click at [682, 429] on div "Payments Email" at bounding box center [765, 427] width 434 height 17
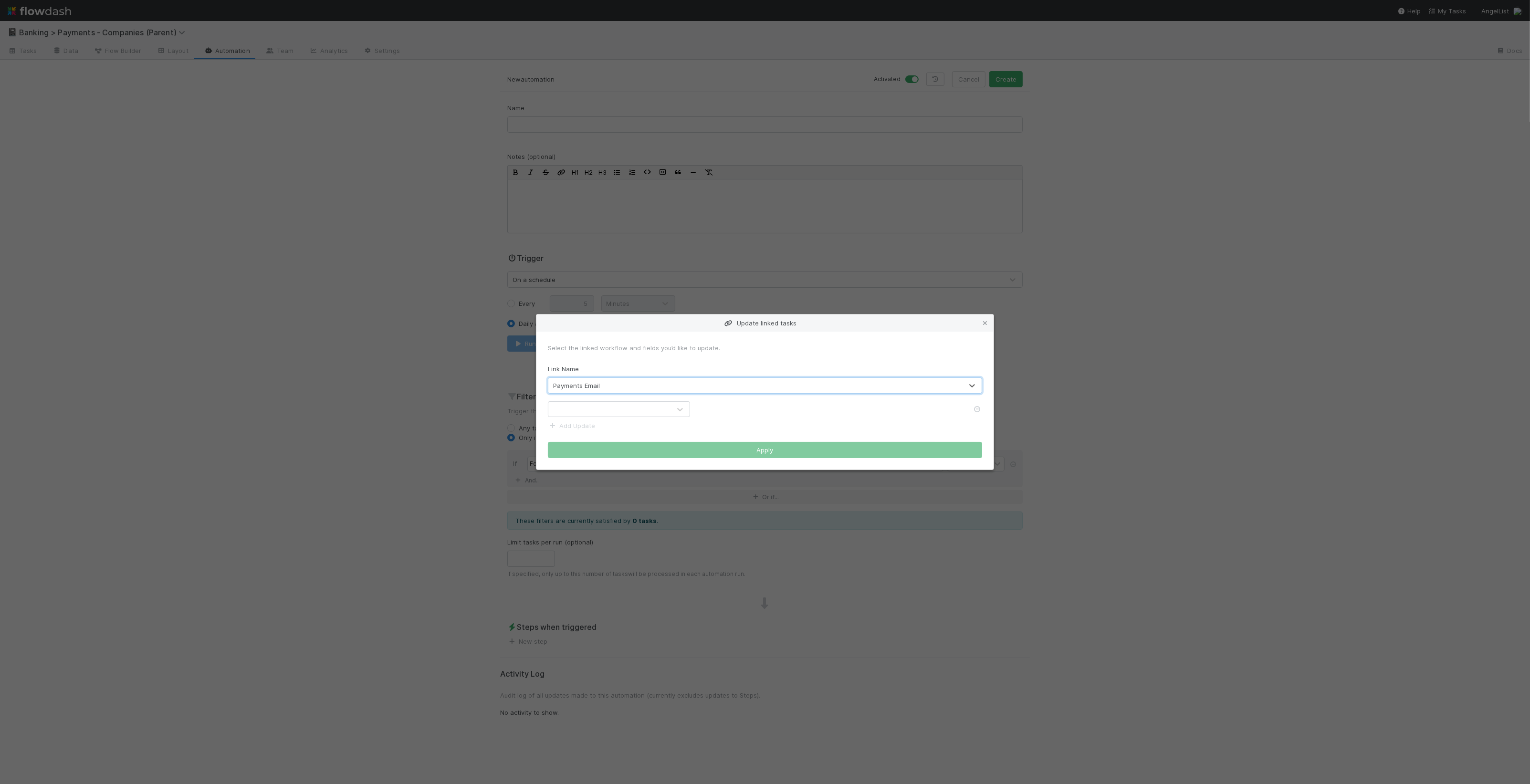
click at [591, 413] on div at bounding box center [610, 409] width 123 height 16
type input "elap"
click at [706, 409] on div at bounding box center [831, 409] width 268 height 9
click at [709, 405] on label at bounding box center [709, 405] width 0 height 0
click at [699, 409] on input "checkbox" at bounding box center [701, 409] width 8 height 9
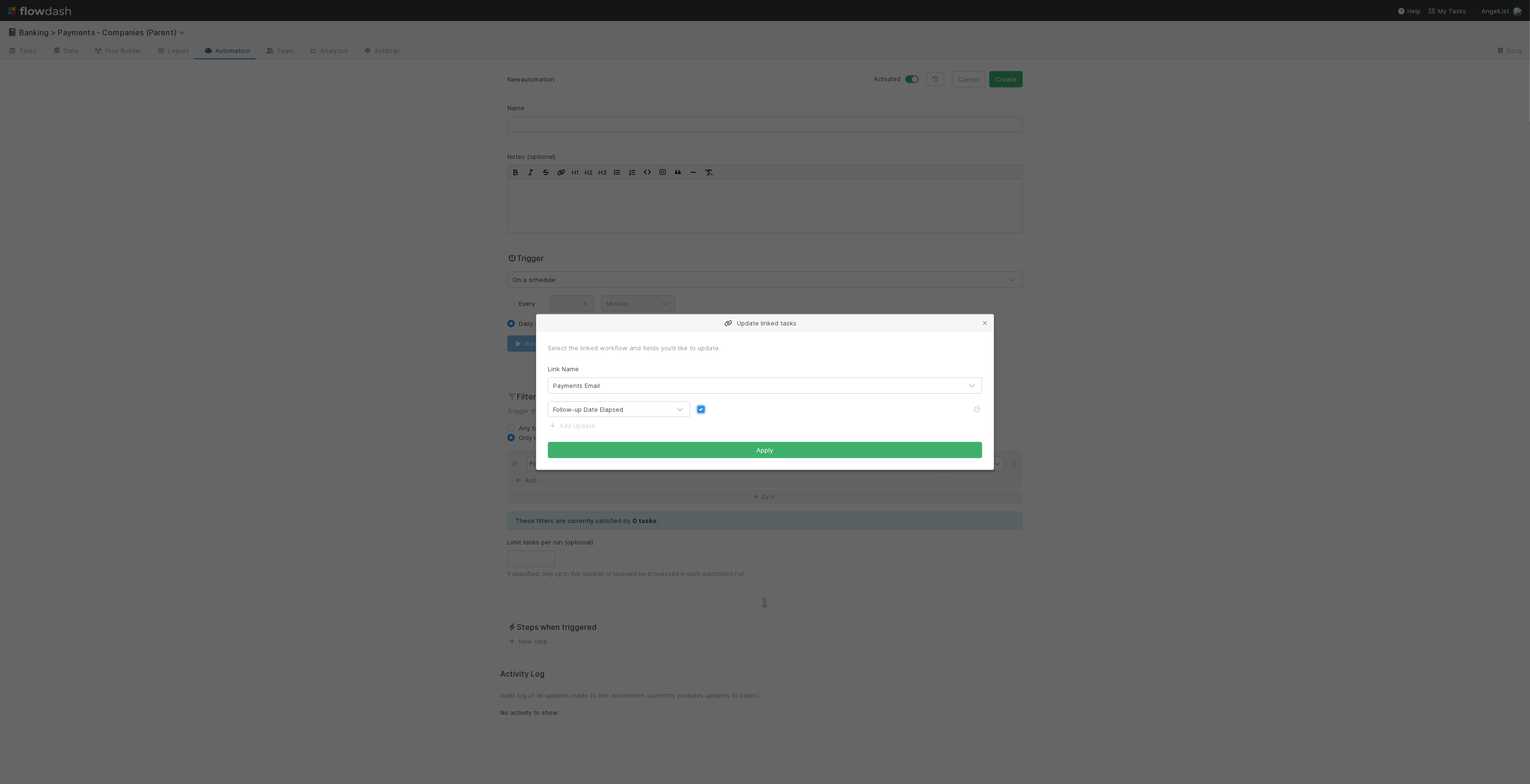
checkbox input "true"
click at [737, 450] on button "Apply" at bounding box center [765, 450] width 434 height 16
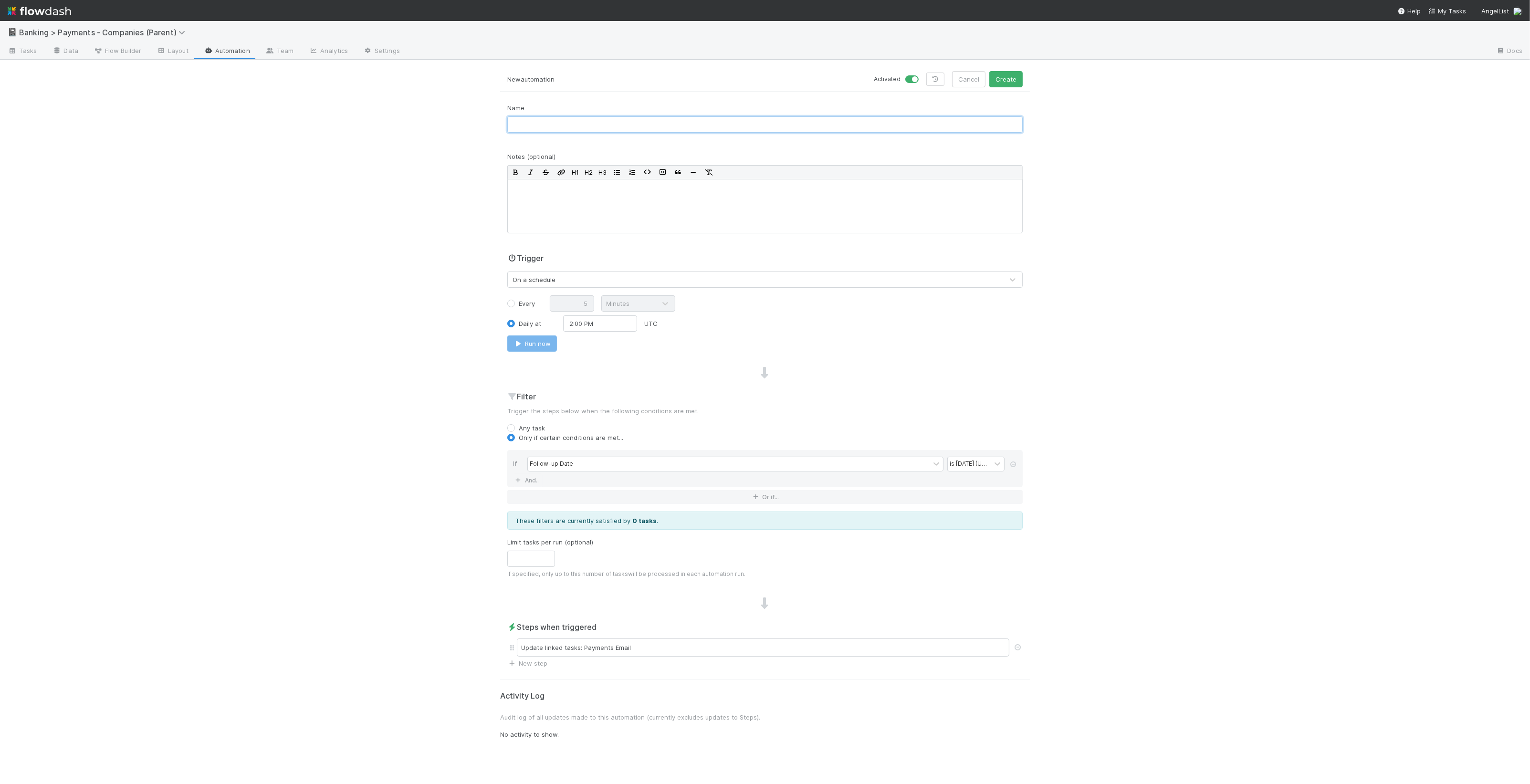
click at [855, 127] on input "text" at bounding box center [765, 124] width 516 height 16
type input "Follow Up Date Elapsed"
click at [1008, 75] on button "Create" at bounding box center [1006, 79] width 33 height 16
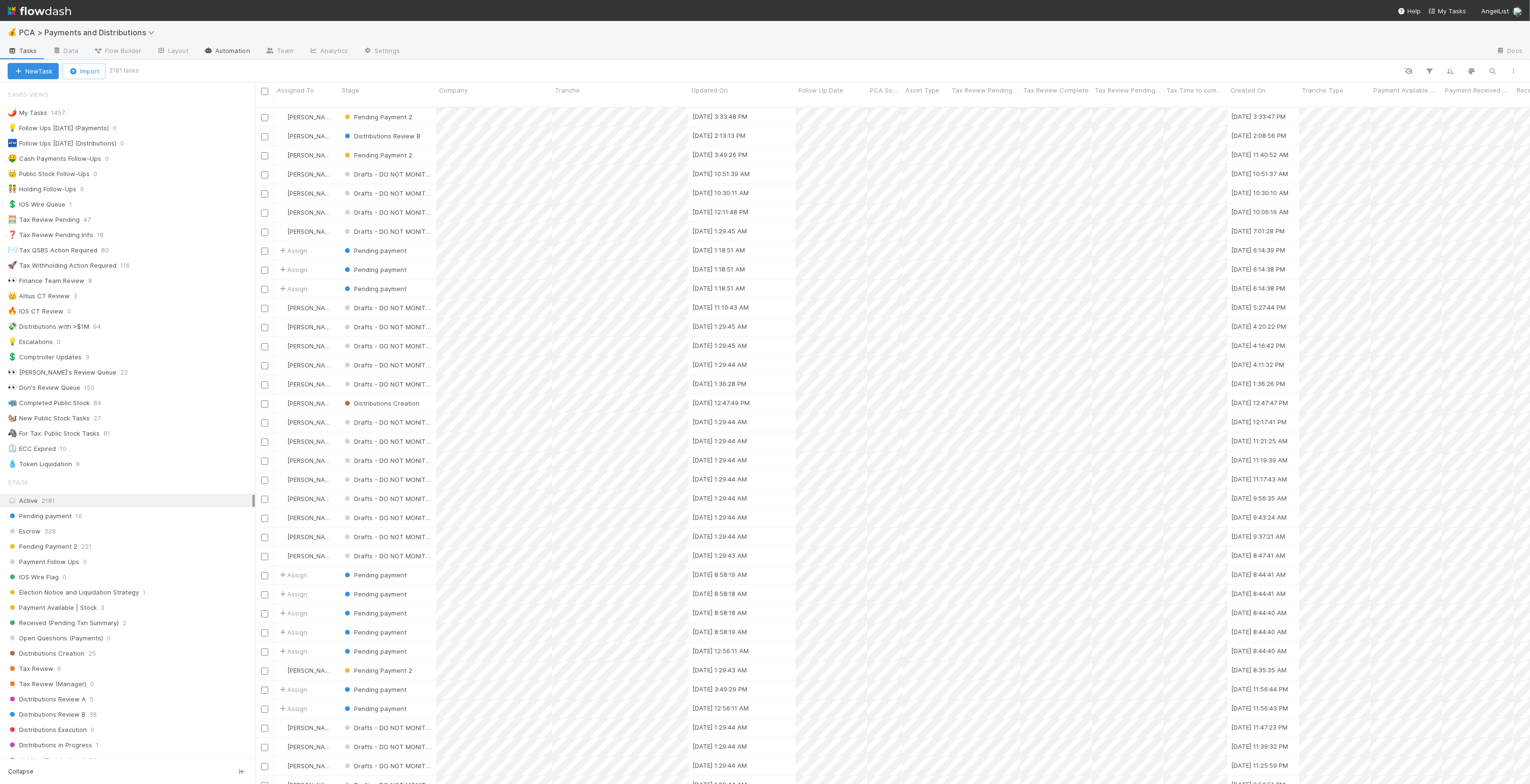
click at [230, 50] on link "Automation" at bounding box center [226, 52] width 61 height 16
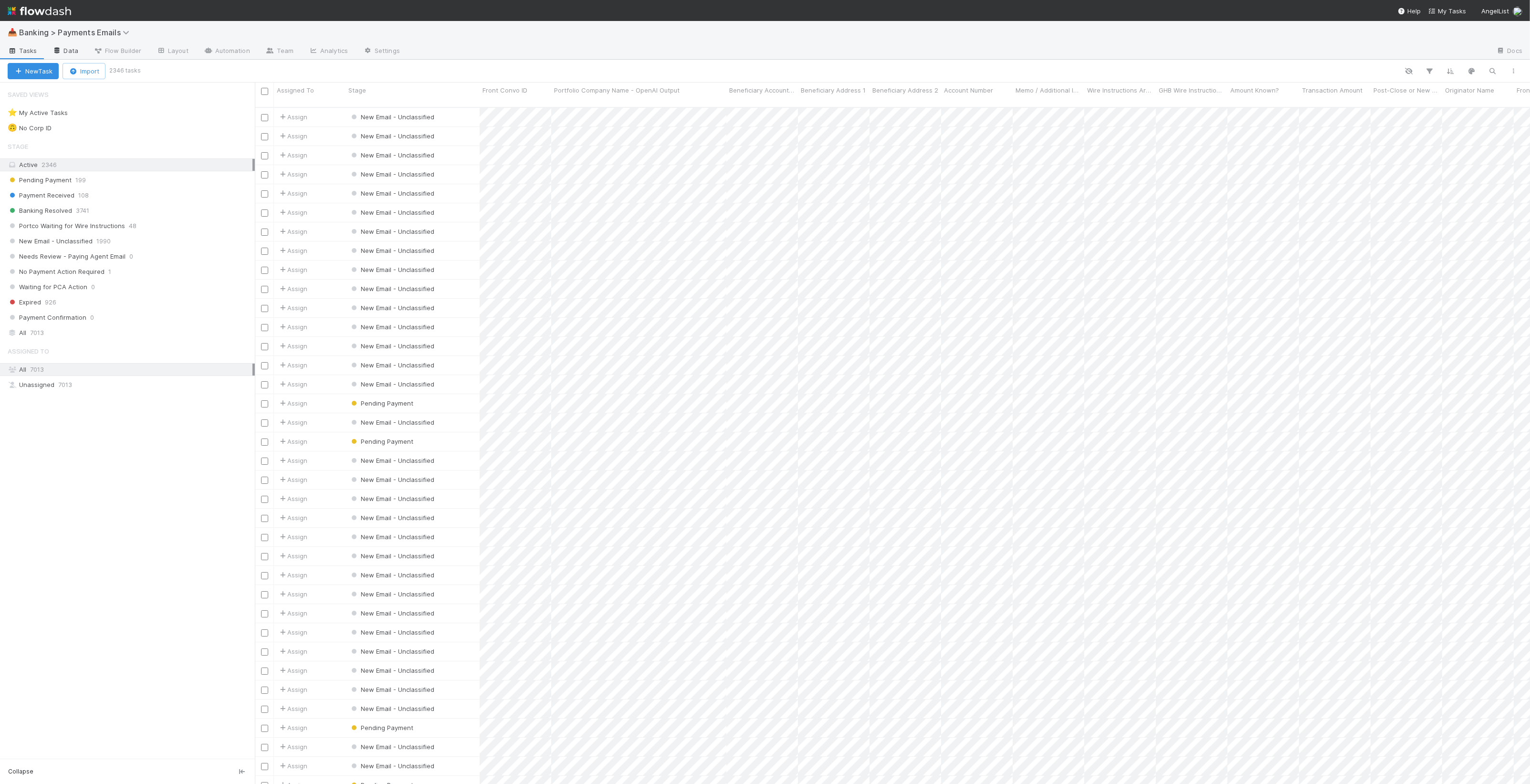
click at [57, 48] on icon at bounding box center [57, 50] width 9 height 5
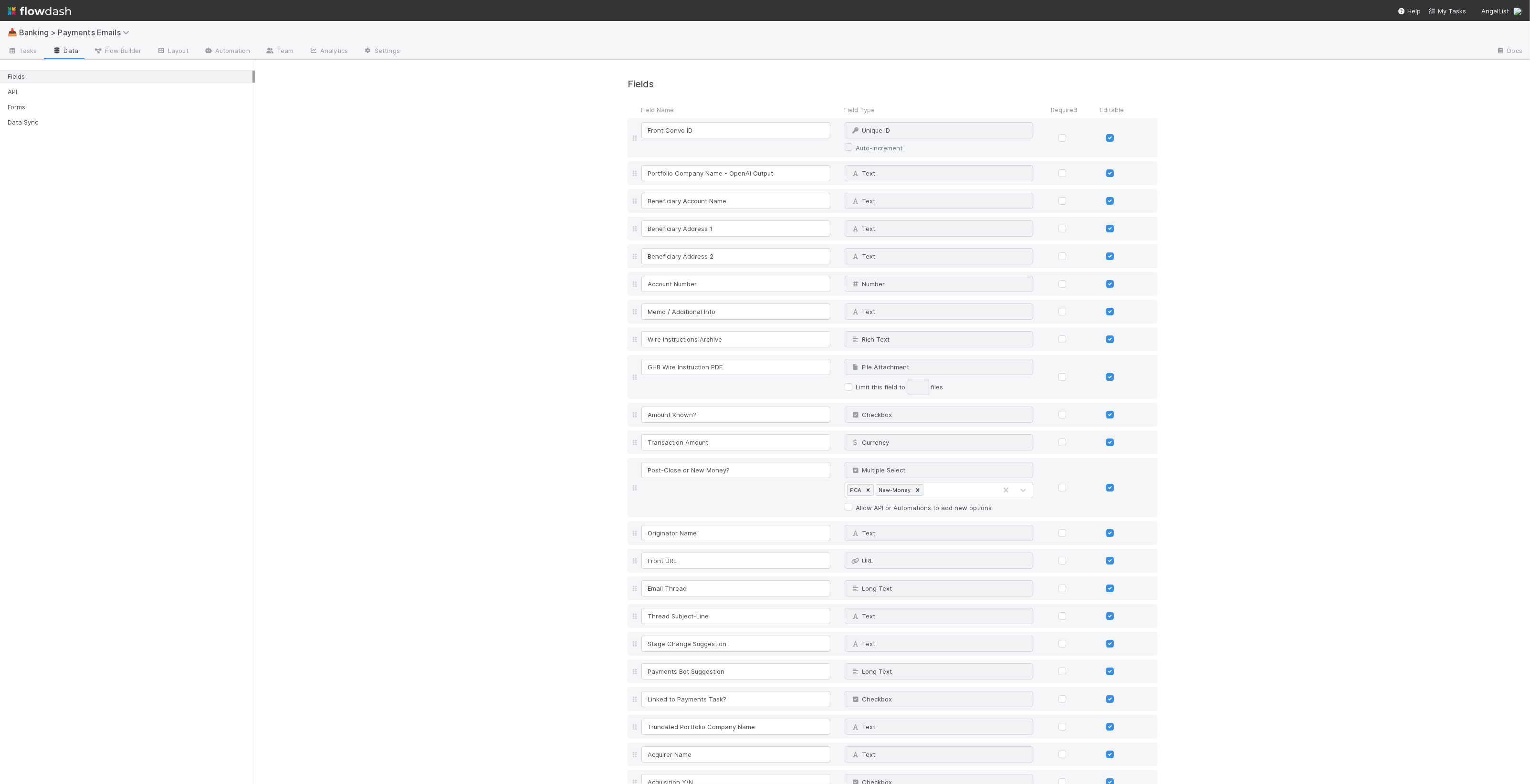
scroll to position [924, 0]
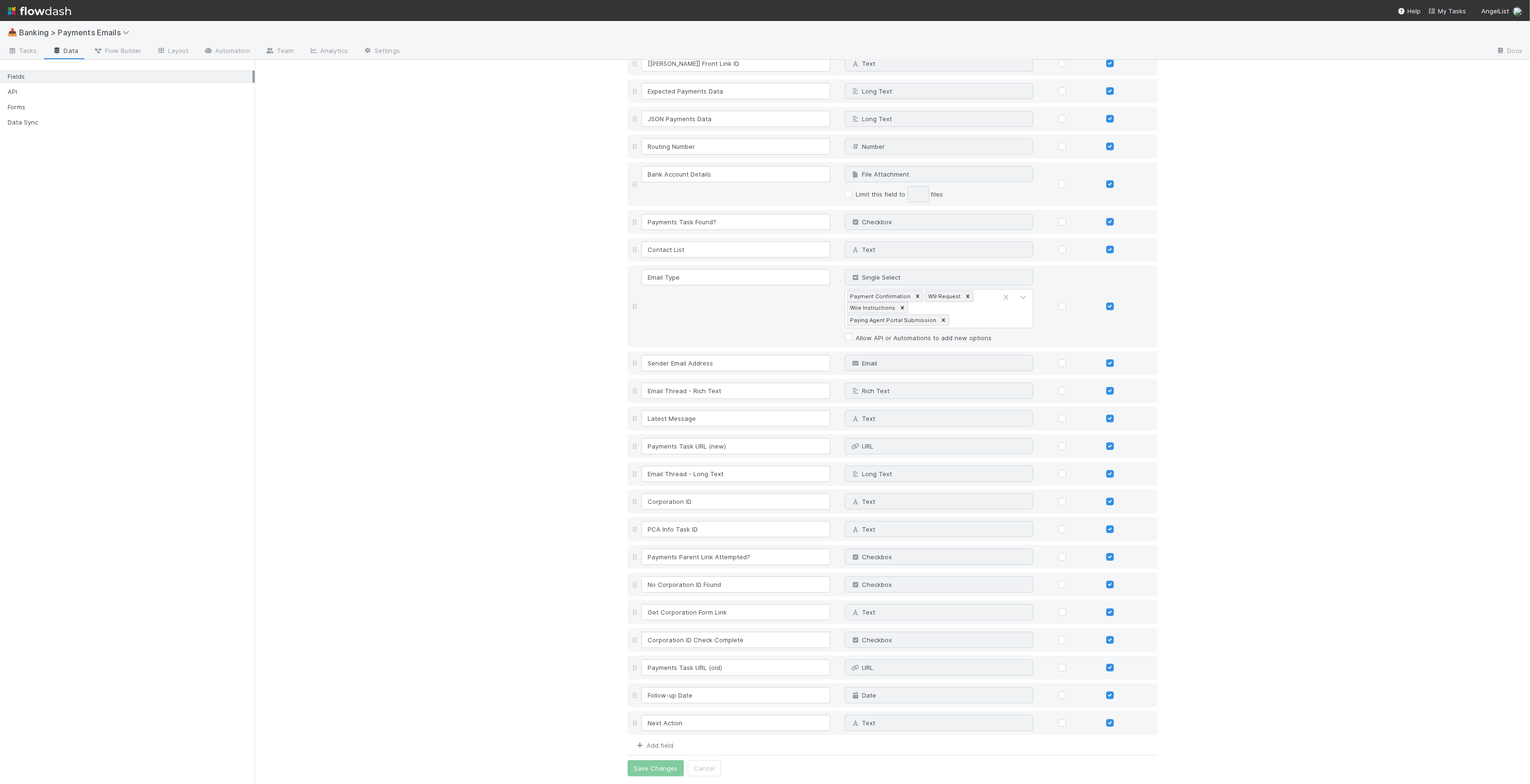
click at [654, 742] on link "Add field" at bounding box center [654, 745] width 38 height 8
type input "Follow-up Date Elapsed"
click at [893, 730] on div "Date" at bounding box center [930, 723] width 169 height 16
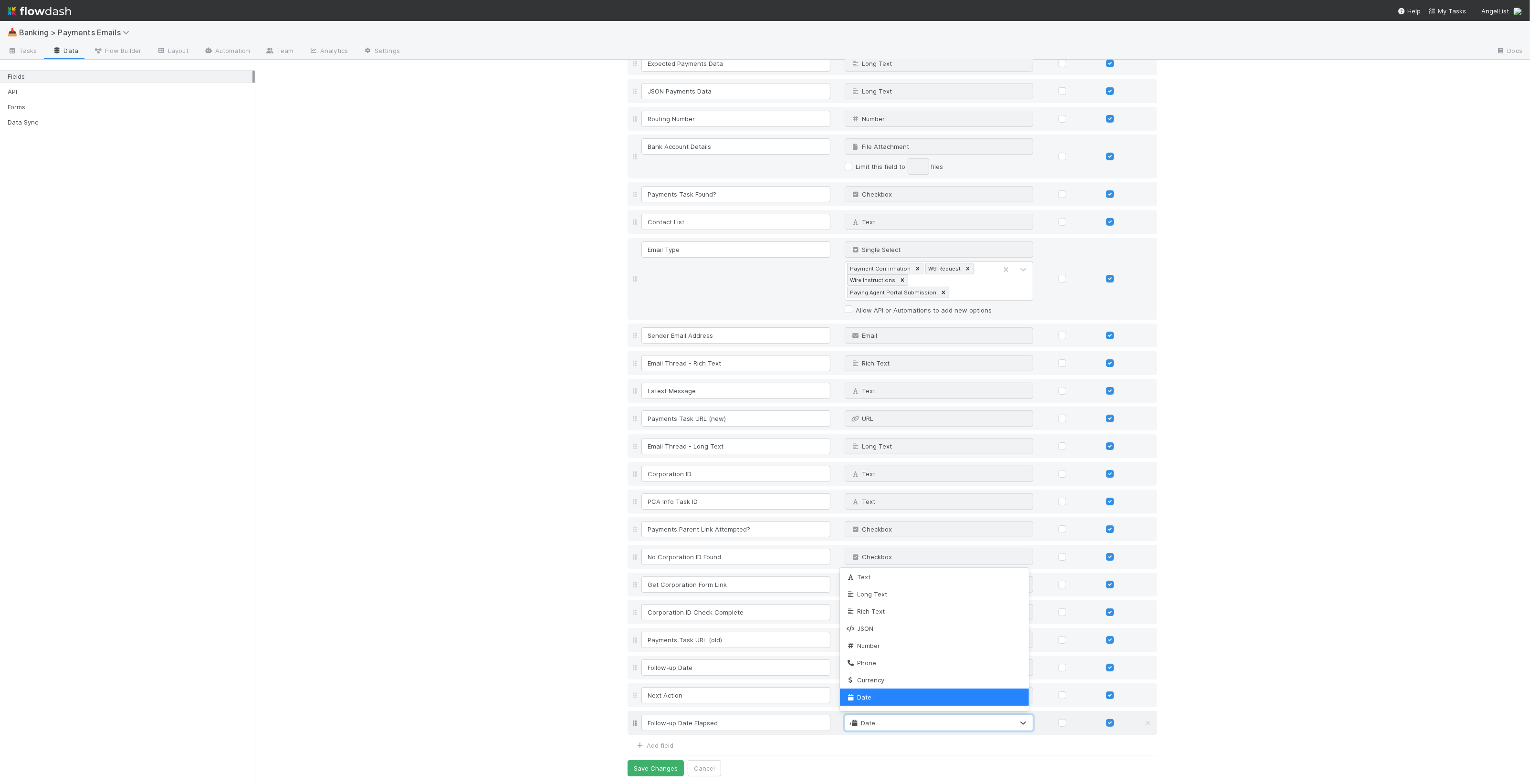
scroll to position [0, 0]
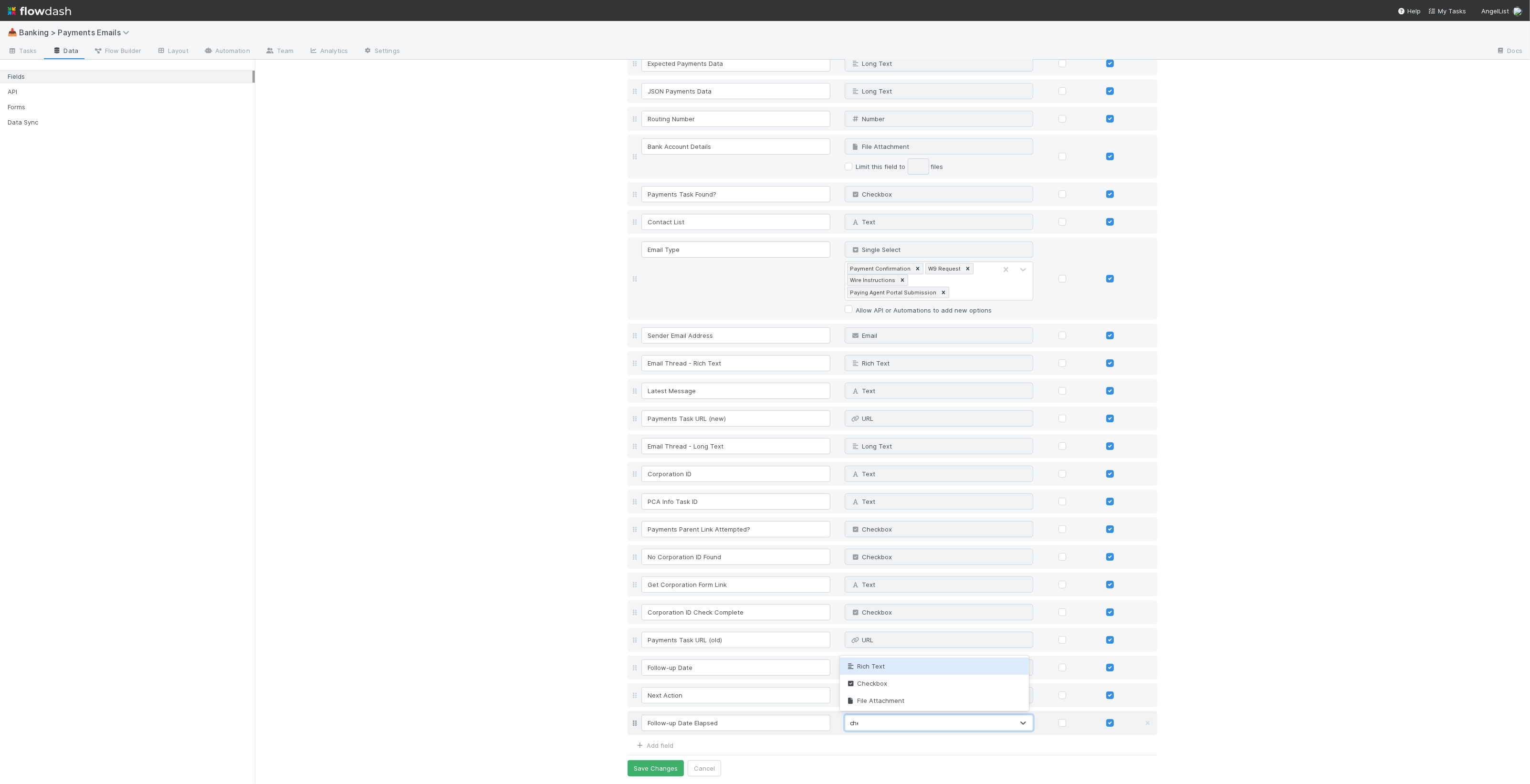
type input "chec"
click at [667, 767] on button "Save Changes" at bounding box center [655, 768] width 57 height 16
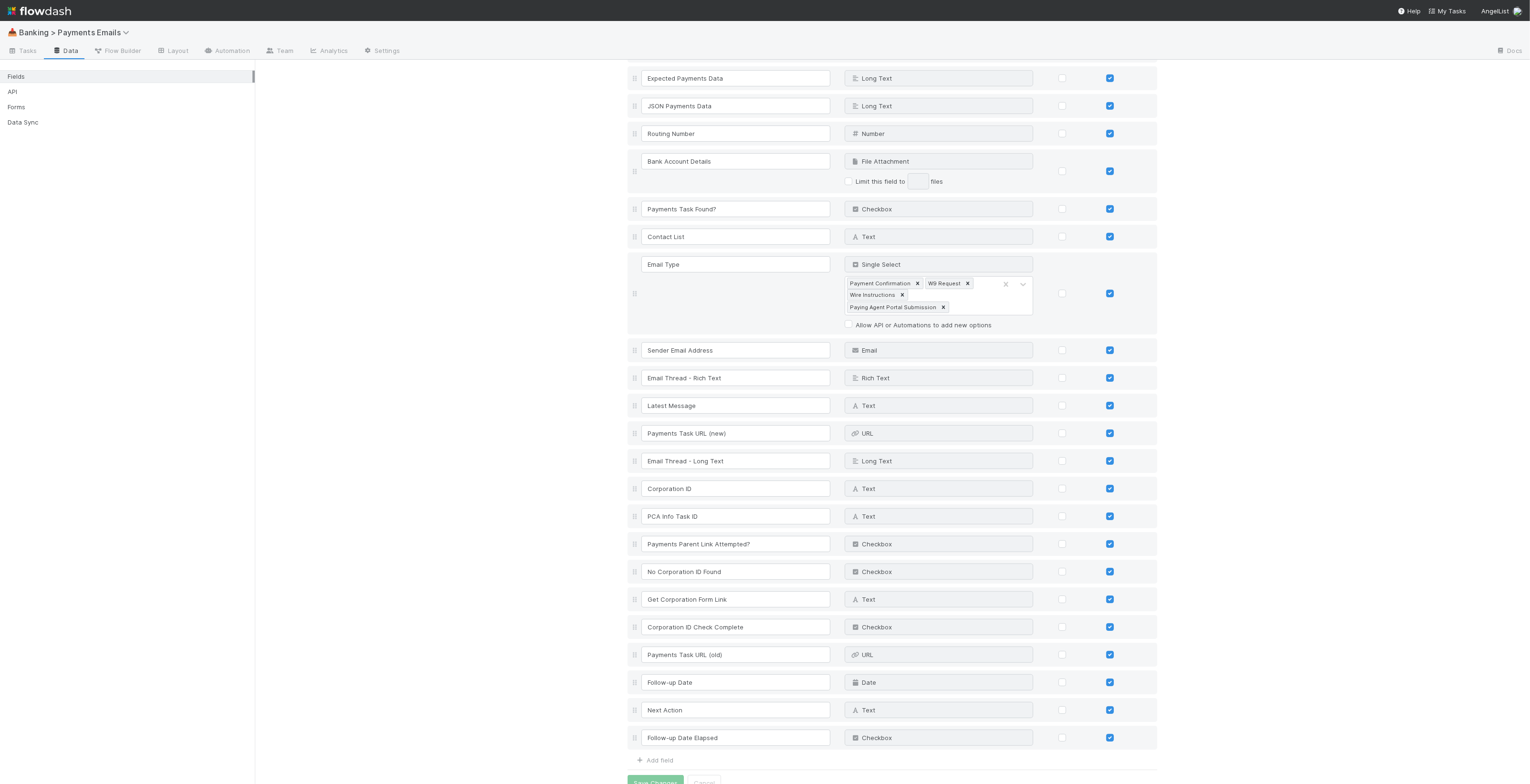
scroll to position [977, 0]
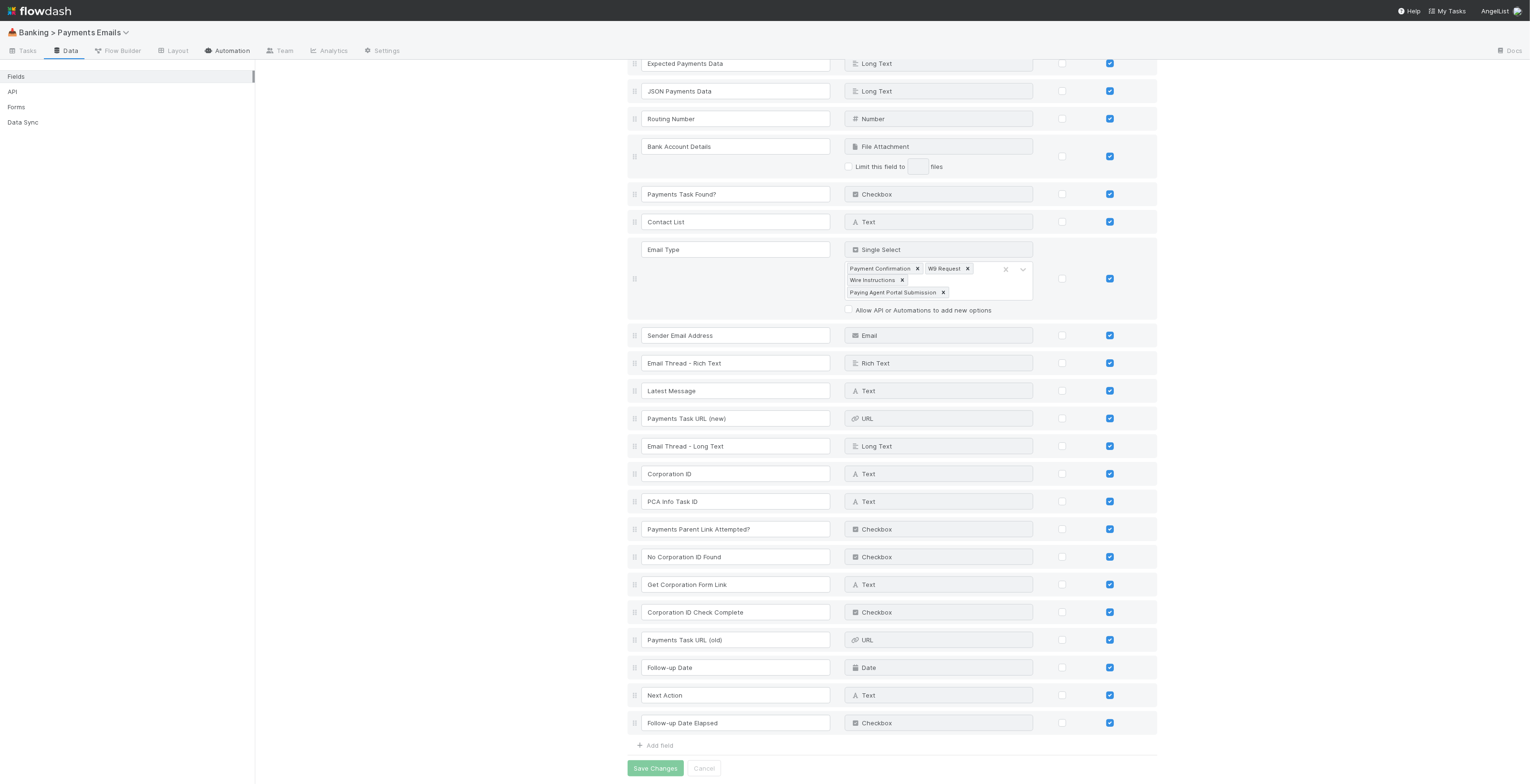
click at [234, 52] on link "Automation" at bounding box center [226, 52] width 61 height 16
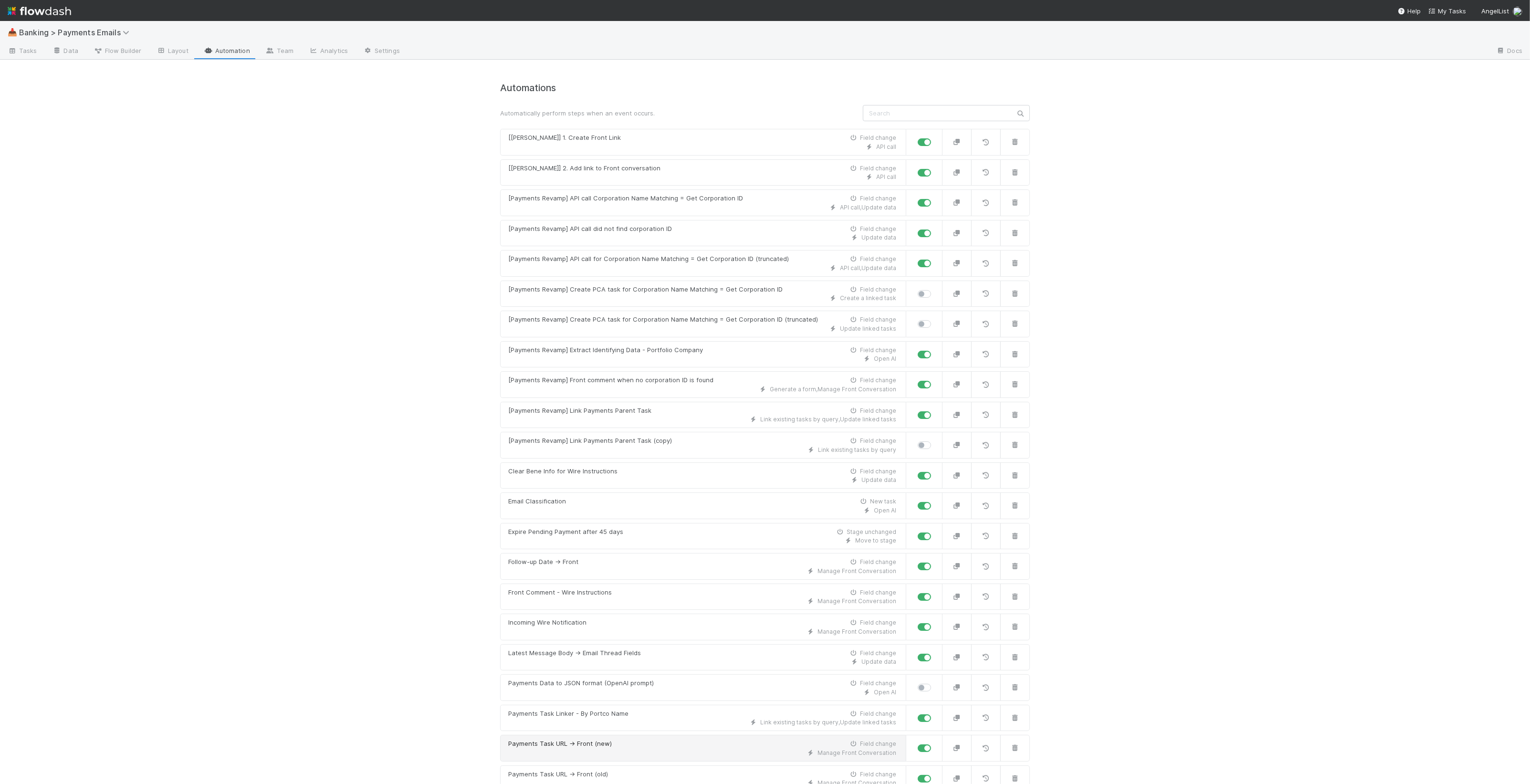
scroll to position [187, 0]
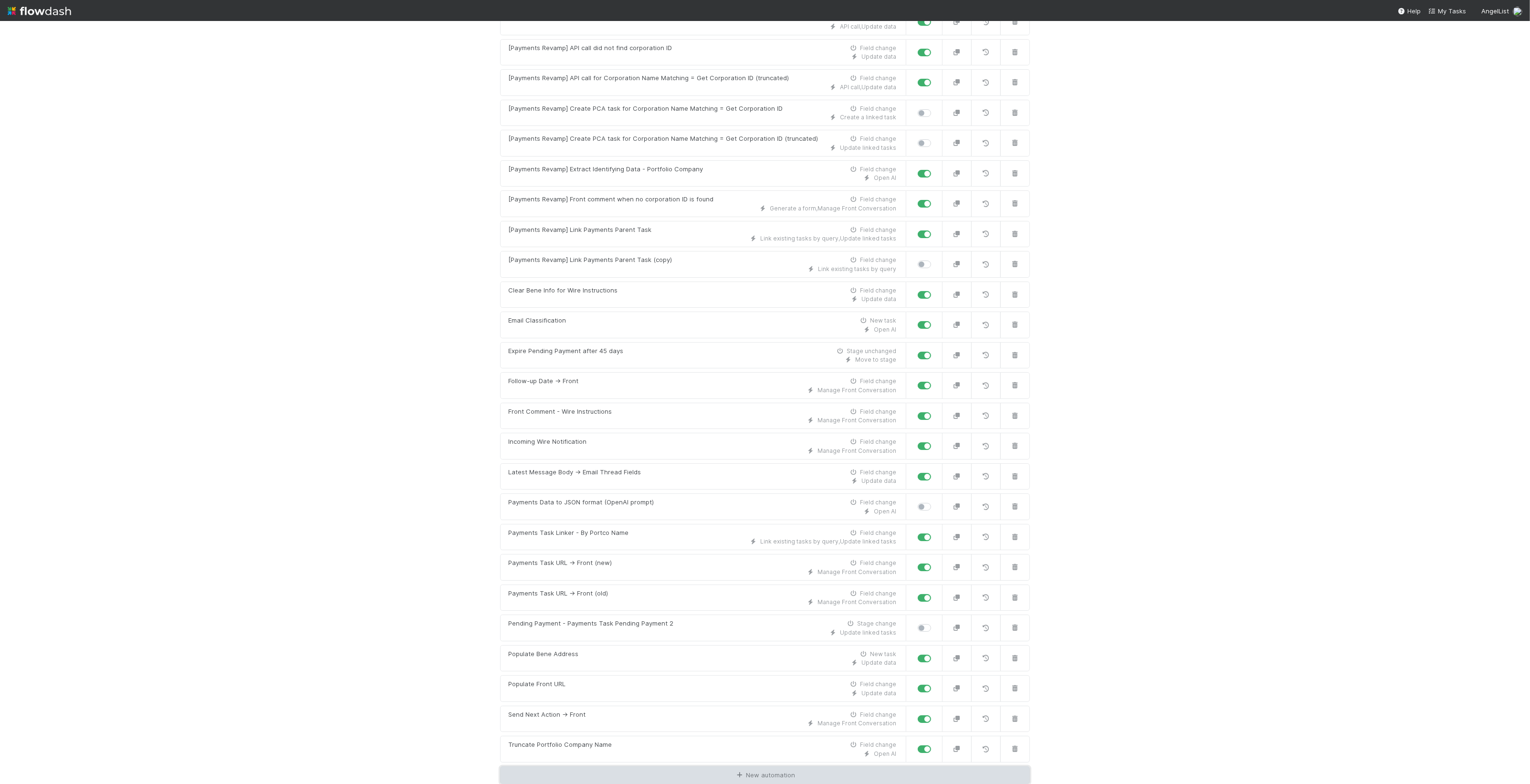
click at [710, 781] on link "New automation" at bounding box center [765, 775] width 530 height 18
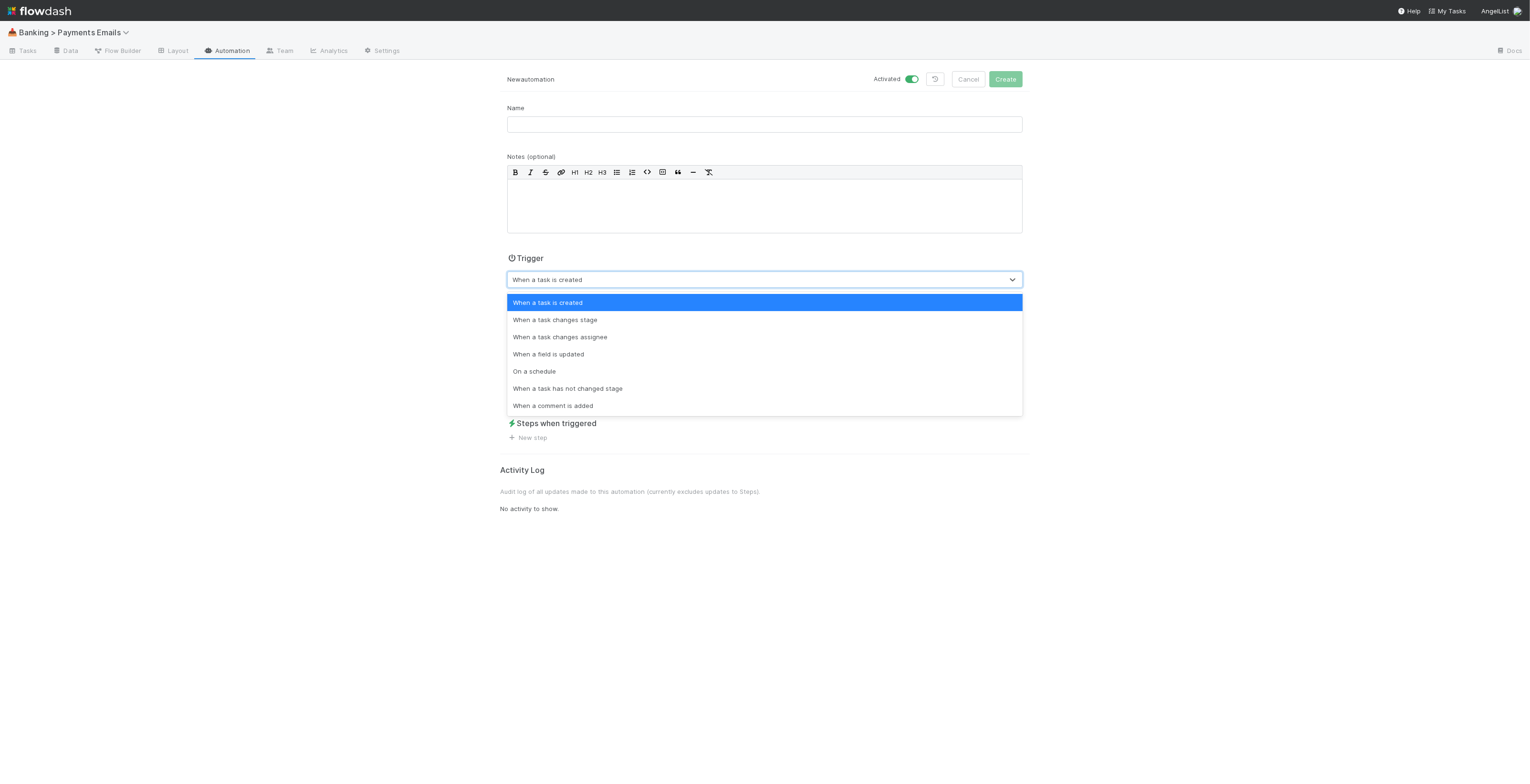
click at [588, 278] on div "When a task is created" at bounding box center [755, 280] width 496 height 16
click at [531, 369] on div "On a schedule" at bounding box center [765, 371] width 516 height 17
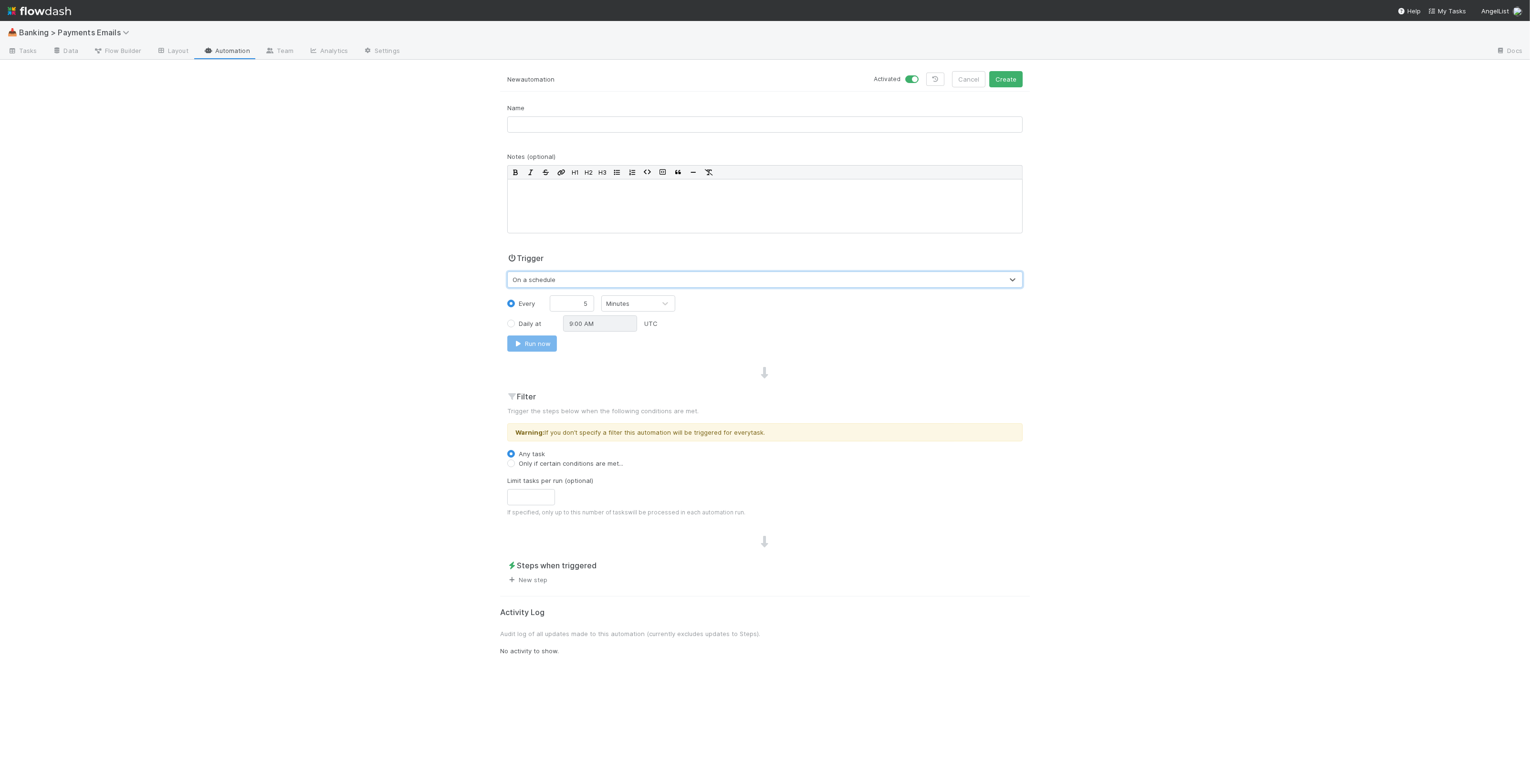
click at [538, 581] on link "New step" at bounding box center [527, 580] width 40 height 8
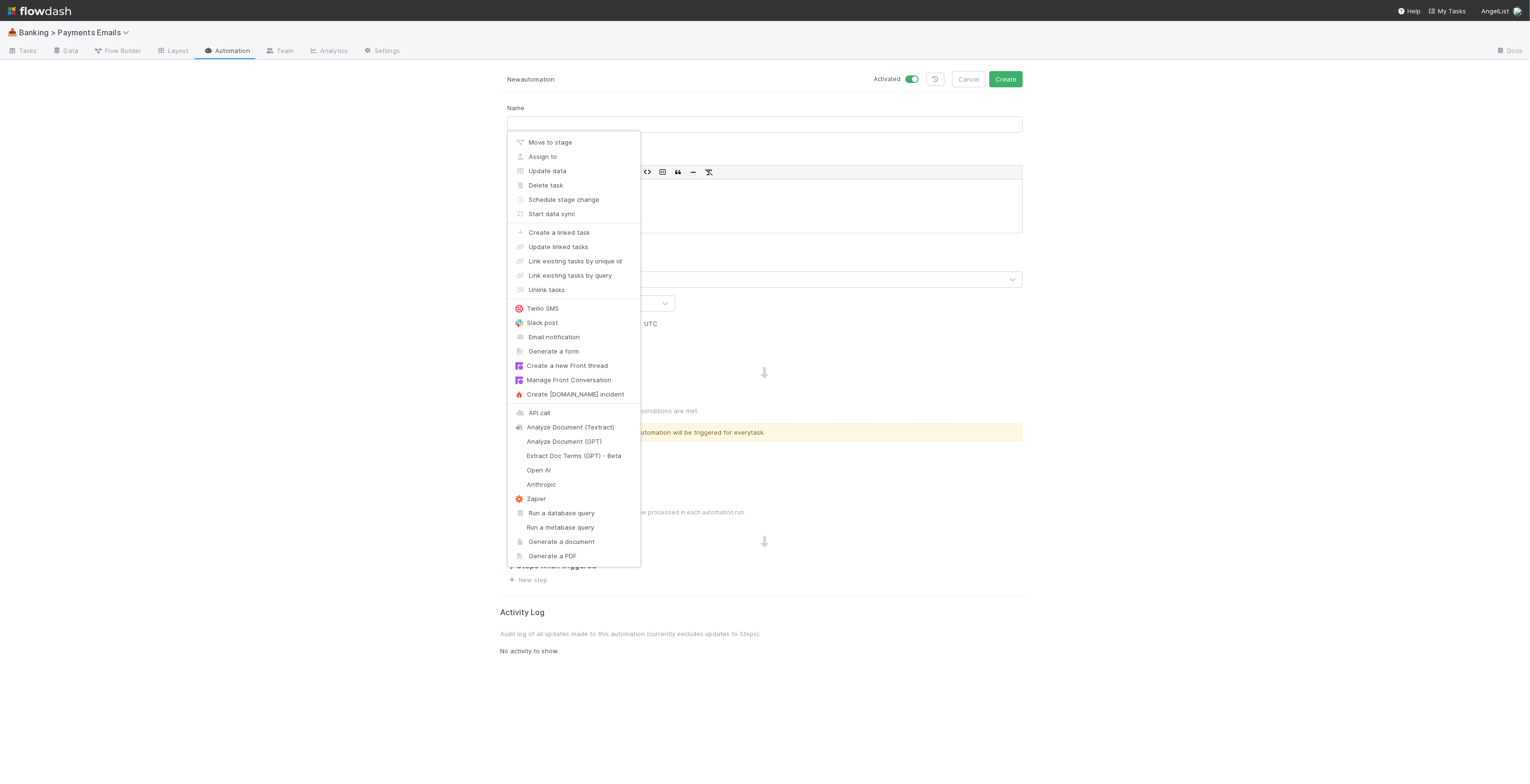
drag, startPoint x: 404, startPoint y: 495, endPoint x: 489, endPoint y: 476, distance: 87.1
click at [406, 495] on div "Move to stage Assign to Update data Delete task Schedule stage change Start dat…" at bounding box center [765, 392] width 1530 height 784
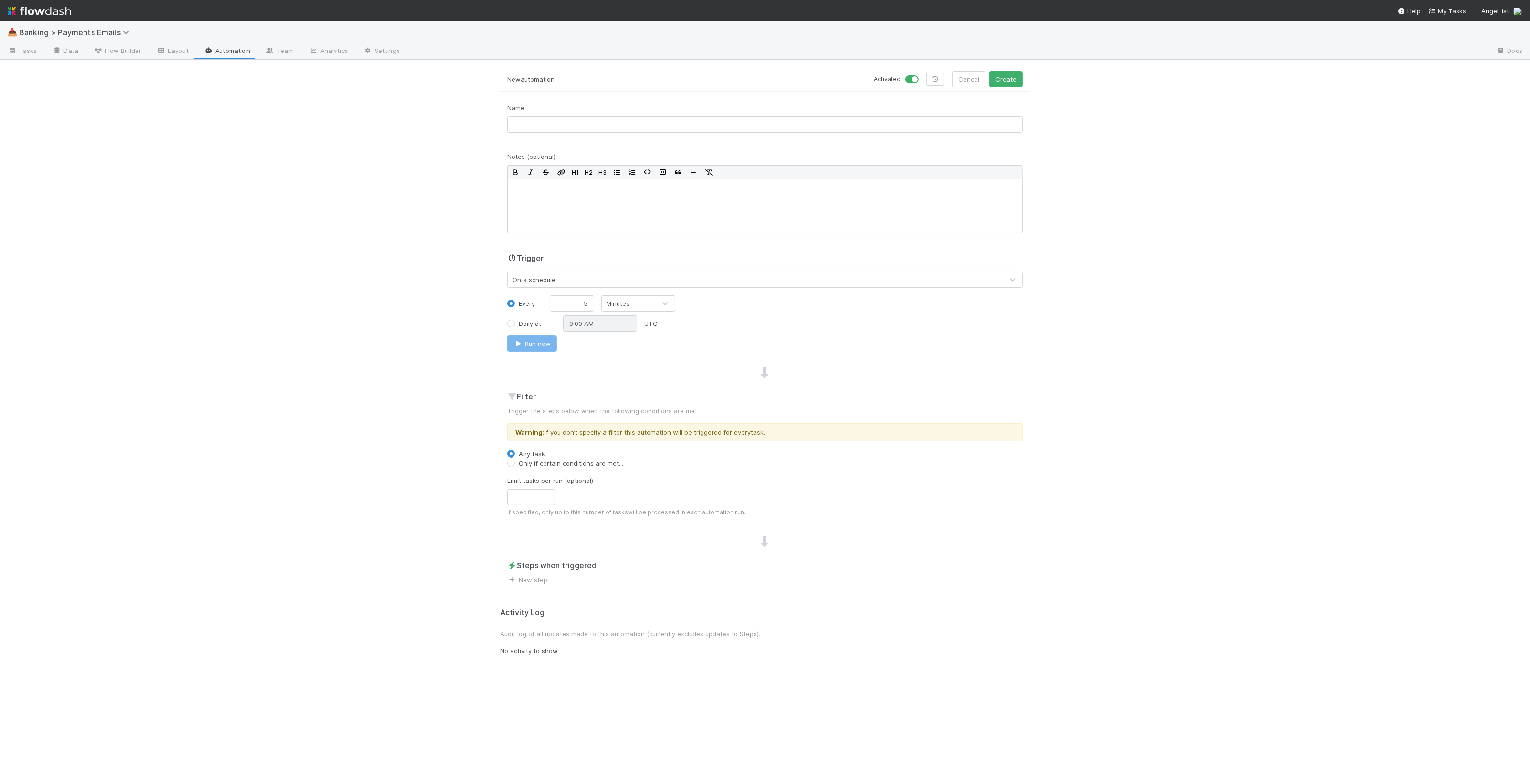
click at [575, 467] on label "Only if certain conditions are met..." at bounding box center [571, 463] width 105 height 9
click at [515, 467] on input "Only if certain conditions are met..." at bounding box center [511, 462] width 8 height 9
radio input "true"
click at [580, 481] on button "Add Filter" at bounding box center [765, 483] width 516 height 14
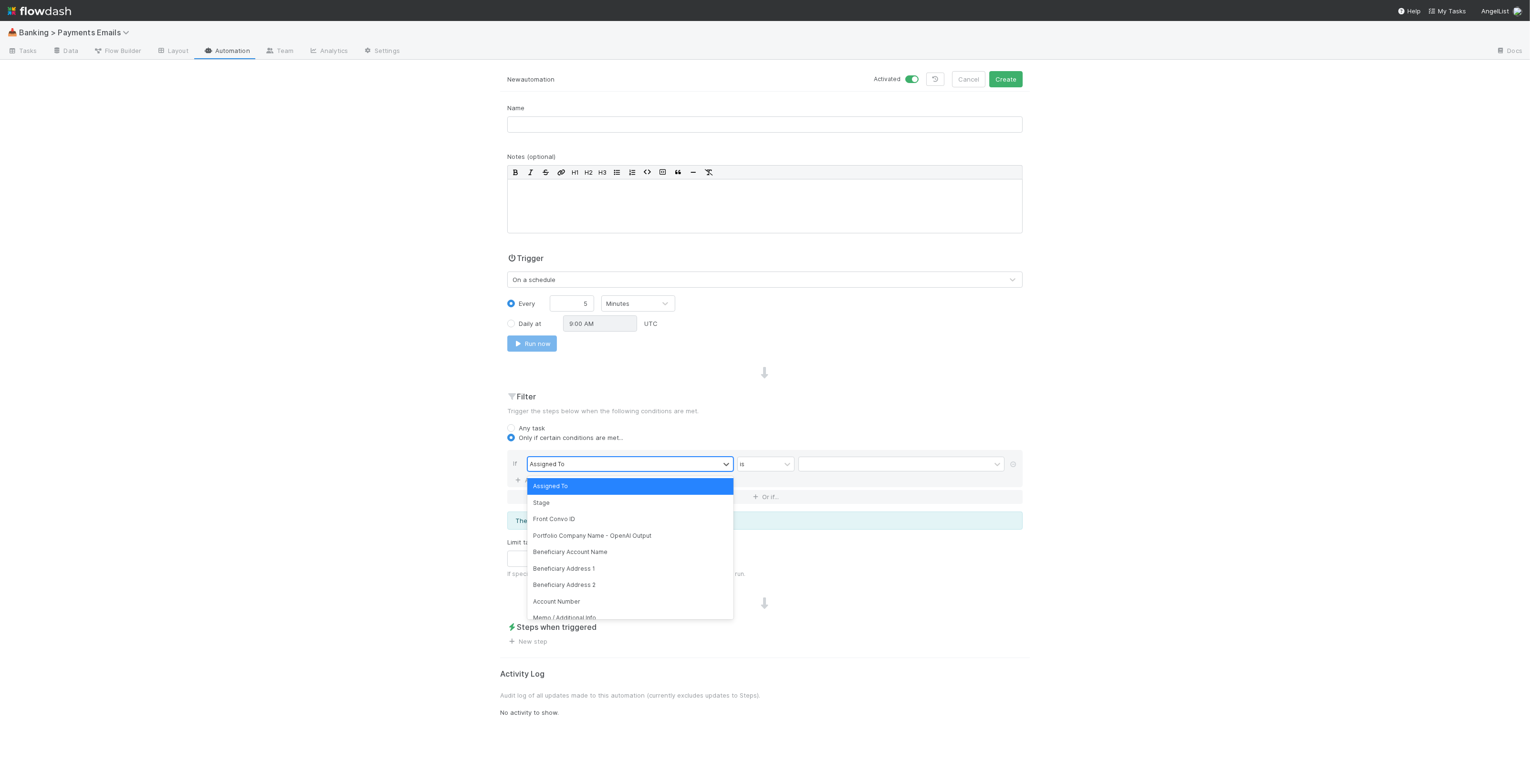
click at [596, 467] on div "Assigned To" at bounding box center [623, 465] width 192 height 14
type input "foll"
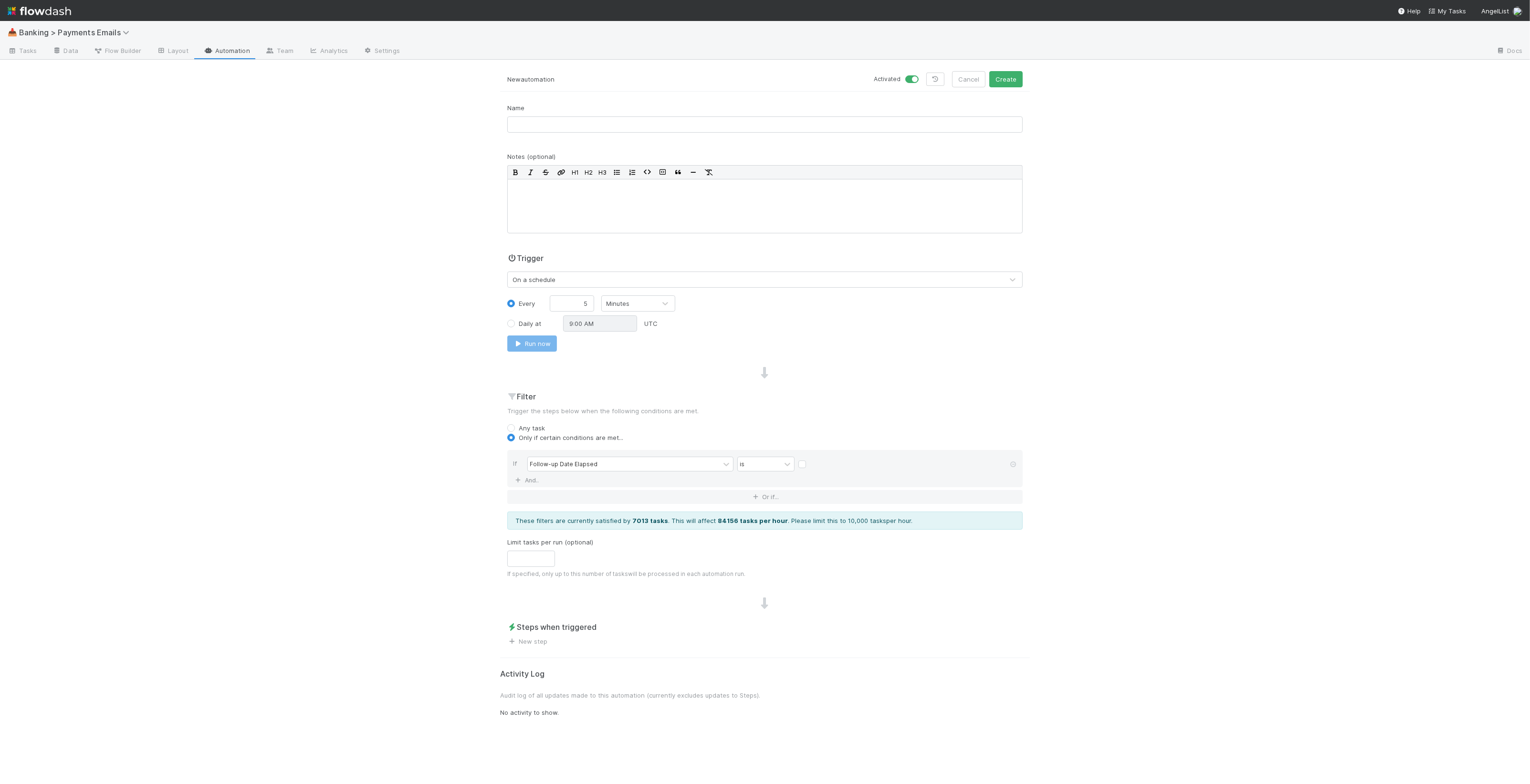
click at [810, 460] on label at bounding box center [810, 460] width 0 height 0
click at [803, 465] on input "checkbox" at bounding box center [803, 467] width 8 height 14
checkbox input "true"
click at [538, 642] on link "New step" at bounding box center [527, 641] width 40 height 8
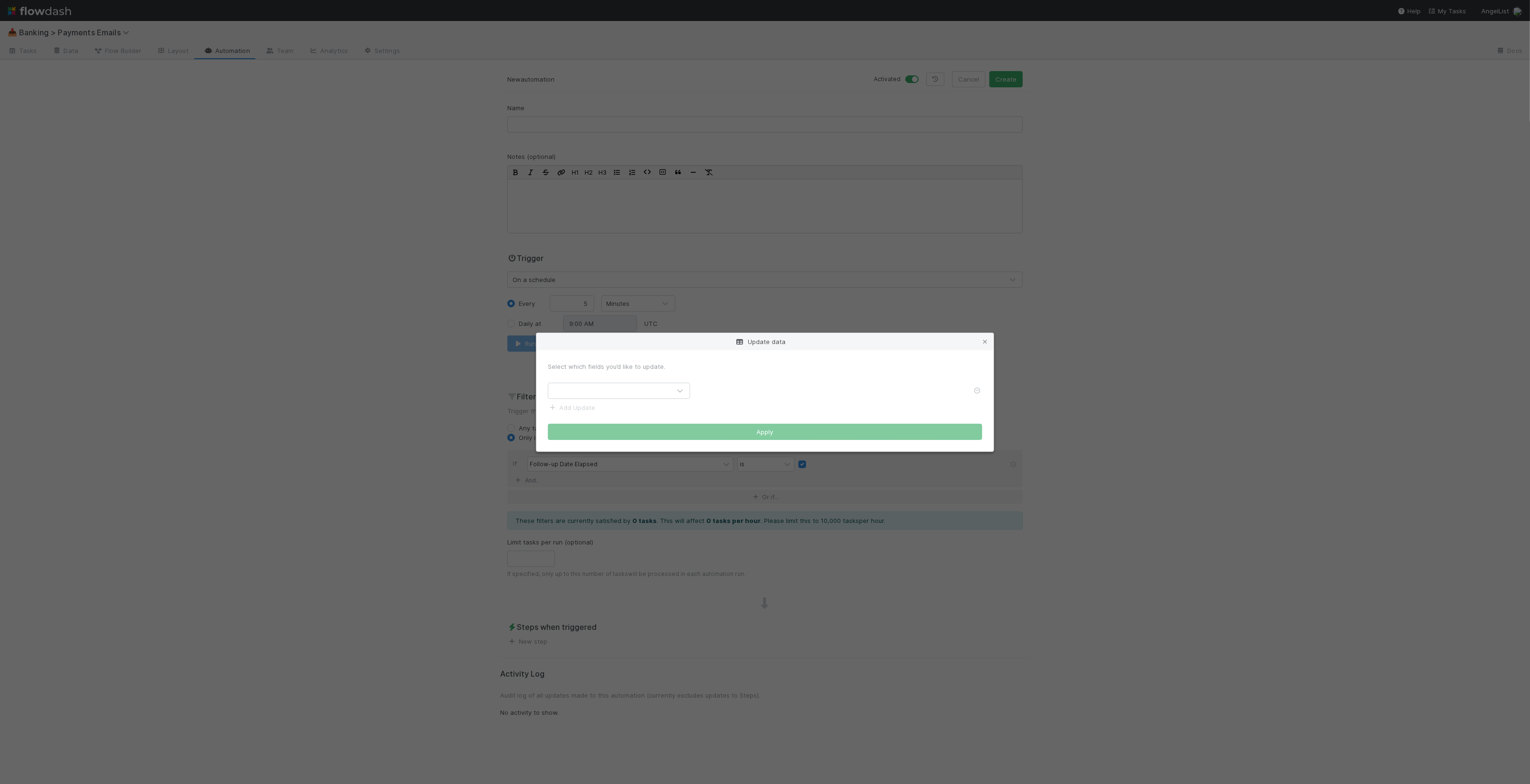
click at [665, 384] on div at bounding box center [610, 391] width 123 height 16
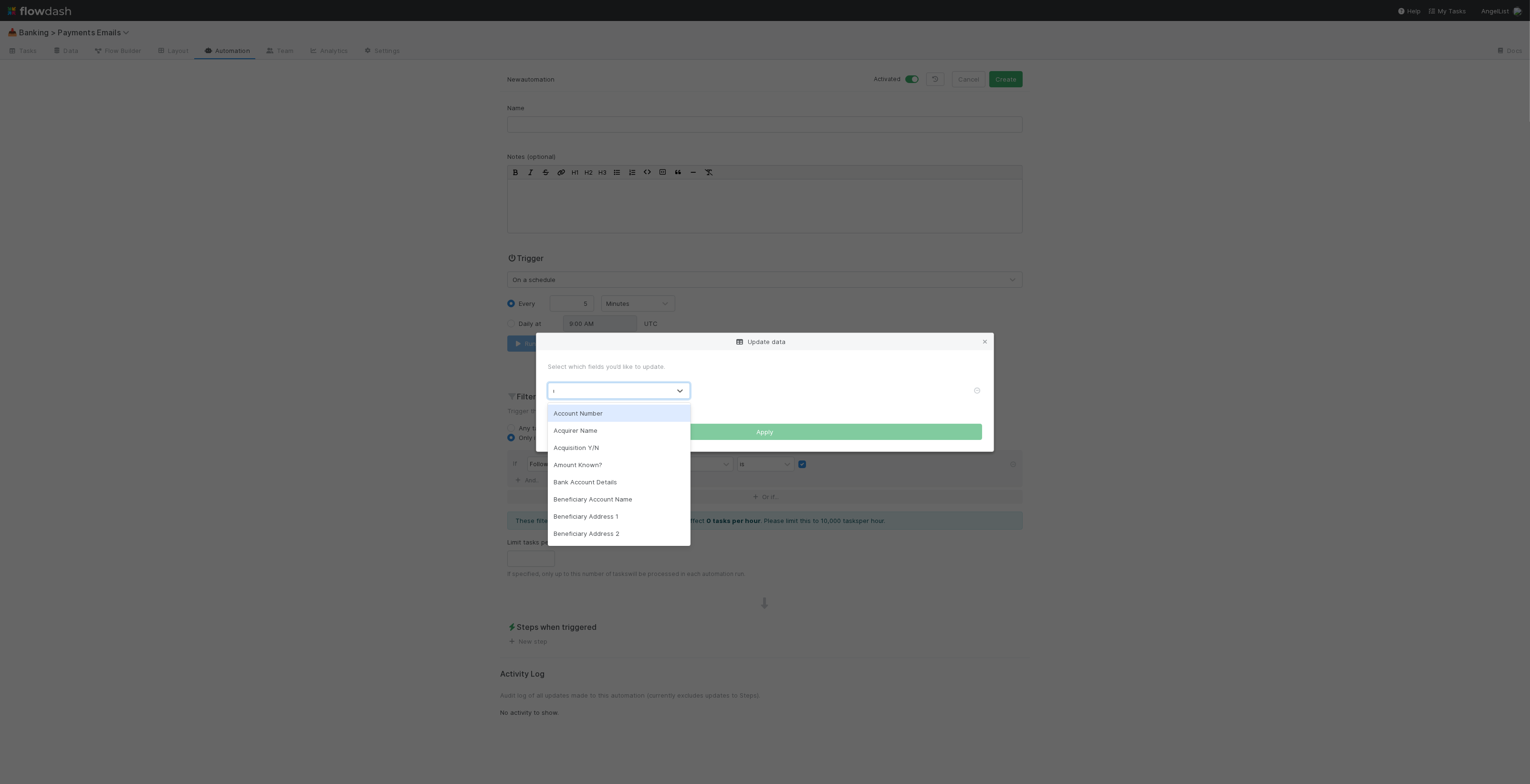
type input "up"
click at [644, 388] on div "Follow-up Date" at bounding box center [610, 391] width 123 height 16
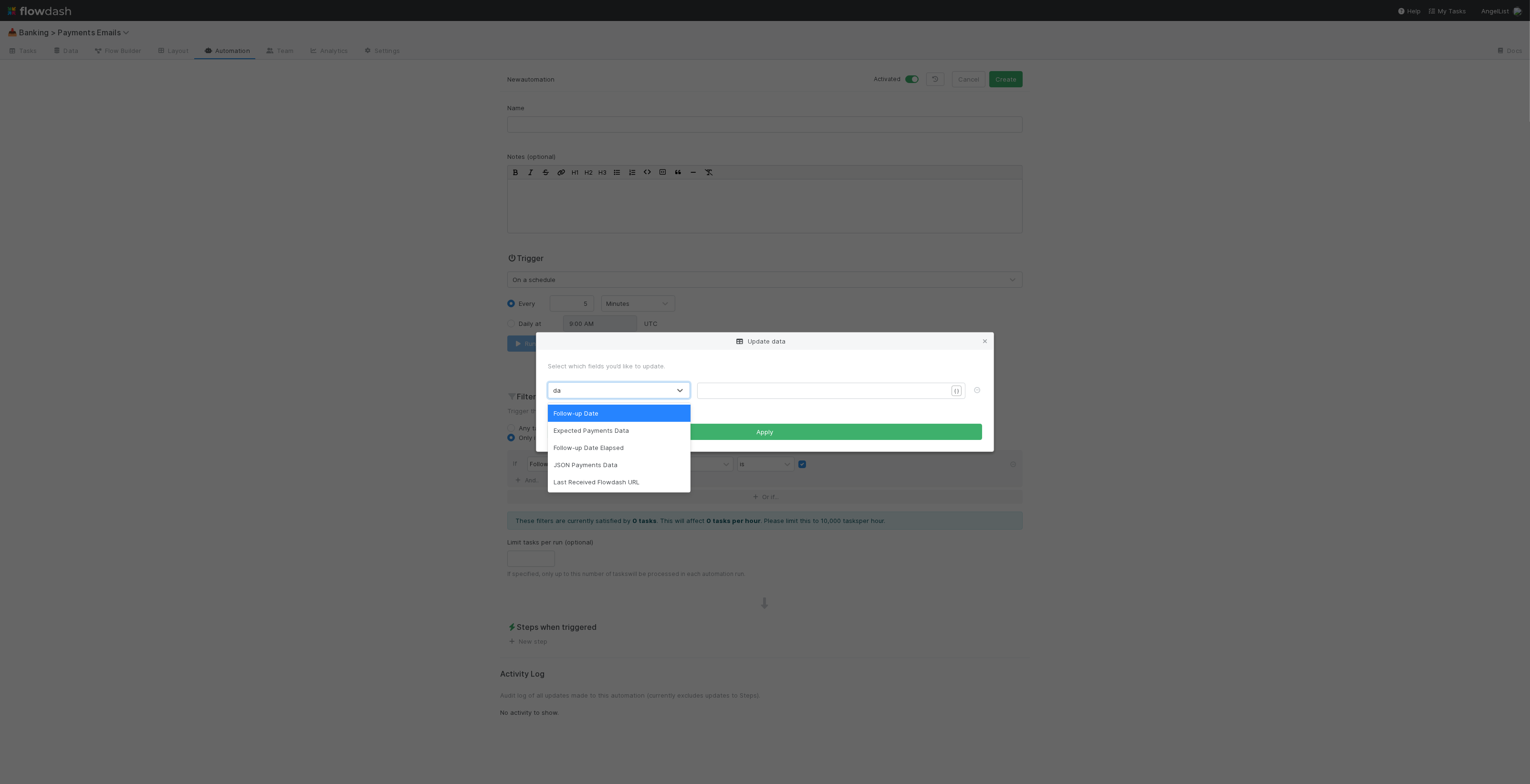
type input "date"
click at [637, 427] on div "Follow-up Date Elapsed" at bounding box center [618, 430] width 142 height 17
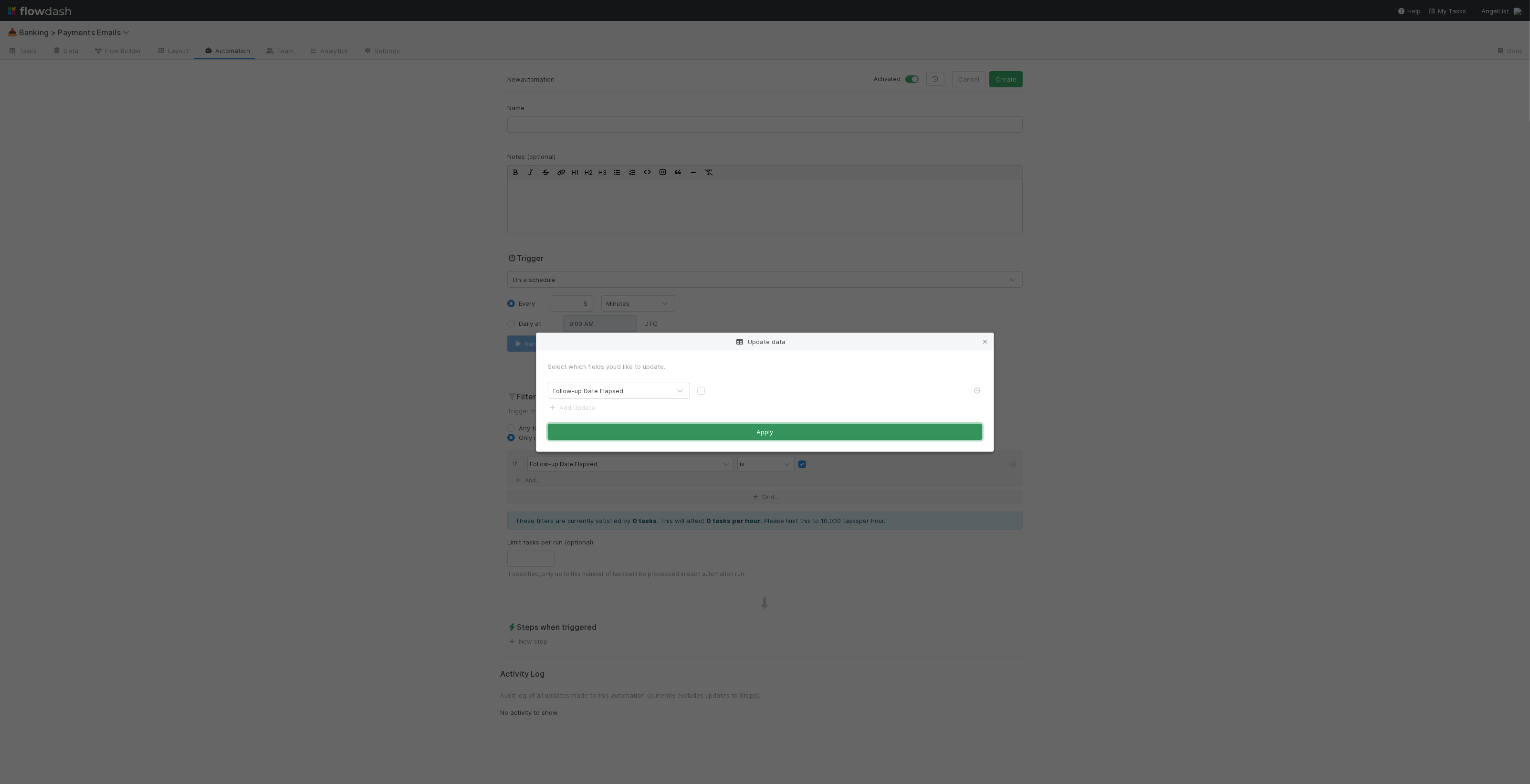
click at [765, 430] on button "Apply" at bounding box center [765, 431] width 434 height 16
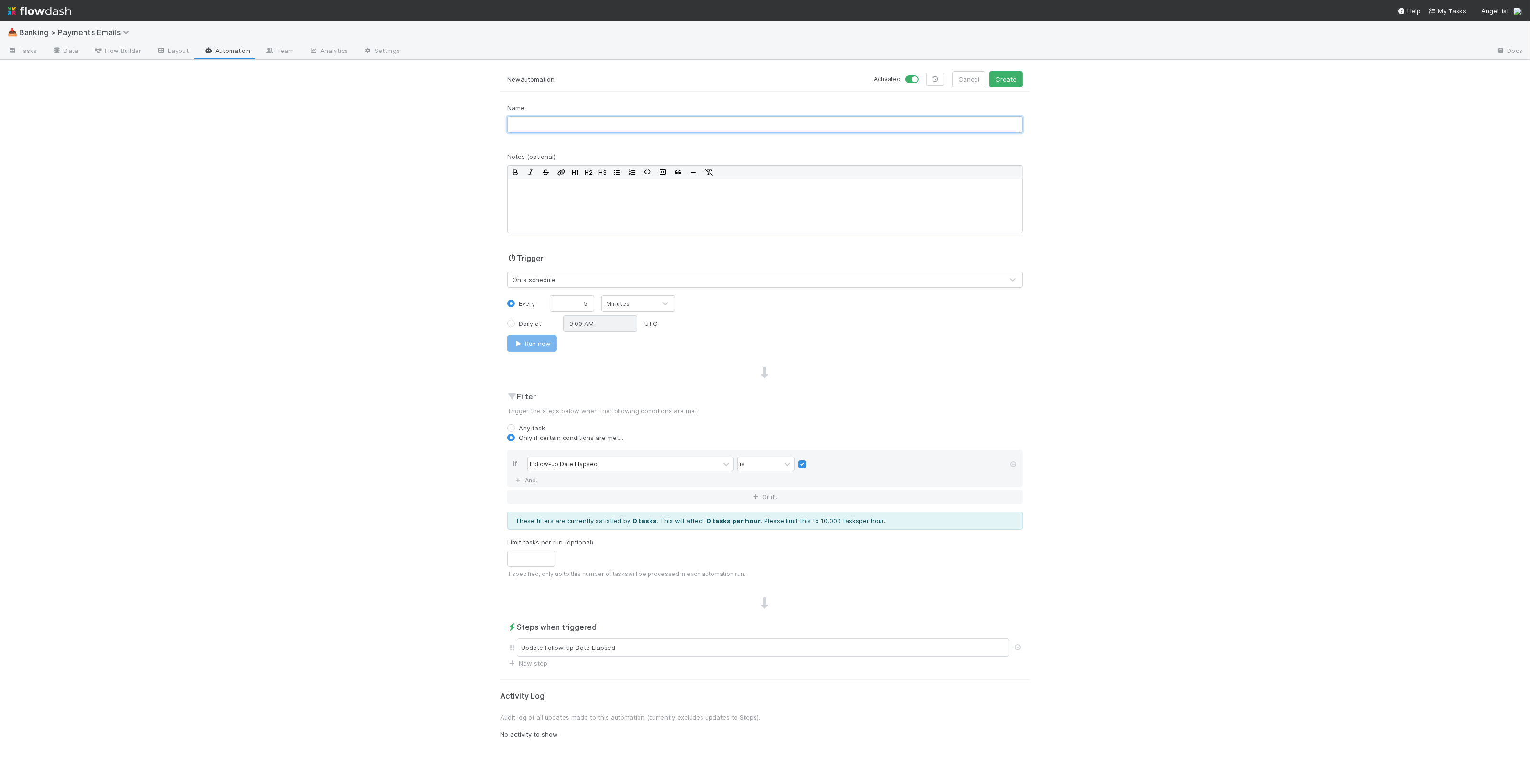
click at [603, 131] on input "text" at bounding box center [765, 124] width 516 height 16
type input "Empty Follow-up Date"
click at [1013, 79] on button "Create" at bounding box center [1006, 79] width 33 height 16
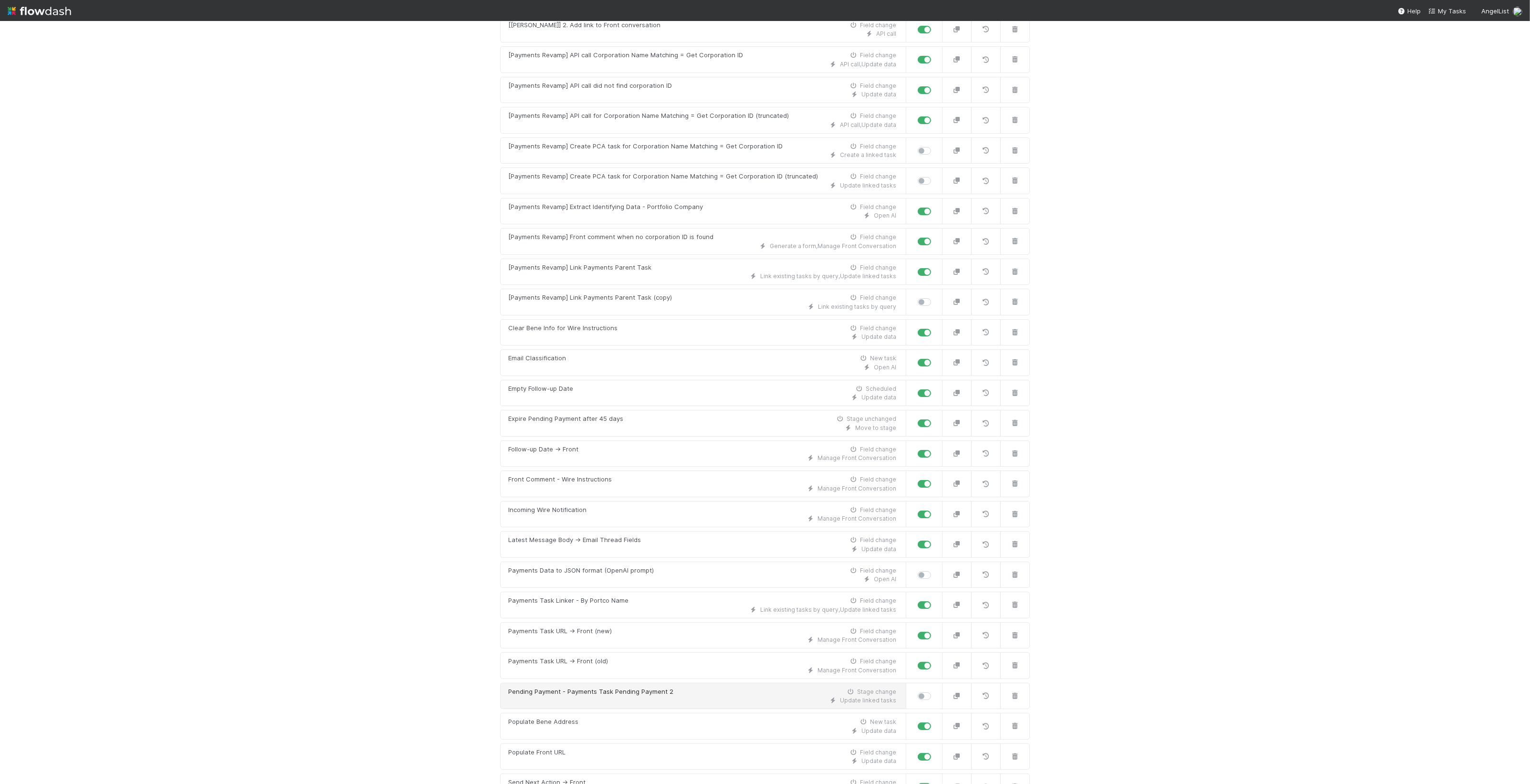
scroll to position [217, 0]
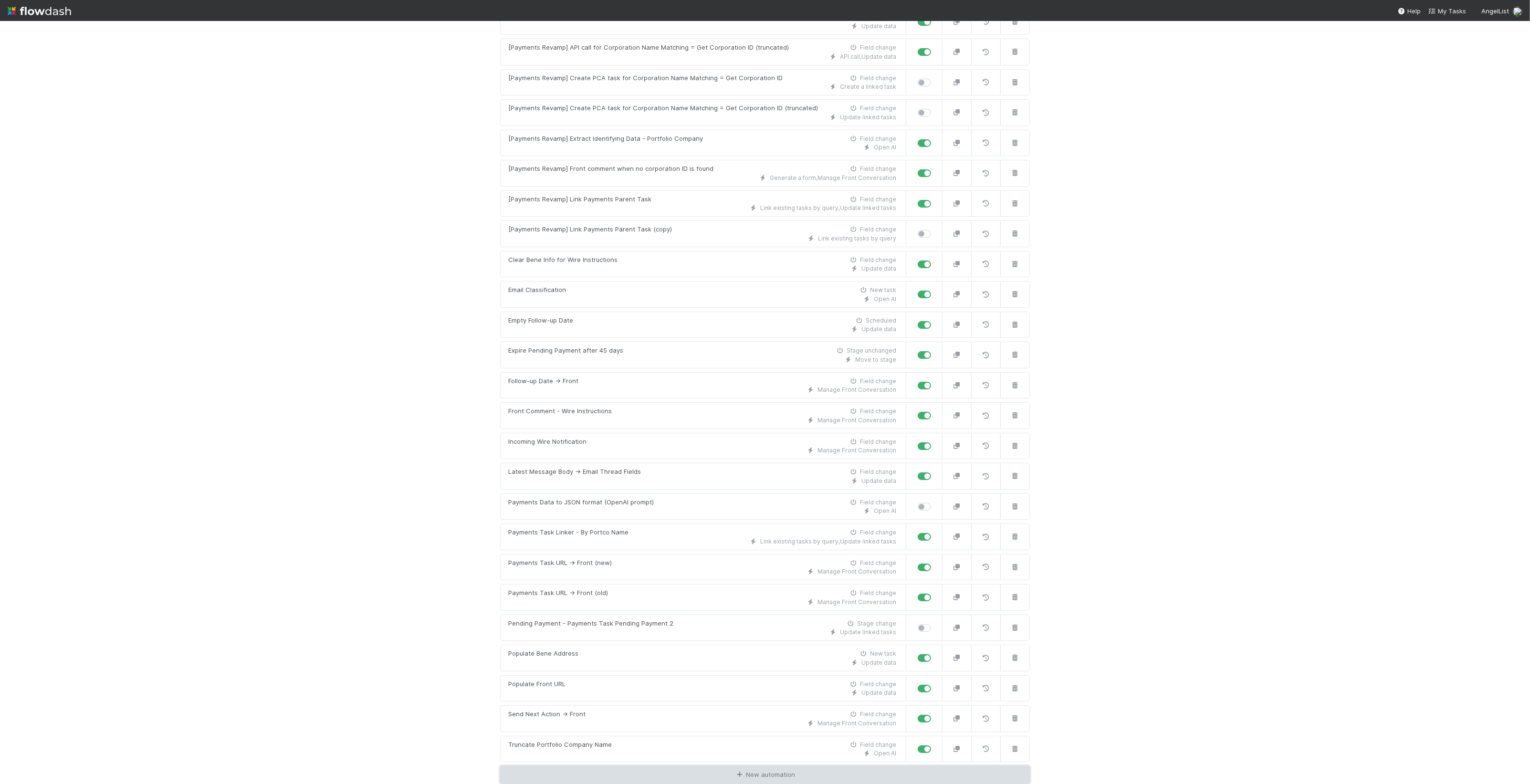
click at [764, 778] on link "New automation" at bounding box center [765, 775] width 530 height 18
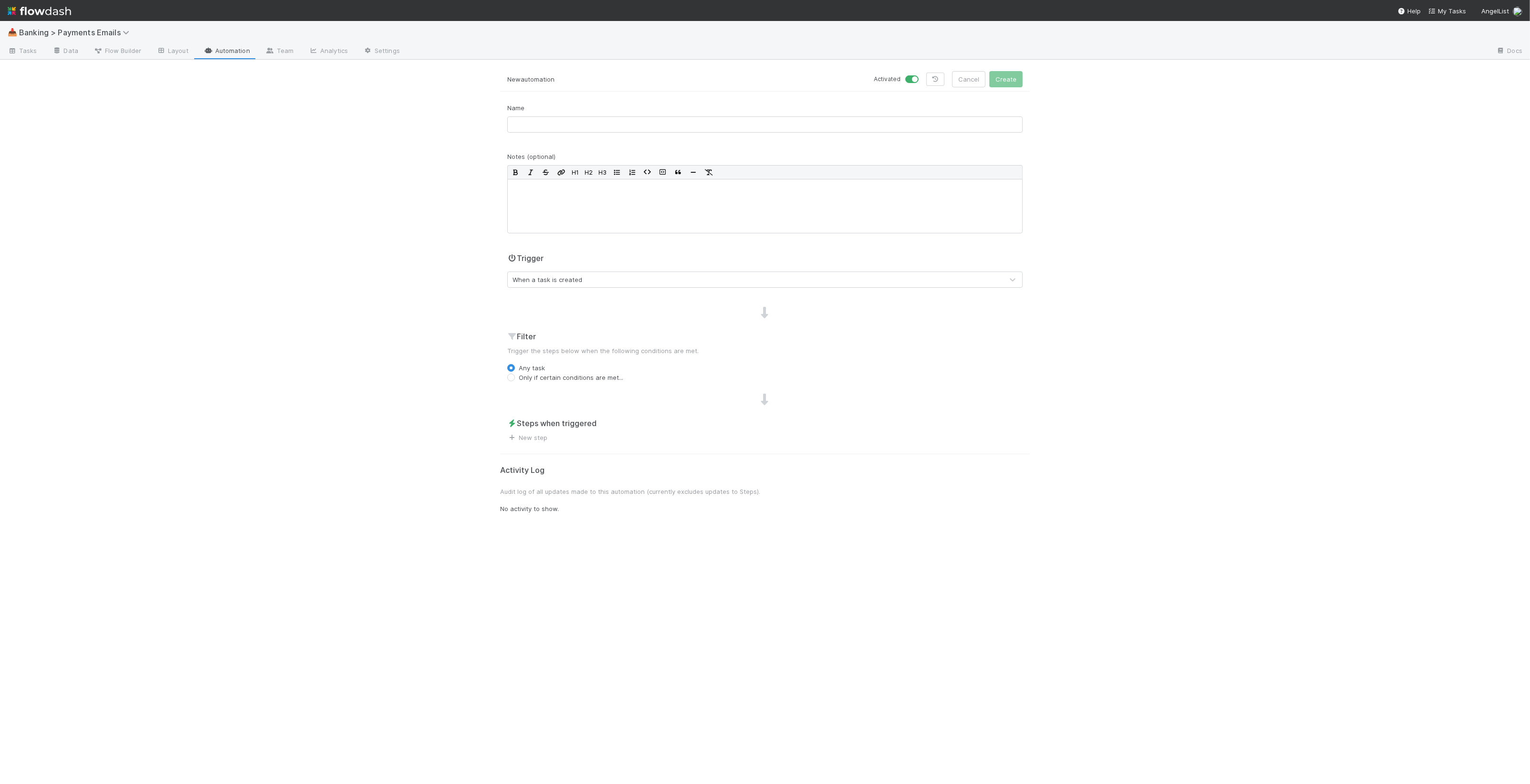
click at [563, 284] on div "When a task is created" at bounding box center [547, 279] width 70 height 9
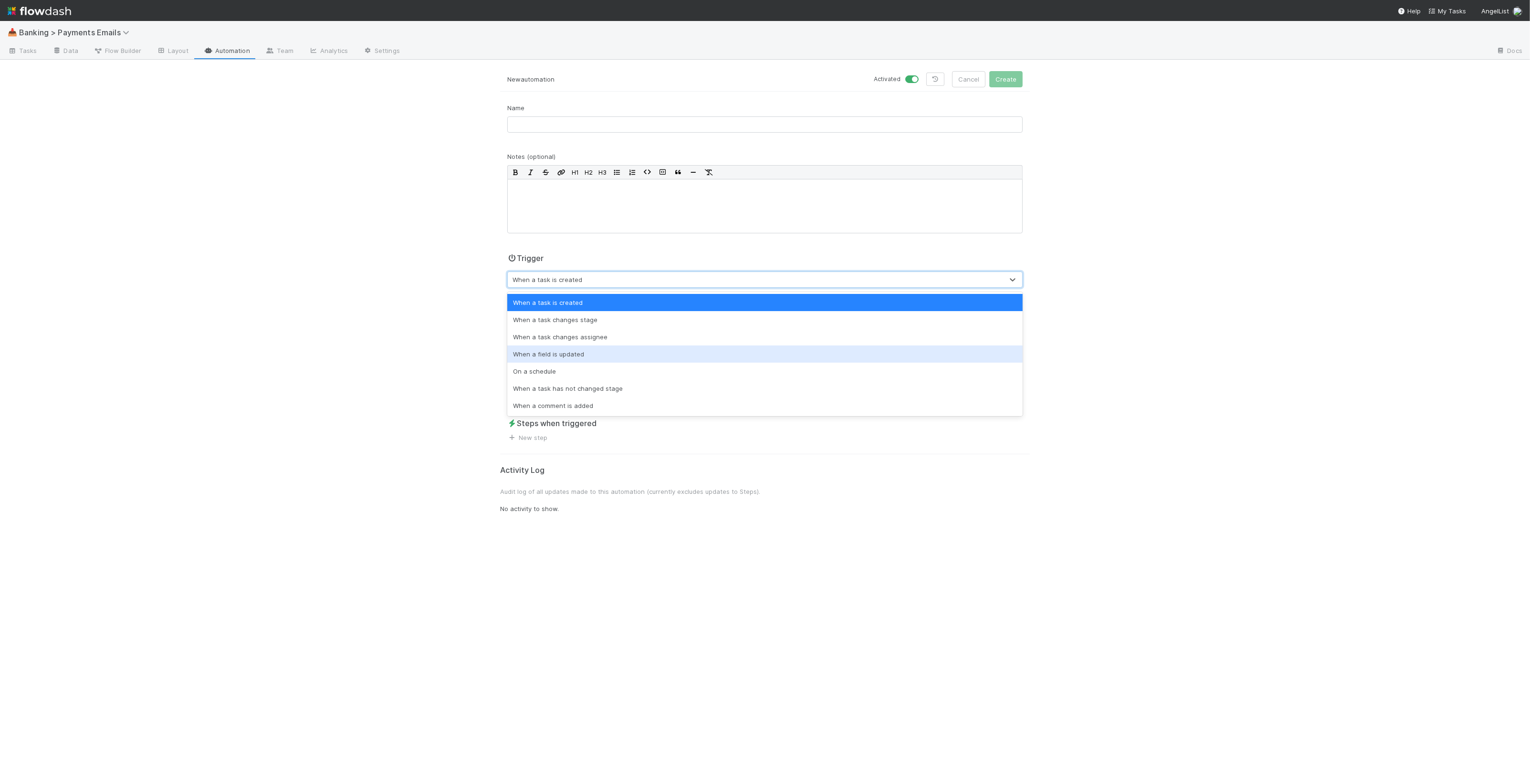
click at [563, 347] on div "When a field is updated" at bounding box center [765, 354] width 516 height 17
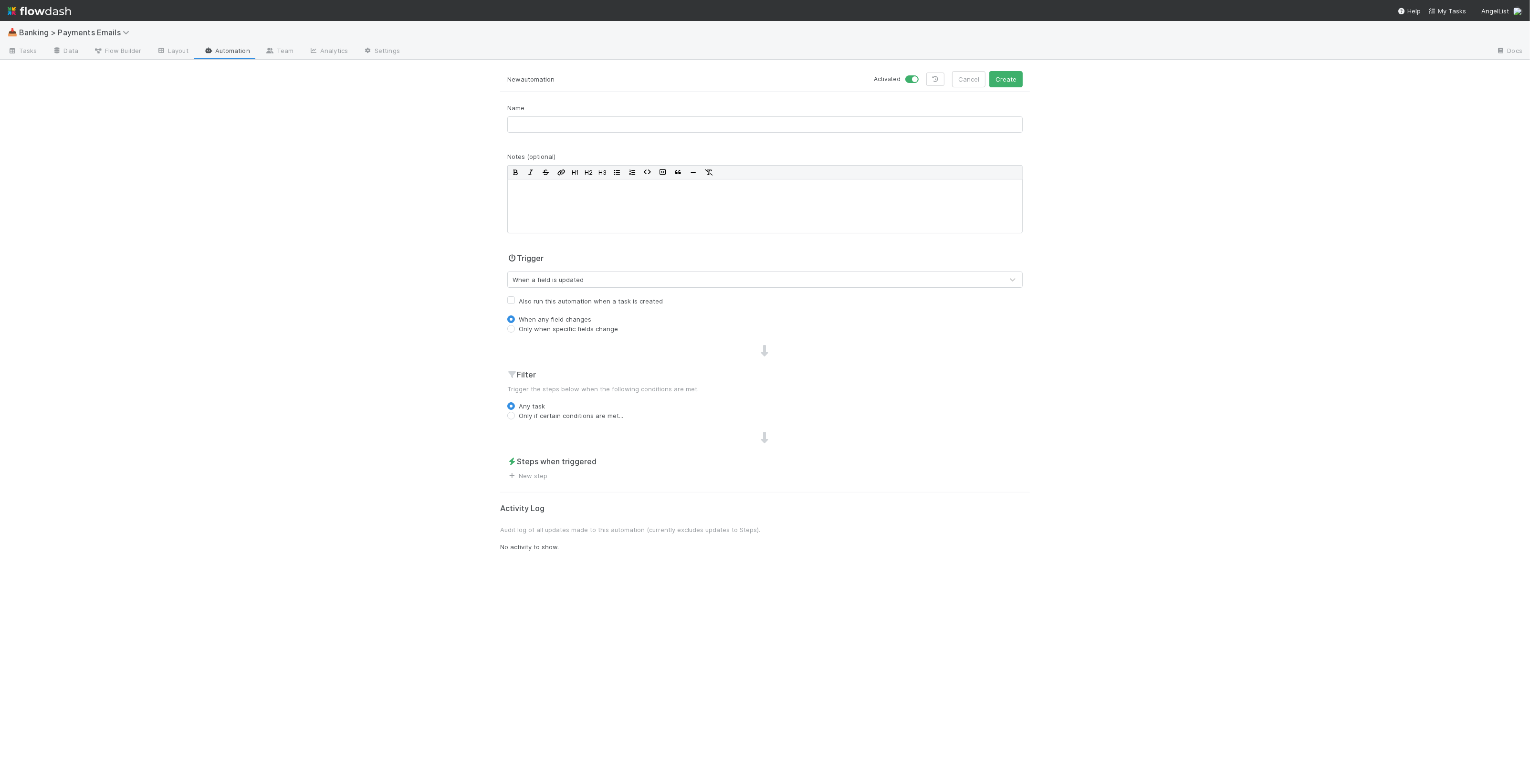
click at [558, 330] on label "Only when specific fields change" at bounding box center [568, 329] width 99 height 9
click at [515, 330] on input "Only when specific fields change" at bounding box center [511, 328] width 8 height 9
radio input "true"
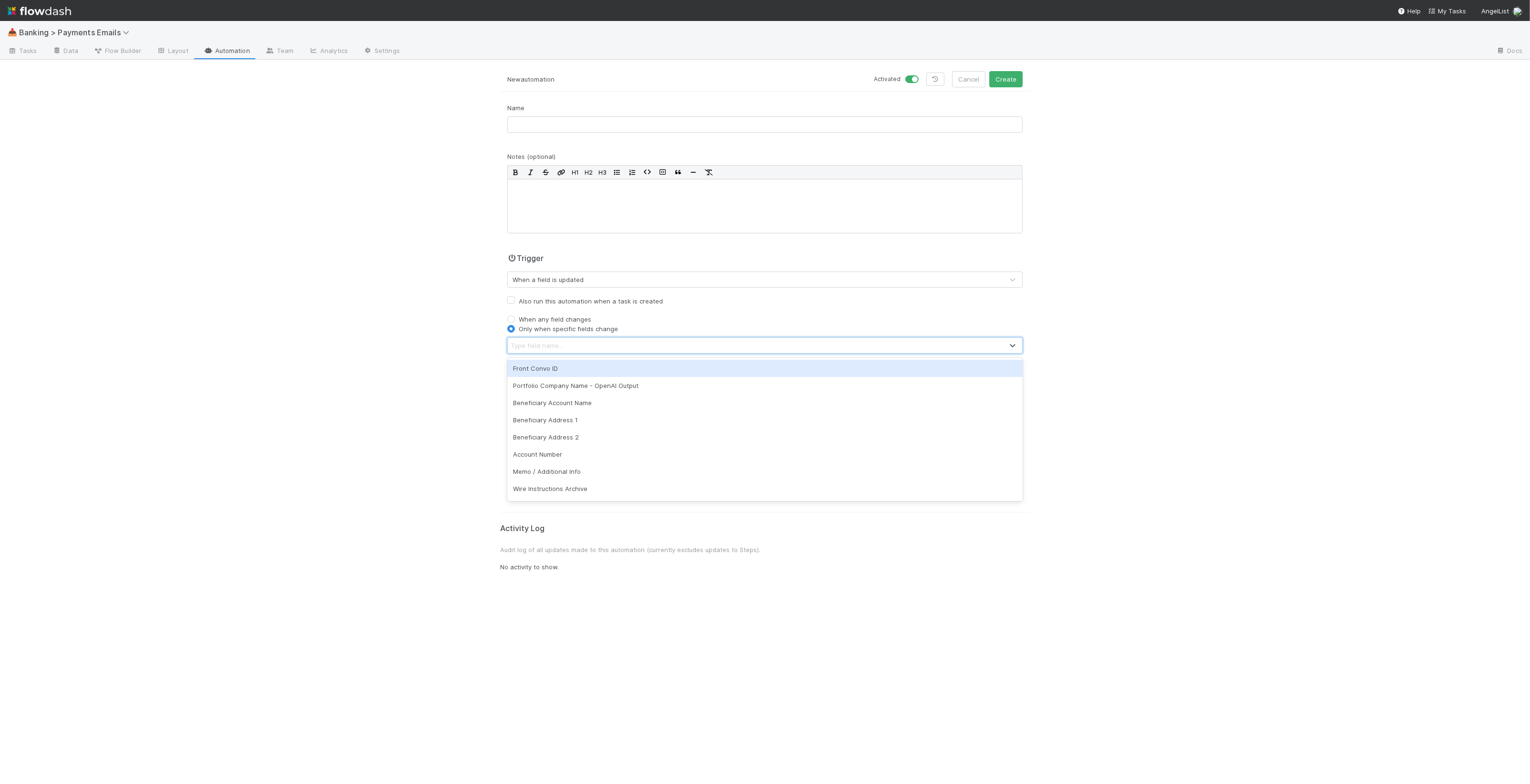
click at [561, 347] on div "Type field name..." at bounding box center [537, 345] width 53 height 9
type input "foll"
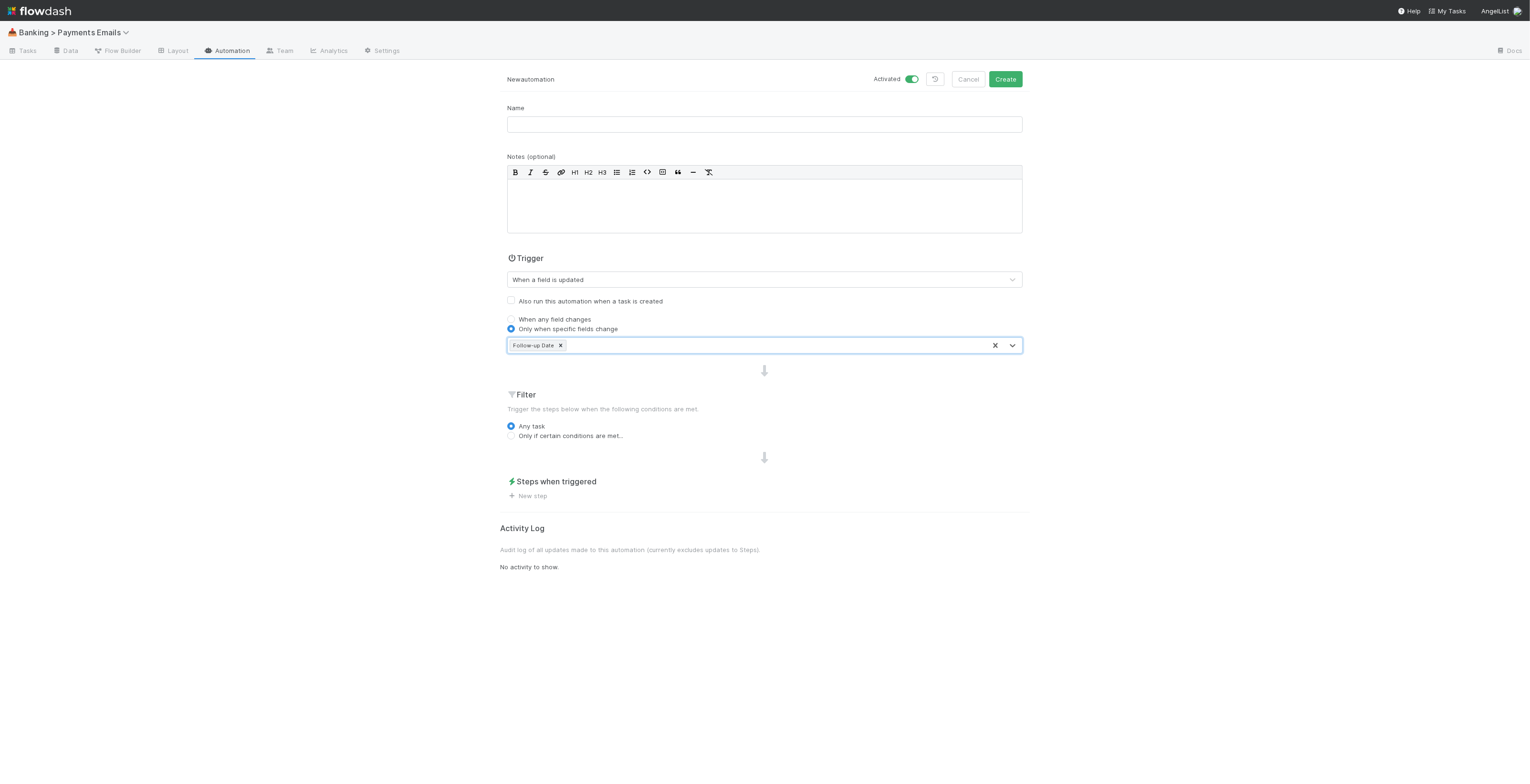
type input "="
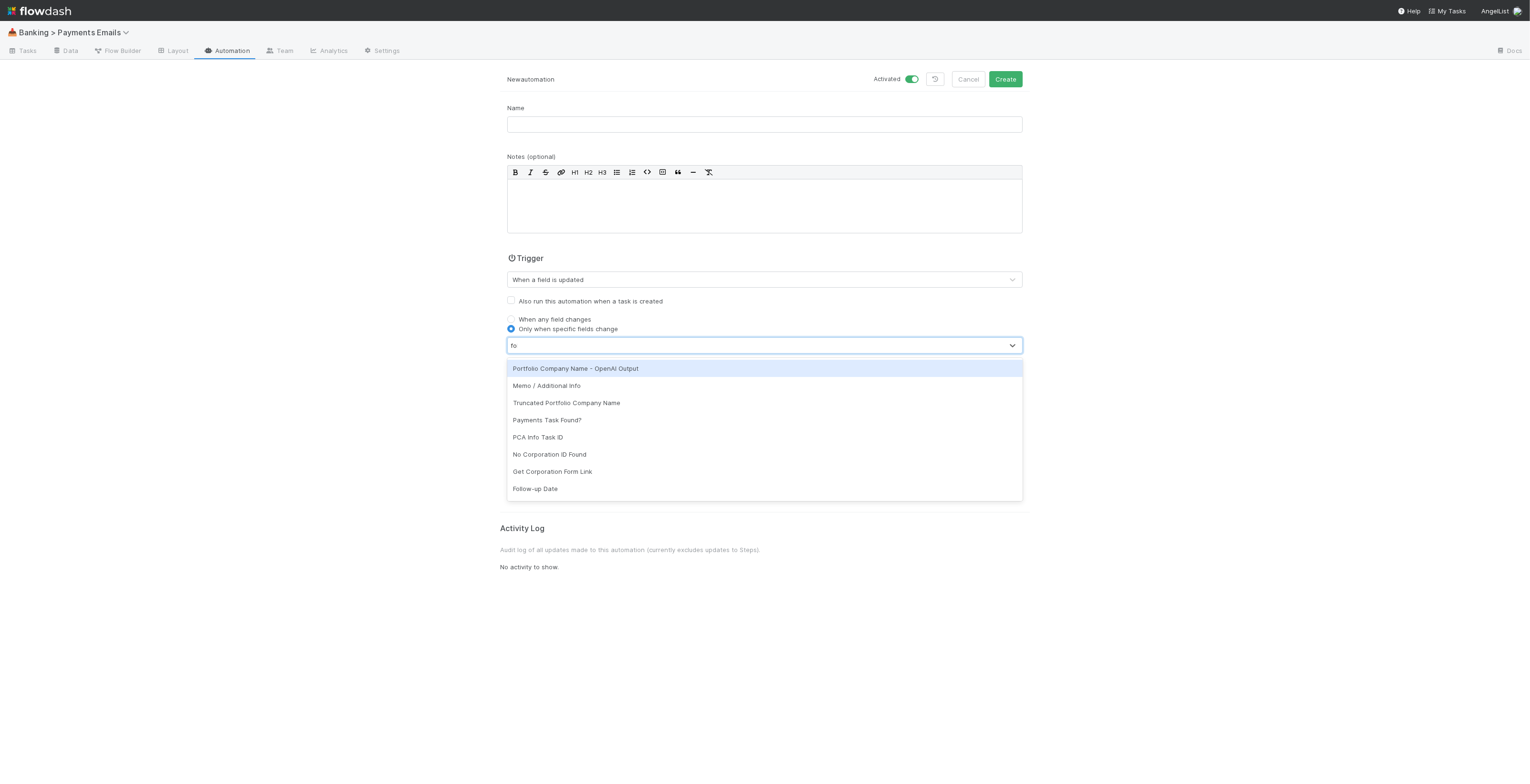
type input "foll"
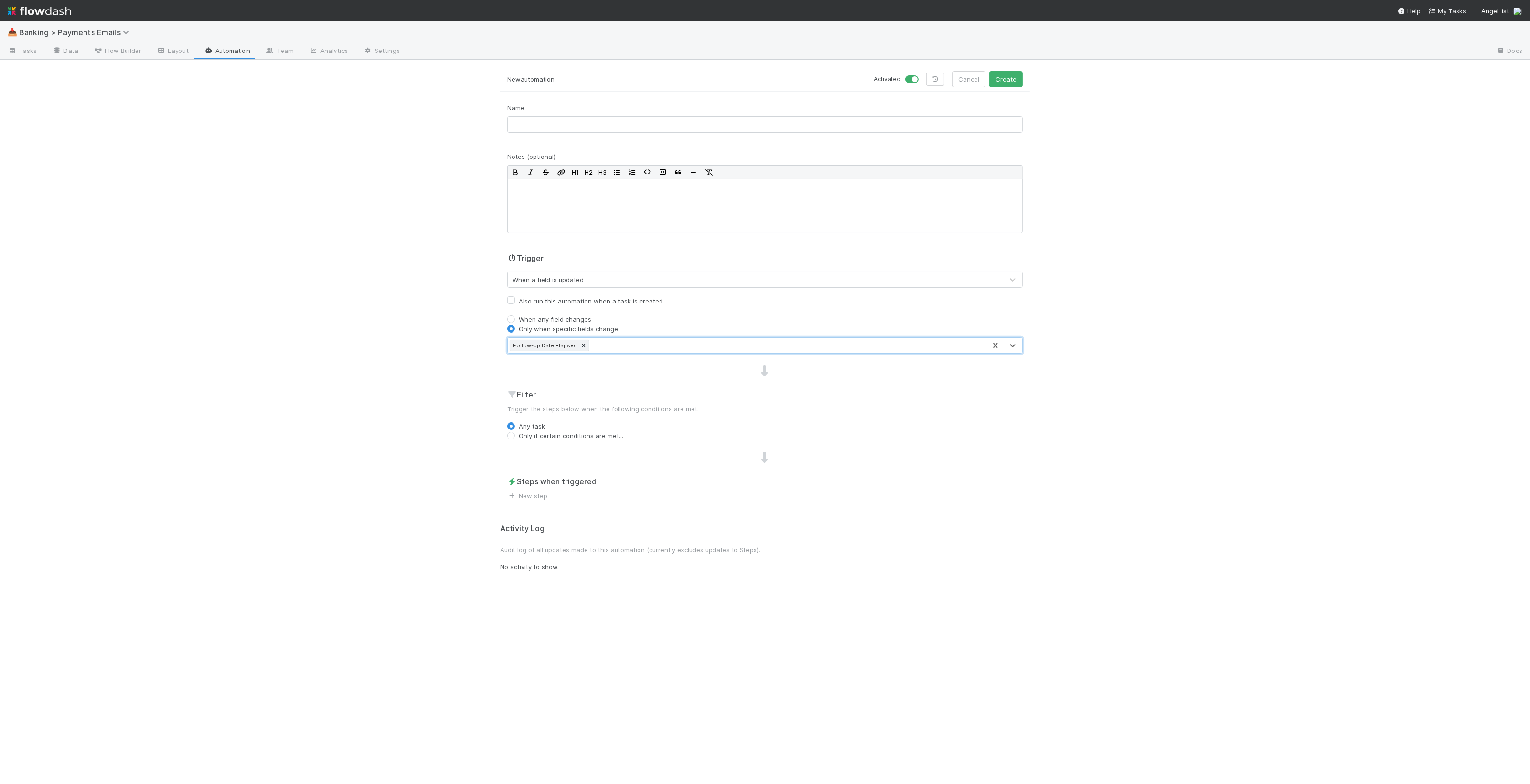
click at [600, 438] on label "Only if certain conditions are met..." at bounding box center [571, 436] width 105 height 9
click at [515, 438] on input "Only if certain conditions are met..." at bounding box center [511, 435] width 8 height 9
radio input "true"
click at [597, 456] on button "Add Filter" at bounding box center [765, 455] width 516 height 14
click at [600, 464] on div "Assigned To" at bounding box center [623, 462] width 192 height 14
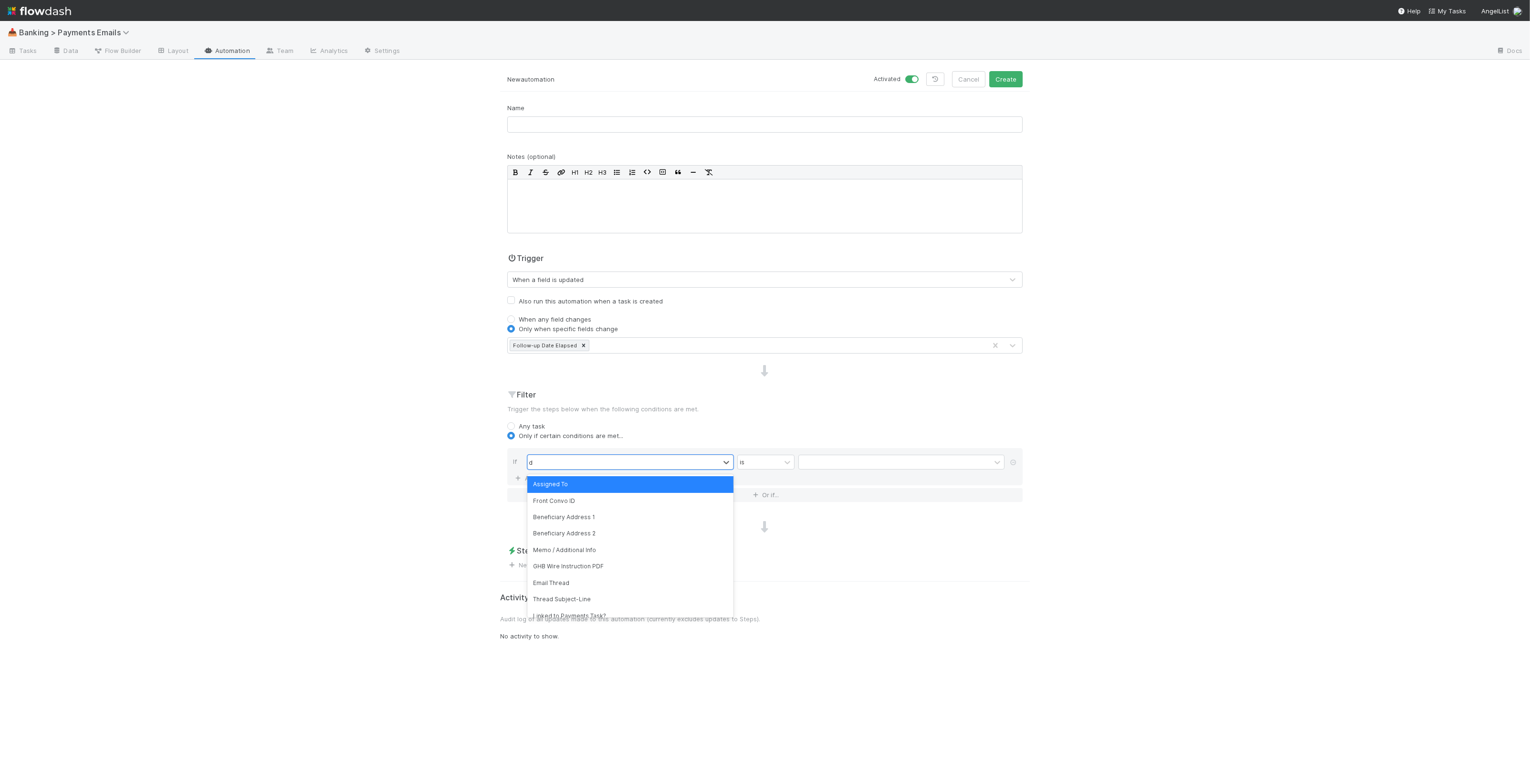
type input "date"
click at [607, 503] on div "Follow-up Date Elapsed" at bounding box center [630, 501] width 206 height 16
click at [810, 458] on label at bounding box center [810, 458] width 0 height 0
click at [801, 465] on input "checkbox" at bounding box center [803, 465] width 8 height 14
checkbox input "true"
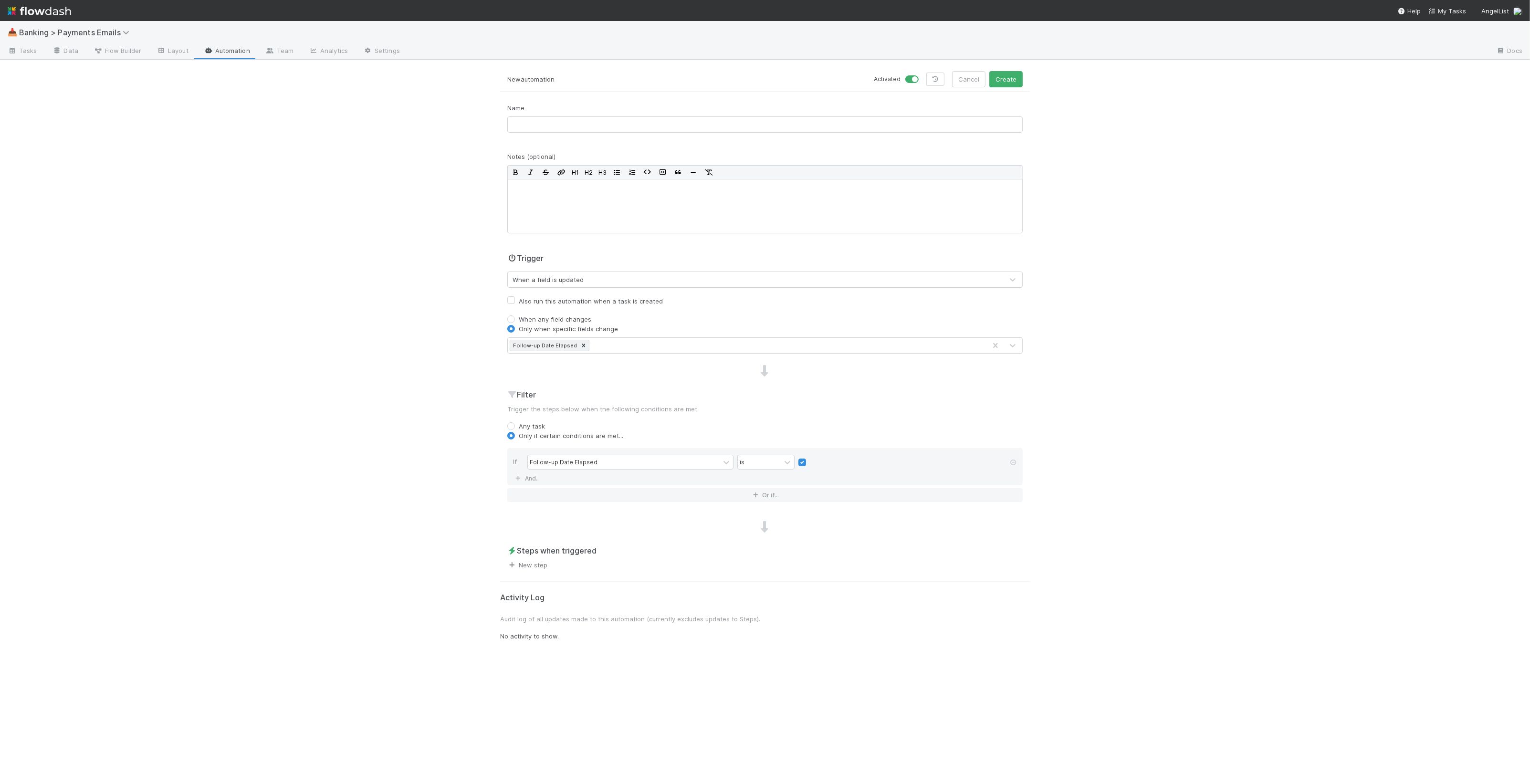
click at [534, 561] on link "New step" at bounding box center [527, 565] width 40 height 8
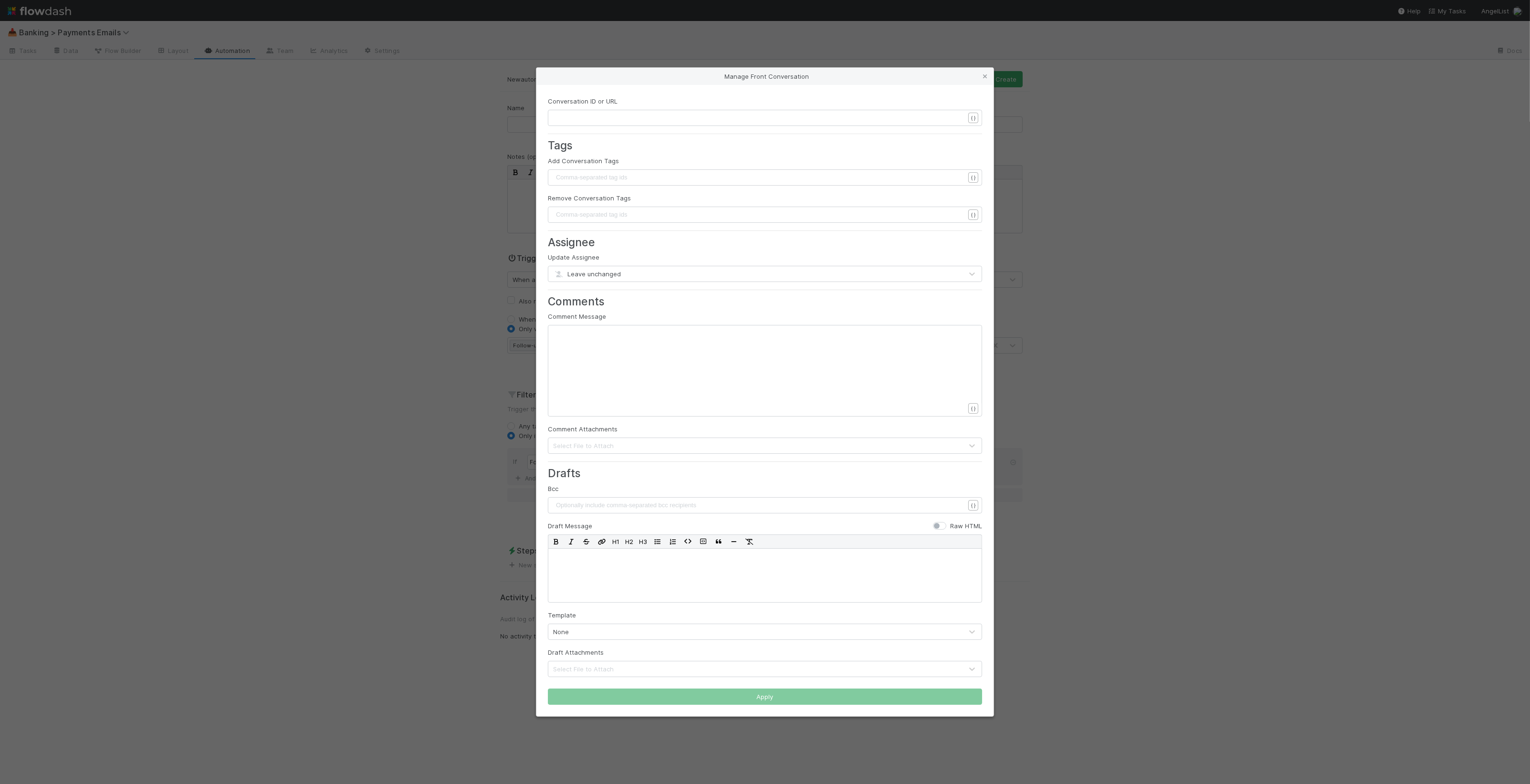
click at [635, 119] on pre "​" at bounding box center [763, 118] width 420 height 9
type textarea "{{id"
click at [659, 361] on div "xxxxxxxxxx ​" at bounding box center [771, 382] width 434 height 109
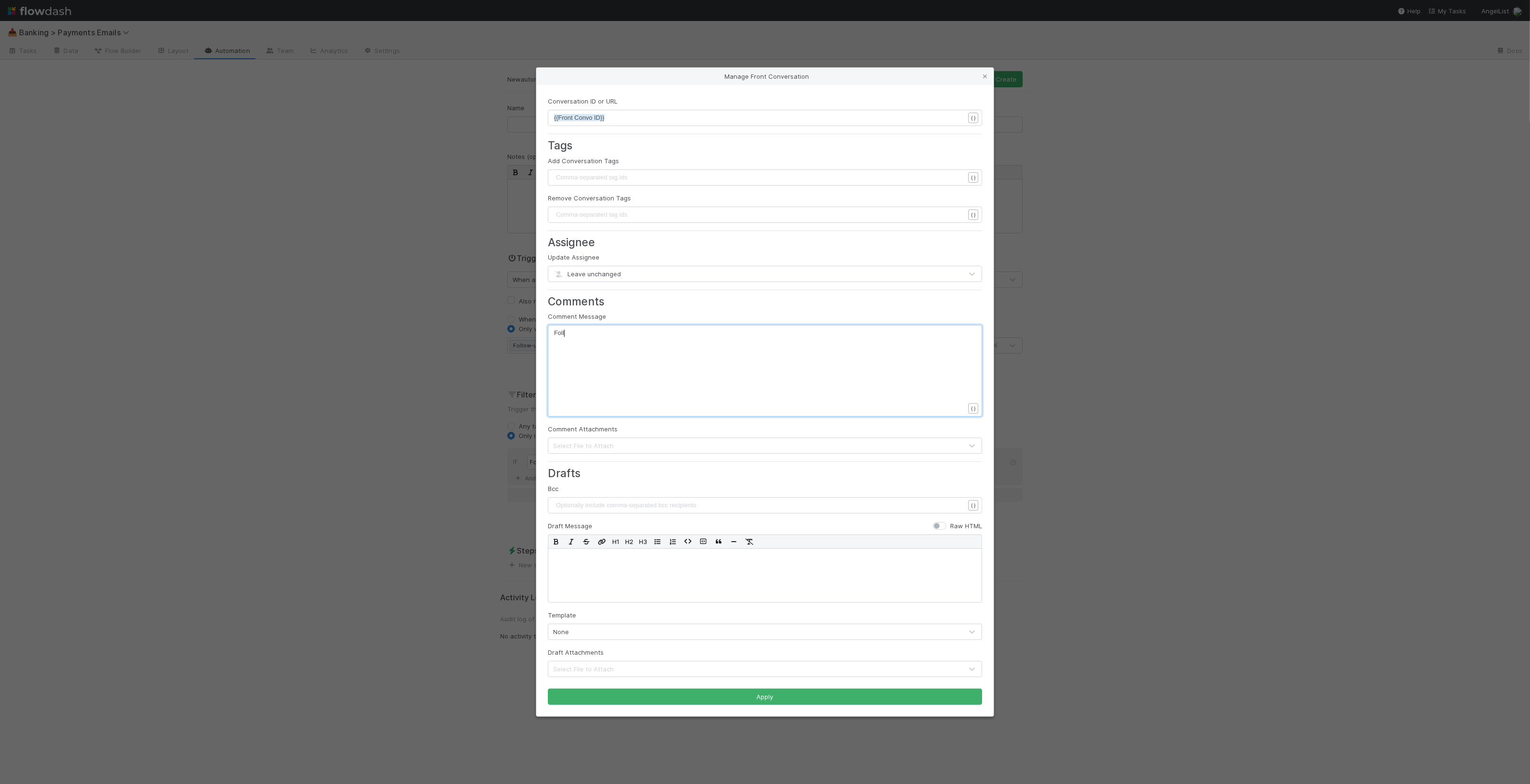
type textarea "Follow"
type textarea "w-up Dte h"
type textarea "ate has El"
type textarea "elapsed"
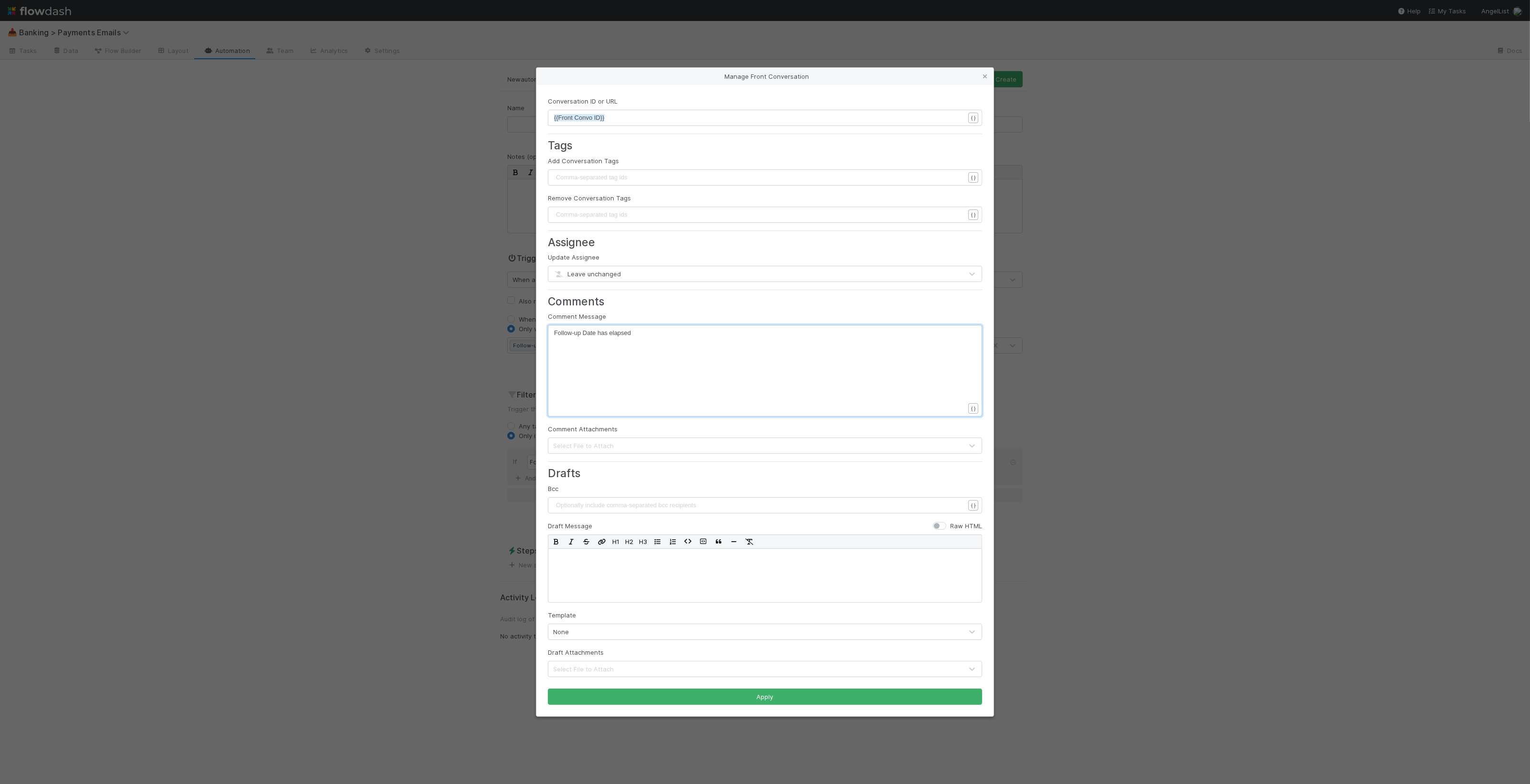
click at [597, 334] on span "Follow-up Date has elapsed" at bounding box center [592, 333] width 77 height 7
click at [642, 357] on div "xxxxxxxxxx Follow-up Date has elapsed" at bounding box center [771, 382] width 434 height 109
type textarea "Payments Taskl"
type textarea ":"
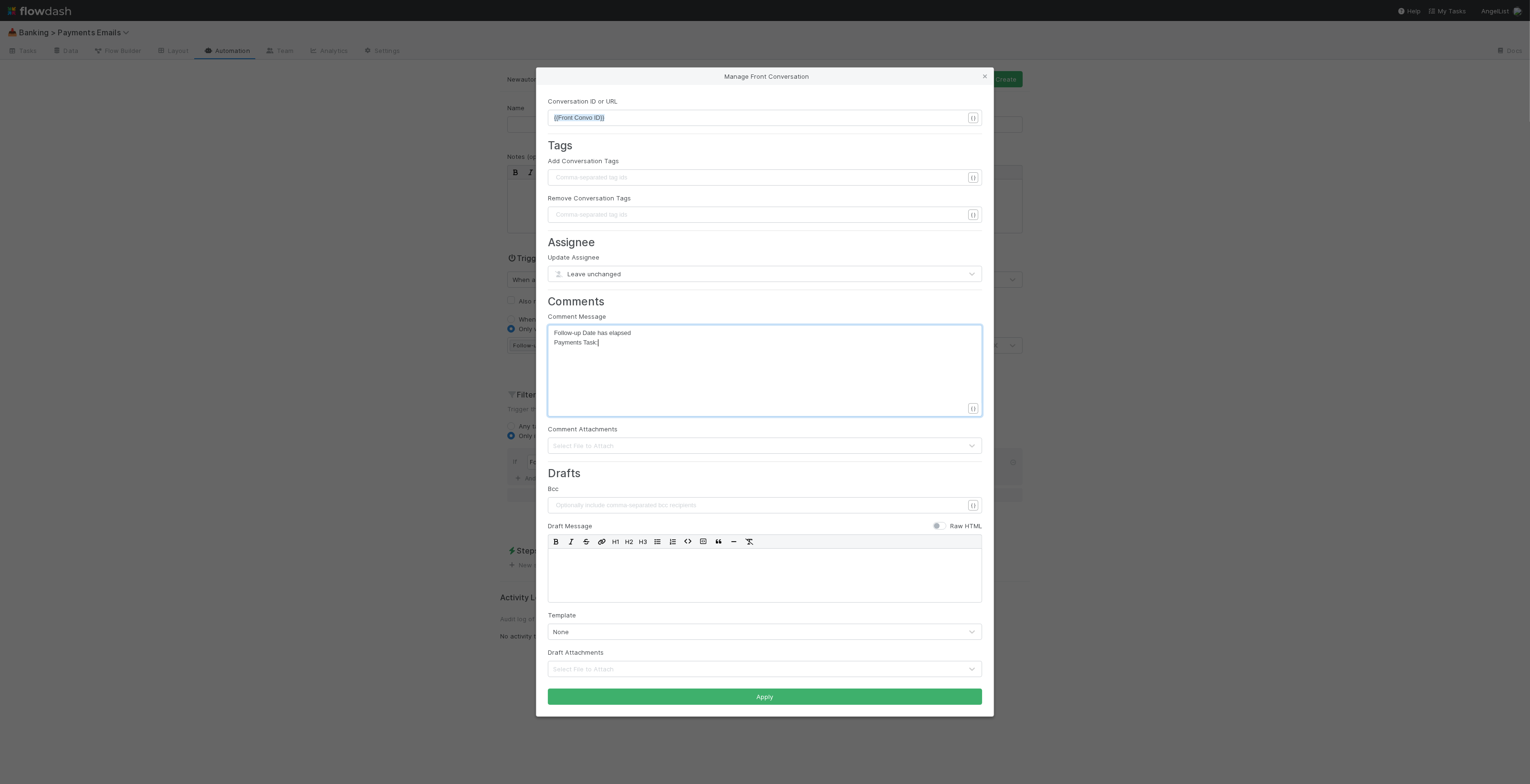
scroll to position [3, 2]
click at [603, 340] on pre "Payments Task:" at bounding box center [763, 343] width 420 height 9
type textarea "h"
type textarea "on Payments Task"
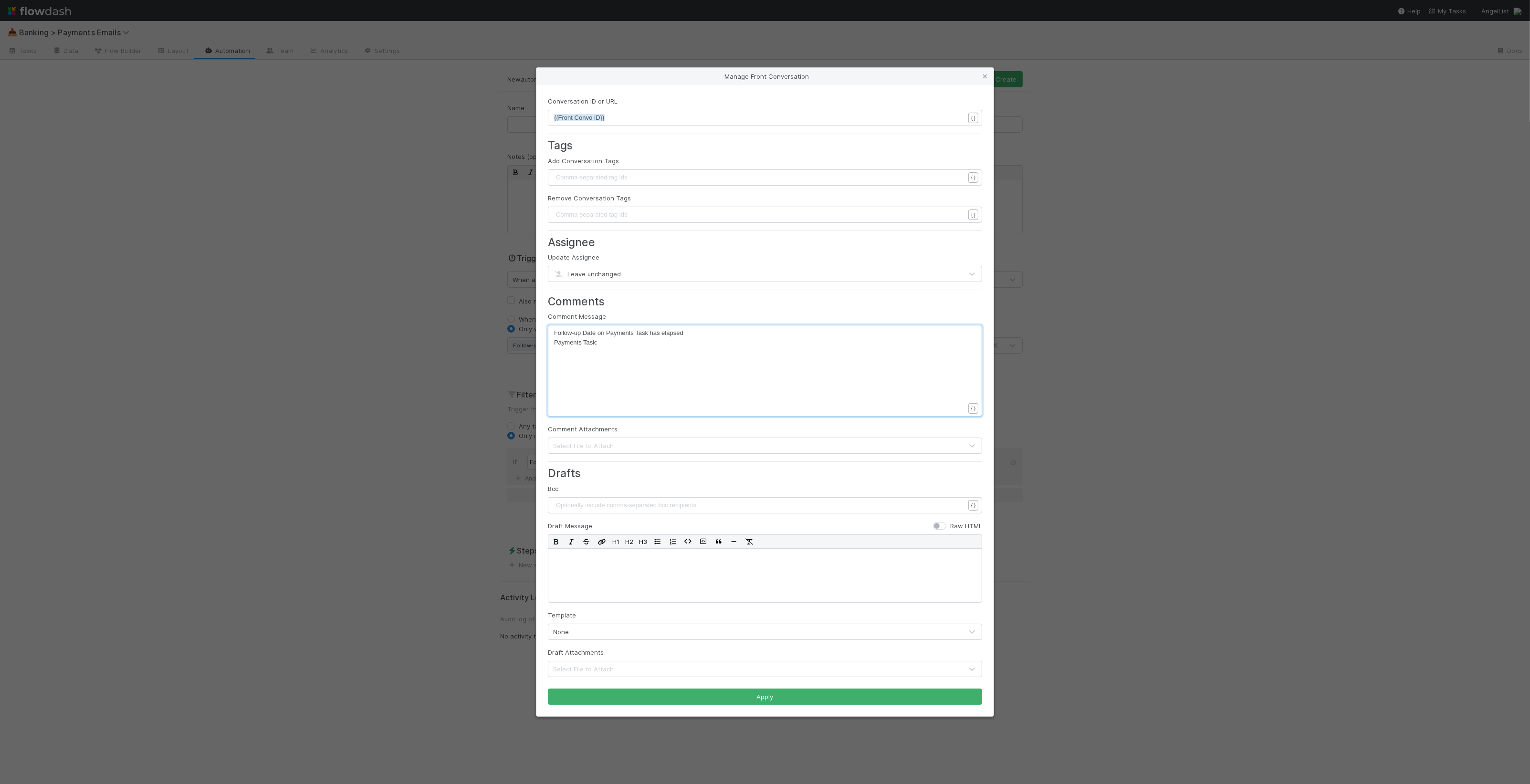
click at [640, 350] on div "x Follow-up Date on Payments Task has elapsed Payments Task:" at bounding box center [771, 382] width 434 height 109
type textarea "{{url"
click at [656, 393] on li "{{Payments Task URL (new)}}" at bounding box center [651, 395] width 102 height 13
click at [760, 699] on button "Apply" at bounding box center [765, 696] width 434 height 16
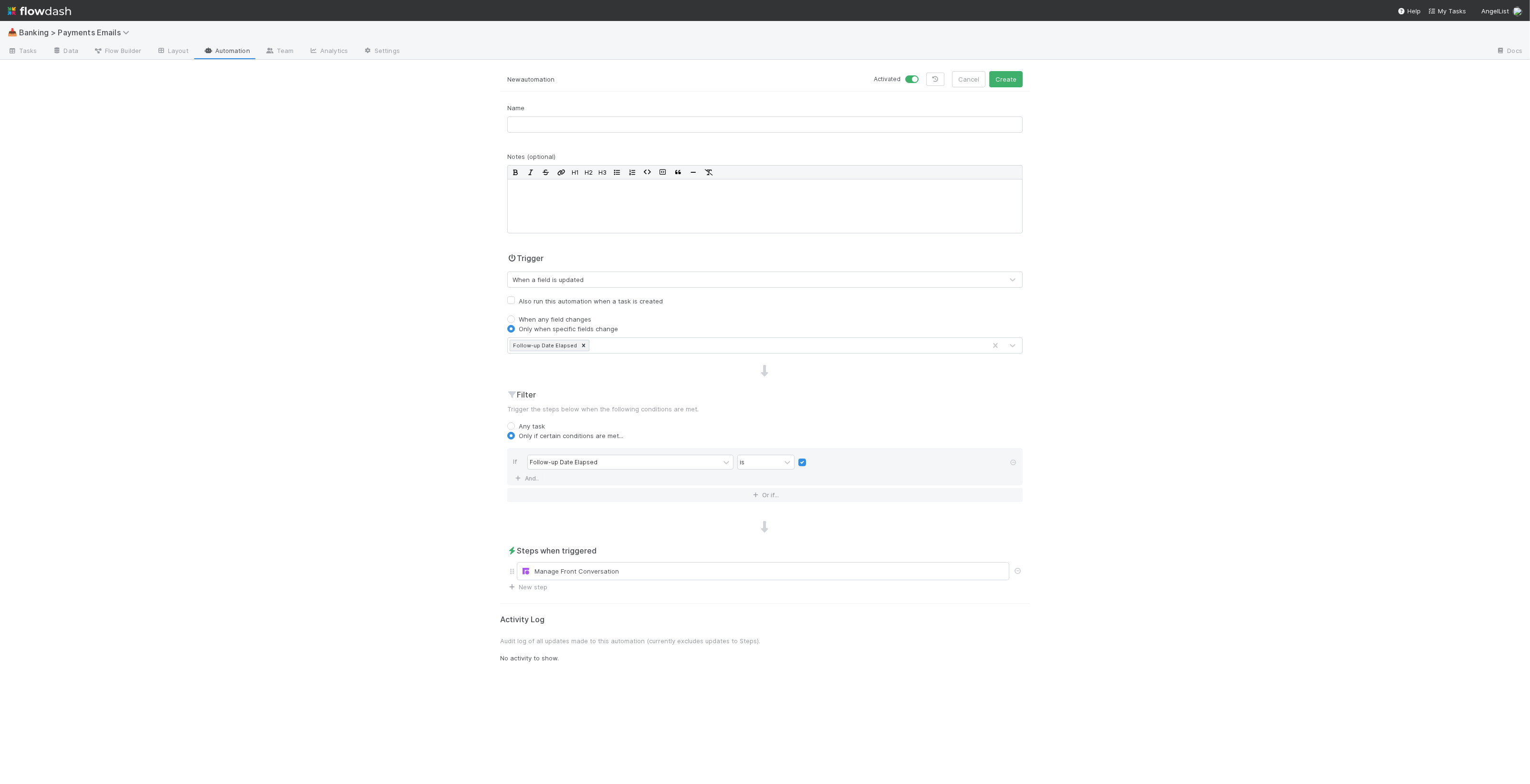
drag, startPoint x: 658, startPoint y: 115, endPoint x: 656, endPoint y: 130, distance: 15.1
click at [658, 115] on div "Name" at bounding box center [765, 118] width 516 height 29
click at [656, 130] on input "text" at bounding box center [765, 124] width 516 height 16
click at [729, 576] on div "Manage Front Conversation" at bounding box center [763, 571] width 484 height 9
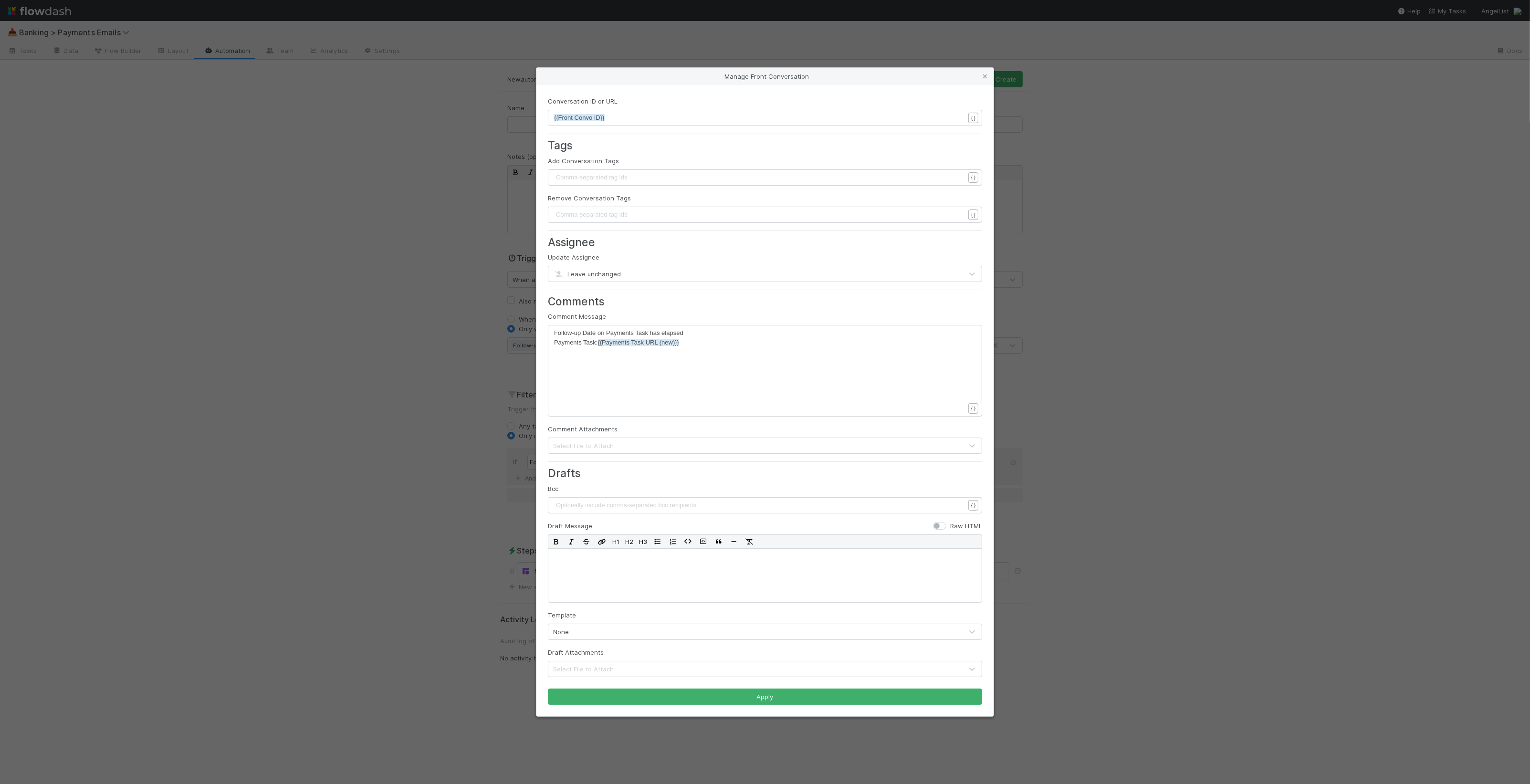
click at [1123, 514] on div "Manage Front Conversation Conversation ID or URL xxxxxxxxxx {{Front Convo ID}} …" at bounding box center [765, 392] width 1530 height 784
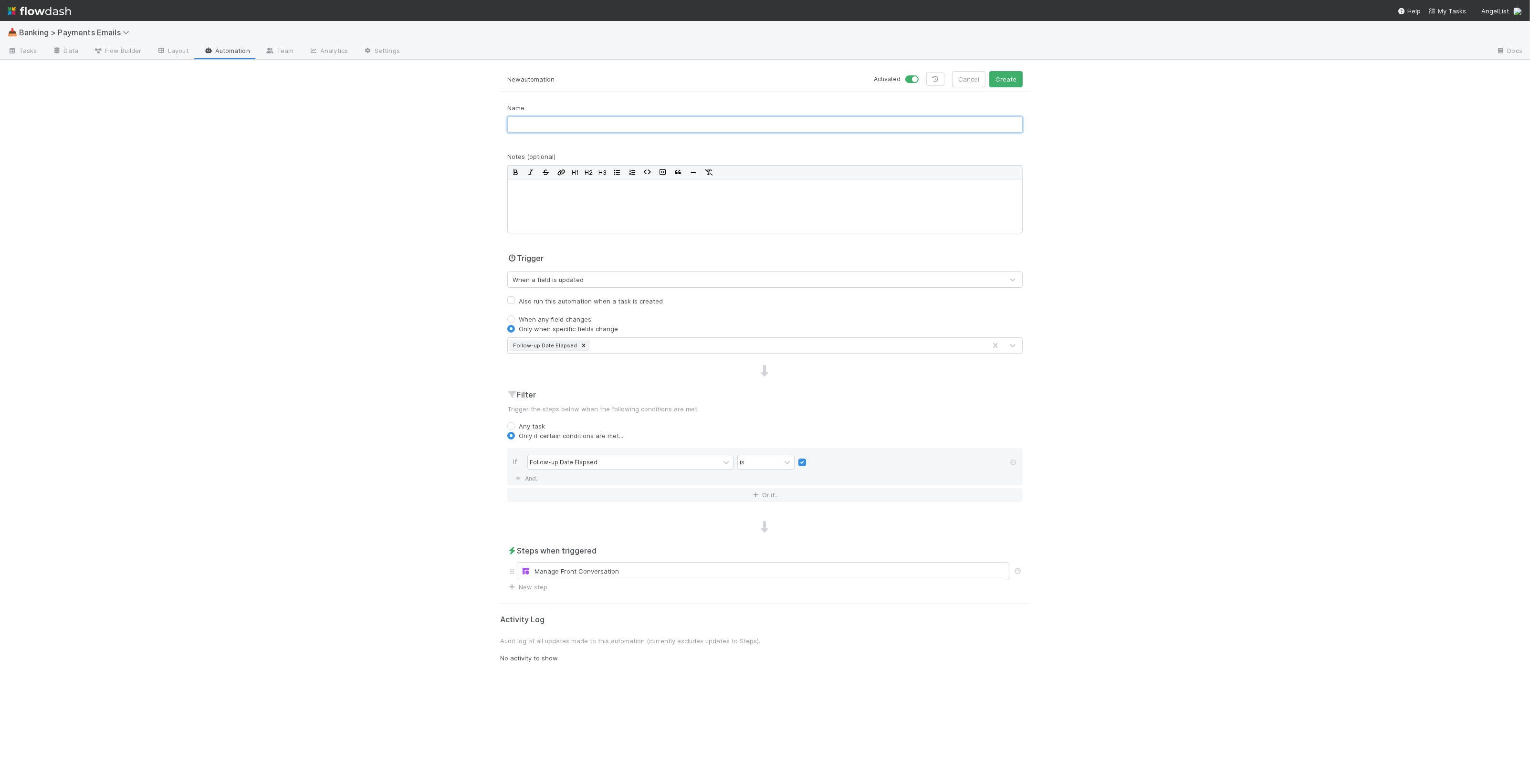
click at [543, 123] on input "text" at bounding box center [765, 124] width 516 height 16
type input "Follow up Date Elapsed Front Notif"
click at [1007, 79] on button "Create" at bounding box center [1006, 79] width 33 height 16
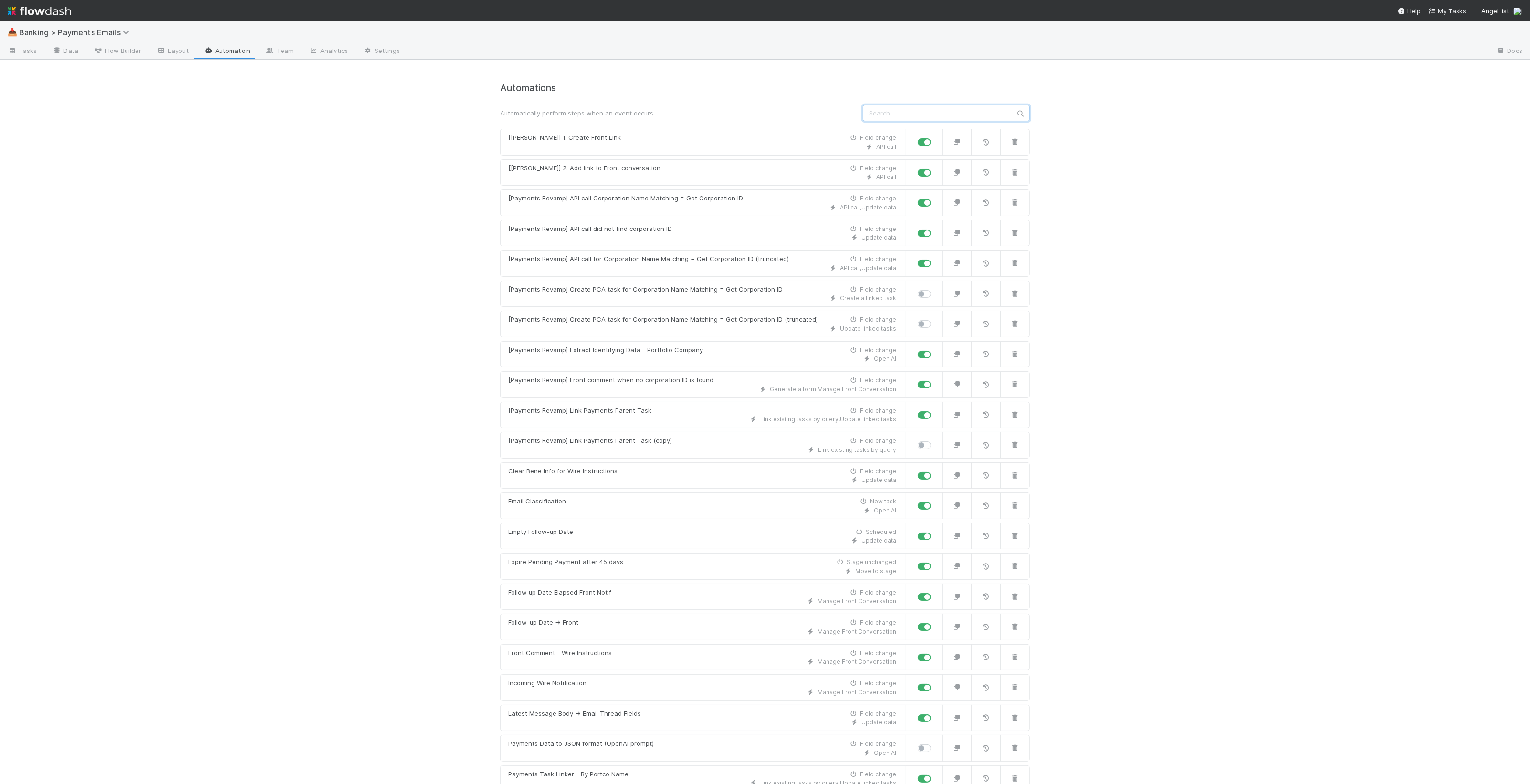
click at [941, 116] on input "text" at bounding box center [946, 112] width 167 height 16
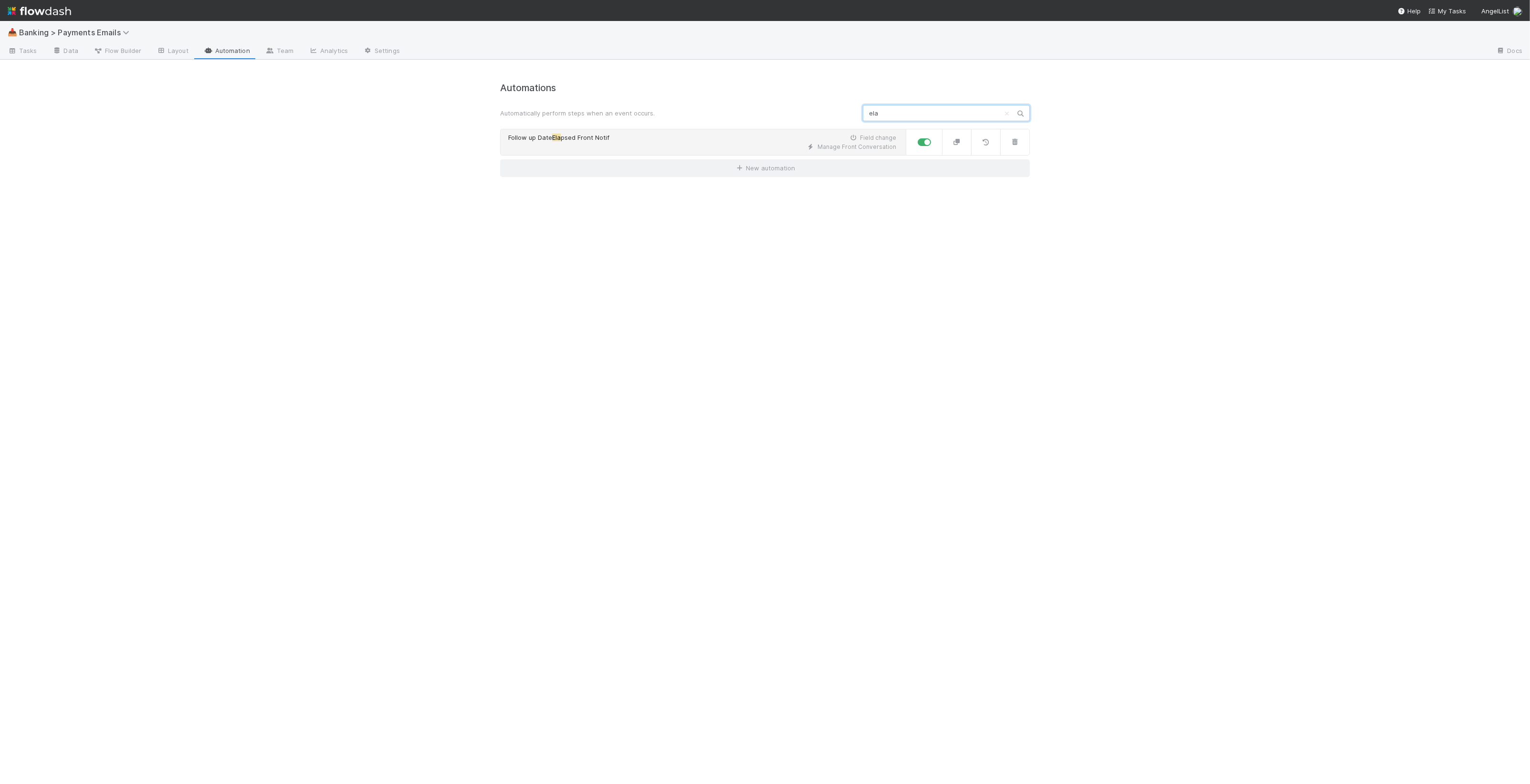
type input "ela"
click at [776, 152] on link "Follow up Date Ela psed Front Notif Field change Manage Front Conversation" at bounding box center [703, 142] width 406 height 26
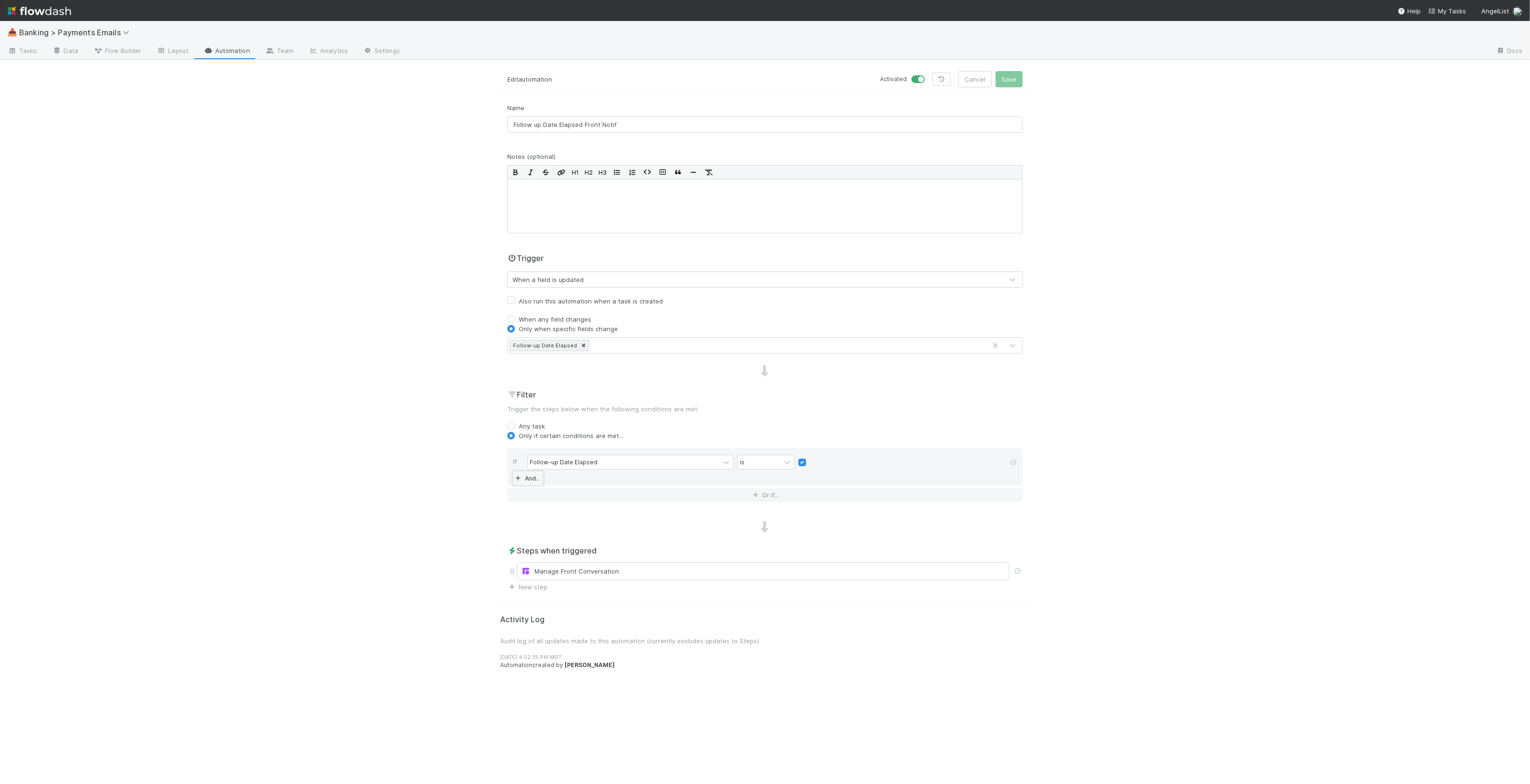
click at [537, 478] on link "And.." at bounding box center [528, 478] width 30 height 14
click at [563, 478] on div "Assigned To" at bounding box center [623, 479] width 192 height 14
type input "stage"
drag, startPoint x: 576, startPoint y: 497, endPoint x: 593, endPoint y: 501, distance: 17.5
click at [577, 498] on div "Stage" at bounding box center [630, 501] width 206 height 16
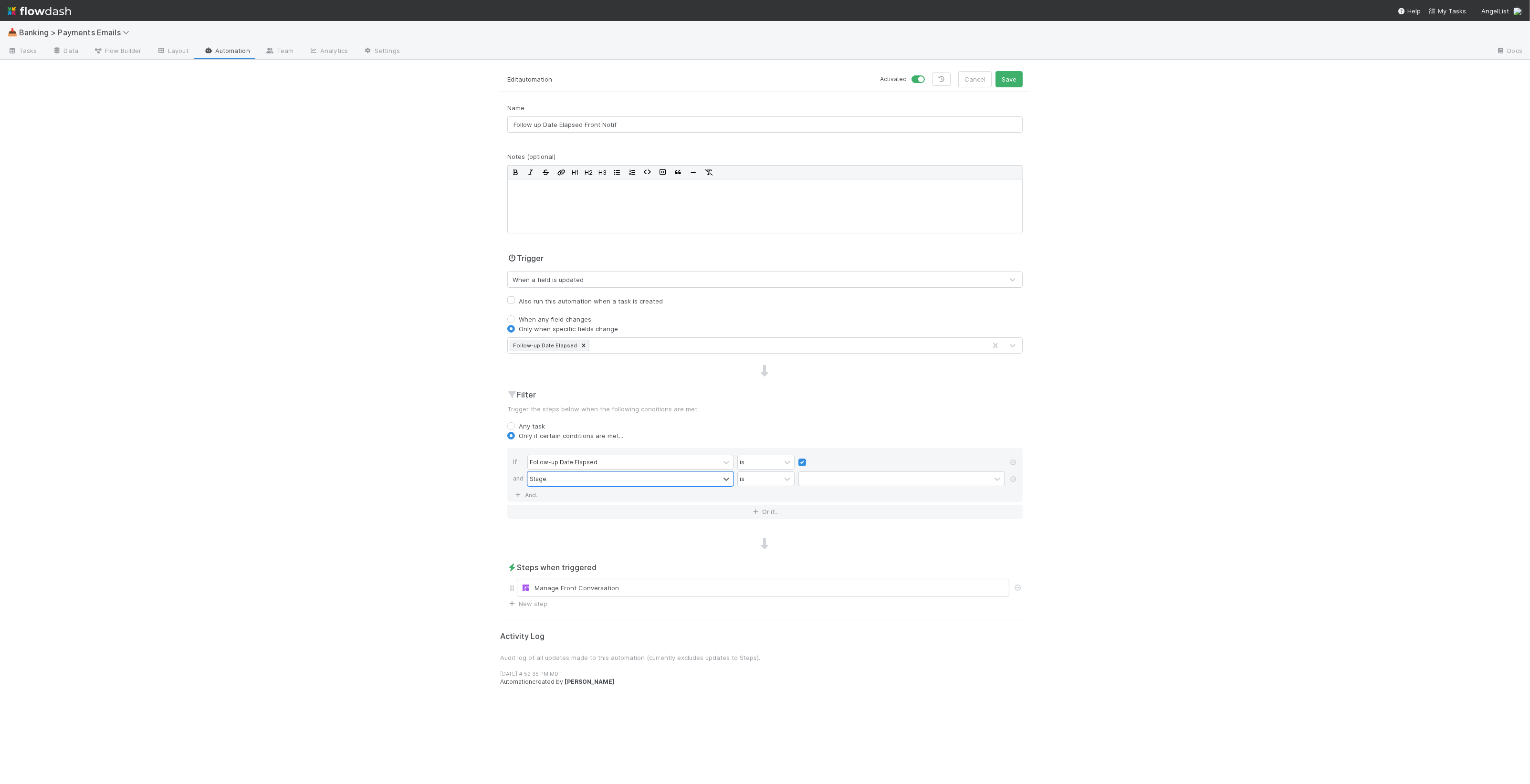
drag, startPoint x: 755, startPoint y: 481, endPoint x: 760, endPoint y: 489, distance: 9.4
click at [755, 481] on div "is" at bounding box center [758, 479] width 43 height 14
drag, startPoint x: 768, startPoint y: 518, endPoint x: 824, endPoint y: 492, distance: 61.7
click at [768, 518] on div "is not" at bounding box center [766, 517] width 57 height 16
click at [839, 480] on div at bounding box center [894, 479] width 192 height 14
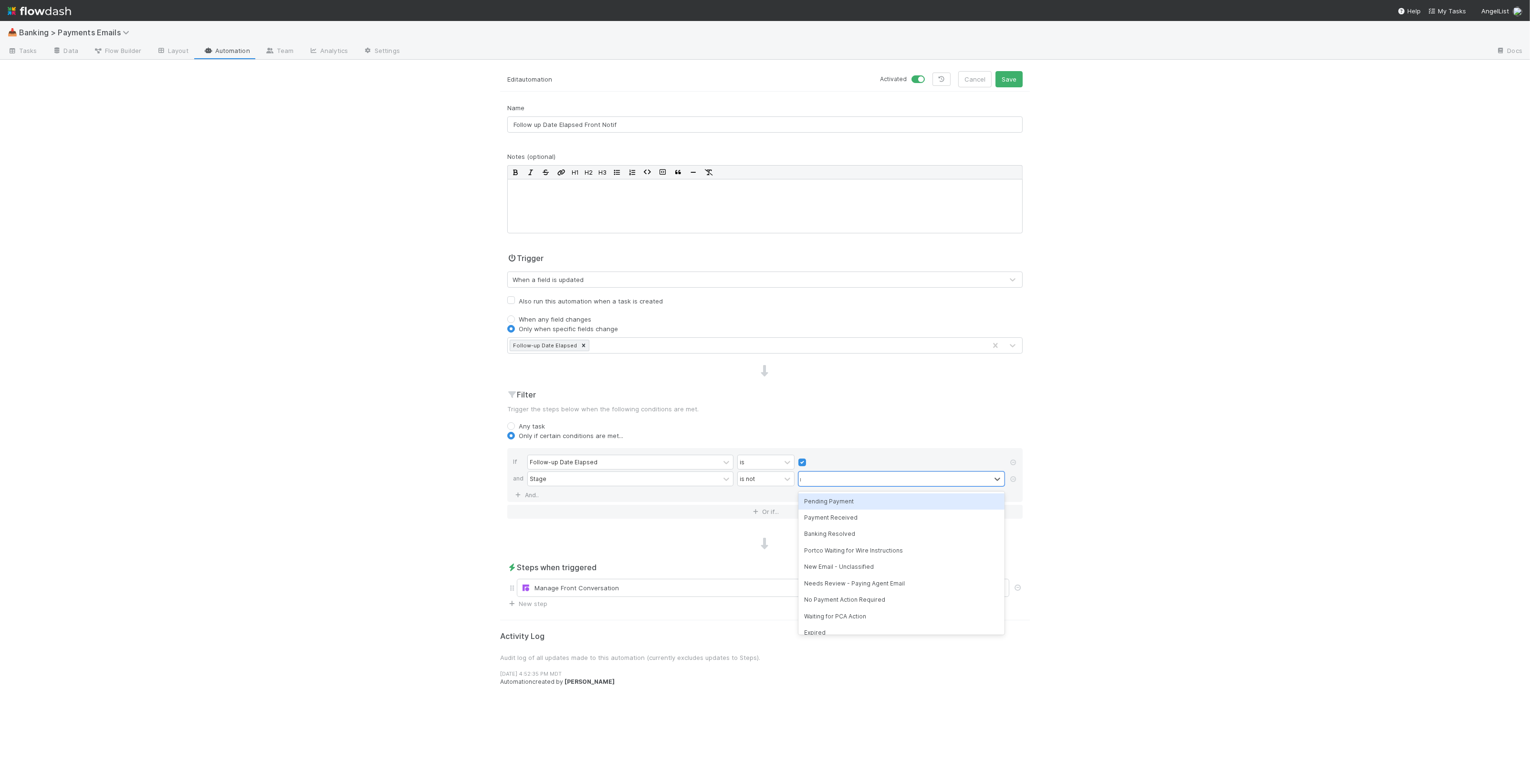
type input "res"
click at [848, 503] on div "Banking Resolved" at bounding box center [902, 501] width 206 height 16
click at [1016, 80] on button "Save" at bounding box center [1009, 79] width 27 height 16
